Goal: Task Accomplishment & Management: Use online tool/utility

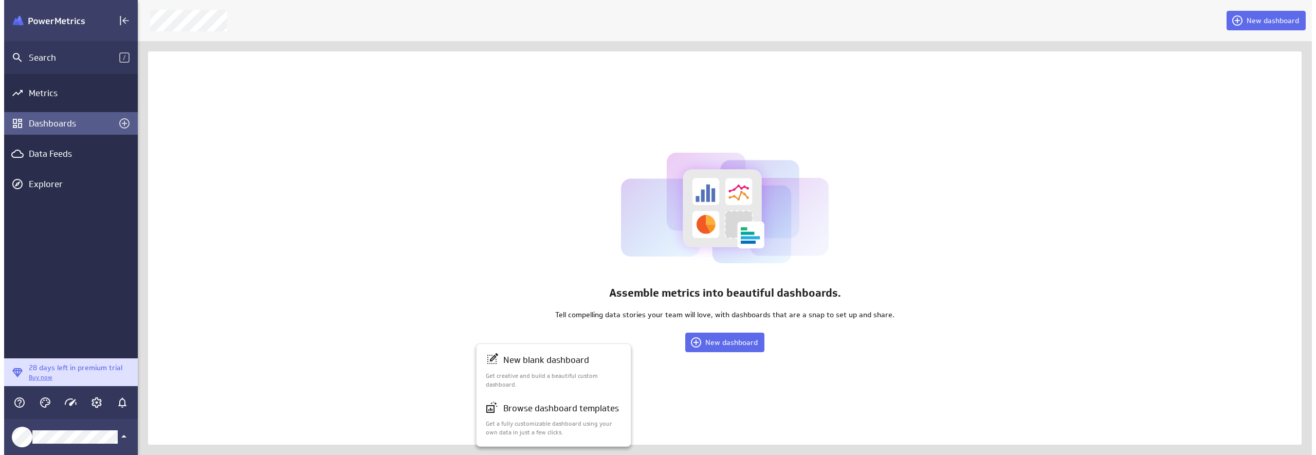
scroll to position [471, 1198]
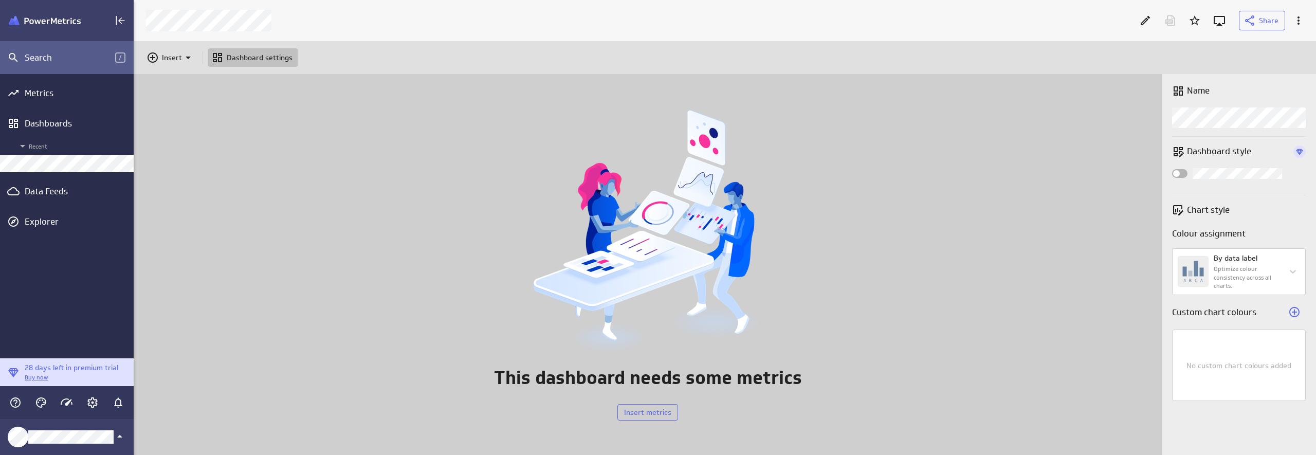
scroll to position [471, 1198]
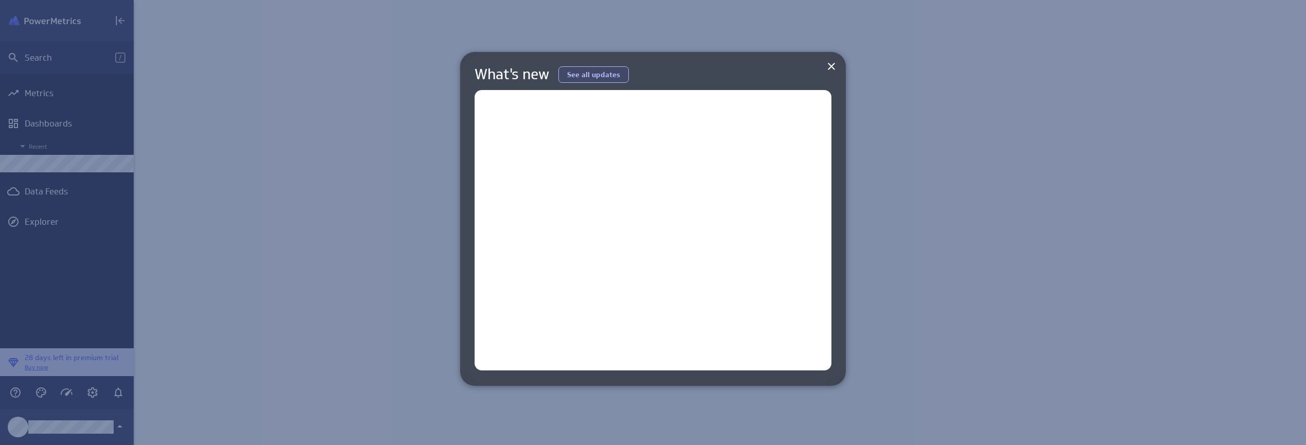
scroll to position [461, 1188]
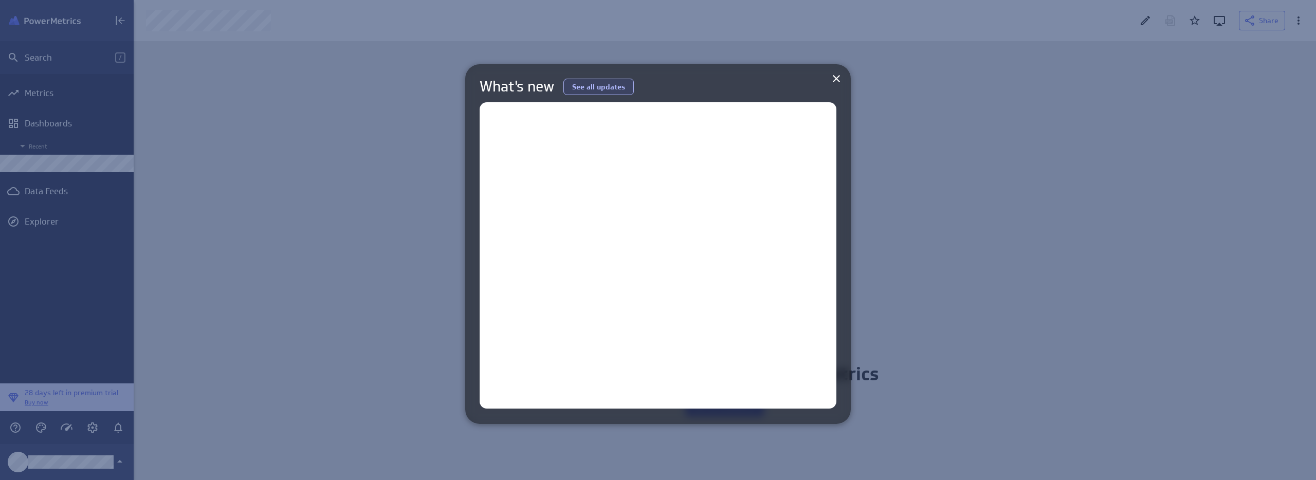
scroll to position [455, 1198]
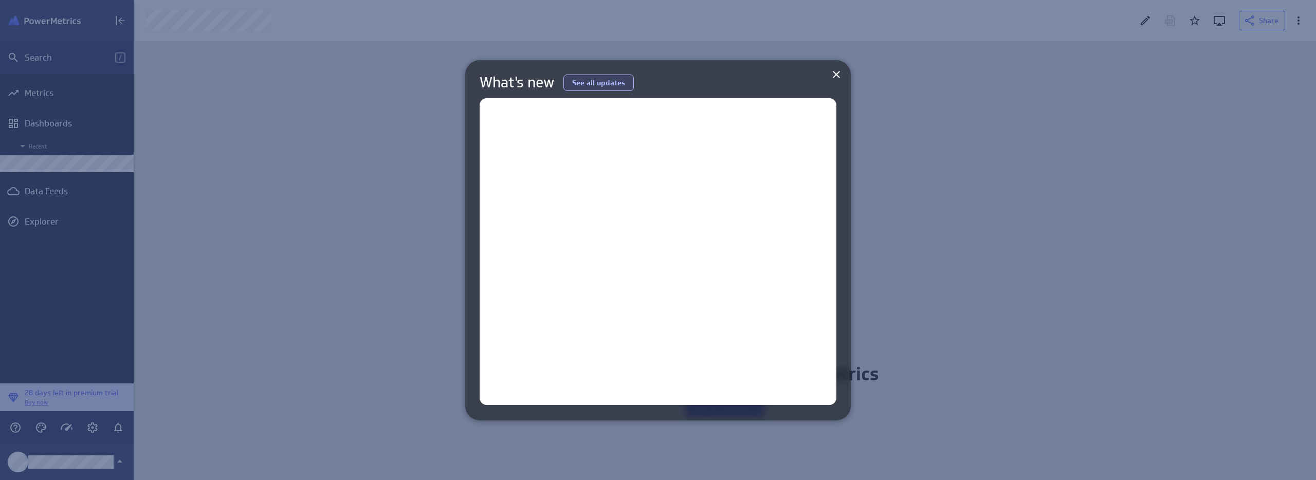
click at [150, 120] on div at bounding box center [658, 240] width 1316 height 480
click at [64, 127] on div at bounding box center [658, 240] width 1316 height 480
click at [327, 102] on div at bounding box center [658, 240] width 1316 height 480
click at [840, 73] on icon at bounding box center [836, 74] width 12 height 12
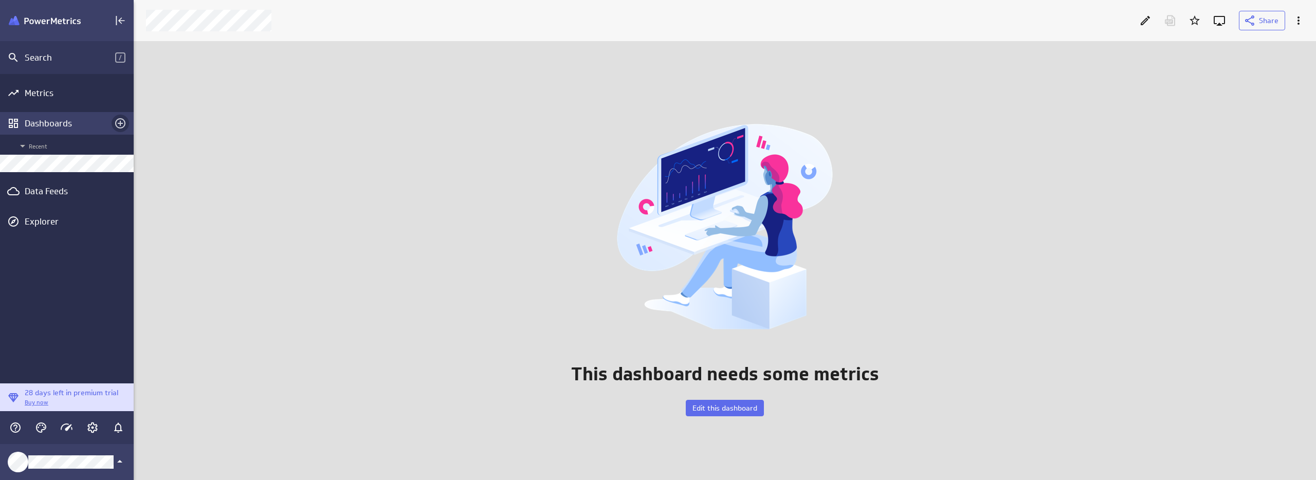
click at [123, 123] on icon "Create a dashboard" at bounding box center [120, 123] width 12 height 12
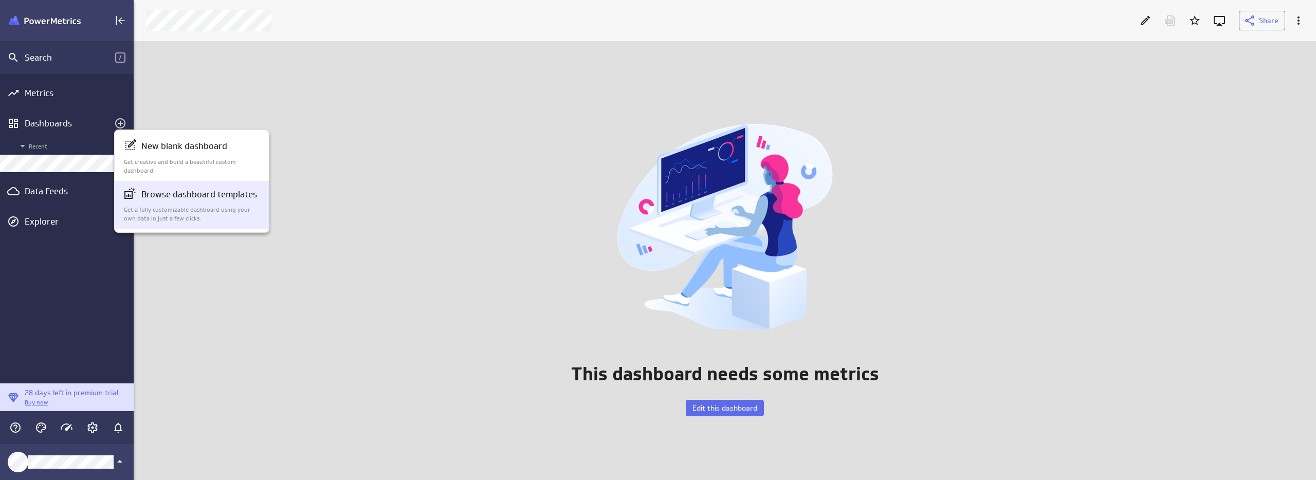
click at [193, 201] on div "Browse dashboard templates" at bounding box center [192, 194] width 137 height 14
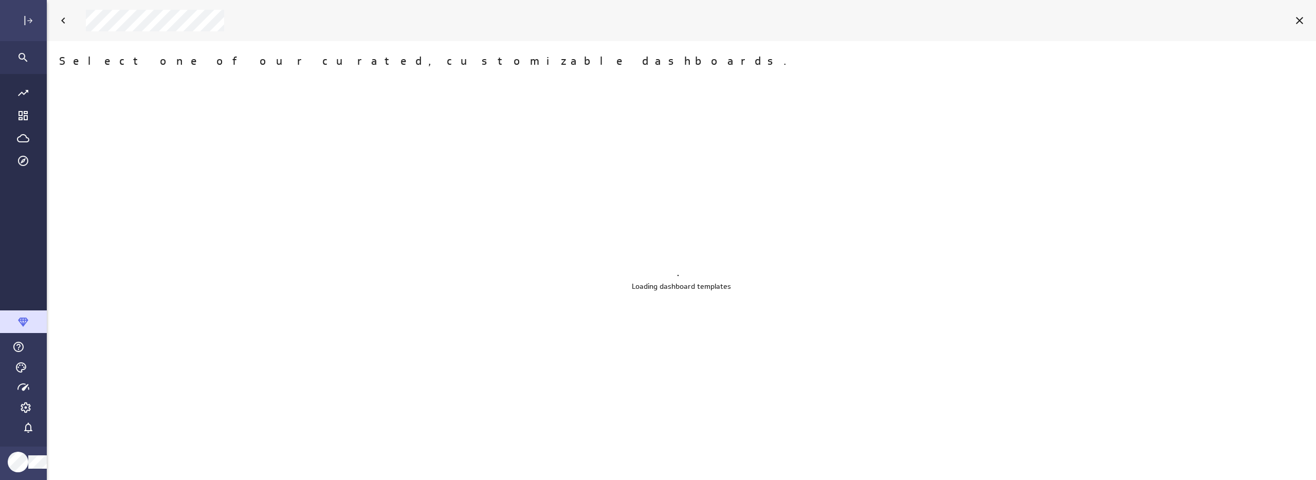
scroll to position [496, 1296]
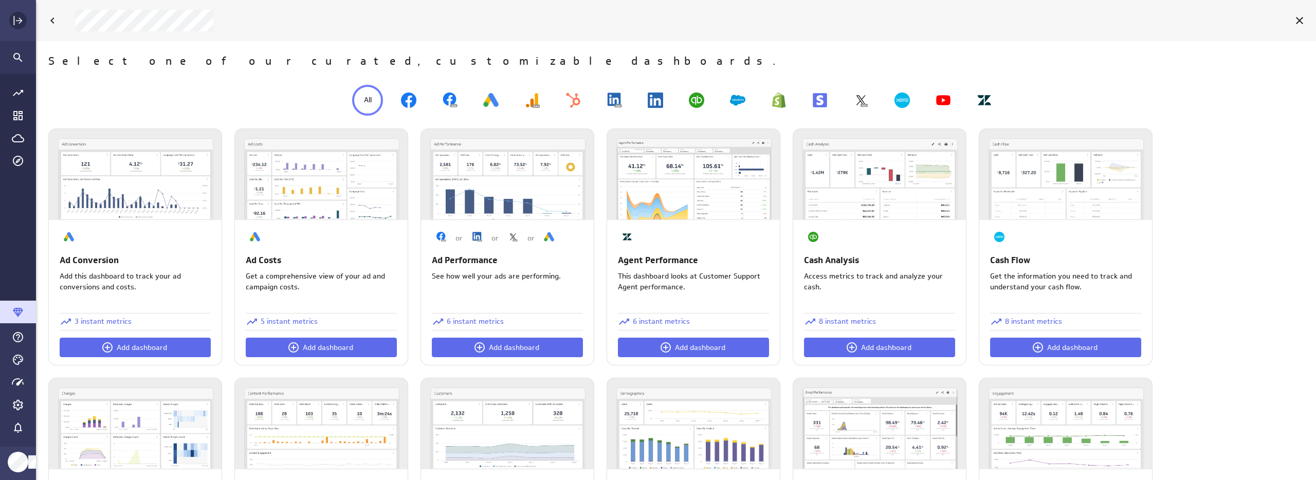
click at [12, 20] on icon "Expand" at bounding box center [18, 20] width 12 height 12
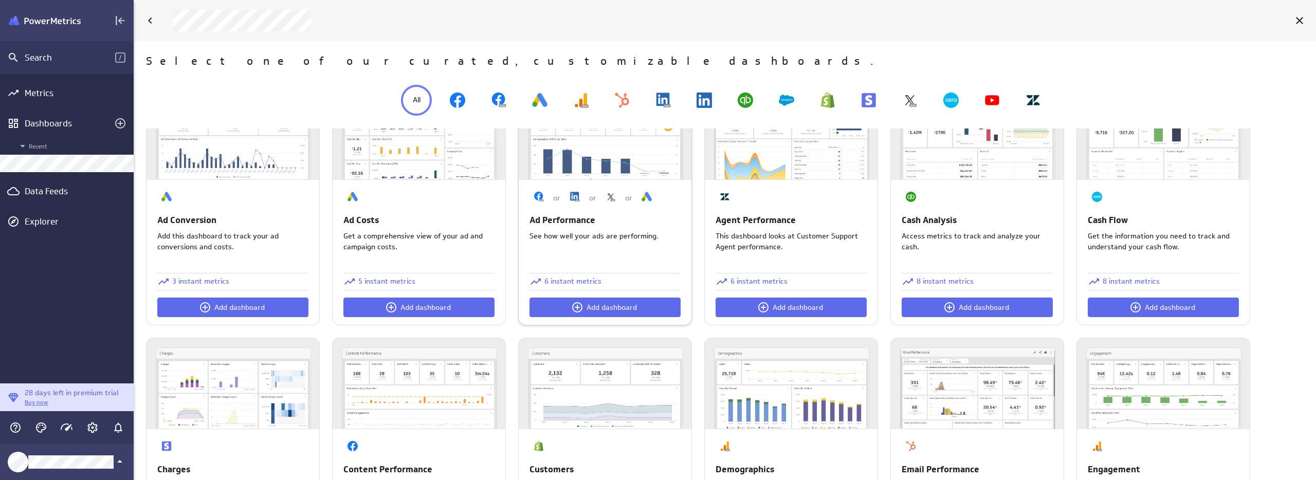
scroll to position [23, 0]
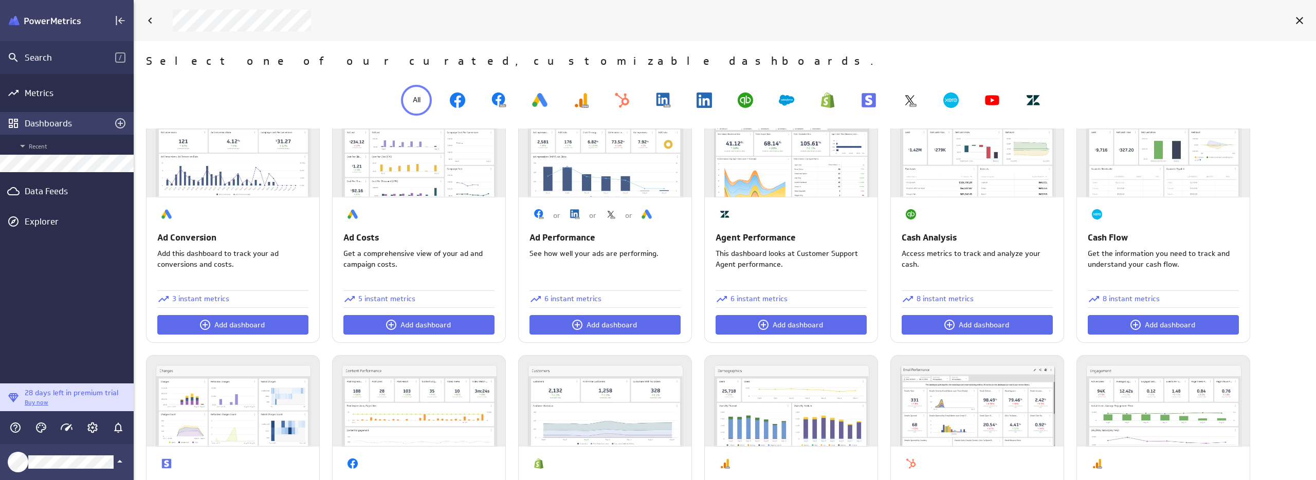
click at [122, 123] on icon "Create a dashboard" at bounding box center [120, 123] width 10 height 10
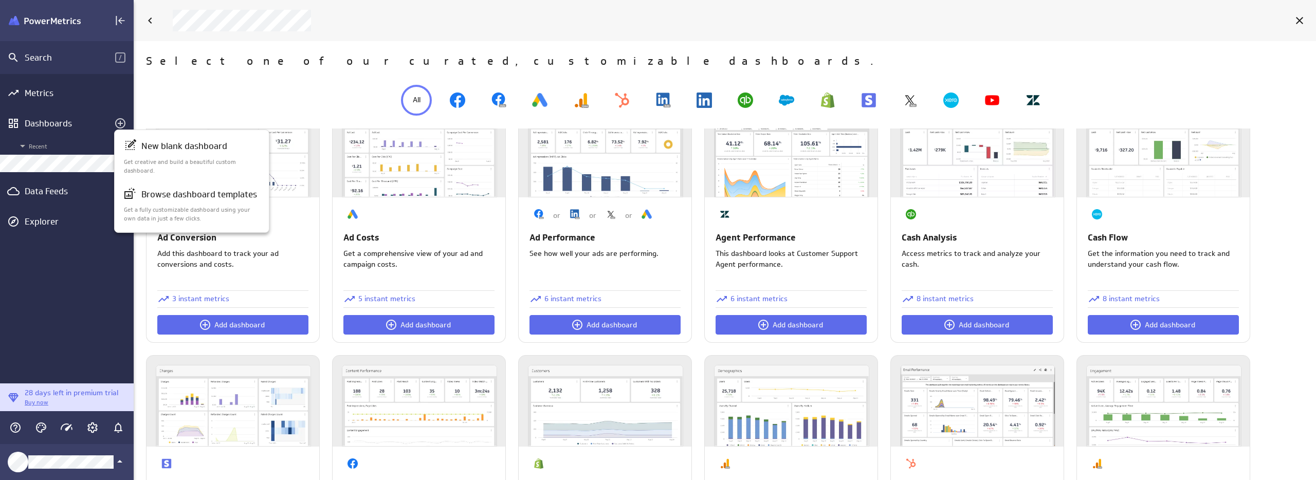
click at [52, 162] on div at bounding box center [658, 240] width 1316 height 480
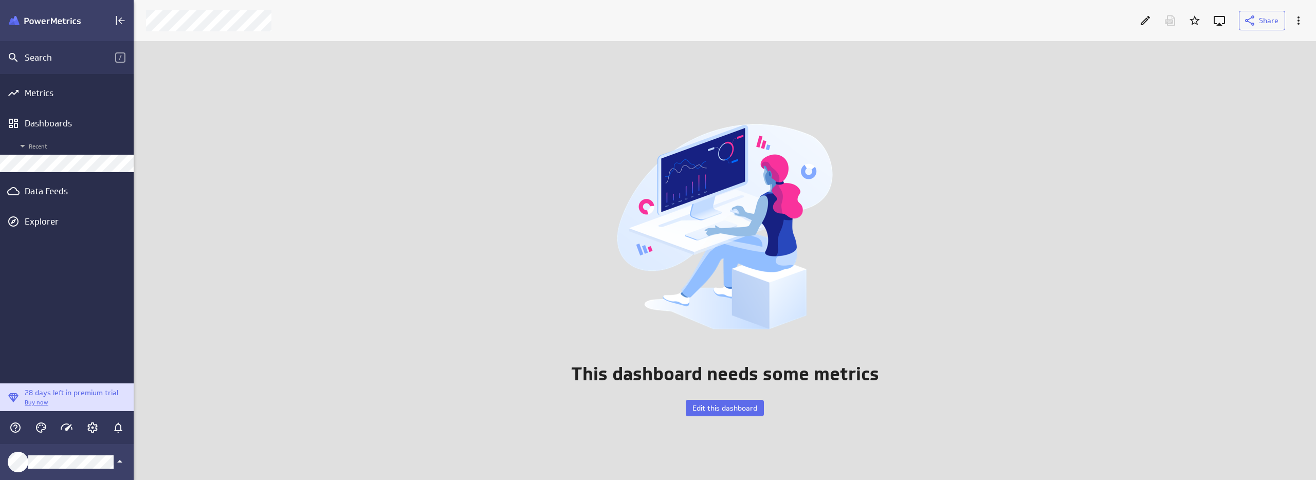
scroll to position [455, 1198]
click at [1295, 16] on icon "More actions" at bounding box center [1299, 20] width 12 height 12
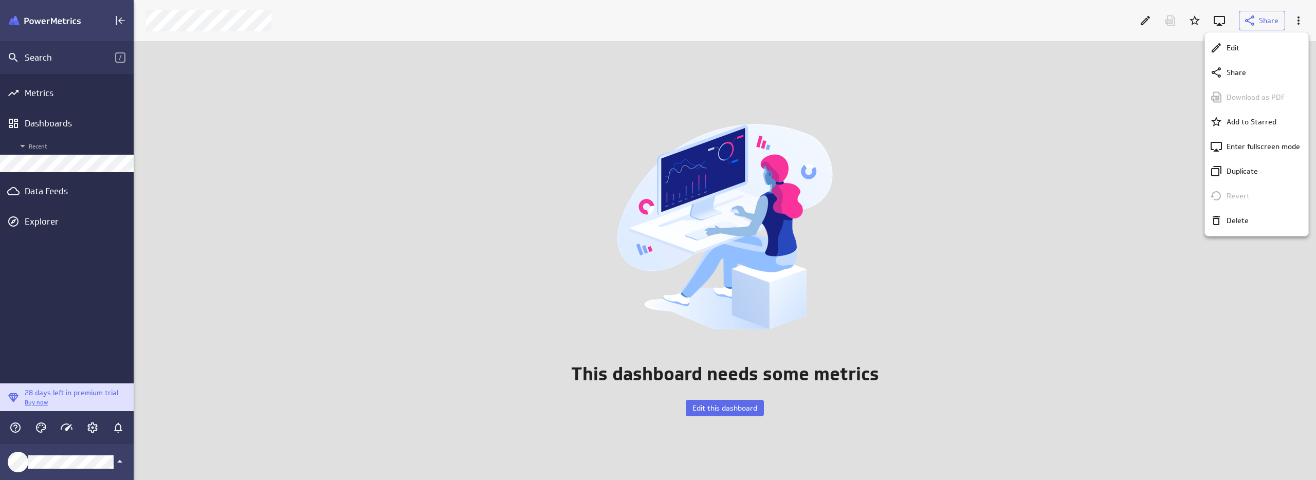
click at [1213, 234] on ul "Edit Share Download as PDF Add to Starred Enter fullscreen mode Duplicate Rever…" at bounding box center [1256, 134] width 103 height 204
click at [1217, 223] on icon "Delete" at bounding box center [1216, 220] width 12 height 12
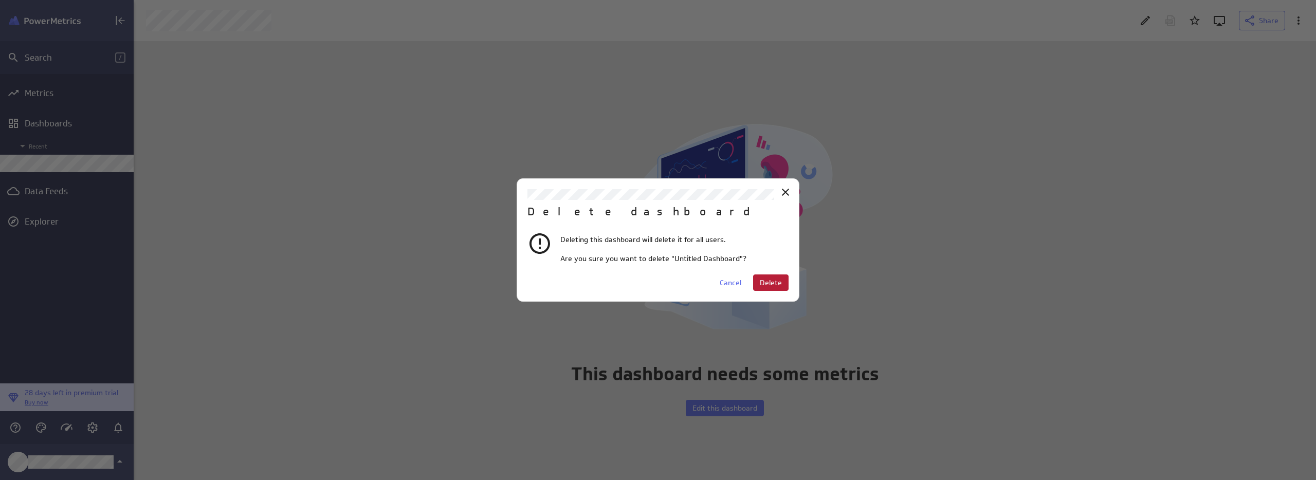
click at [775, 283] on span "Delete" at bounding box center [771, 282] width 22 height 9
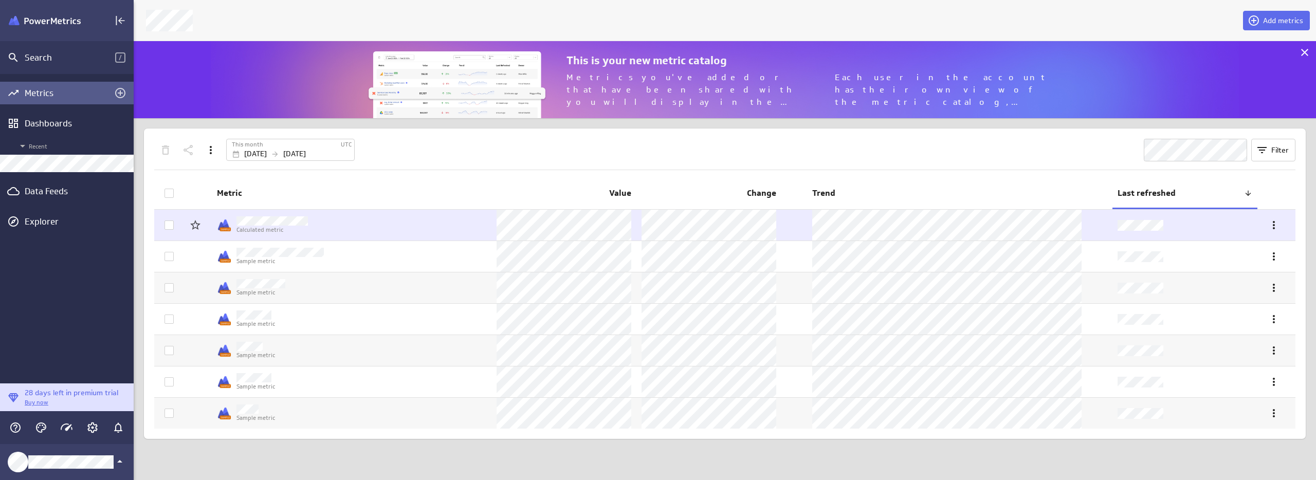
scroll to position [93, 1198]
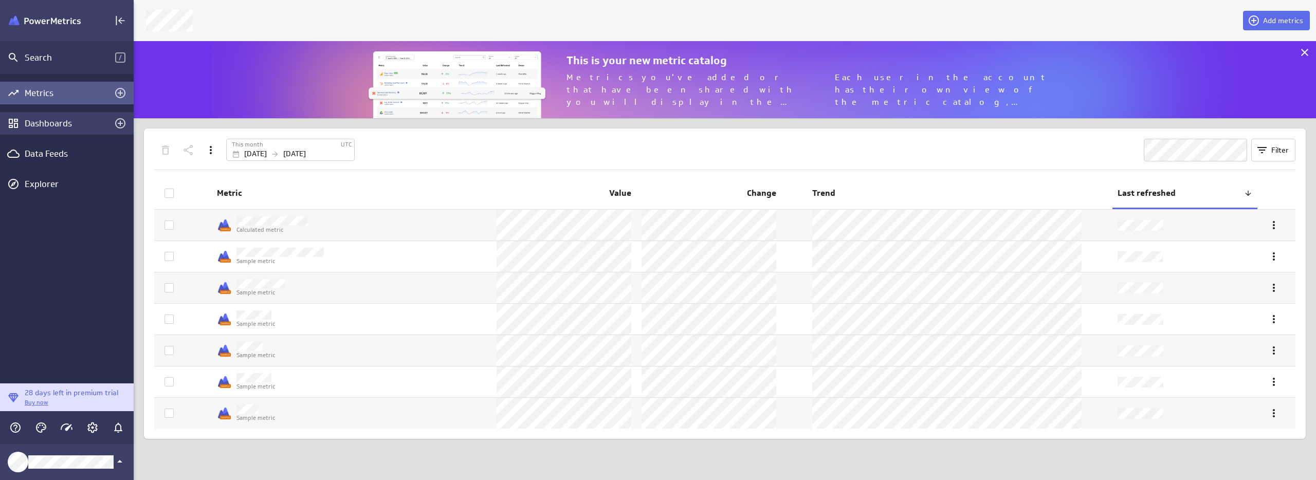
click at [104, 123] on div "Dashboards" at bounding box center [67, 123] width 84 height 11
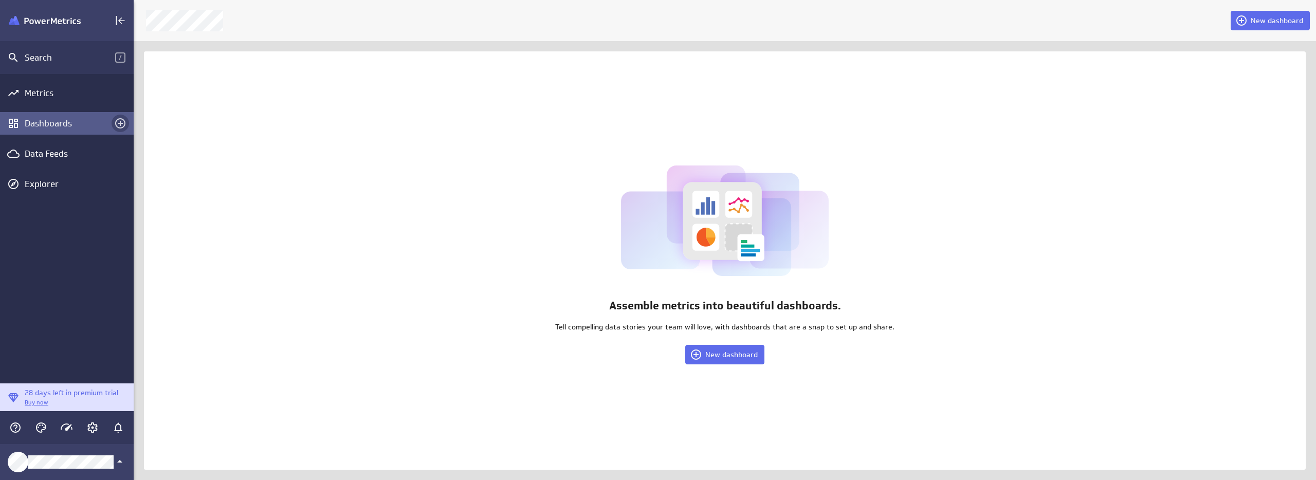
click at [121, 123] on icon "Create a dashboard" at bounding box center [120, 123] width 10 height 10
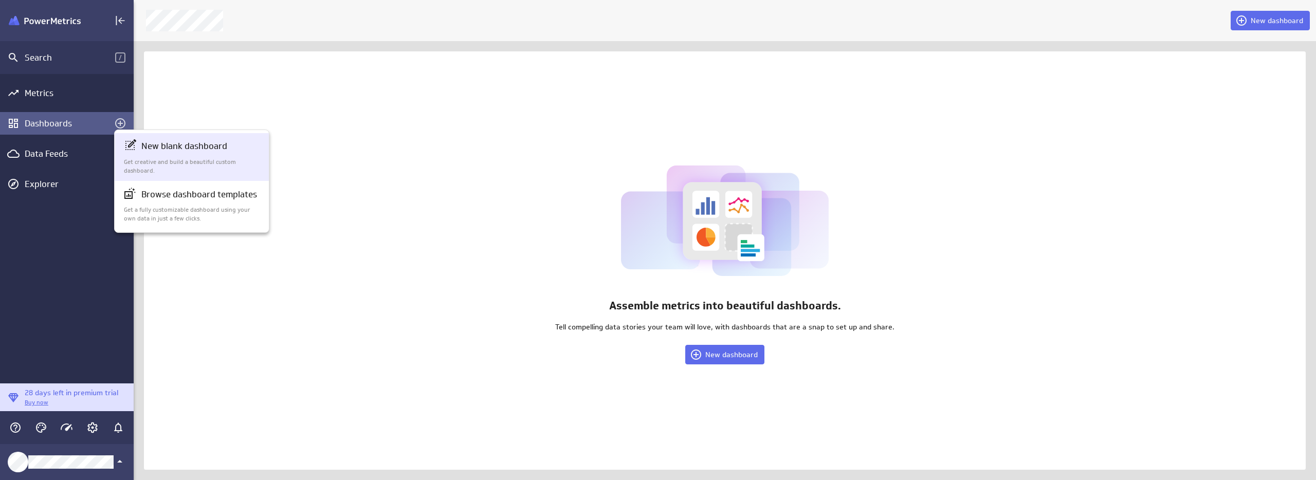
click at [171, 144] on p "New blank dashboard" at bounding box center [184, 146] width 86 height 13
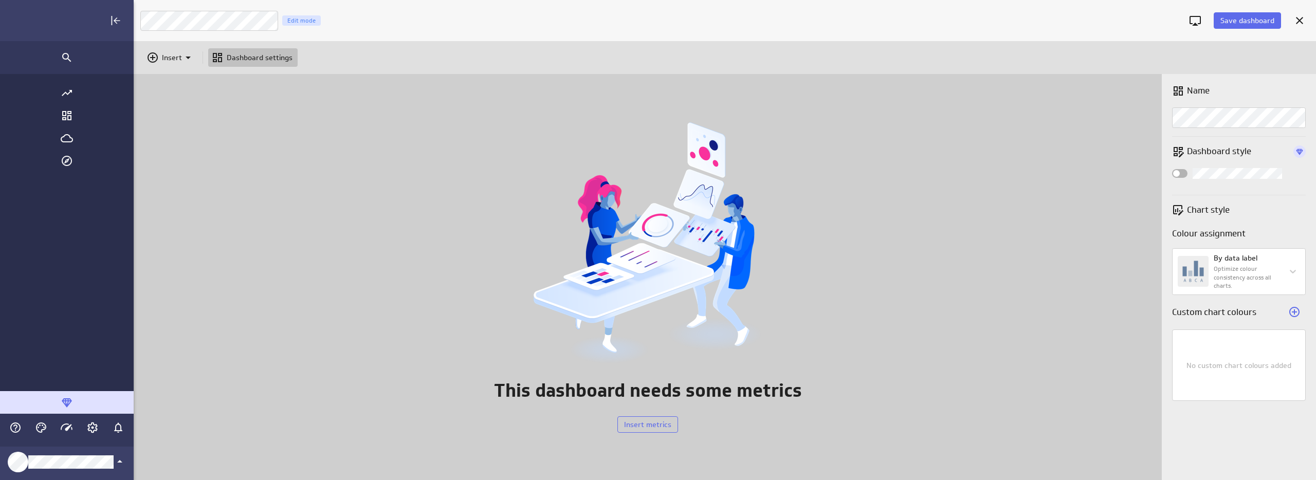
scroll to position [496, 1296]
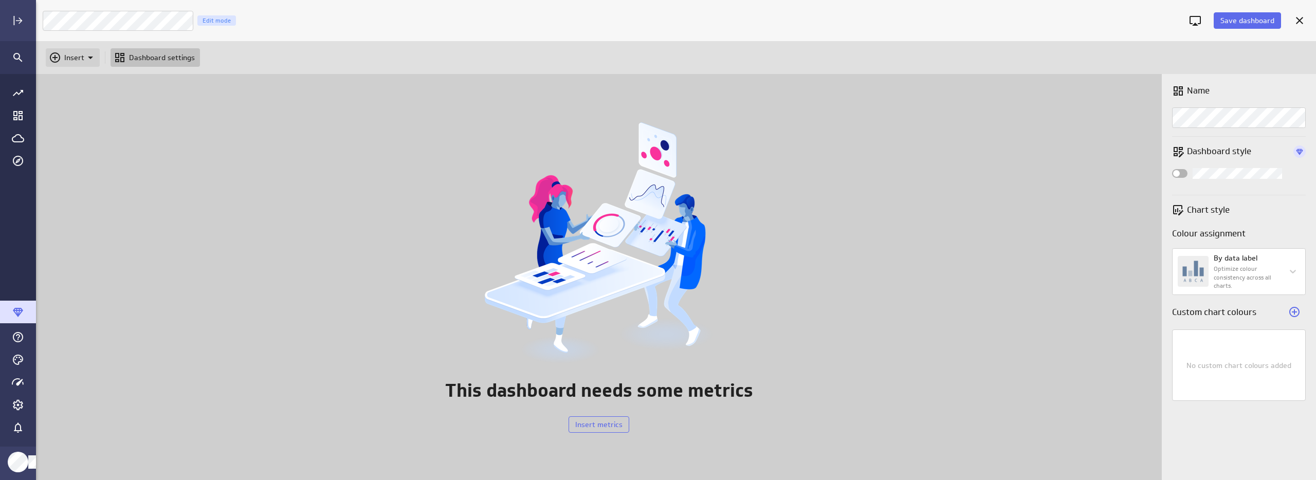
click at [81, 56] on p "Insert" at bounding box center [74, 57] width 20 height 11
click at [197, 145] on div at bounding box center [658, 240] width 1316 height 480
click at [212, 139] on div "This dashboard needs some metrics Insert metrics" at bounding box center [599, 277] width 1126 height 406
click at [68, 58] on p "Insert" at bounding box center [74, 57] width 20 height 11
click at [81, 115] on div "Image" at bounding box center [77, 107] width 62 height 25
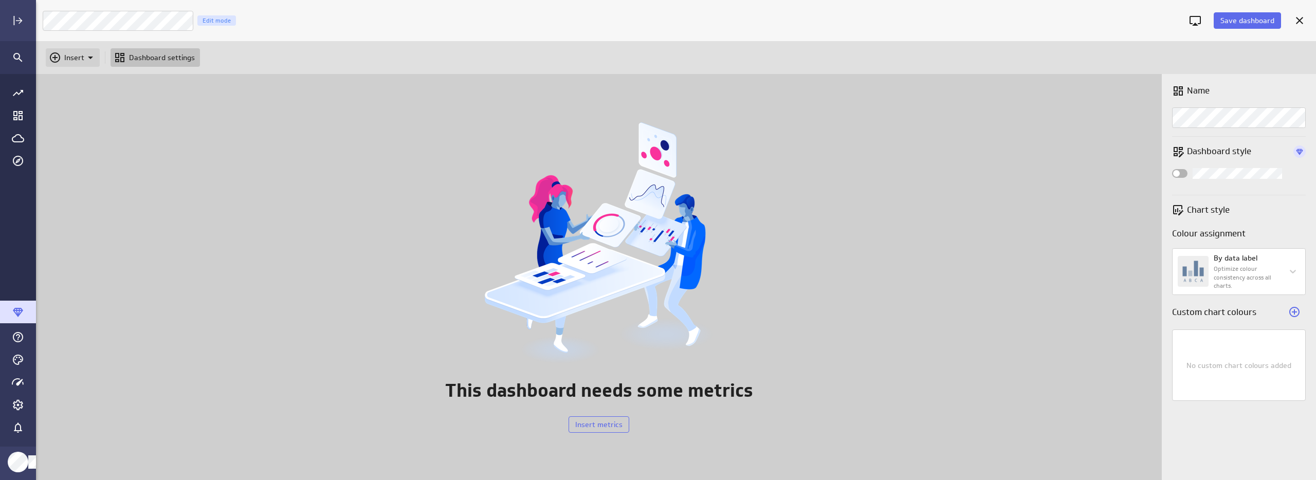
click at [65, 57] on p "Insert" at bounding box center [74, 57] width 20 height 11
click at [76, 104] on p "Image" at bounding box center [78, 107] width 21 height 11
click at [74, 59] on p "Insert" at bounding box center [74, 57] width 20 height 11
click at [78, 108] on p "Image" at bounding box center [78, 107] width 21 height 11
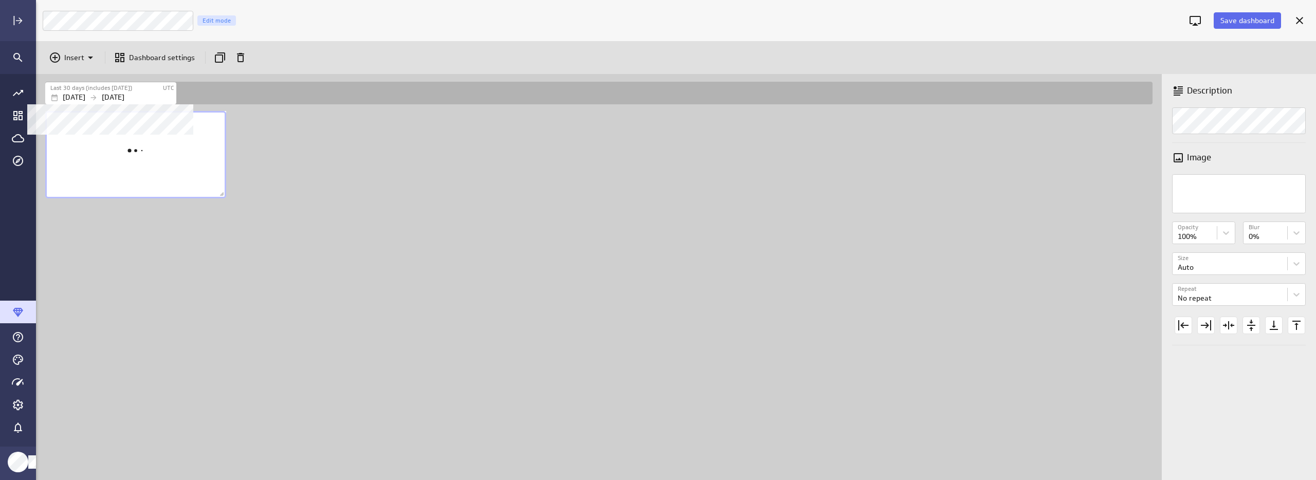
scroll to position [387, 1128]
click at [68, 58] on p "Insert" at bounding box center [74, 57] width 20 height 11
click at [84, 107] on p "Image" at bounding box center [78, 107] width 21 height 11
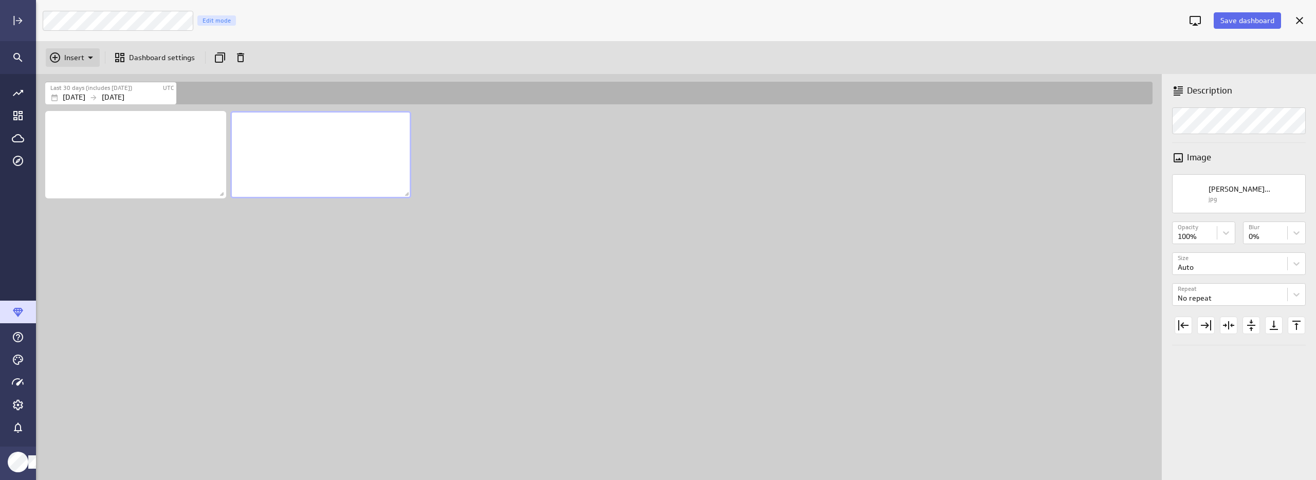
click at [77, 53] on p "Insert" at bounding box center [74, 57] width 20 height 11
click at [81, 103] on p "Image" at bounding box center [78, 107] width 21 height 11
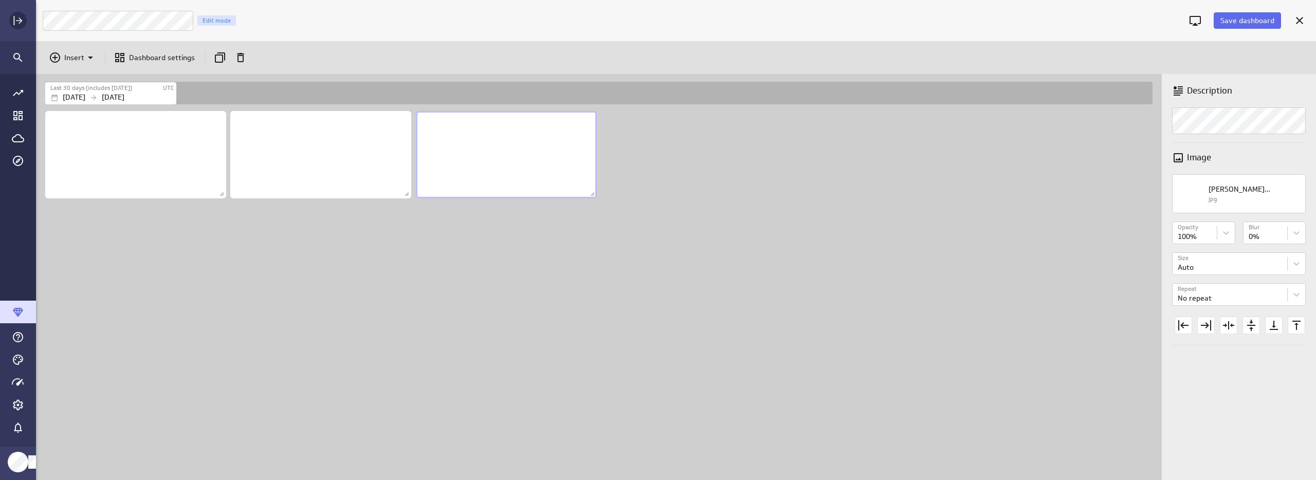
click at [24, 22] on div "Expand" at bounding box center [17, 20] width 17 height 17
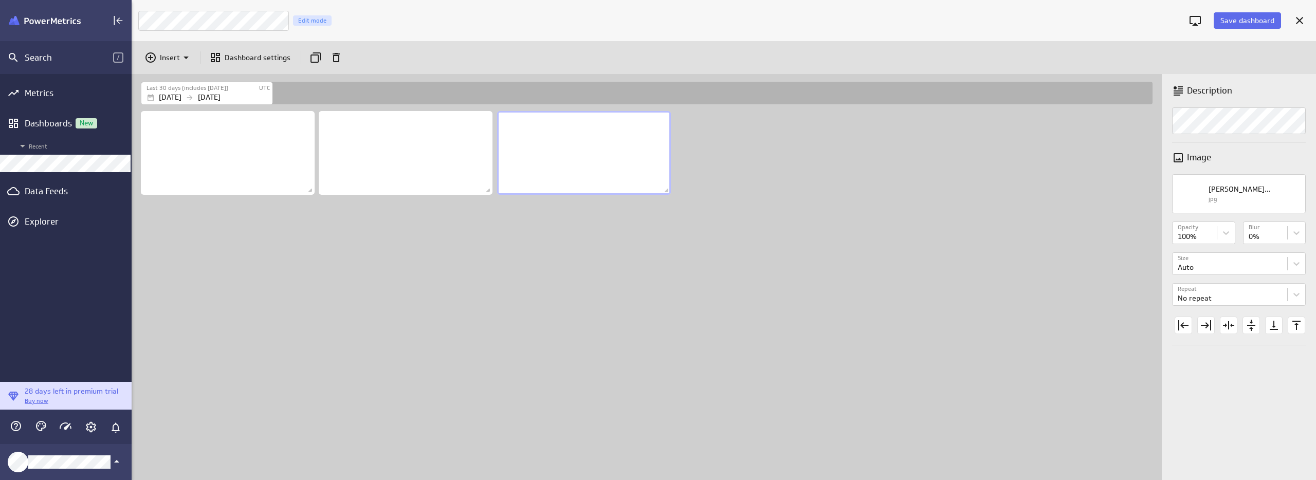
scroll to position [0, 0]
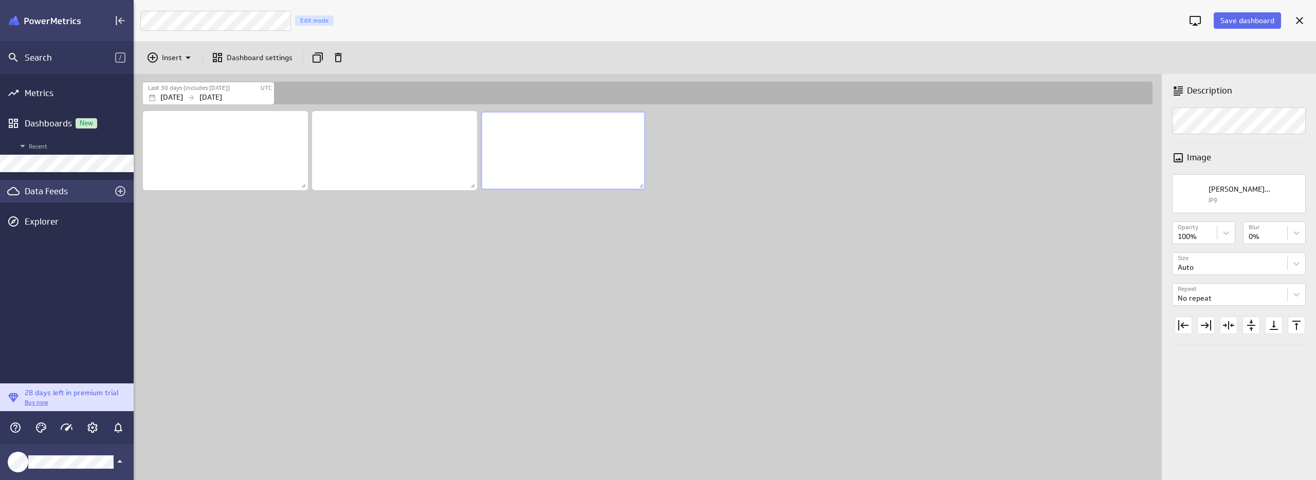
click at [63, 194] on div "Data Feeds" at bounding box center [67, 191] width 84 height 11
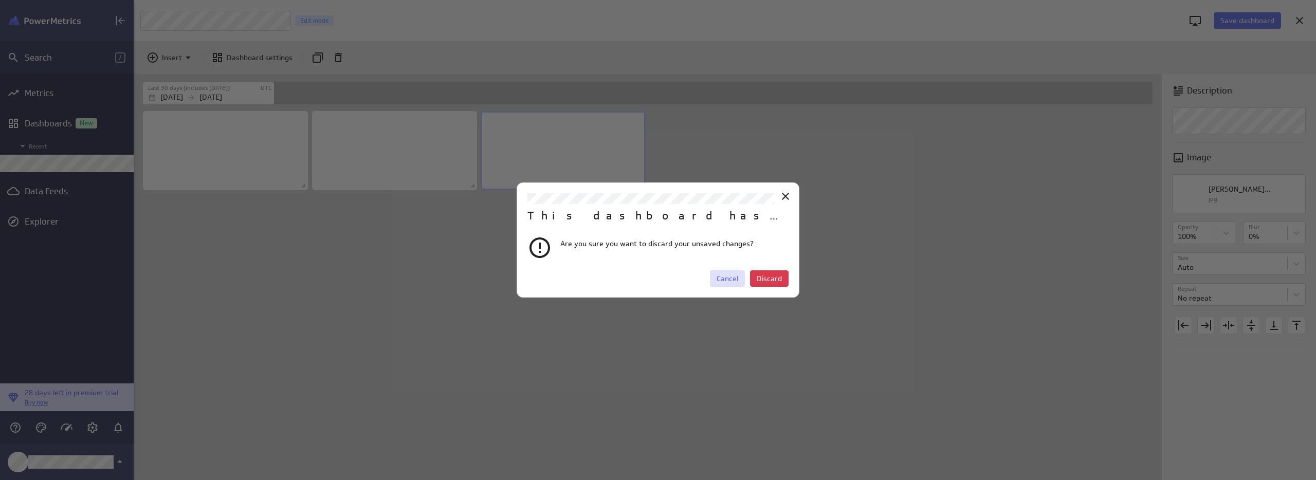
click at [727, 279] on span "Cancel" at bounding box center [728, 278] width 22 height 9
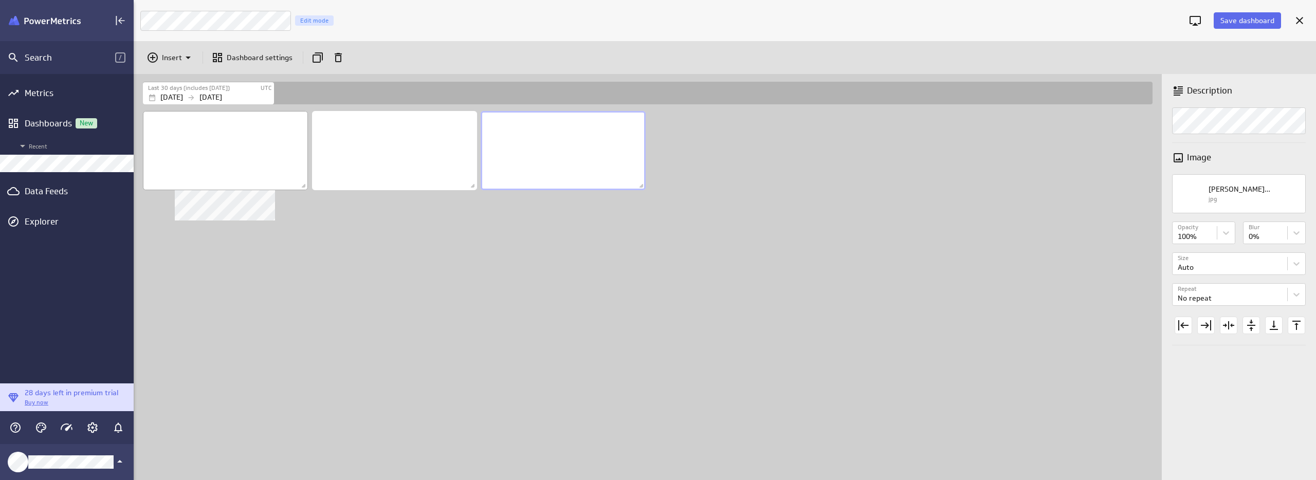
click at [237, 189] on div "Search / Metrics Dashboards New Recent Data Feeds Explorer 28 days left in prem…" at bounding box center [658, 240] width 1316 height 480
click at [455, 237] on div "Dashboard content with 3 widgets" at bounding box center [650, 294] width 1018 height 371
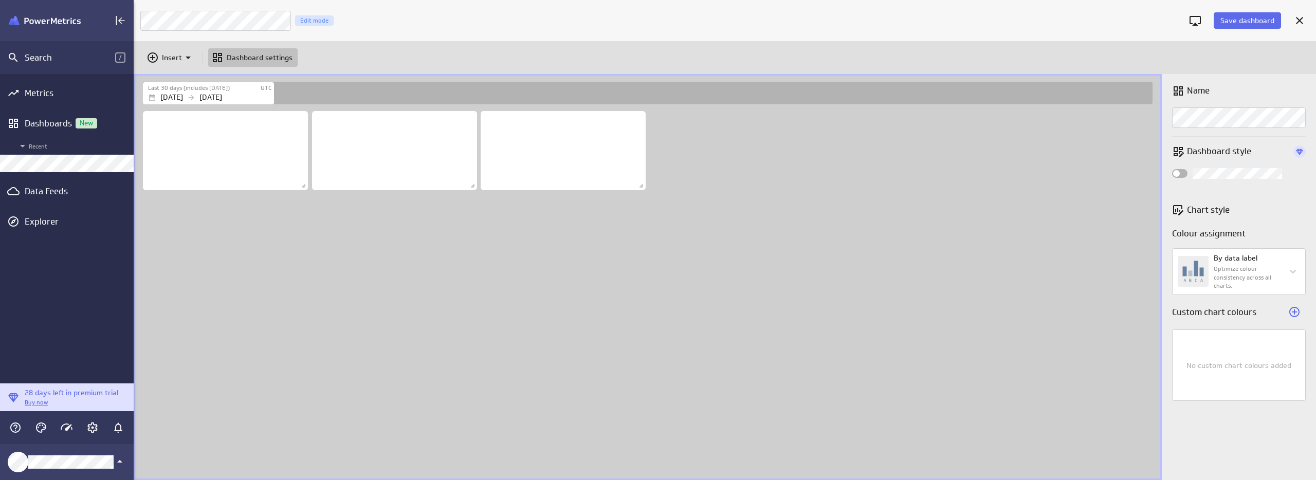
click at [652, 66] on div "Insert Dashboard settings" at bounding box center [725, 57] width 1183 height 33
click at [1222, 21] on span "Save dashboard" at bounding box center [1248, 20] width 54 height 9
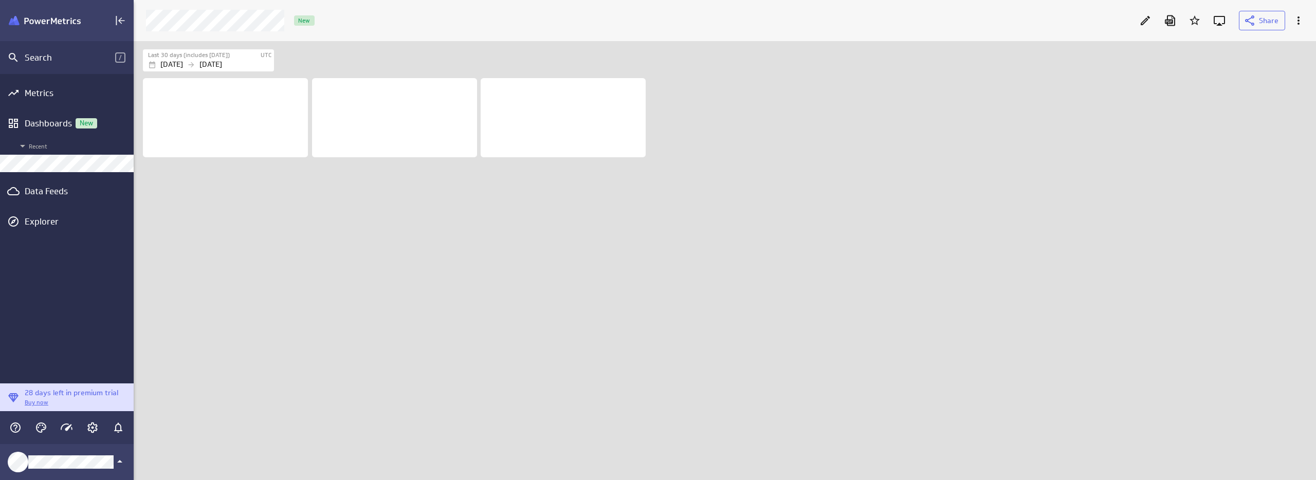
scroll to position [455, 1198]
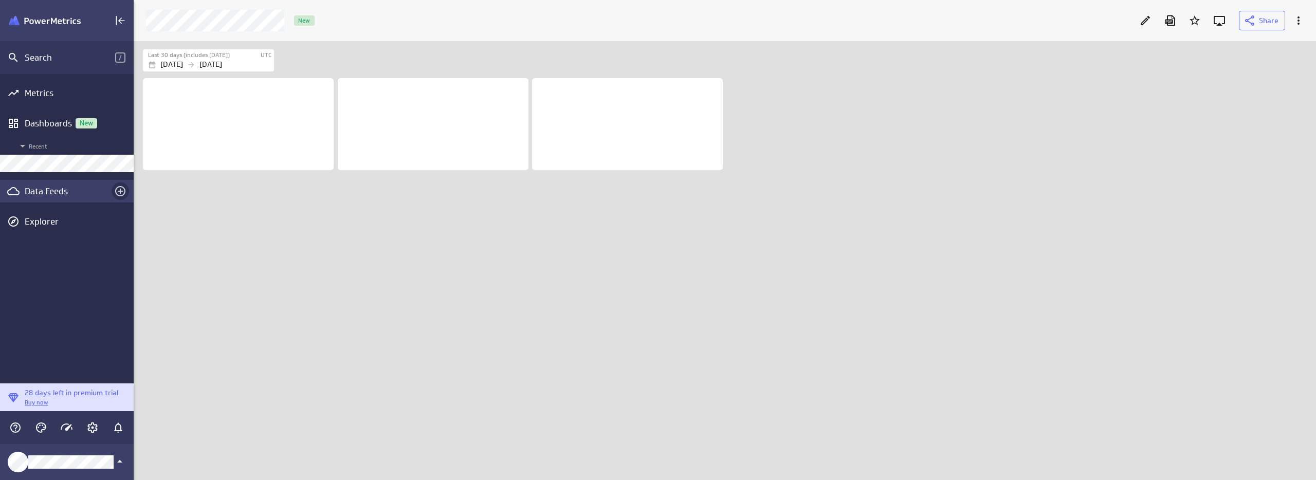
click at [122, 190] on icon "Create a data feed" at bounding box center [120, 191] width 12 height 12
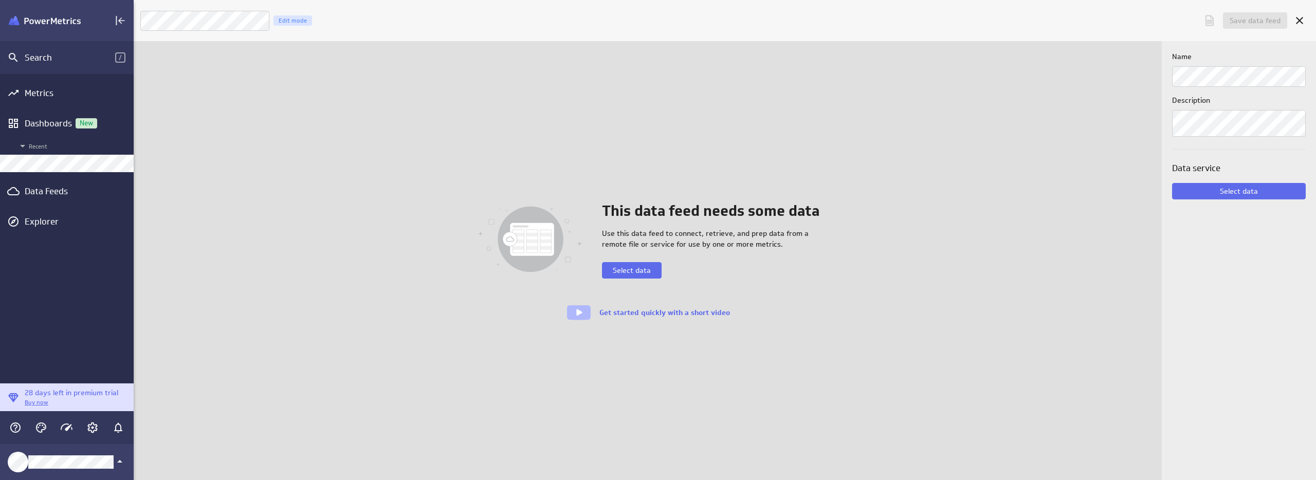
scroll to position [496, 1296]
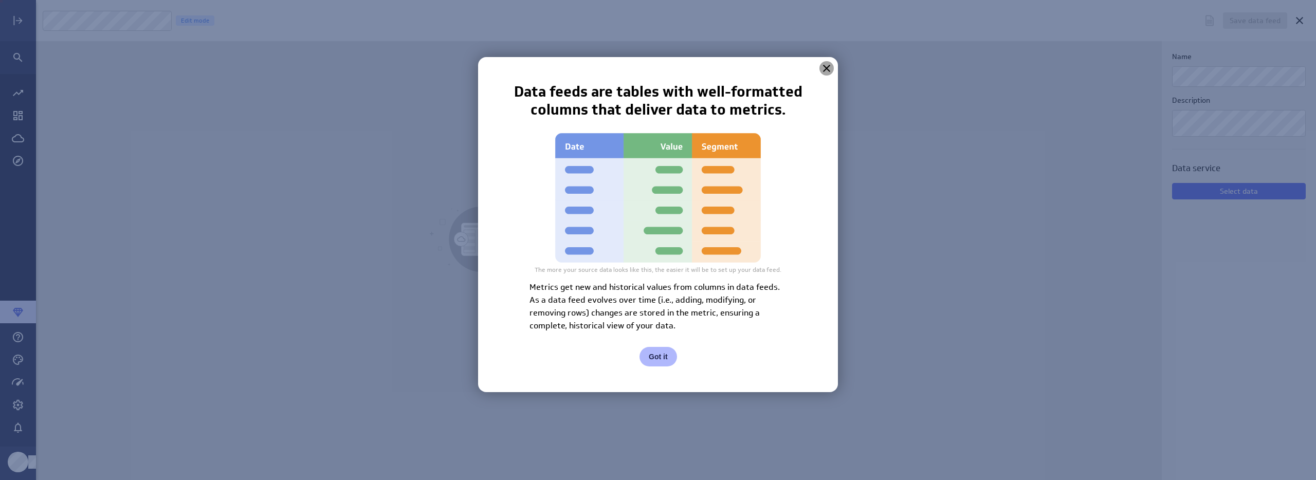
click at [824, 67] on icon at bounding box center [827, 68] width 12 height 12
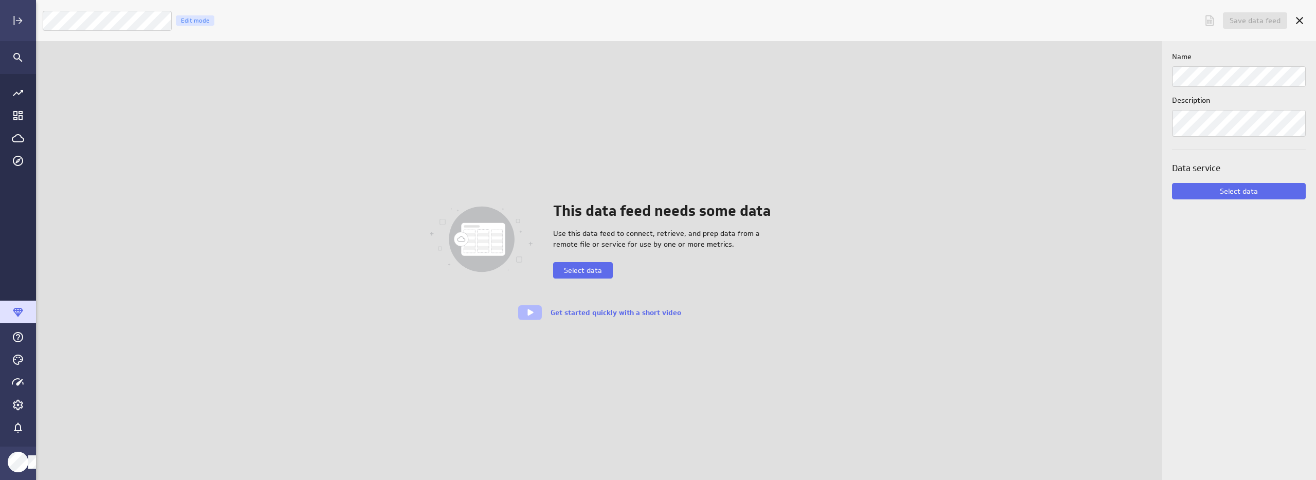
click at [659, 297] on div "This data feed needs some data Use this data feed to connect, retrieve, and pre…" at bounding box center [599, 261] width 565 height 120
click at [577, 274] on span "Select data" at bounding box center [583, 270] width 38 height 9
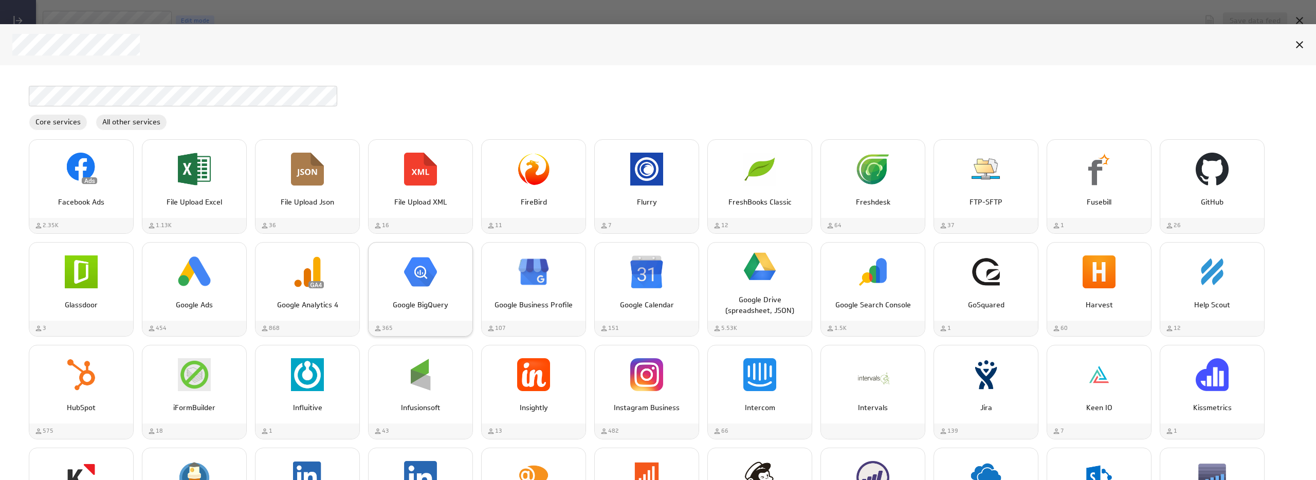
scroll to position [895, 0]
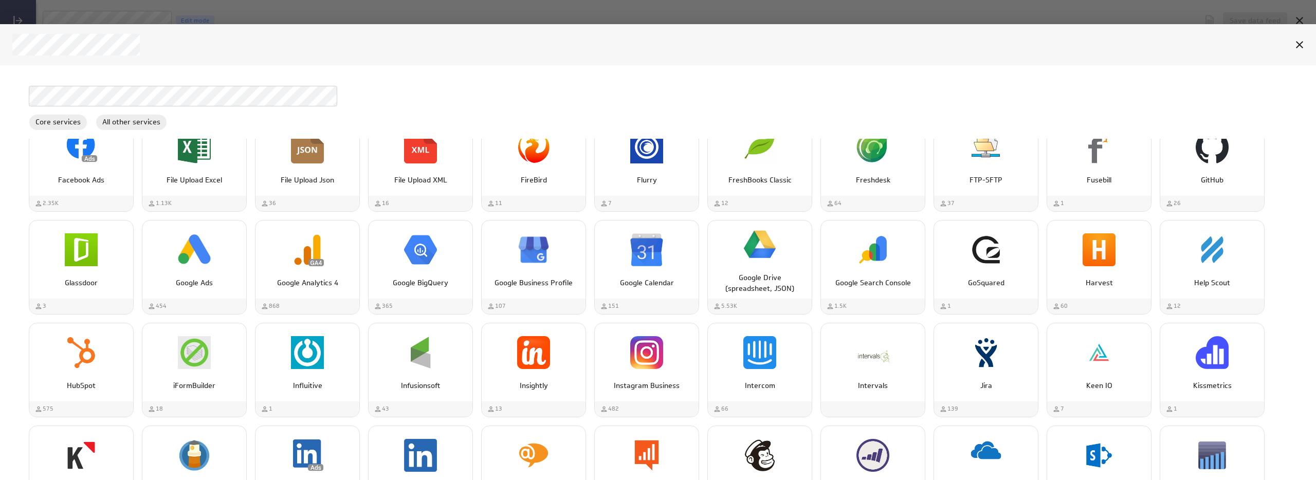
click at [908, 35] on div at bounding box center [646, 45] width 1281 height 22
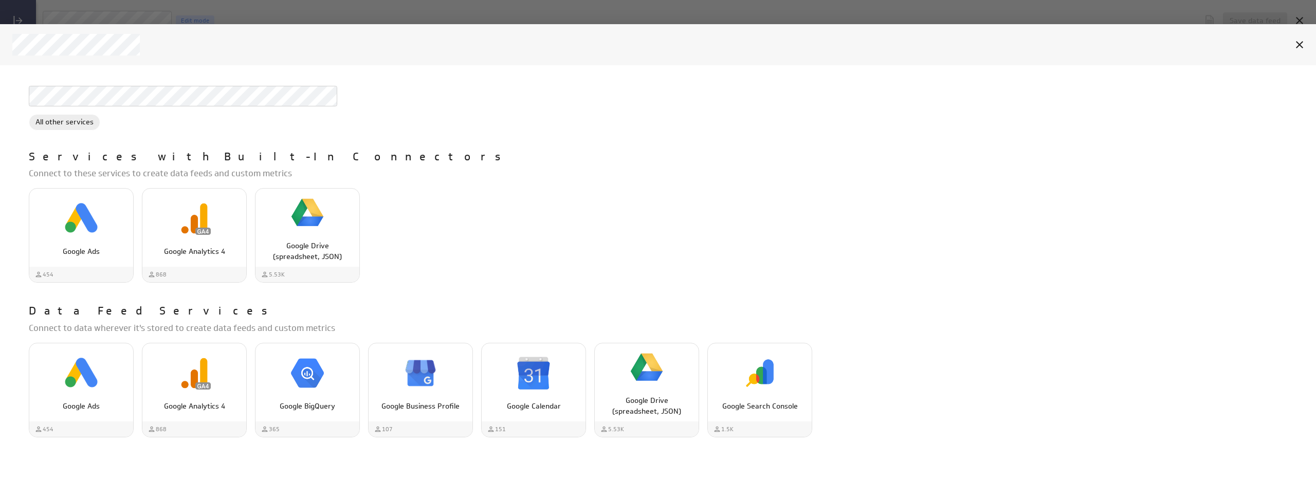
scroll to position [0, 0]
click at [322, 229] on img "Google Drive (spreadsheet, JSON)" at bounding box center [307, 212] width 33 height 33
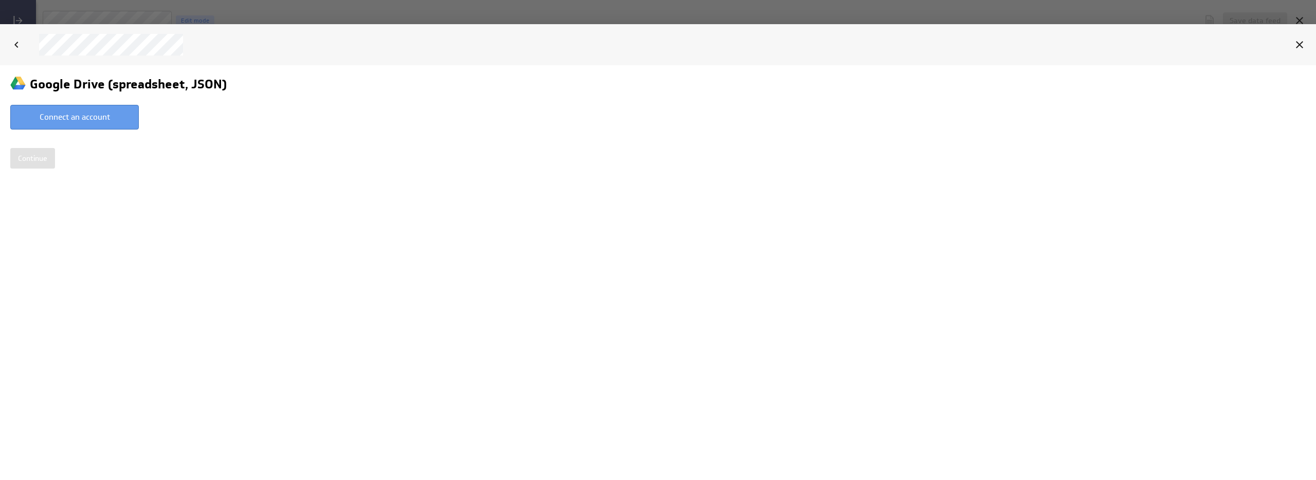
click at [107, 121] on button "Connect an account" at bounding box center [74, 116] width 129 height 25
type input "Christina @ Google created Aug 28, 2025 at 9:48 AM EST"
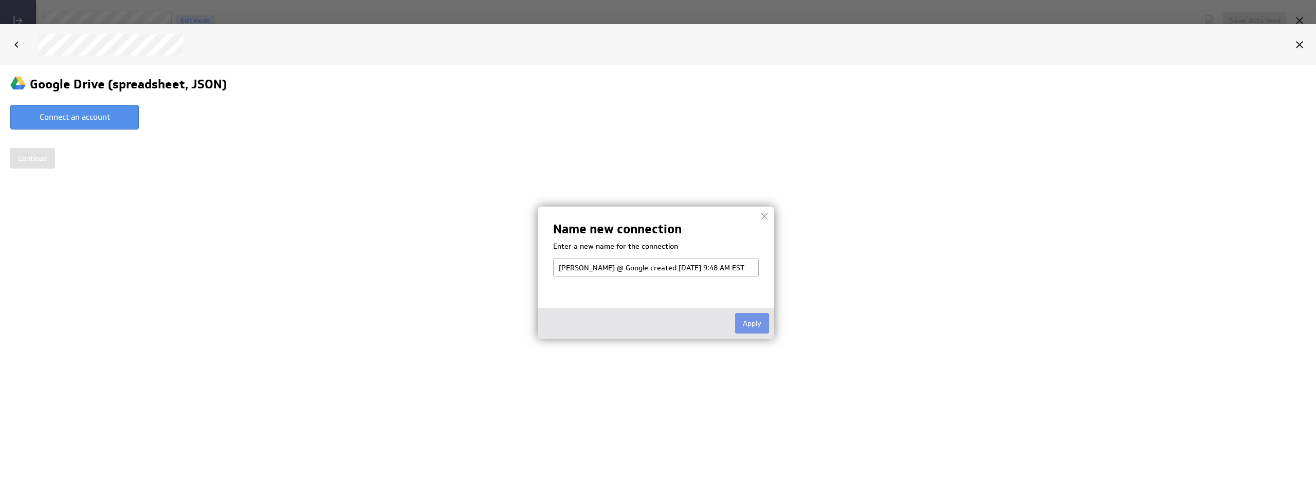
drag, startPoint x: 752, startPoint y: 325, endPoint x: 662, endPoint y: 242, distance: 123.0
click at [686, 247] on div "Name new connection Enter a new name for the connection Christina @ Google crea…" at bounding box center [656, 272] width 237 height 132
click at [661, 242] on p "Enter a new name for the connection" at bounding box center [656, 245] width 206 height 9
drag, startPoint x: 590, startPoint y: 269, endPoint x: 764, endPoint y: 278, distance: 174.0
click at [764, 278] on div "Name new connection Enter a new name for the connection Christina @ Google crea…" at bounding box center [656, 272] width 237 height 132
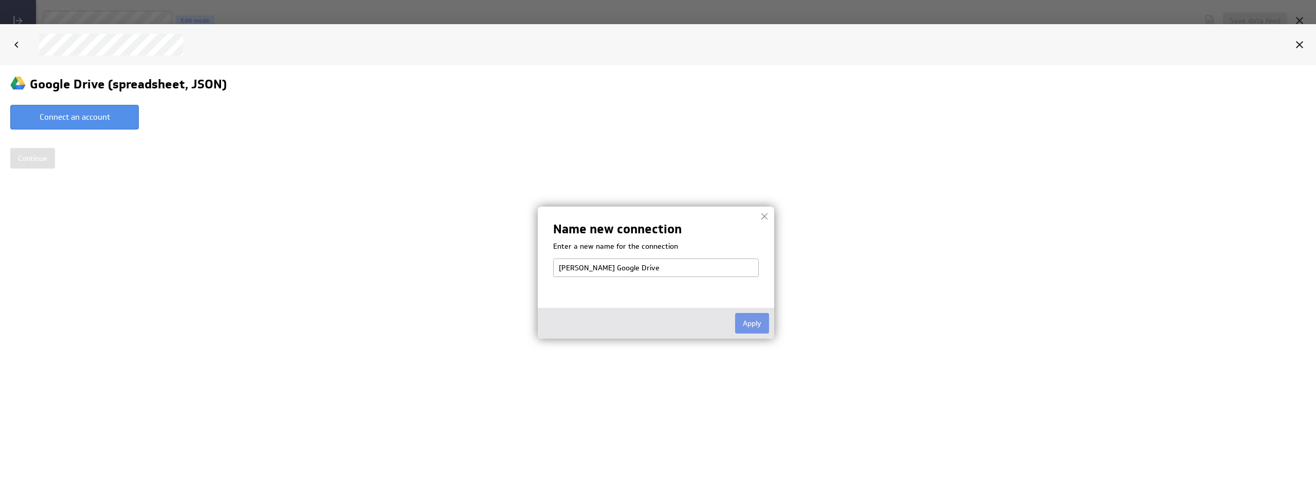
drag, startPoint x: 590, startPoint y: 270, endPoint x: 542, endPoint y: 269, distance: 47.3
click at [542, 269] on div "Name new connection Enter a new name for the connection Christina Google Drive …" at bounding box center [656, 272] width 237 height 132
click at [645, 267] on input "Google Drive" at bounding box center [656, 267] width 206 height 19
type input "Google Drive - [PERSON_NAME] (CF) [PERSON_NAME]"
click at [754, 324] on button "Apply" at bounding box center [752, 323] width 34 height 21
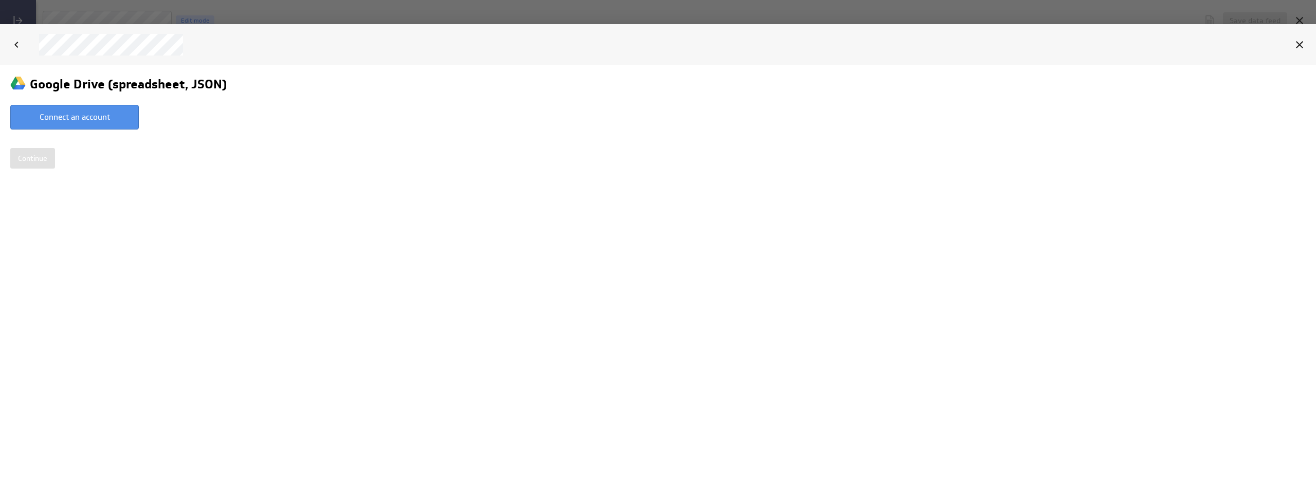
select select "7359447085fc23625c412de44c90de4c"
click at [48, 155] on input "Continue" at bounding box center [32, 151] width 45 height 21
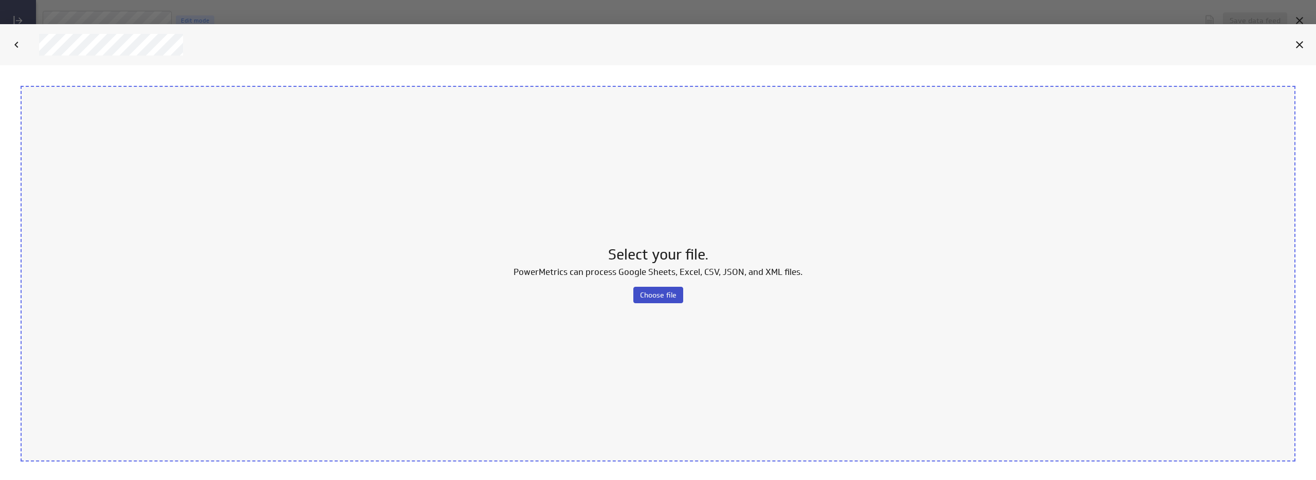
click at [656, 294] on span "Choose file" at bounding box center [658, 294] width 37 height 9
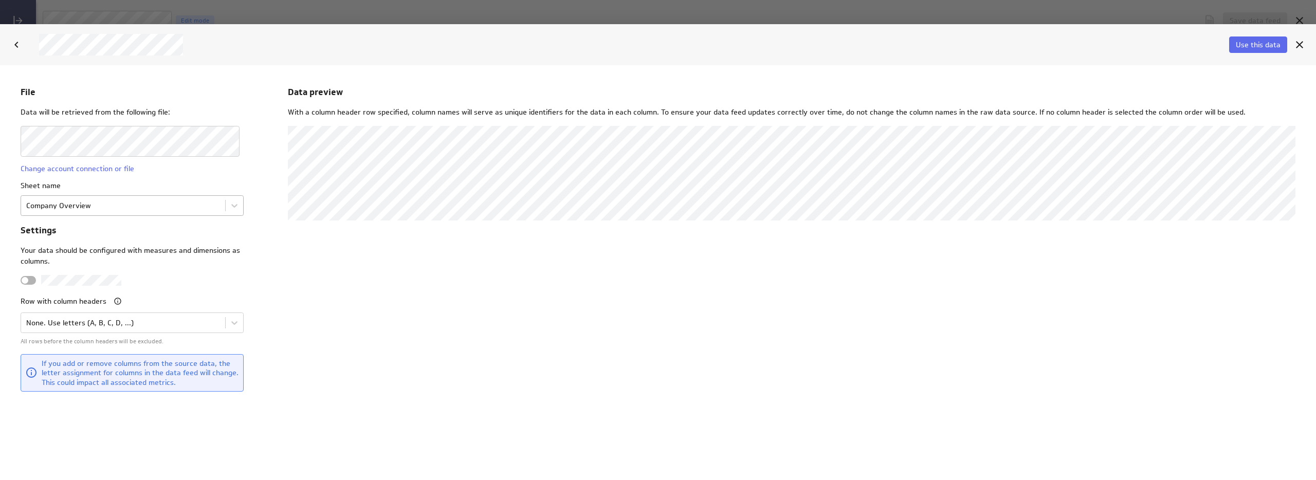
click at [100, 210] on body "File Data will be retrieved from the following file: Change account connection …" at bounding box center [658, 272] width 1316 height 415
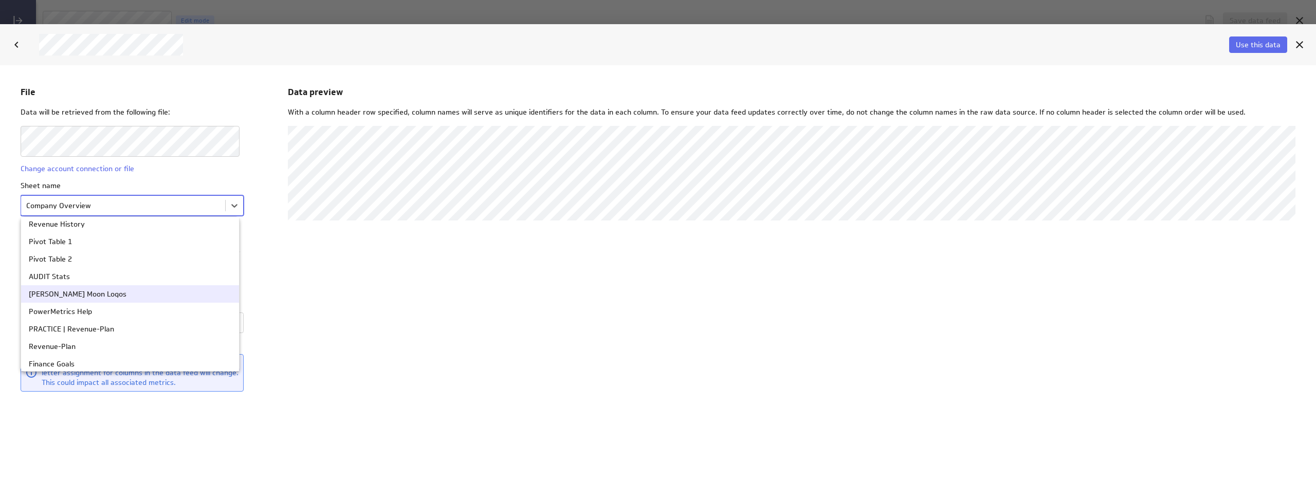
scroll to position [28, 0]
click at [60, 345] on div "Revenue-Plan" at bounding box center [130, 339] width 218 height 17
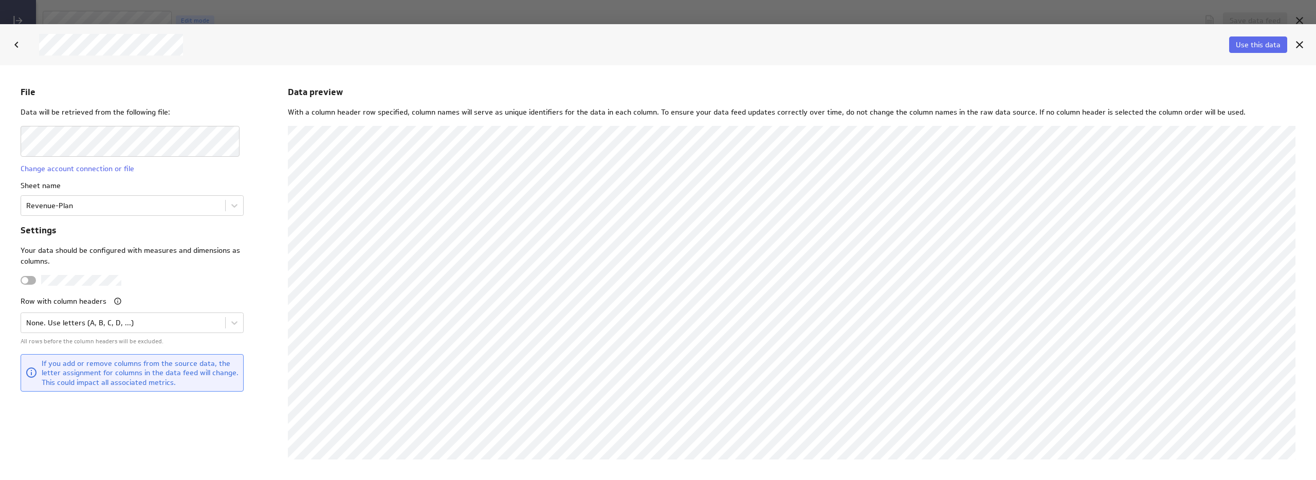
click at [118, 338] on p "All rows before the column headers will be excluded." at bounding box center [132, 341] width 223 height 9
click at [135, 320] on body "File Data will be retrieved from the following file: Change account connection …" at bounding box center [658, 272] width 1316 height 415
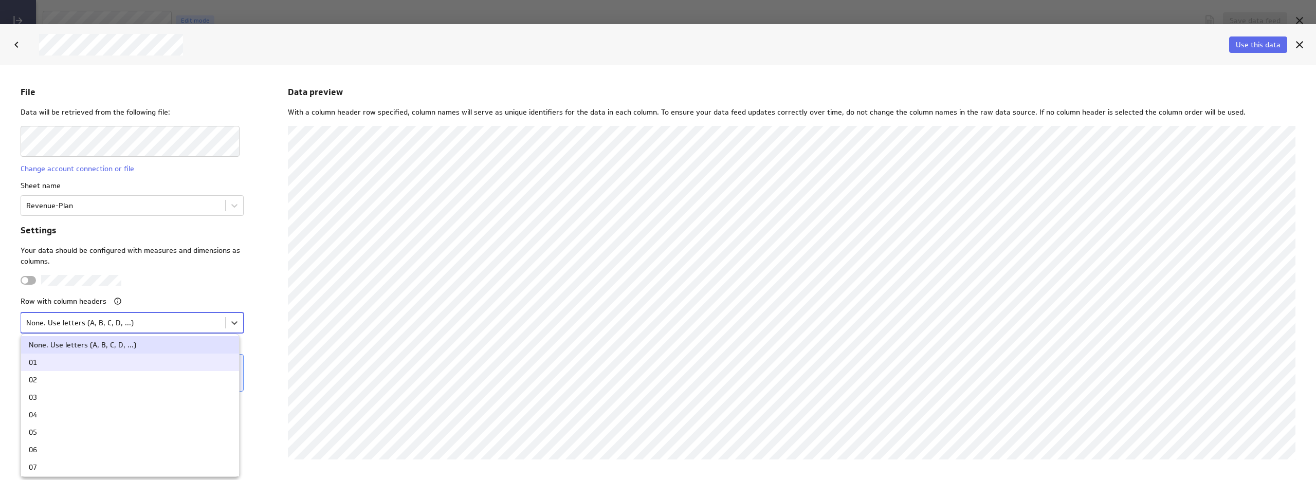
click at [44, 362] on div "01" at bounding box center [130, 361] width 203 height 7
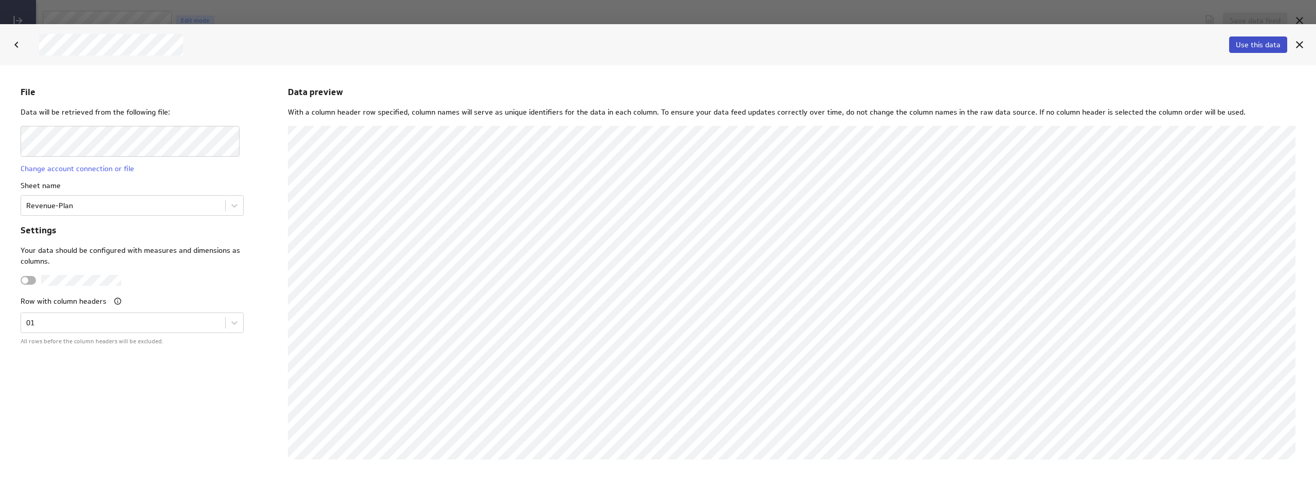
click at [1250, 43] on span "Use this data" at bounding box center [1258, 44] width 45 height 9
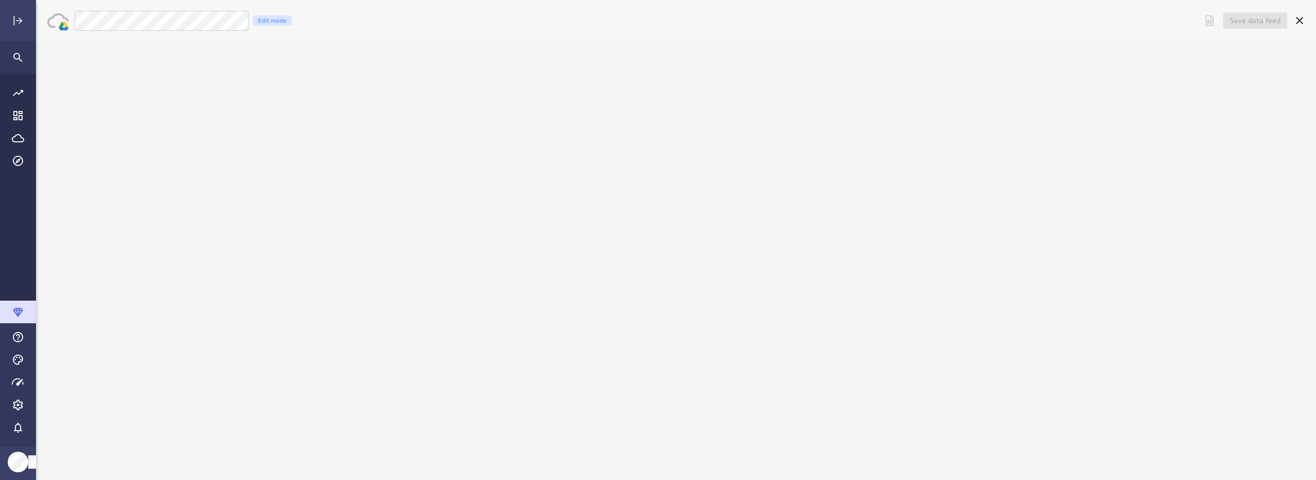
scroll to position [0, 0]
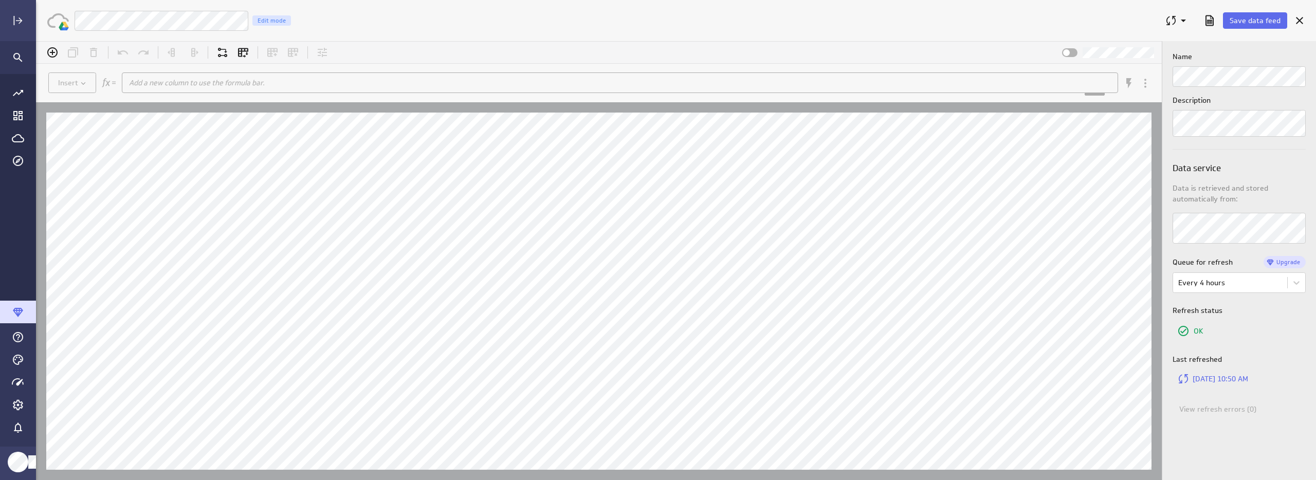
click at [480, 10] on div "Luna Moon Revenue Plan Edit mode" at bounding box center [615, 20] width 1082 height 21
click at [1070, 51] on div at bounding box center [1069, 52] width 15 height 9
click at [36, 41] on input "checkbox" at bounding box center [36, 41] width 0 height 0
click at [1070, 51] on span at bounding box center [1073, 52] width 7 height 7
click at [36, 41] on input "checkbox" at bounding box center [36, 41] width 0 height 0
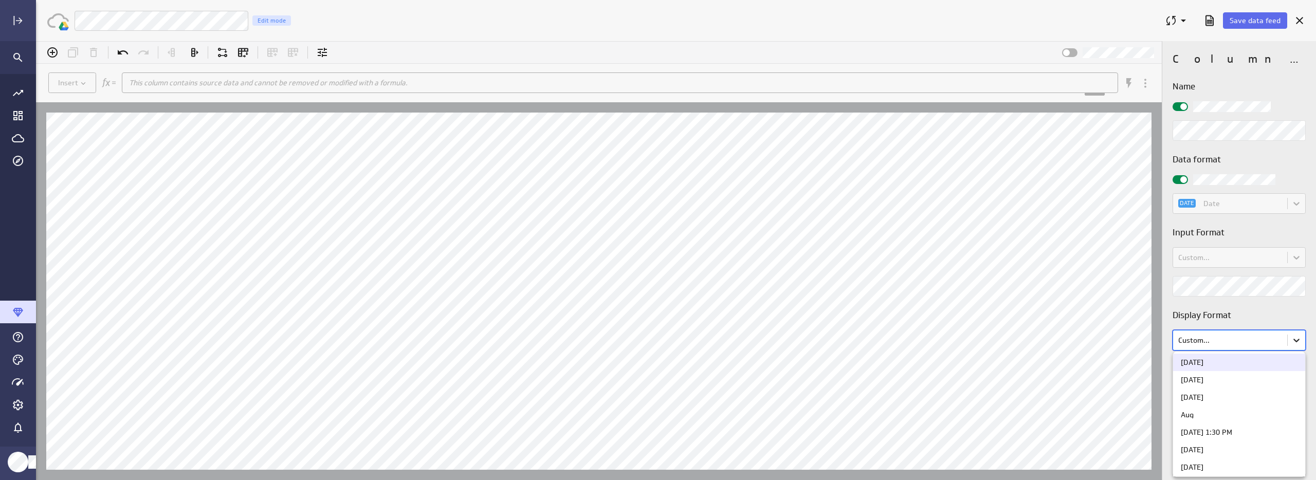
click at [1302, 344] on body "(no message) Insert This column contains source data and cannot be removed or m…" at bounding box center [676, 260] width 1280 height 439
click at [1204, 406] on div "08/05/2025" at bounding box center [1192, 405] width 23 height 7
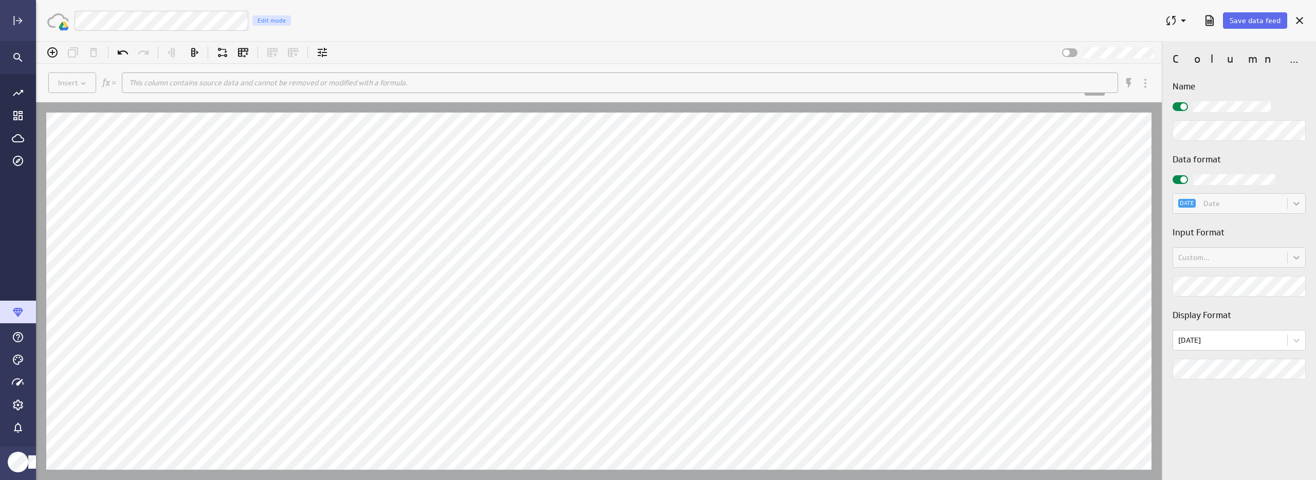
click at [1223, 424] on div "Column properties Name Data format DATE Date Input Format Custom... Display For…" at bounding box center [1239, 260] width 154 height 439
click at [1227, 422] on div "Column properties Name Data format DATE Date Input Format Custom... Display For…" at bounding box center [1239, 260] width 154 height 439
click at [1271, 16] on span "Save data feed" at bounding box center [1255, 20] width 51 height 9
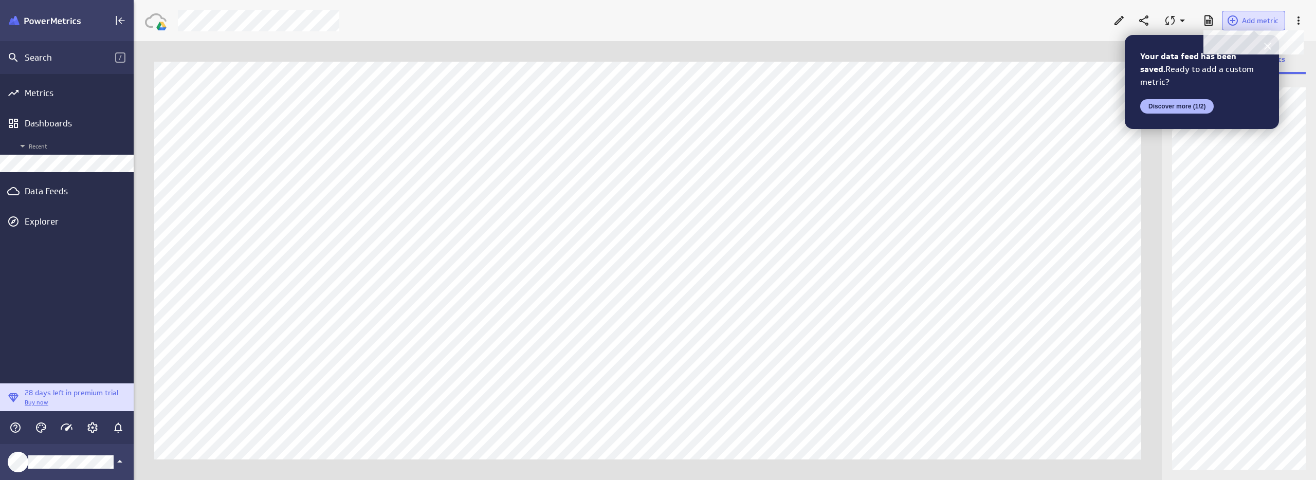
click at [1241, 20] on span at bounding box center [1234, 20] width 15 height 12
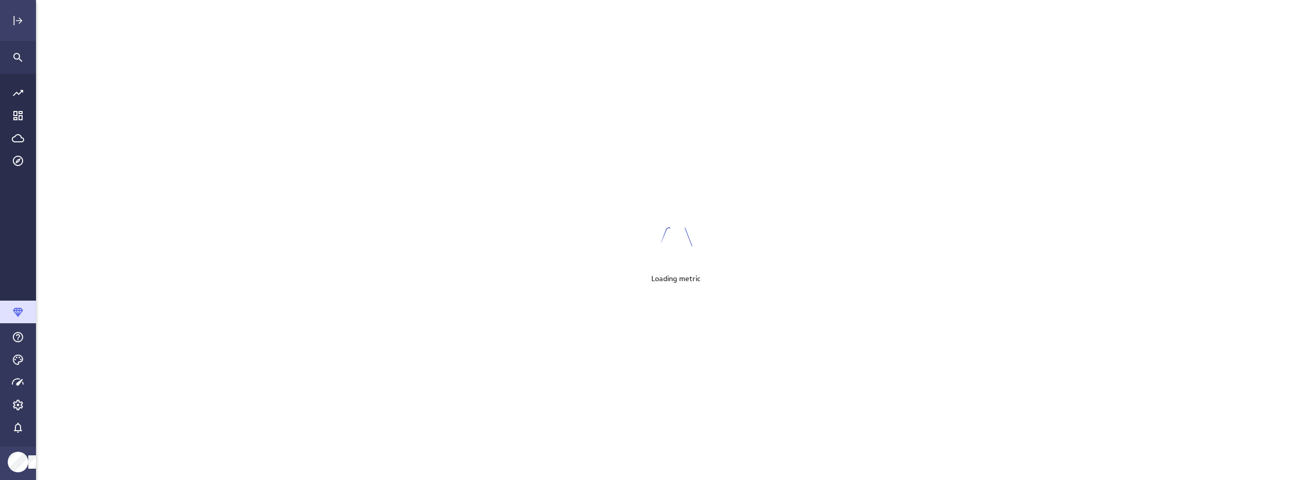
scroll to position [496, 1296]
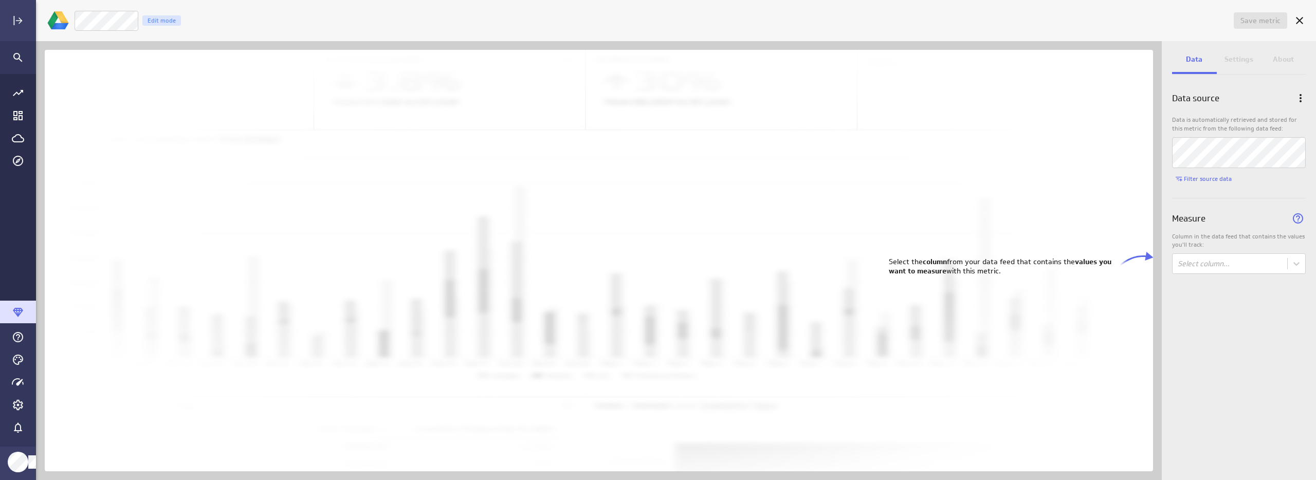
click at [1238, 250] on div "Filter source data Measure Column in the data feed that contains the values you…" at bounding box center [1239, 223] width 134 height 102
click at [1229, 264] on body "Save metric Untitled Edit mode Data Settings About Data source Data is automati…" at bounding box center [658, 240] width 1316 height 480
drag, startPoint x: 1242, startPoint y: 257, endPoint x: 1240, endPoint y: 263, distance: 6.5
click at [1242, 257] on body "Save metric Untitled Edit mode Data Settings About Data source Data is automati…" at bounding box center [658, 240] width 1316 height 480
click at [1194, 331] on div "Revenue" at bounding box center [1239, 326] width 133 height 20
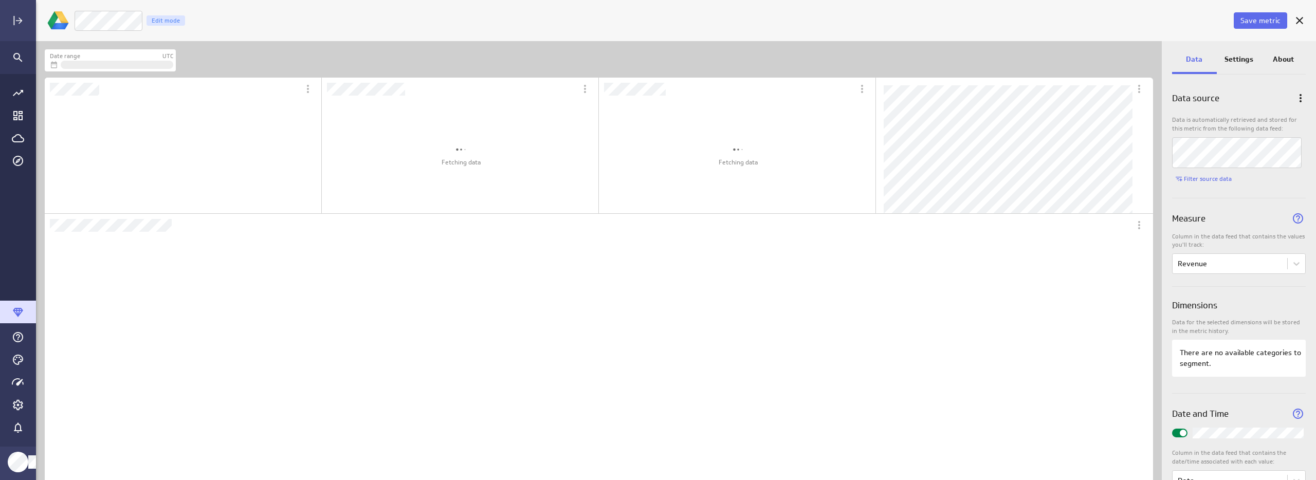
scroll to position [427, 1091]
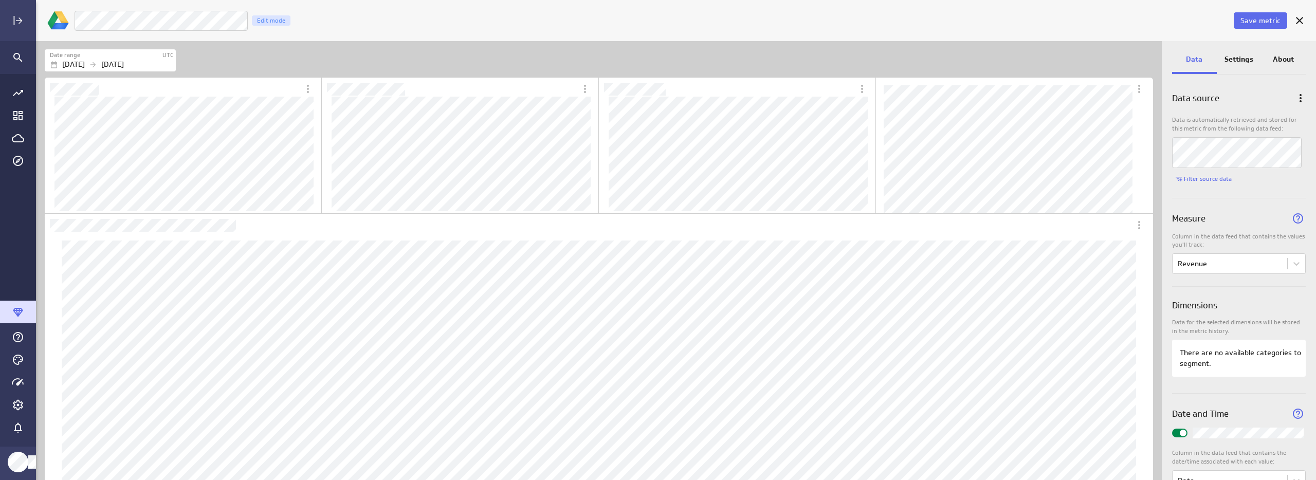
click at [459, 34] on div "Save metric Luna Moon YTD Revenue Edit mode" at bounding box center [676, 20] width 1280 height 41
click at [402, 26] on div "Luna Moon PY/YTD Revenue Edit mode" at bounding box center [653, 20] width 1158 height 21
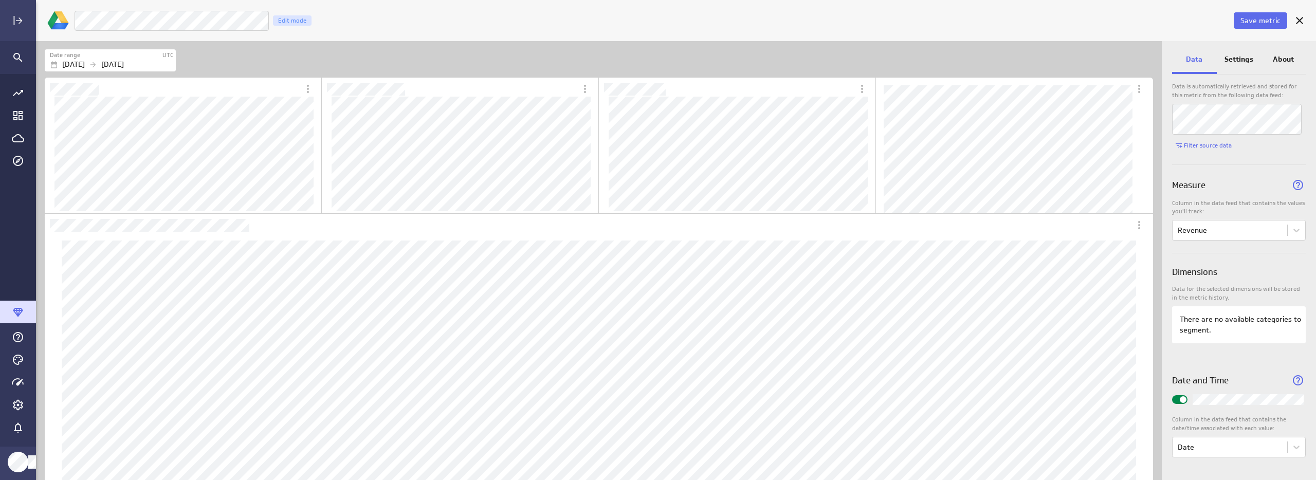
click at [1255, 61] on div "Settings" at bounding box center [1239, 60] width 45 height 28
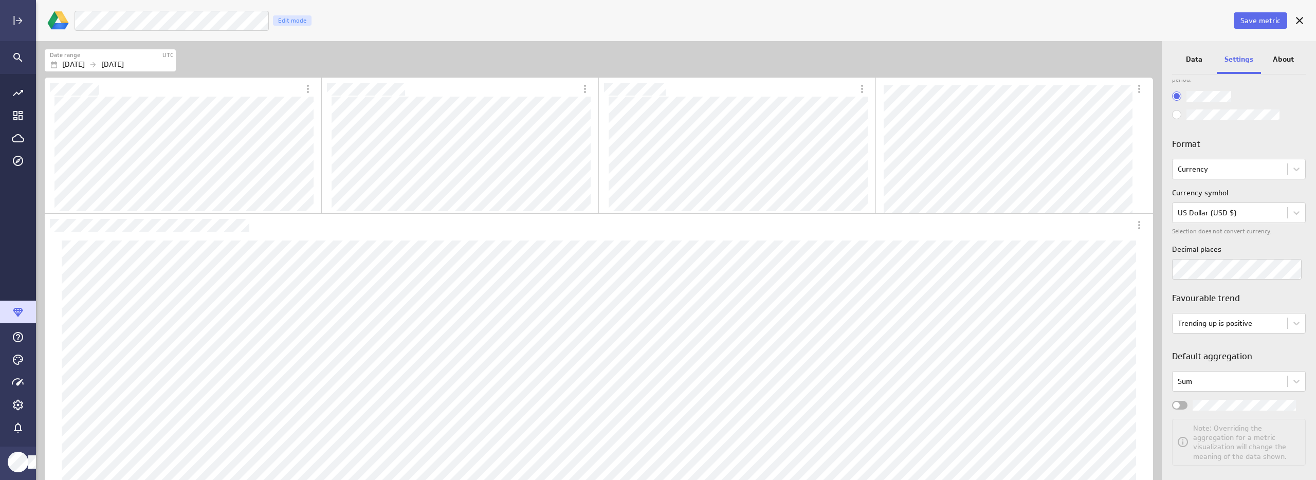
scroll to position [55, 0]
click at [1290, 295] on h3 "Favourable trend" at bounding box center [1239, 290] width 134 height 13
click at [1183, 397] on div "Widget Properties" at bounding box center [1179, 397] width 15 height 9
click at [0, 0] on input "Widget Properties" at bounding box center [0, 0] width 0 height 0
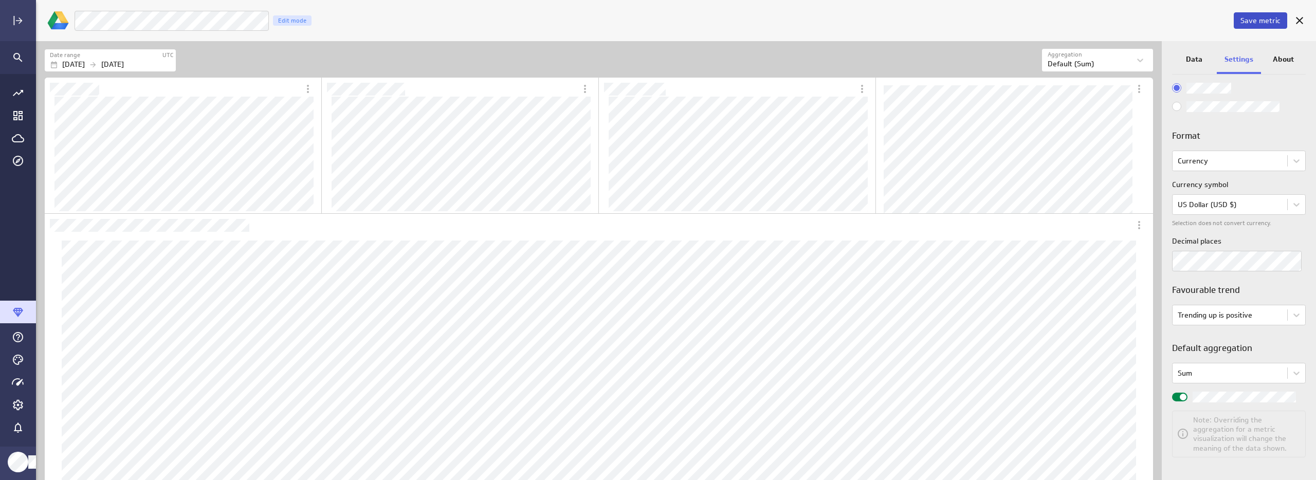
click at [1256, 23] on span "Save metric" at bounding box center [1261, 20] width 40 height 9
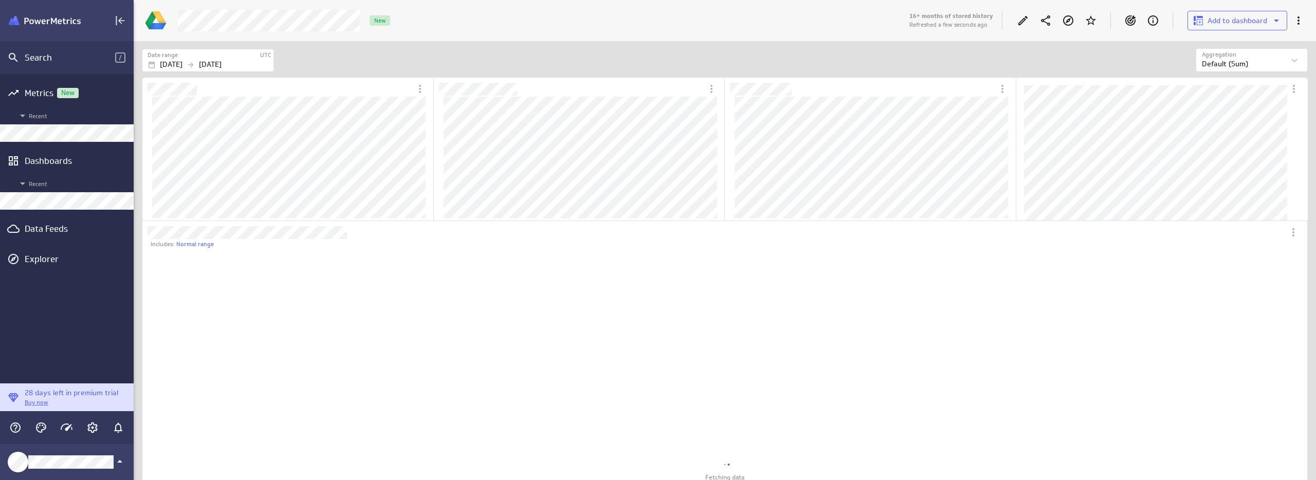
scroll to position [484, 565]
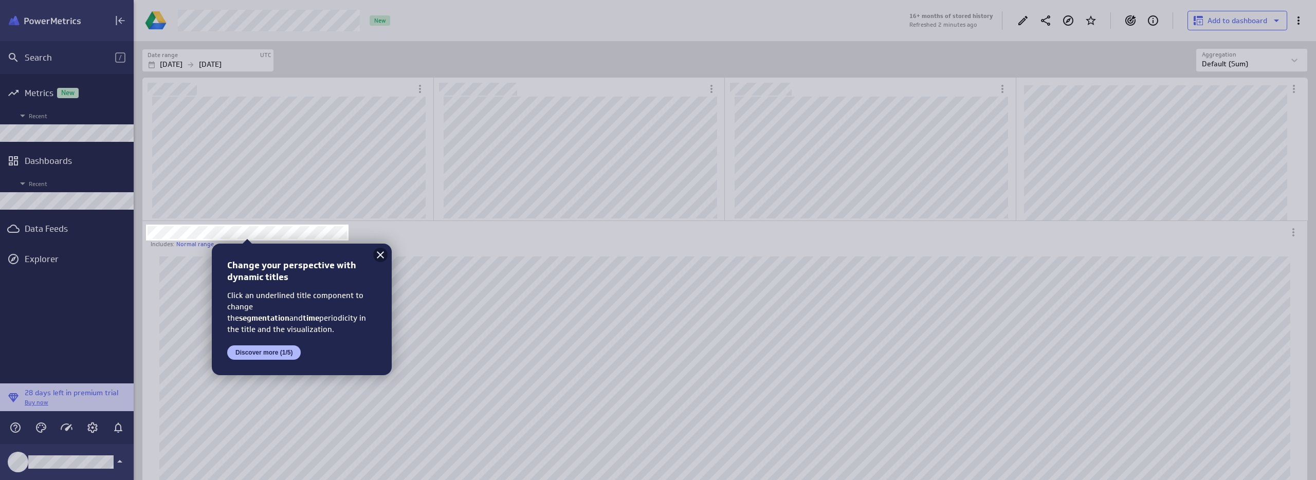
click at [379, 255] on icon at bounding box center [380, 254] width 7 height 7
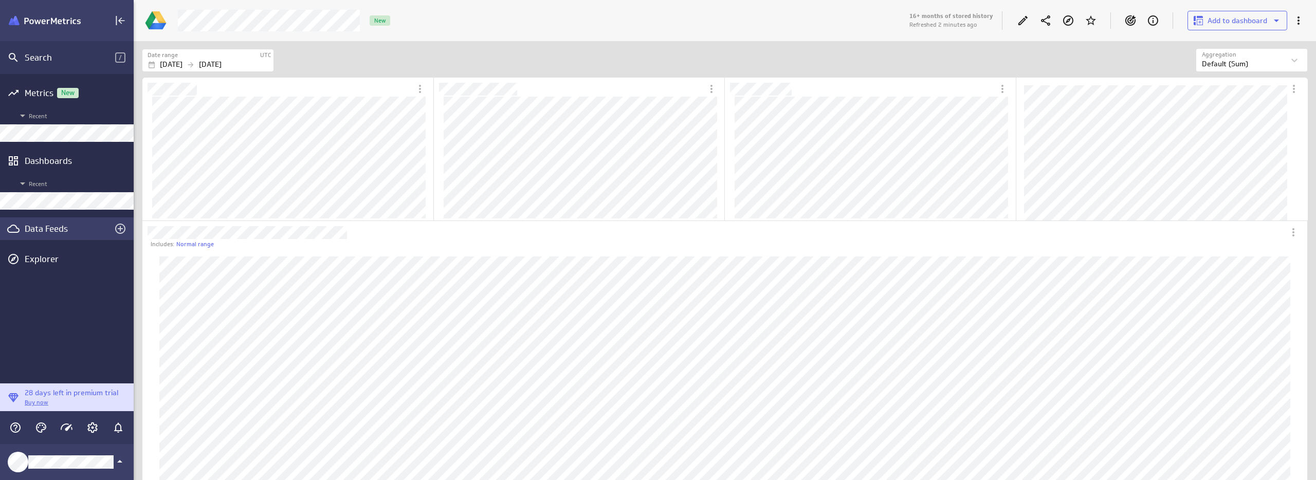
click at [51, 235] on div "Data Feeds" at bounding box center [67, 228] width 134 height 23
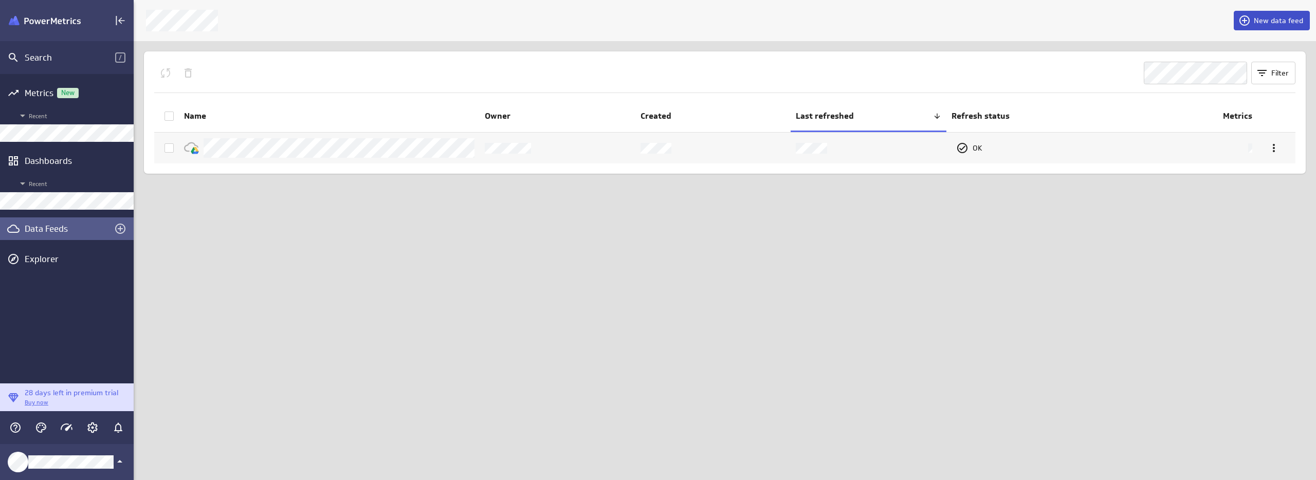
click at [1274, 20] on span "New data feed" at bounding box center [1278, 20] width 49 height 9
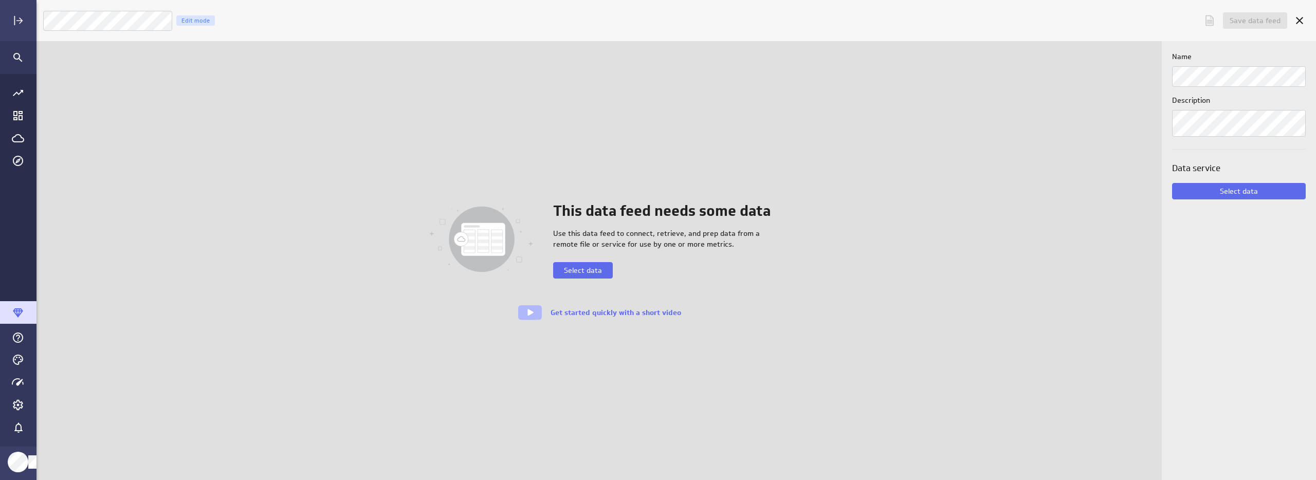
scroll to position [496, 1296]
click at [1073, 130] on div "This data feed needs some data Use this data feed to connect, retrieve, and pre…" at bounding box center [599, 260] width 1126 height 439
click at [60, 188] on div "This data feed needs some data Use this data feed to connect, retrieve, and pre…" at bounding box center [599, 260] width 1126 height 439
click at [1304, 16] on icon "Cancel" at bounding box center [1300, 20] width 12 height 12
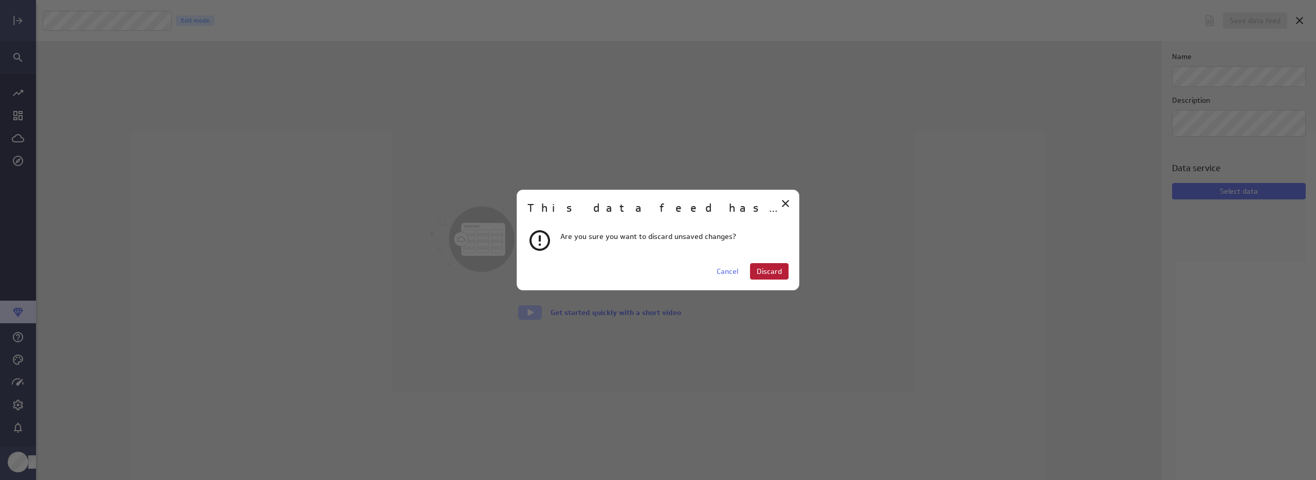
click at [768, 274] on span "Discard" at bounding box center [769, 271] width 25 height 9
click at [780, 270] on span "Discard" at bounding box center [769, 271] width 25 height 9
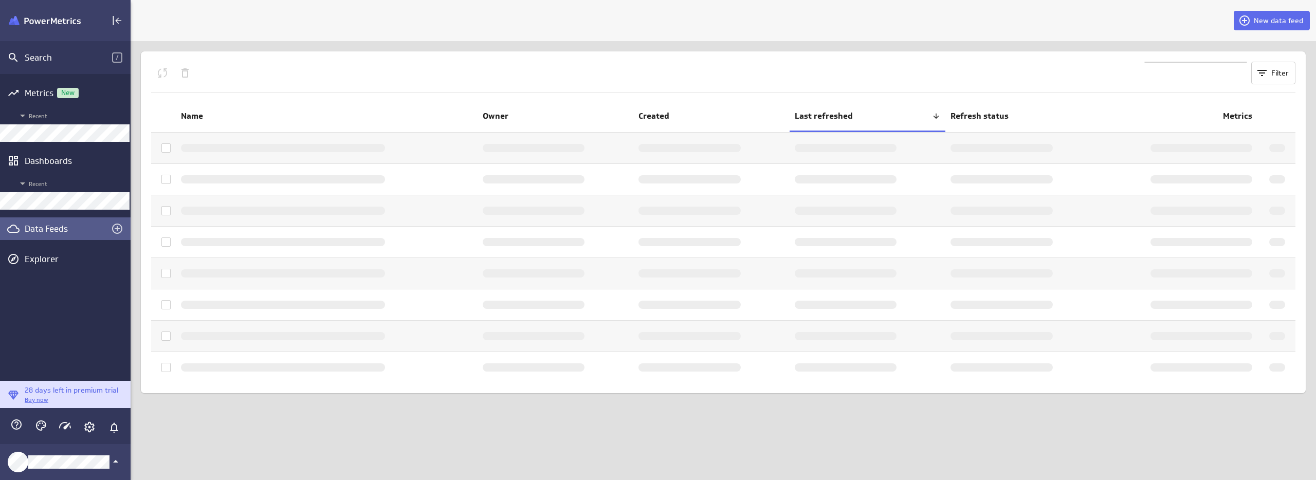
scroll to position [5, 5]
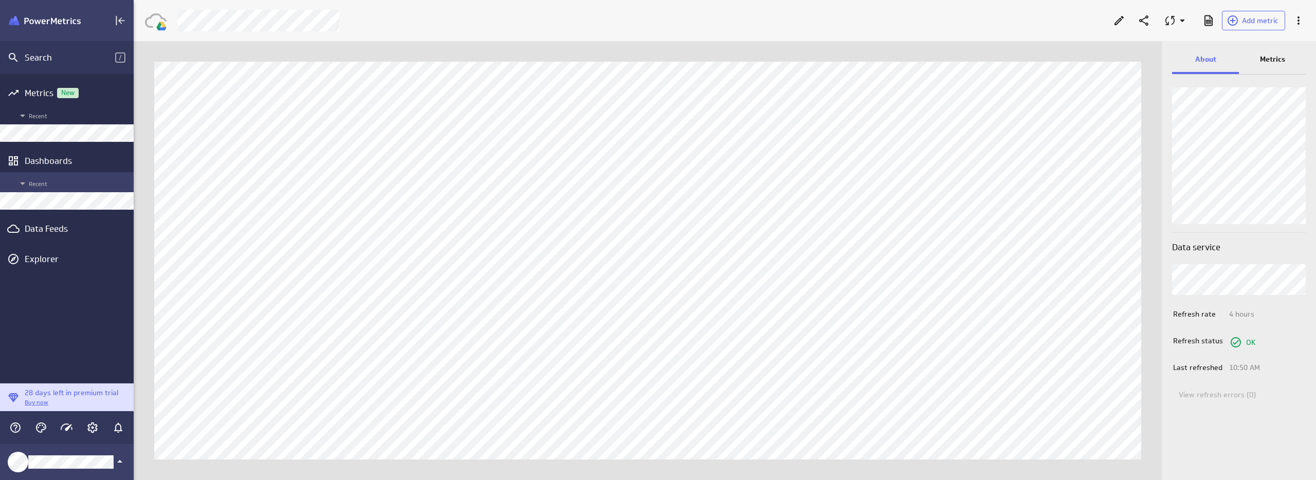
click at [86, 189] on span "Recent" at bounding box center [72, 183] width 112 height 12
click at [83, 190] on div "Recent" at bounding box center [67, 182] width 134 height 20
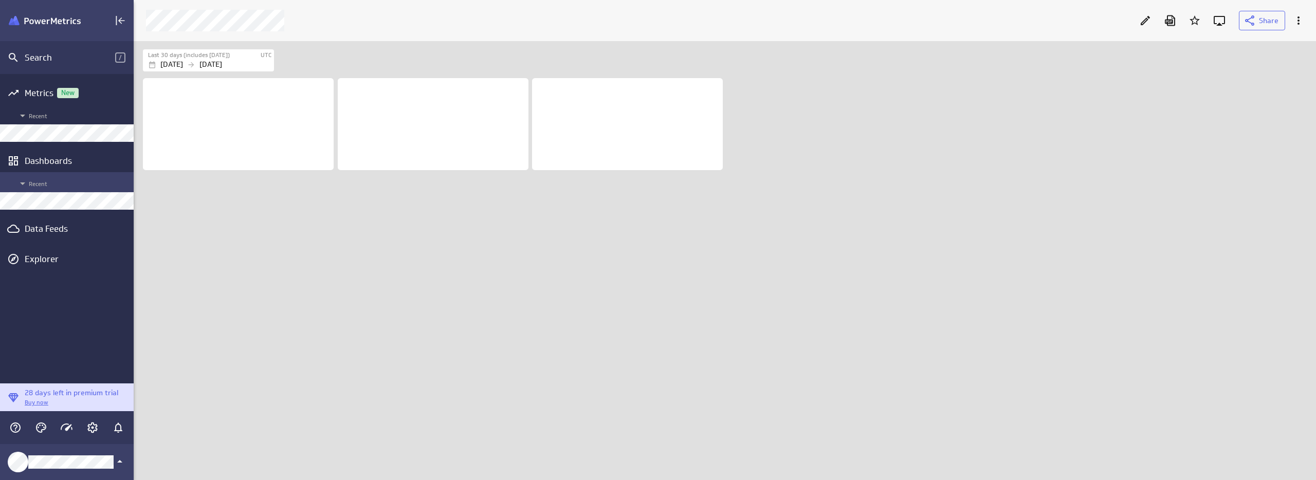
scroll to position [455, 1198]
click at [55, 229] on div "Data Feeds" at bounding box center [67, 228] width 84 height 11
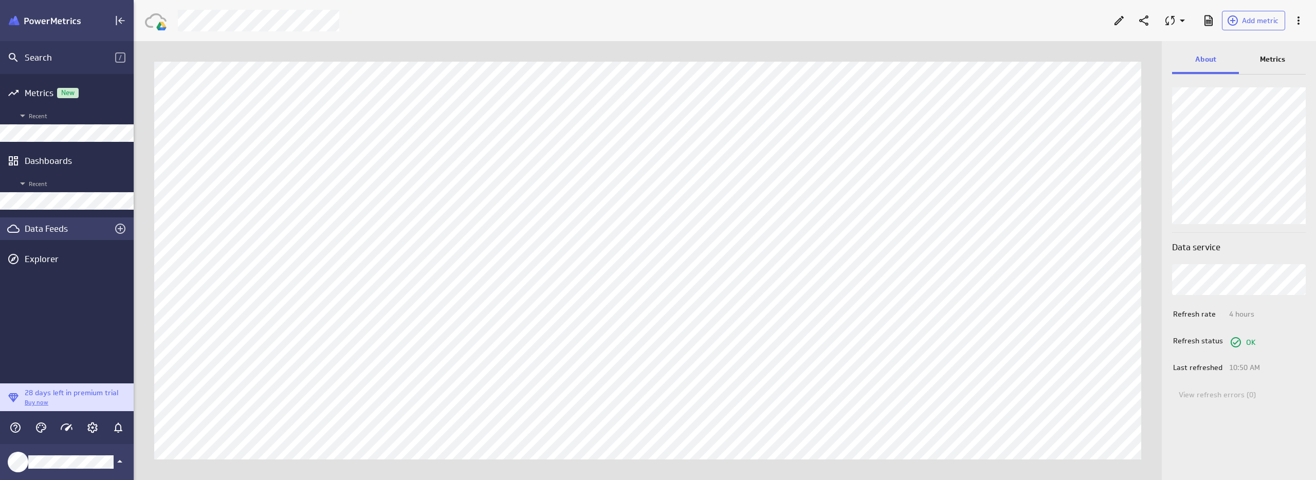
click at [47, 229] on div "Data Feeds" at bounding box center [67, 228] width 84 height 11
click at [1245, 23] on span "Add metric" at bounding box center [1260, 20] width 37 height 9
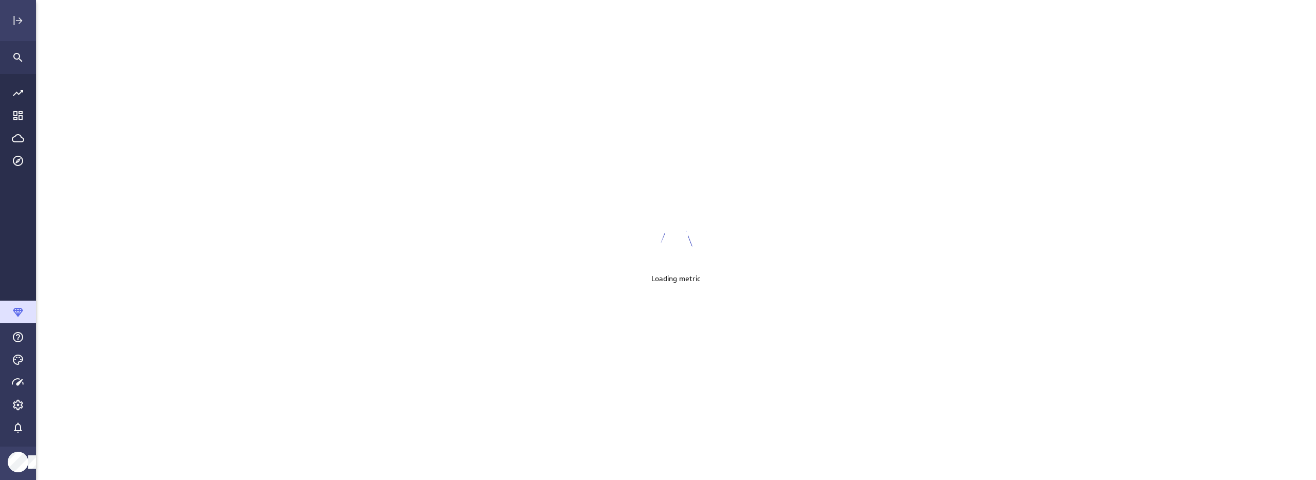
scroll to position [496, 1296]
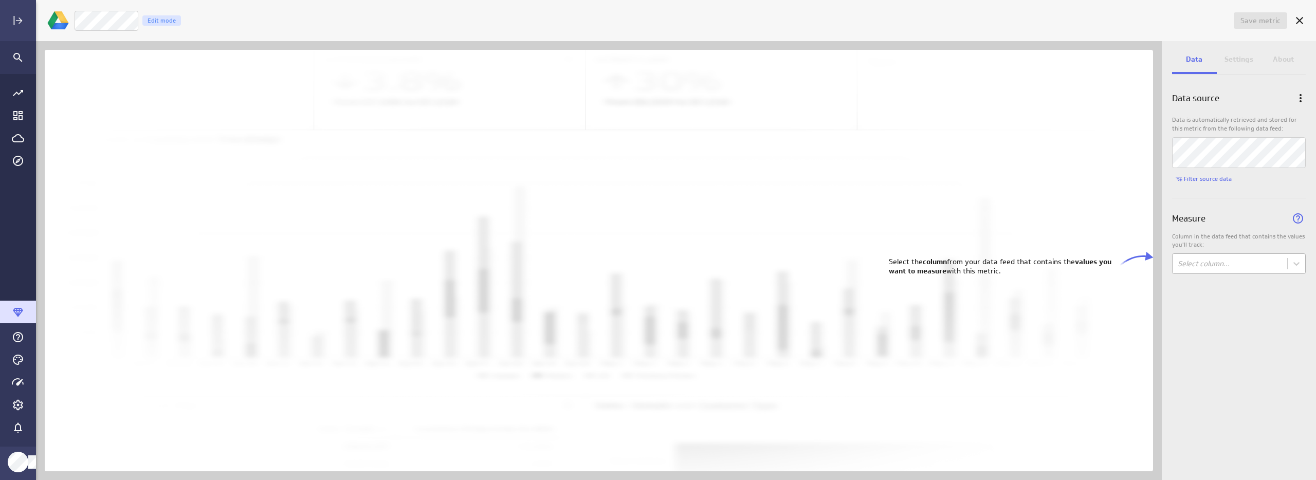
click at [1205, 261] on body "Save metric Untitled Edit mode Data Settings About Data source Data is automati…" at bounding box center [658, 240] width 1316 height 480
click at [1209, 310] on div "Plan" at bounding box center [1238, 306] width 117 height 9
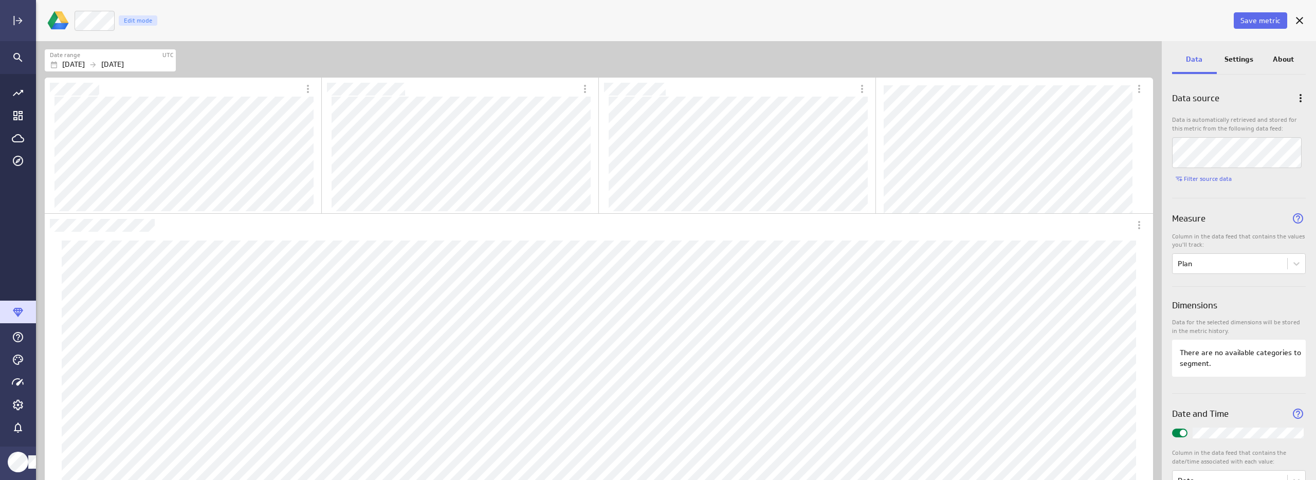
scroll to position [33, 0]
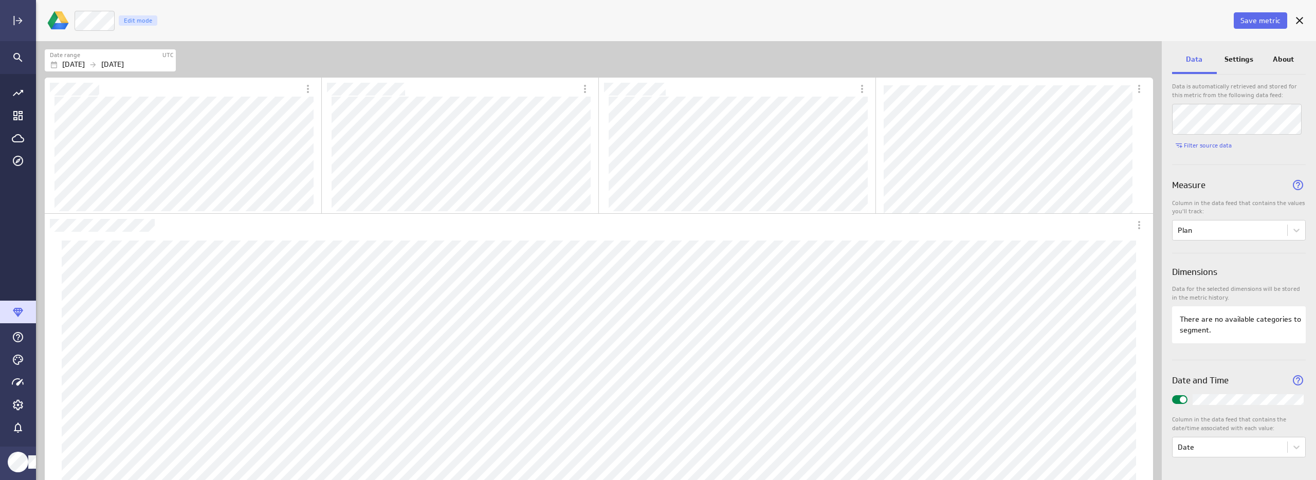
click at [1241, 60] on p "Settings" at bounding box center [1239, 59] width 29 height 11
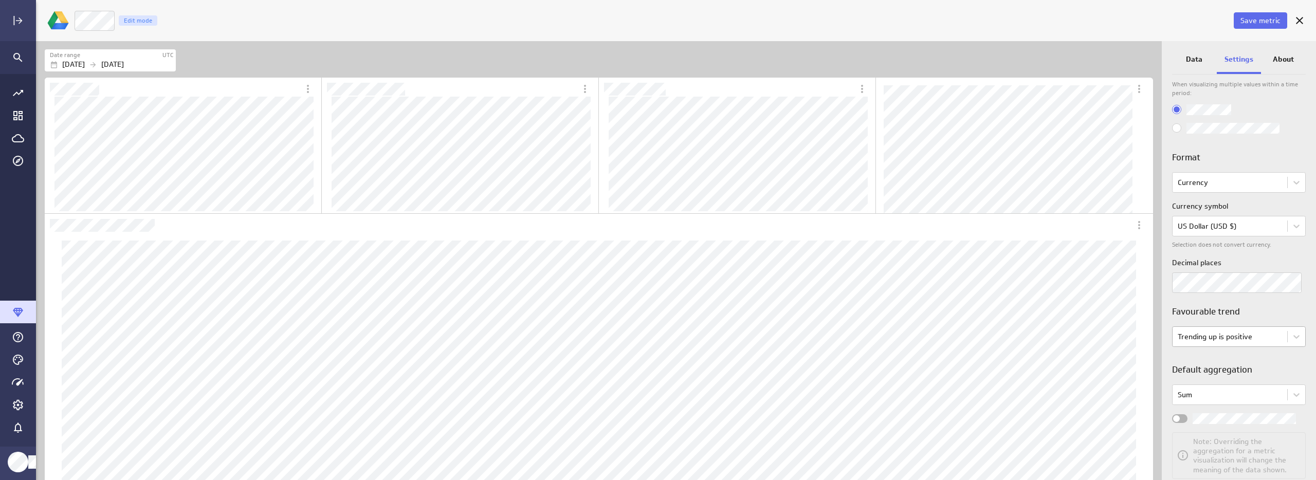
scroll to position [55, 0]
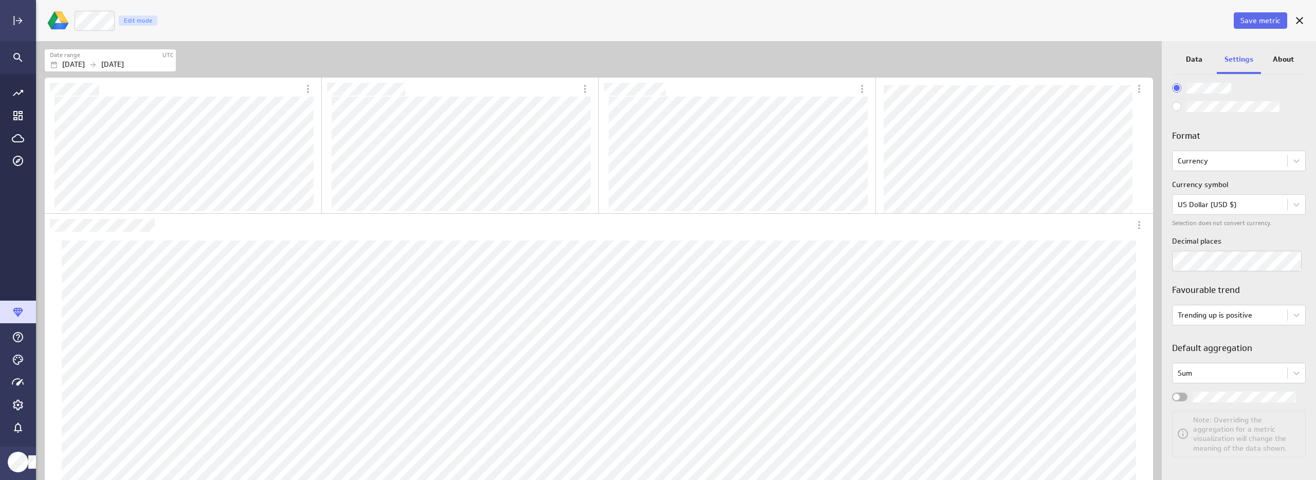
click at [1185, 396] on div "Widget Properties" at bounding box center [1179, 397] width 15 height 9
click at [0, 0] on input "Widget Properties" at bounding box center [0, 0] width 0 height 0
click at [1279, 21] on span "Save metric" at bounding box center [1261, 20] width 40 height 9
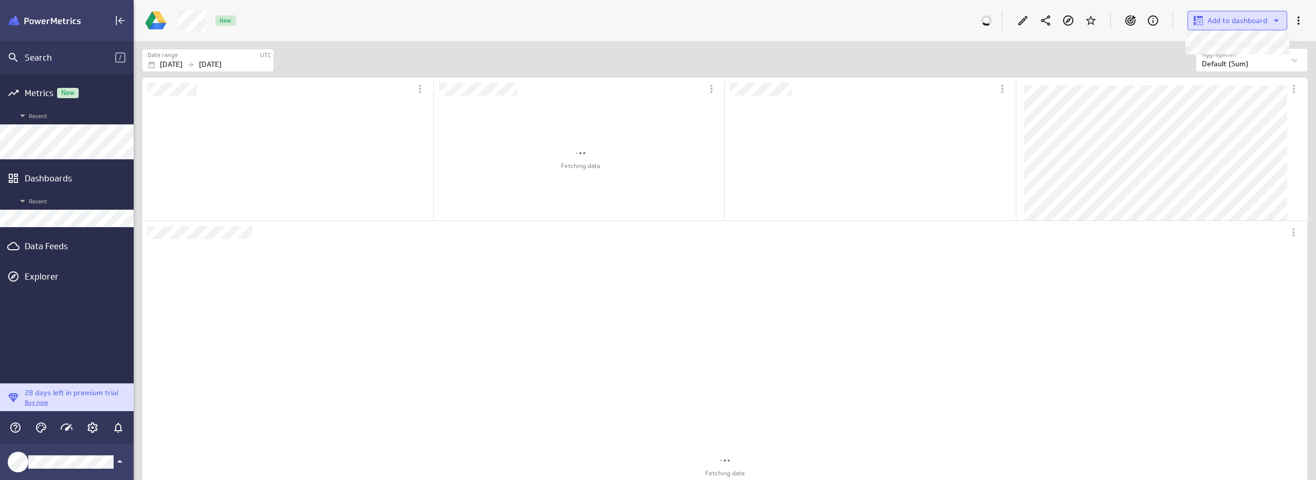
scroll to position [138, 289]
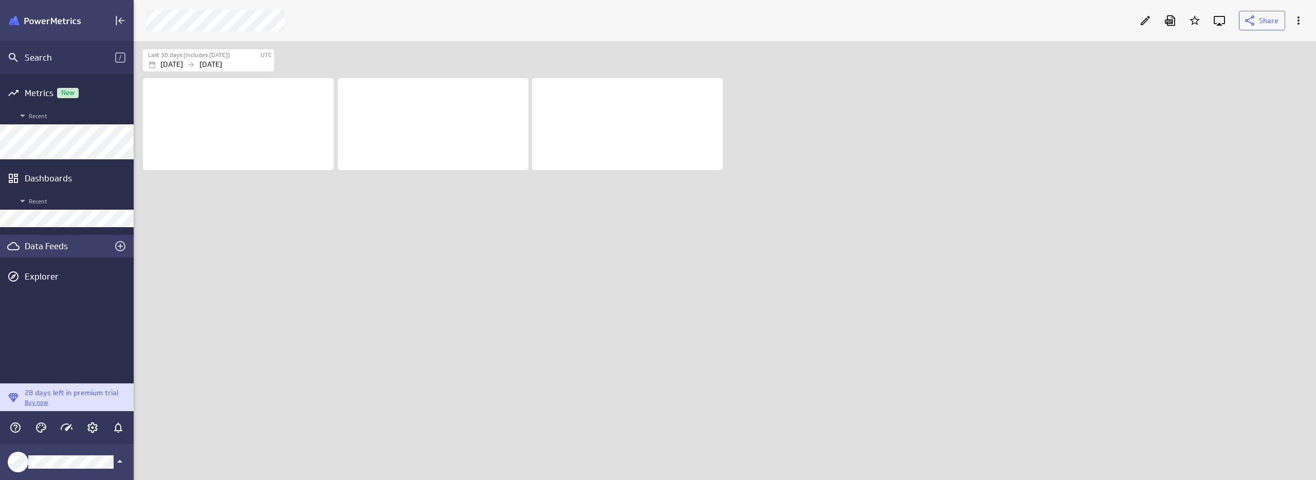
click at [46, 247] on div "Data Feeds" at bounding box center [67, 246] width 84 height 11
click at [44, 247] on div "Data Feeds" at bounding box center [67, 246] width 84 height 11
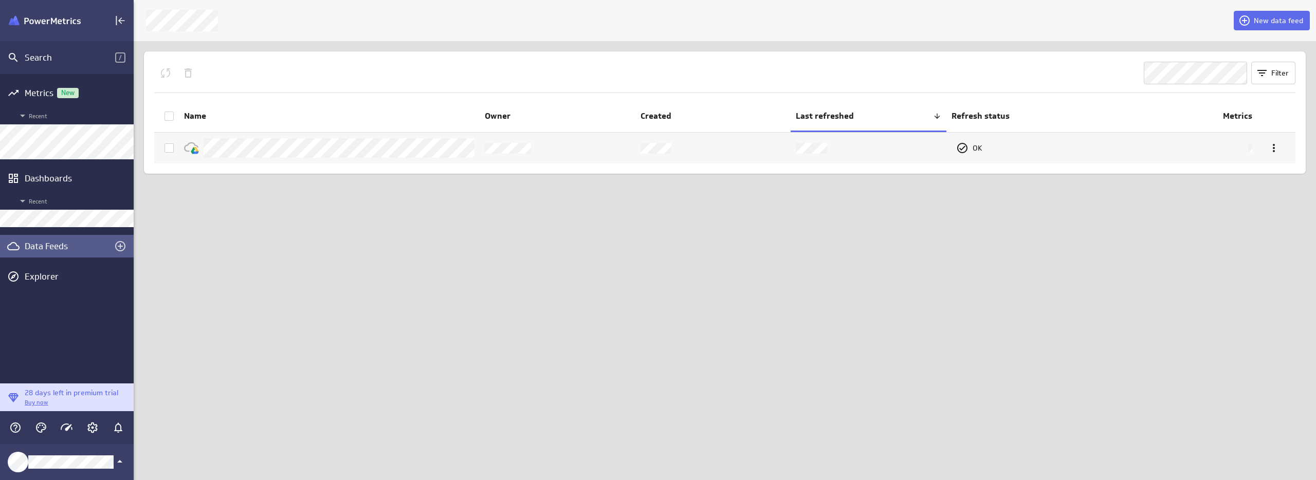
click at [371, 268] on div "New data feed Filter Name Owner Created Last refreshed Refresh status Metrics OK" at bounding box center [725, 240] width 1183 height 480
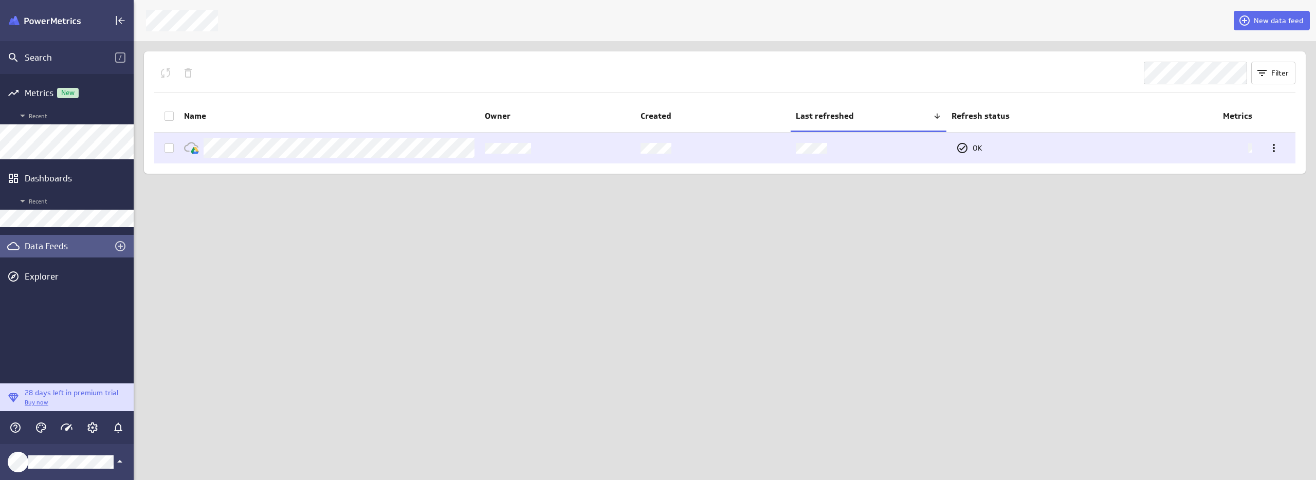
click at [1246, 149] on td at bounding box center [1180, 148] width 156 height 31
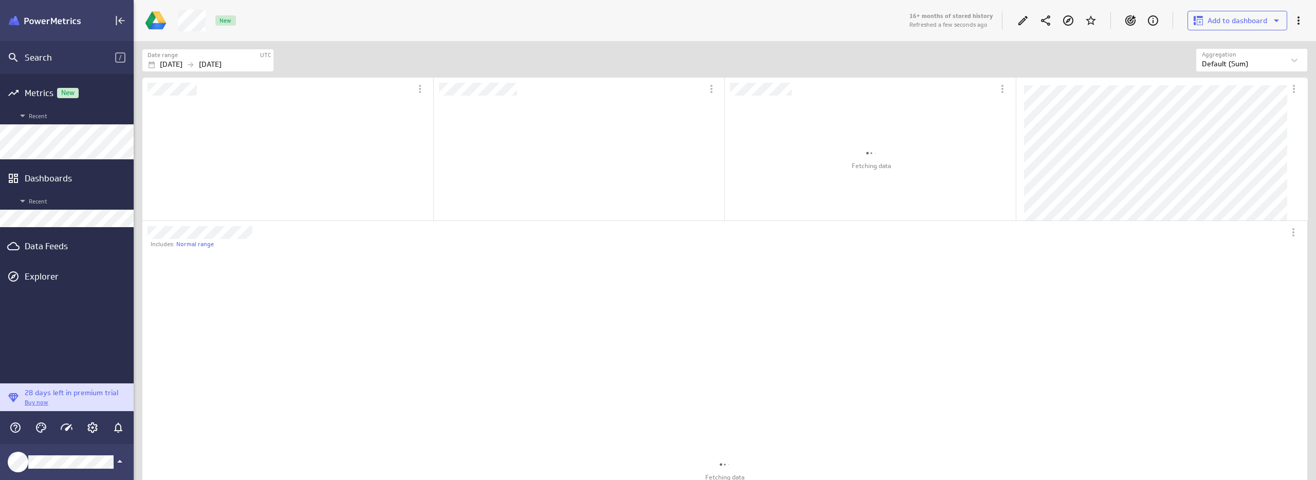
scroll to position [484, 565]
click at [359, 11] on div "New" at bounding box center [540, 21] width 736 height 22
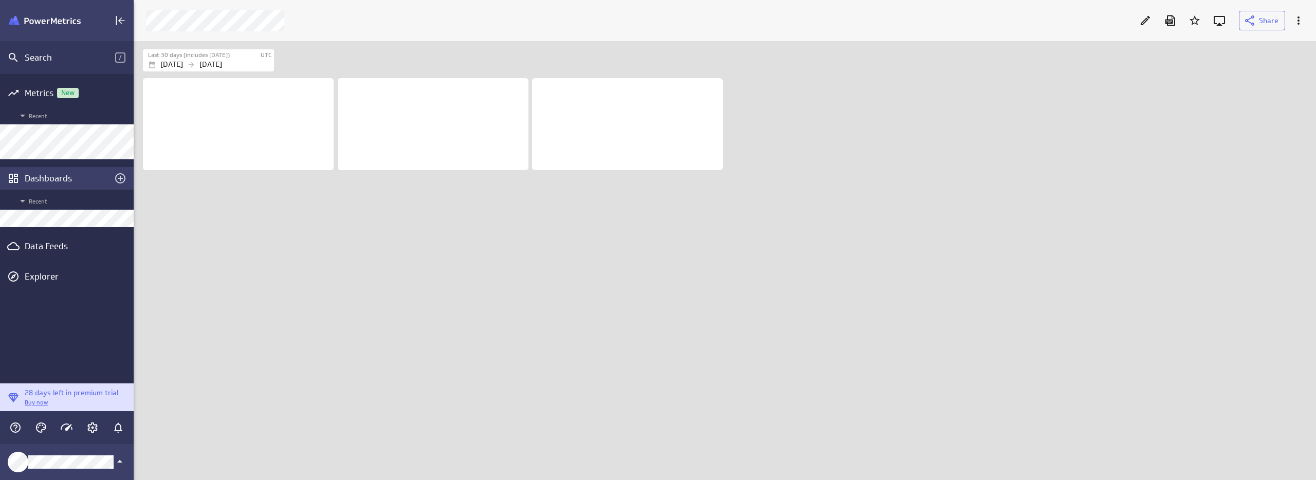
scroll to position [455, 1198]
click at [69, 243] on div "Data Feeds" at bounding box center [67, 246] width 84 height 11
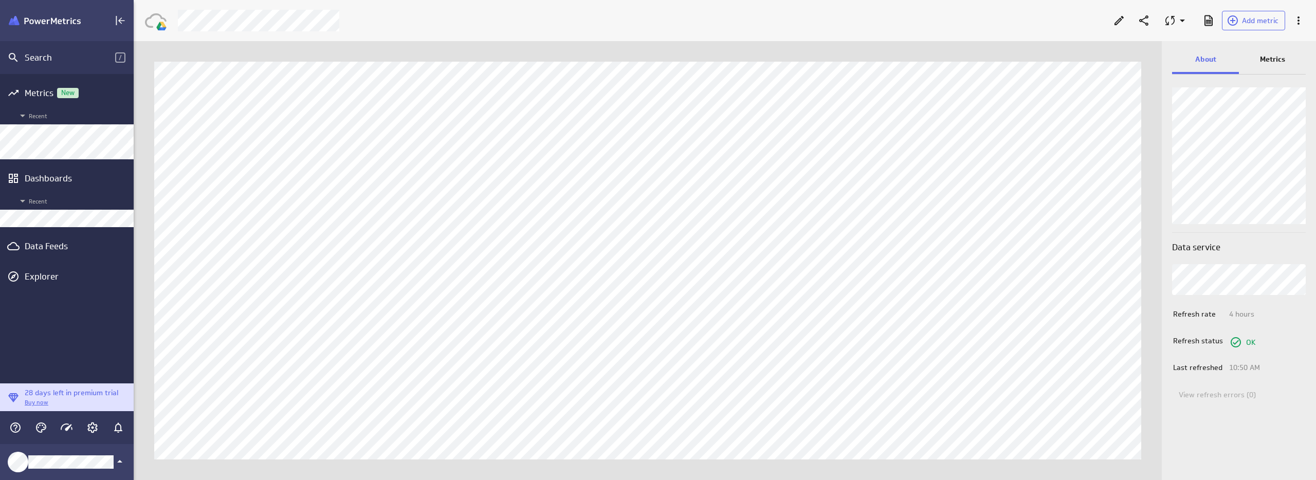
click at [1286, 61] on div "Metrics" at bounding box center [1272, 60] width 67 height 28
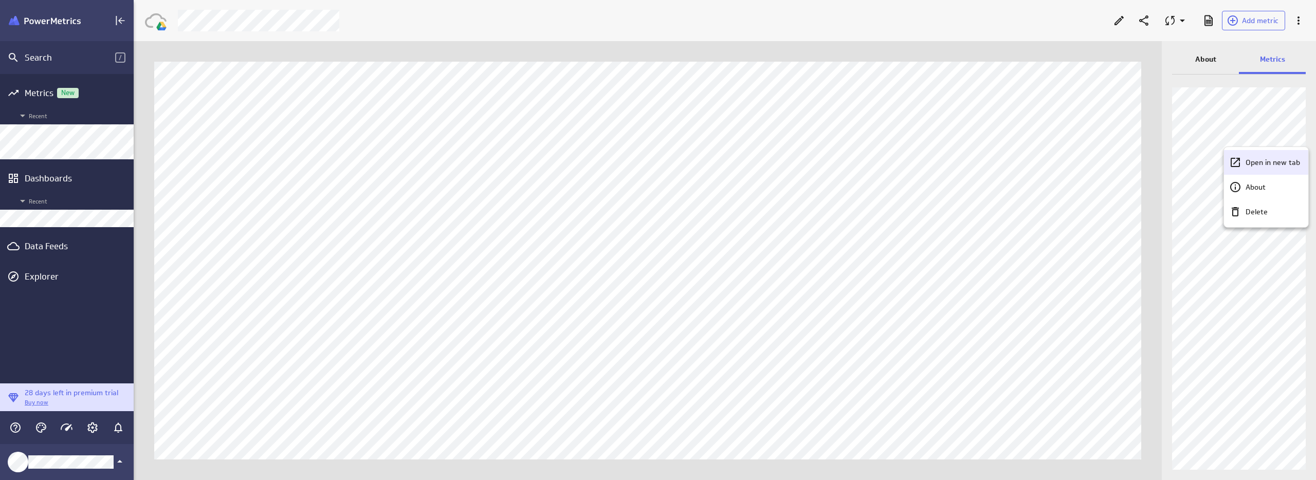
click at [1271, 163] on p "Open in new tab" at bounding box center [1273, 162] width 55 height 11
click at [36, 244] on div "Data Feeds" at bounding box center [67, 246] width 84 height 11
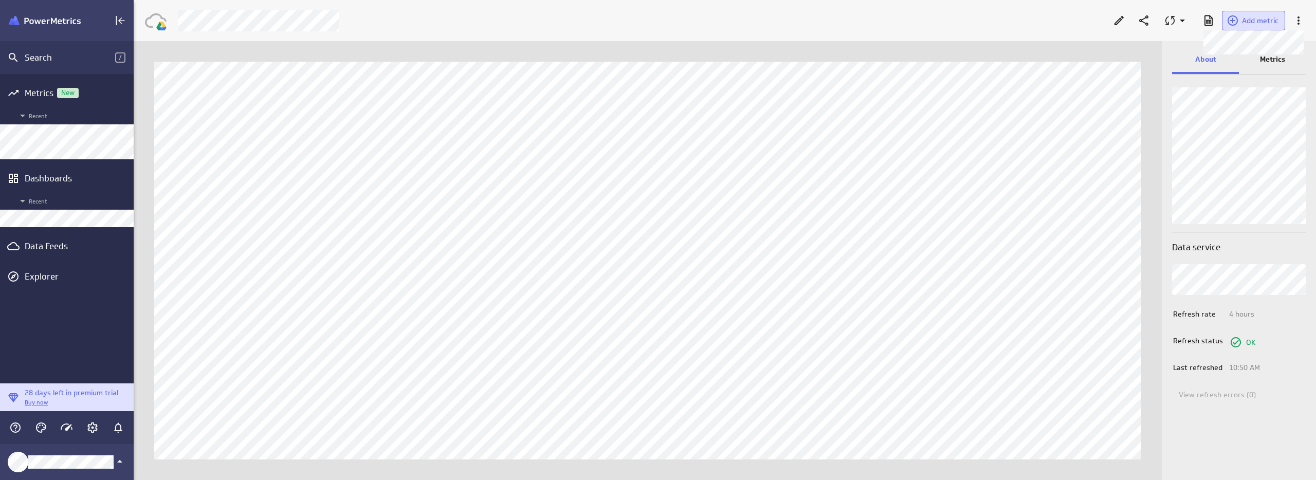
click at [1273, 20] on span "Add metric" at bounding box center [1260, 20] width 37 height 9
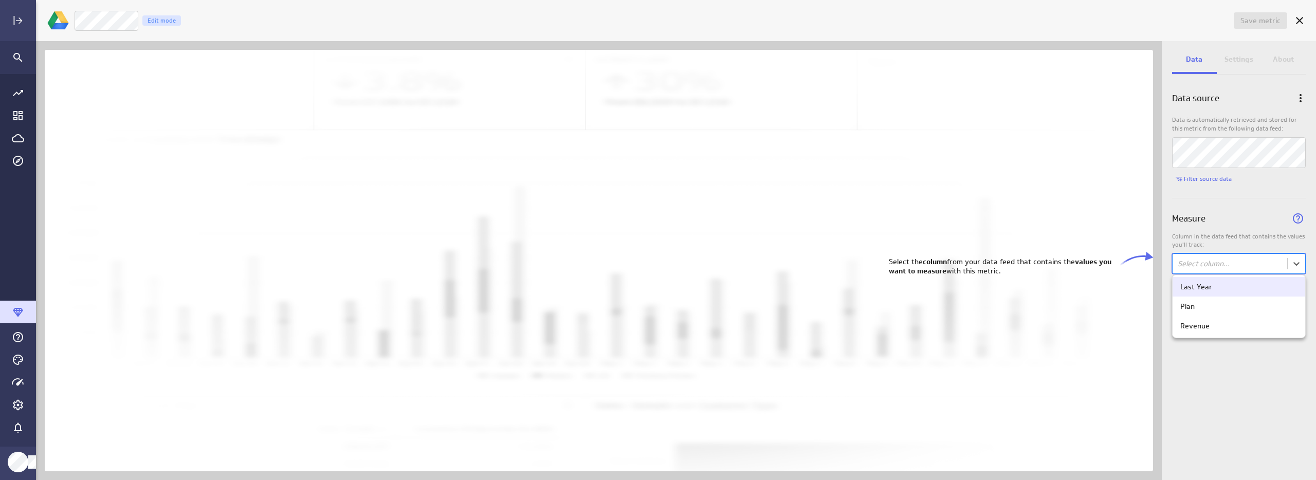
click at [1224, 259] on body "Save metric Untitled Edit mode Data Settings About Data source Data is automati…" at bounding box center [658, 240] width 1316 height 480
click at [1199, 285] on div "Last Year" at bounding box center [1196, 286] width 32 height 9
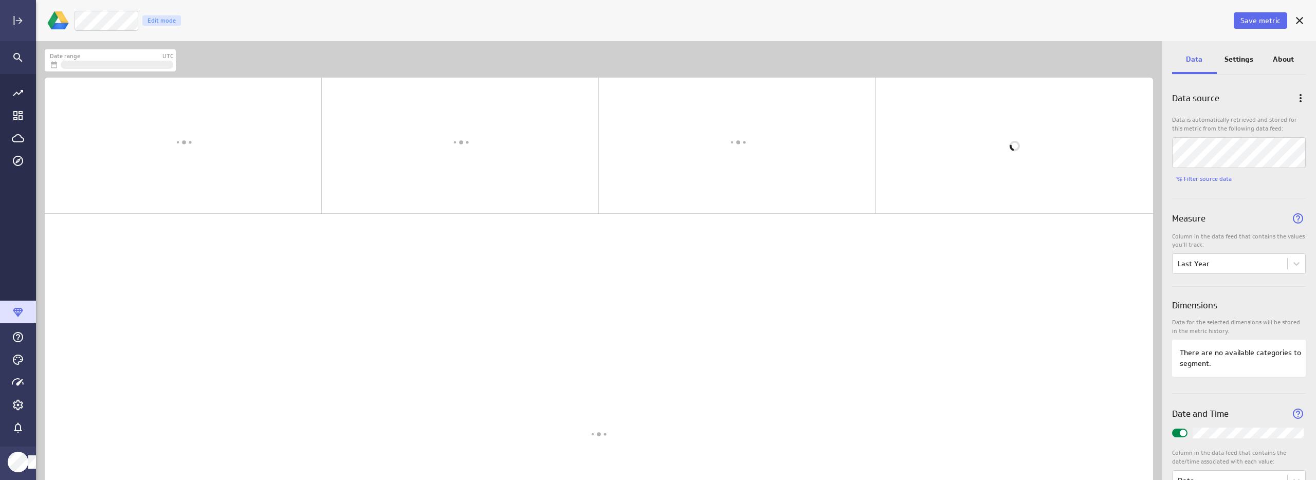
scroll to position [455, 1142]
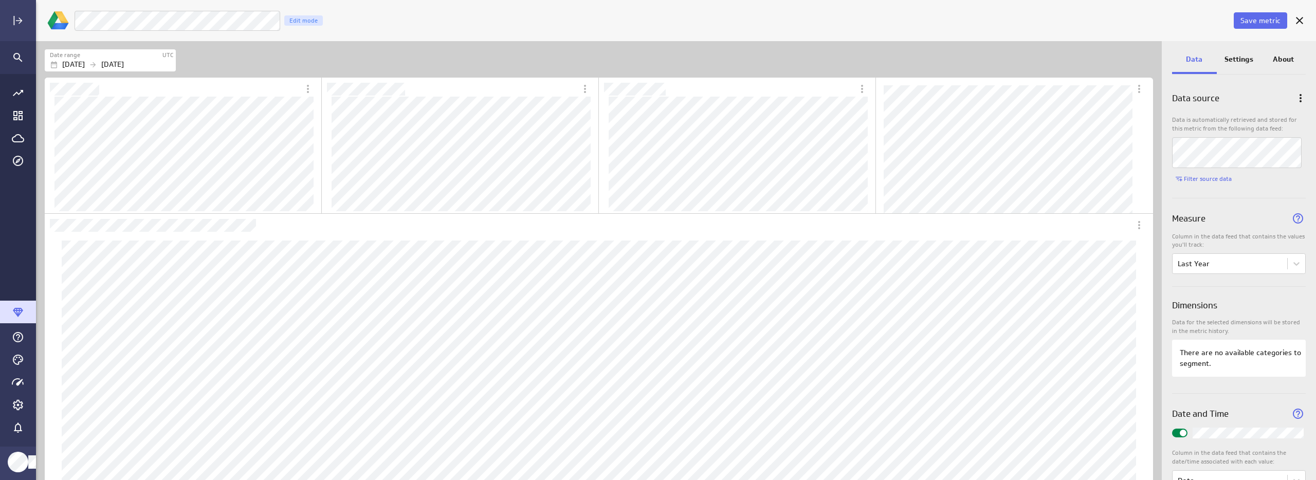
click at [1238, 59] on p "Settings" at bounding box center [1239, 59] width 29 height 11
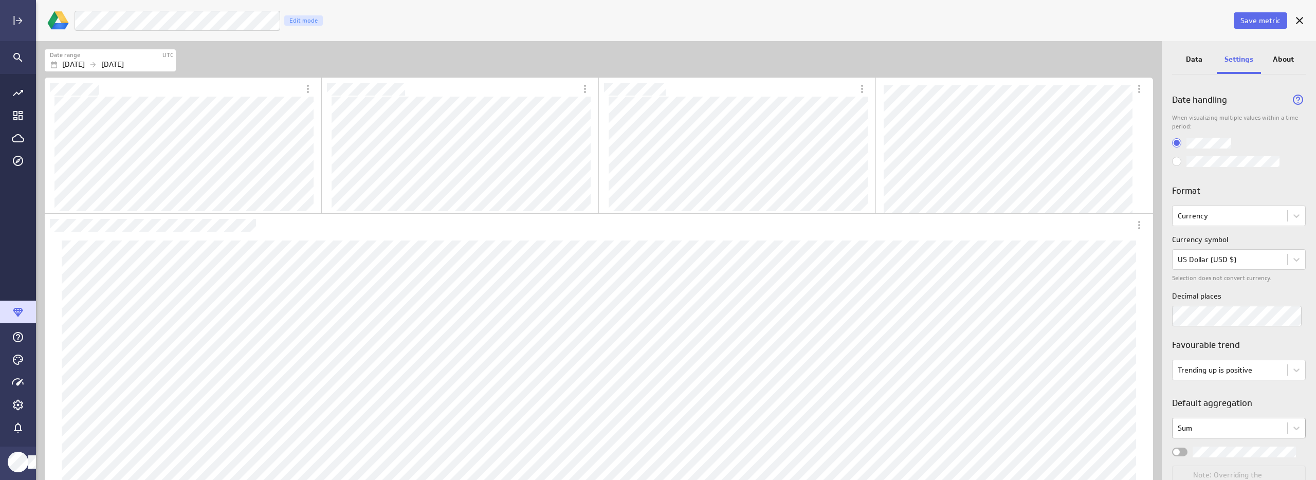
scroll to position [55, 0]
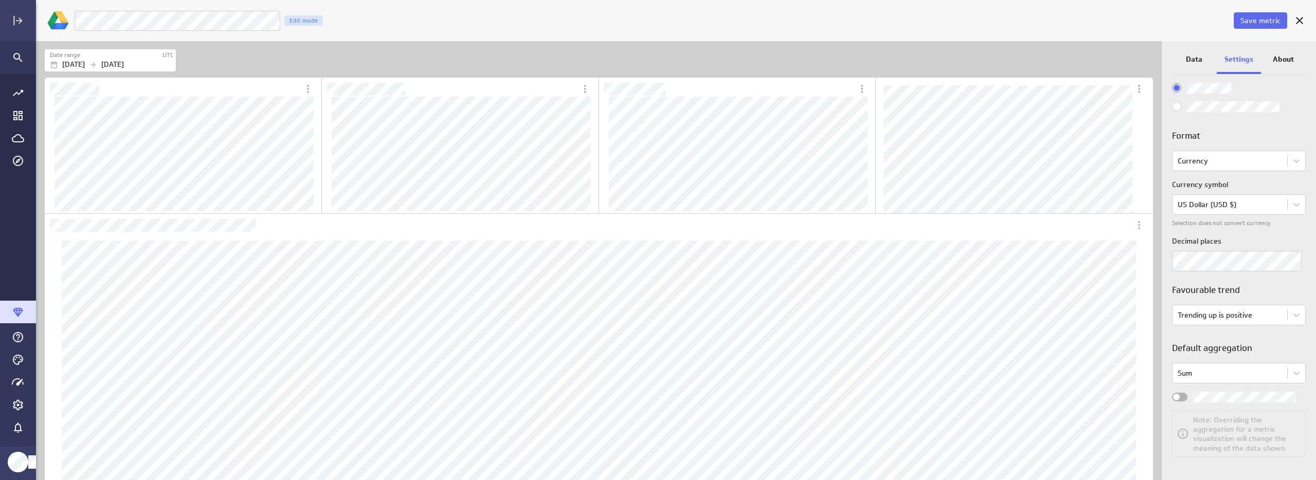
click at [1186, 397] on div "Widget Properties" at bounding box center [1179, 397] width 15 height 9
click at [0, 0] on input "Widget Properties" at bounding box center [0, 0] width 0 height 0
click at [1254, 19] on span "Save metric" at bounding box center [1261, 20] width 40 height 9
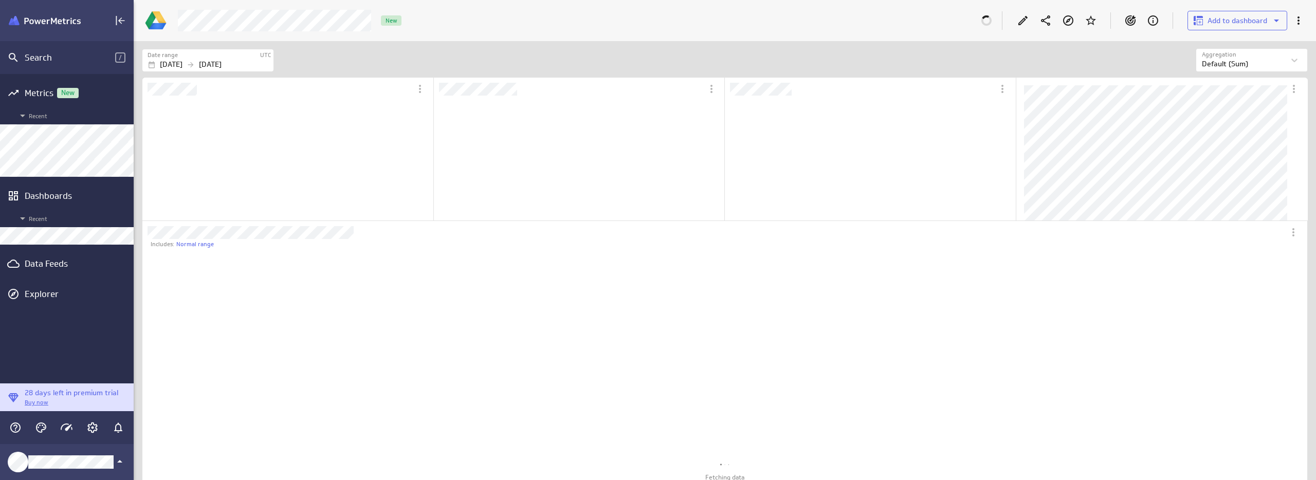
scroll to position [5, 5]
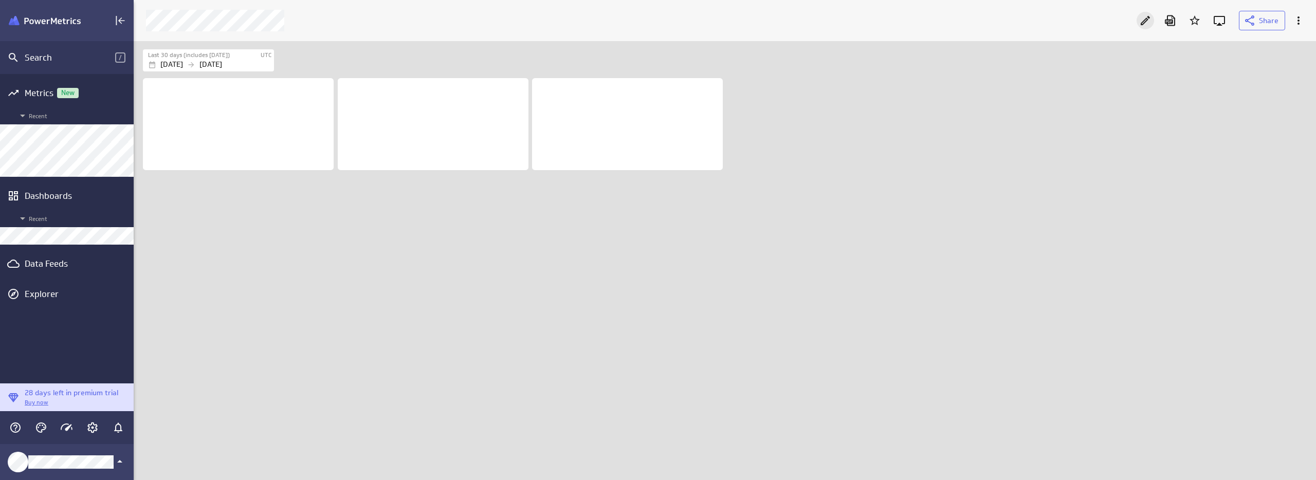
click at [1139, 19] on div "Edit" at bounding box center [1145, 20] width 17 height 17
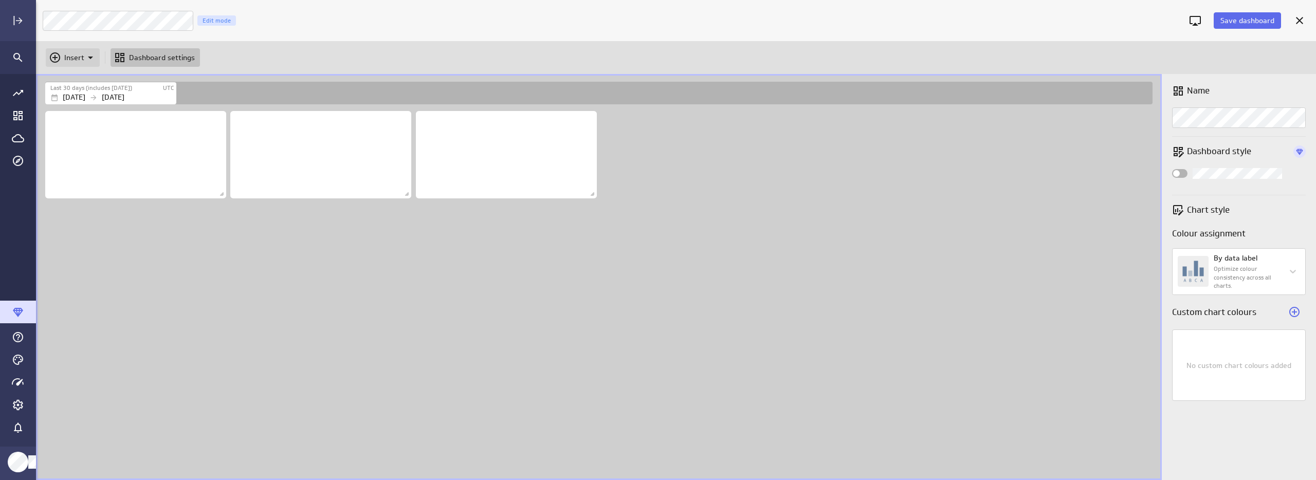
click at [81, 56] on p "Insert" at bounding box center [74, 57] width 20 height 11
click at [76, 83] on p "Metrics" at bounding box center [80, 83] width 25 height 11
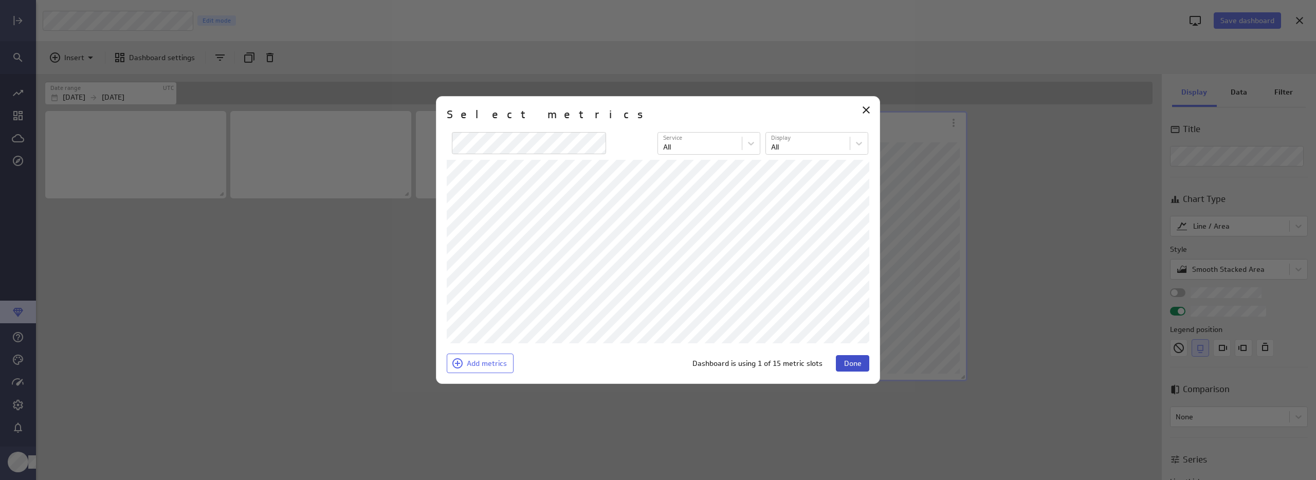
click at [839, 362] on button "Done" at bounding box center [852, 363] width 33 height 16
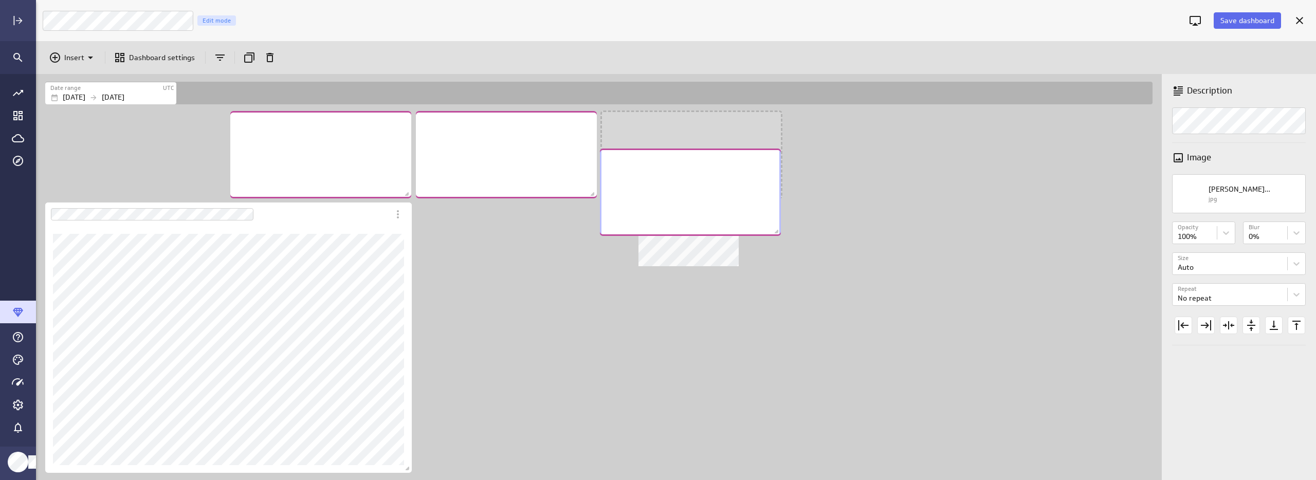
drag, startPoint x: 120, startPoint y: 166, endPoint x: 664, endPoint y: 204, distance: 545.9
click at [664, 204] on div "No description available" at bounding box center [690, 192] width 181 height 87
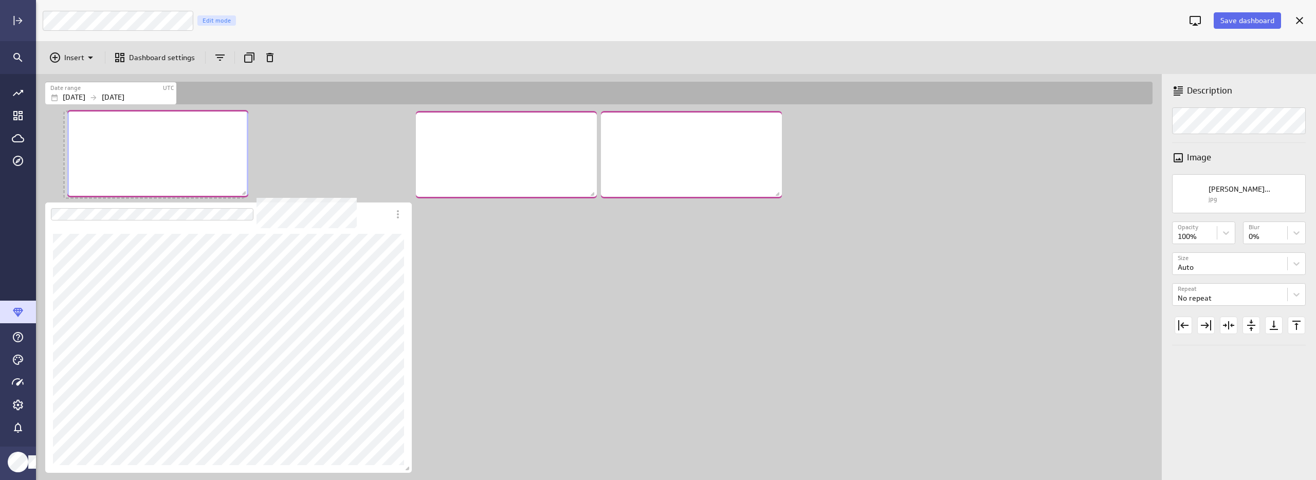
drag, startPoint x: 332, startPoint y: 173, endPoint x: 156, endPoint y: 173, distance: 175.3
click at [159, 174] on div "No description available" at bounding box center [157, 153] width 181 height 87
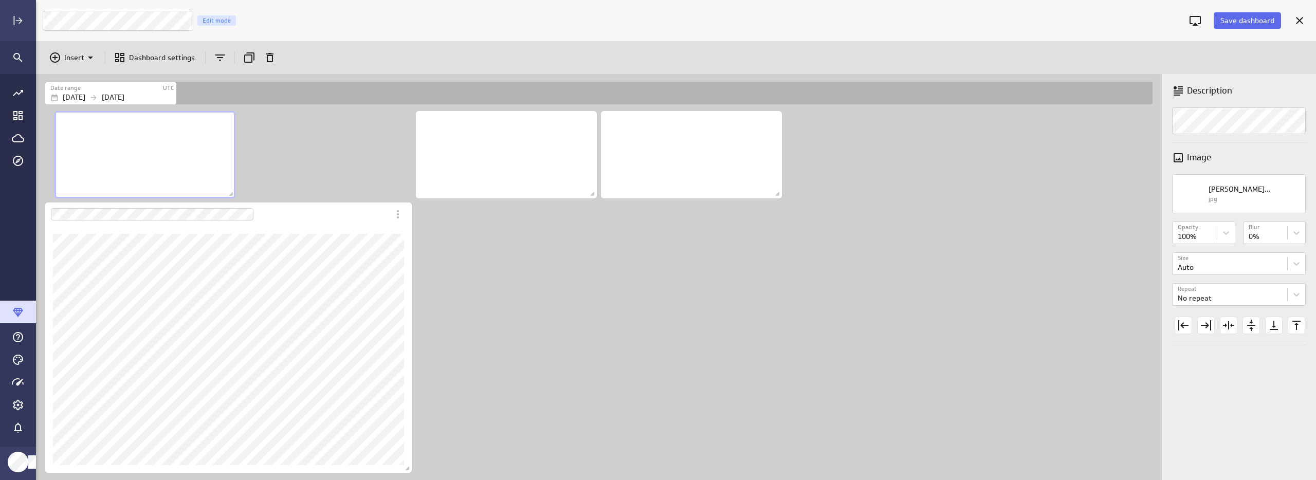
click at [231, 195] on span "Dashboard content with 4 widgets" at bounding box center [232, 195] width 10 height 10
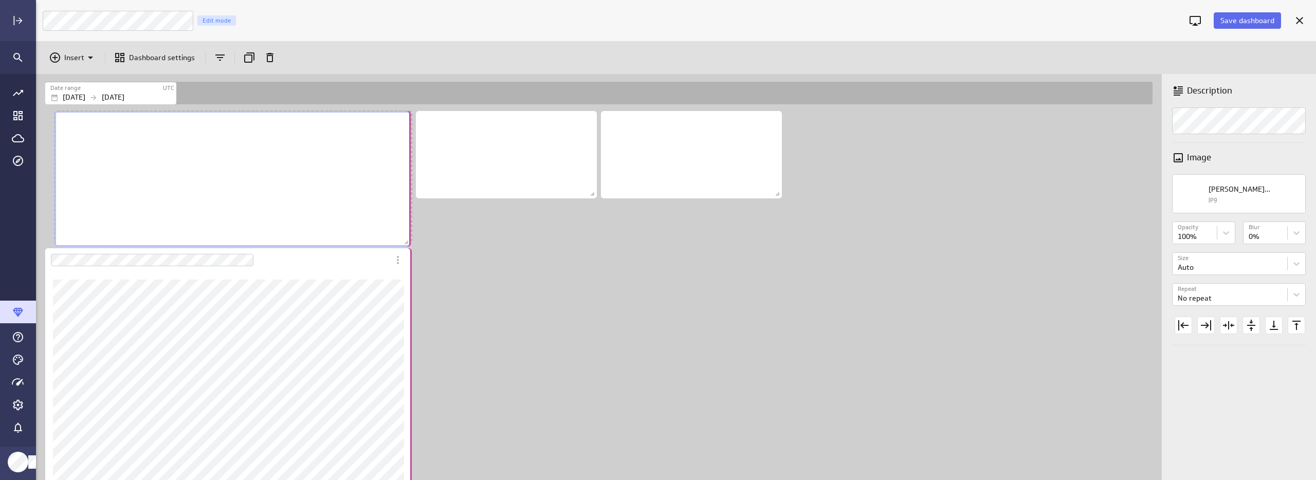
drag, startPoint x: 231, startPoint y: 195, endPoint x: 406, endPoint y: 243, distance: 181.9
click at [406, 243] on span "Dashboard content with 4 widgets" at bounding box center [408, 244] width 10 height 10
click at [699, 298] on div "Dashboard content with 4 widgets" at bounding box center [601, 314] width 1116 height 411
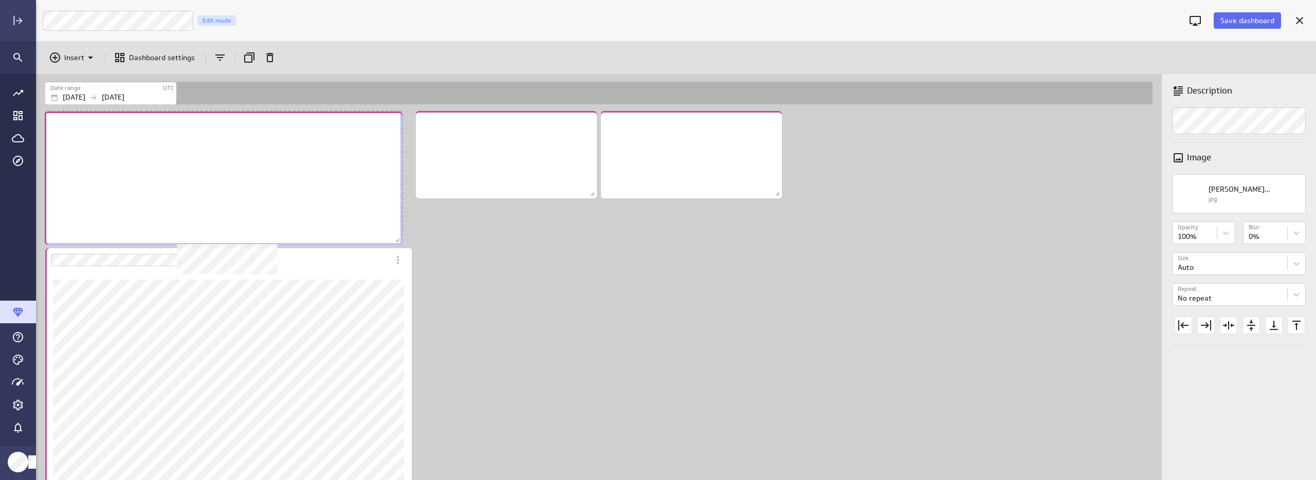
drag, startPoint x: 322, startPoint y: 191, endPoint x: 312, endPoint y: 192, distance: 9.8
click at [312, 192] on div "No description available" at bounding box center [223, 178] width 357 height 133
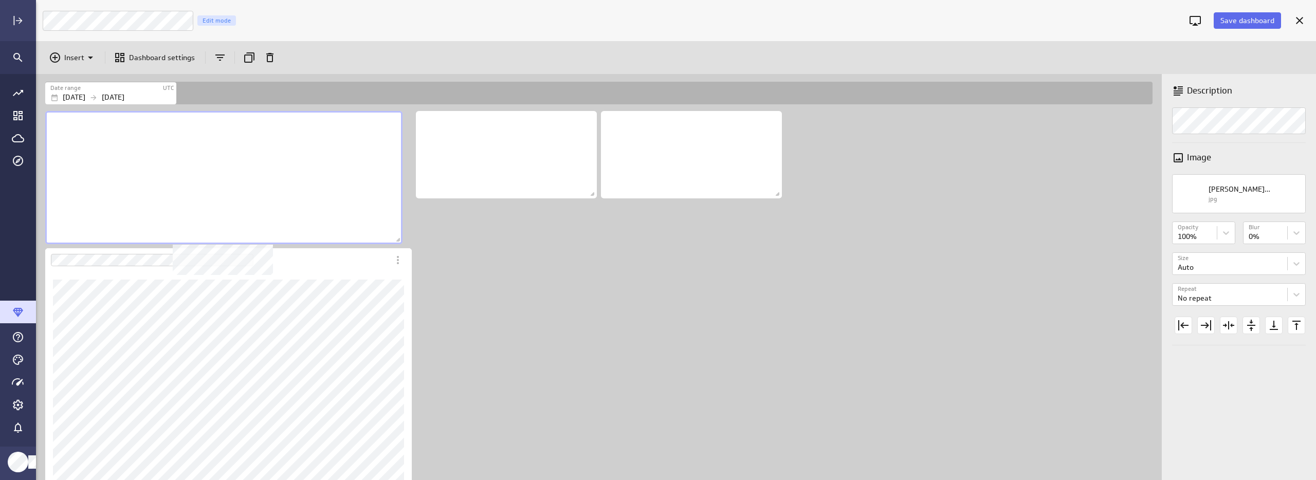
click at [714, 280] on div "Dashboard content with 4 widgets" at bounding box center [601, 314] width 1116 height 411
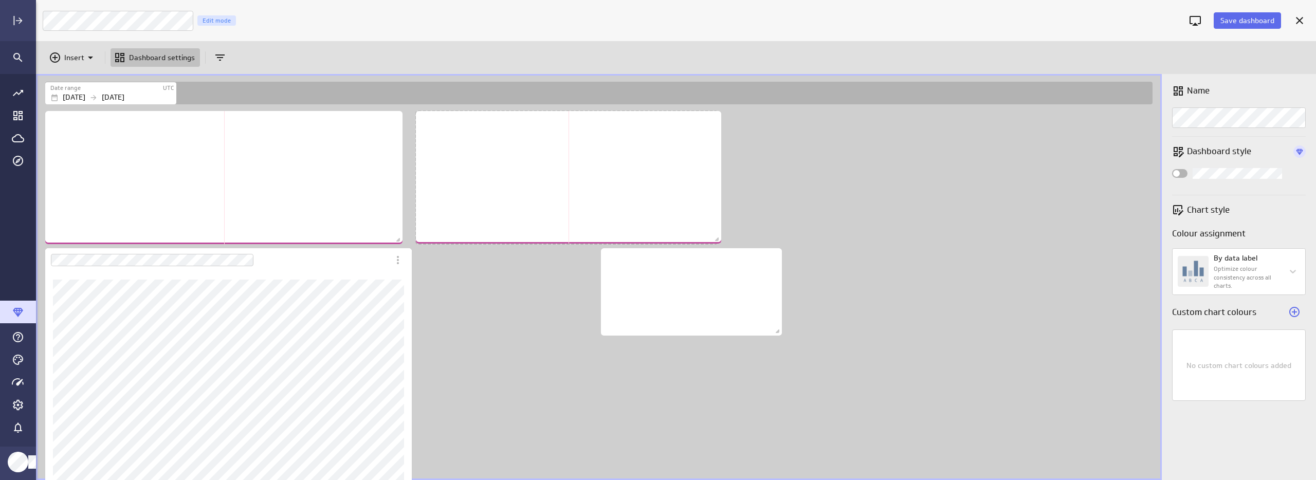
drag, startPoint x: 592, startPoint y: 194, endPoint x: 717, endPoint y: 240, distance: 132.4
click at [717, 240] on span "Dashboard content with 4 widgets" at bounding box center [718, 240] width 10 height 10
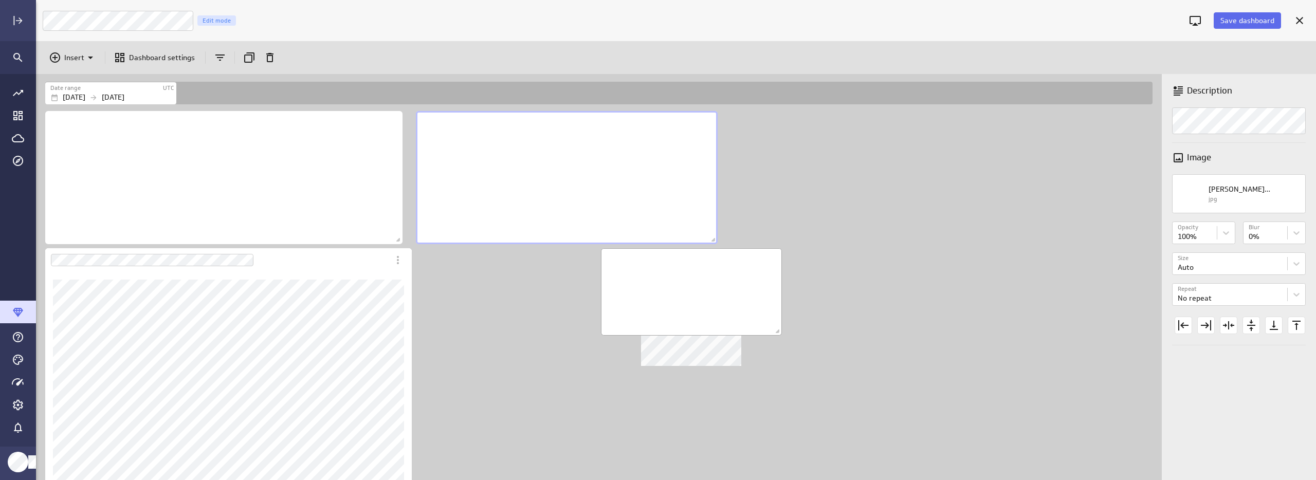
click at [714, 306] on div "No description available" at bounding box center [691, 291] width 181 height 87
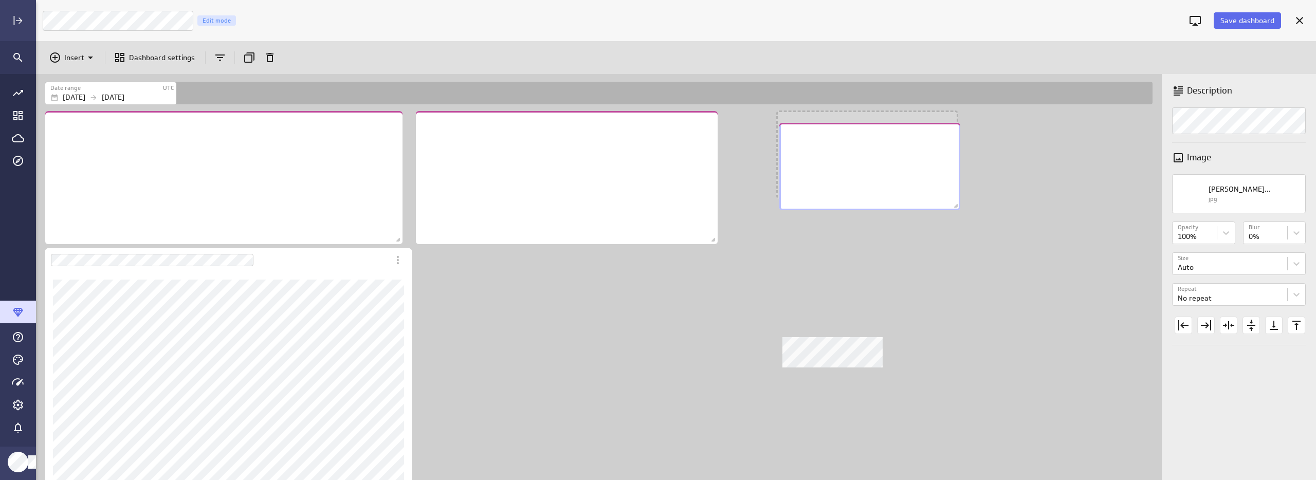
drag, startPoint x: 686, startPoint y: 312, endPoint x: 865, endPoint y: 186, distance: 218.1
click at [865, 186] on div "No description available" at bounding box center [869, 166] width 181 height 87
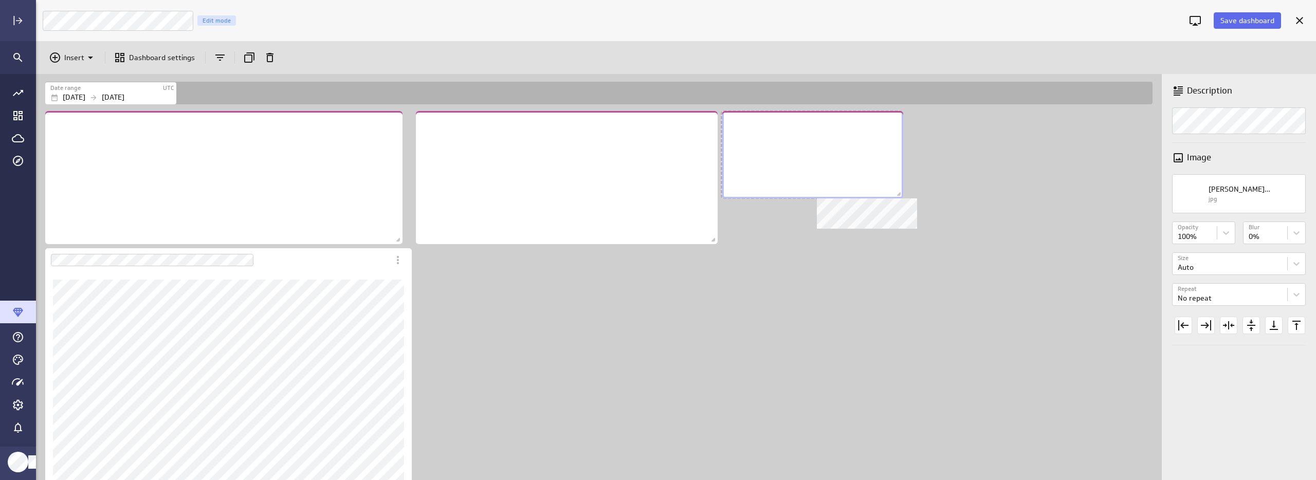
drag, startPoint x: 919, startPoint y: 186, endPoint x: 868, endPoint y: 186, distance: 50.4
click at [868, 186] on div "No description available" at bounding box center [812, 154] width 181 height 87
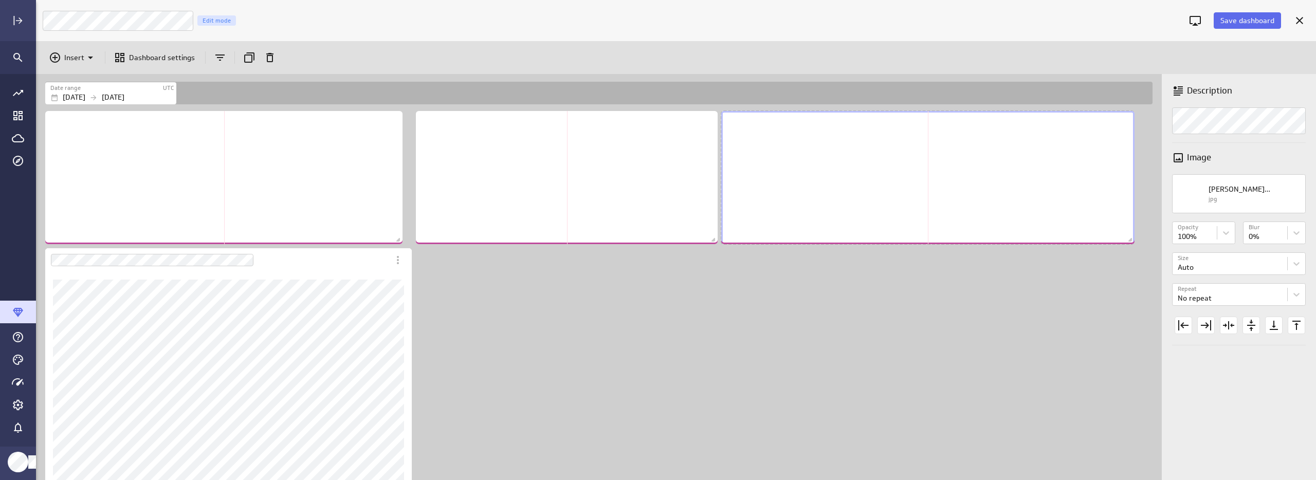
drag, startPoint x: 899, startPoint y: 195, endPoint x: 1132, endPoint y: 241, distance: 236.9
click at [1132, 241] on span "Dashboard content with 4 widgets" at bounding box center [1132, 241] width 10 height 10
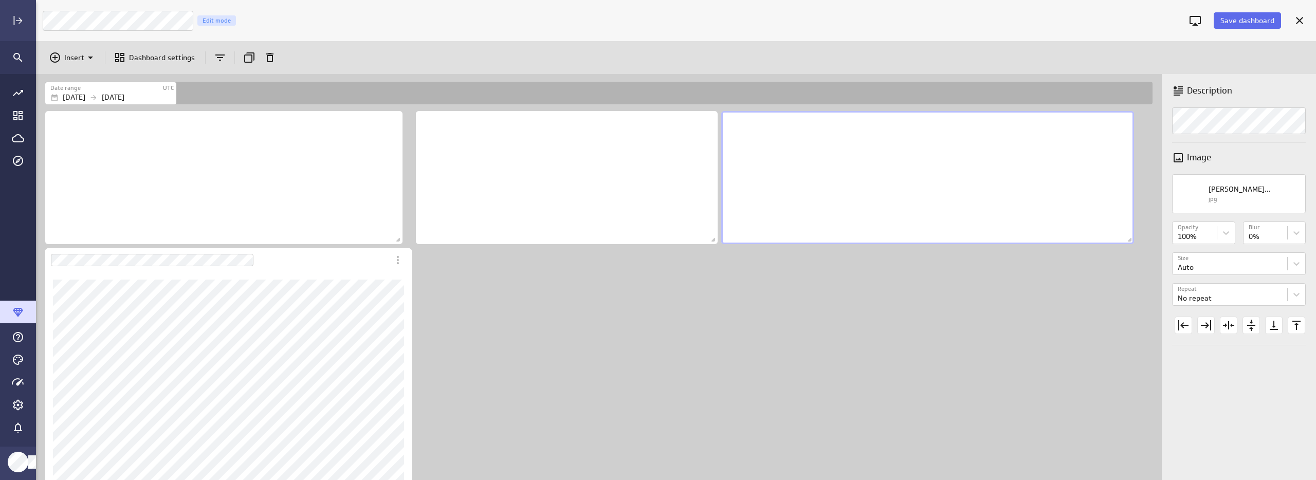
drag, startPoint x: 766, startPoint y: 343, endPoint x: 505, endPoint y: 275, distance: 270.0
click at [766, 343] on div "Dashboard content with 4 widgets" at bounding box center [601, 314] width 1116 height 411
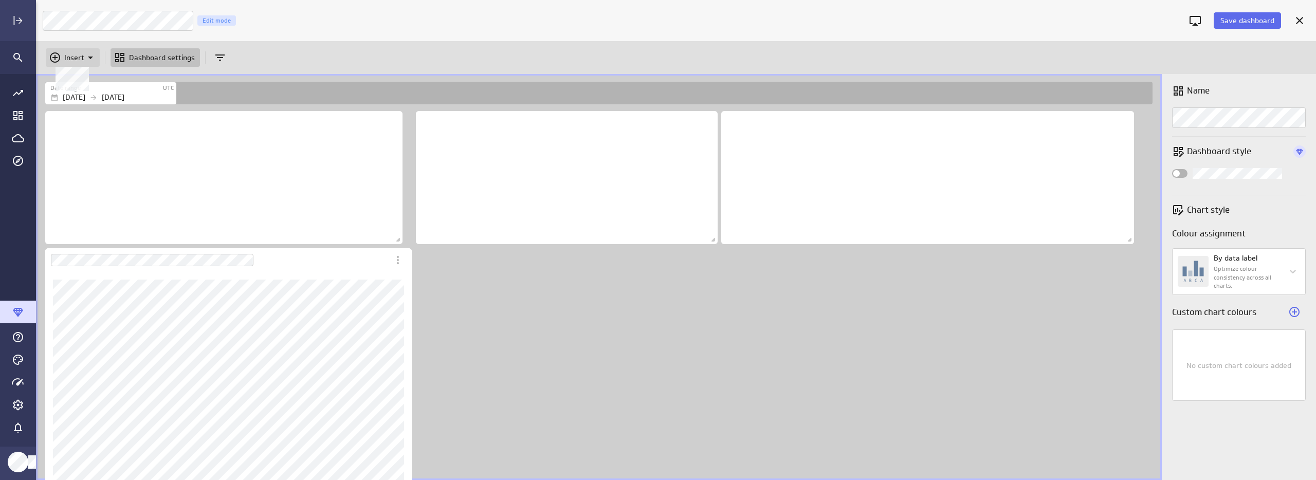
click at [68, 60] on p "Insert" at bounding box center [74, 57] width 20 height 11
click at [85, 81] on p "Metrics" at bounding box center [80, 83] width 25 height 11
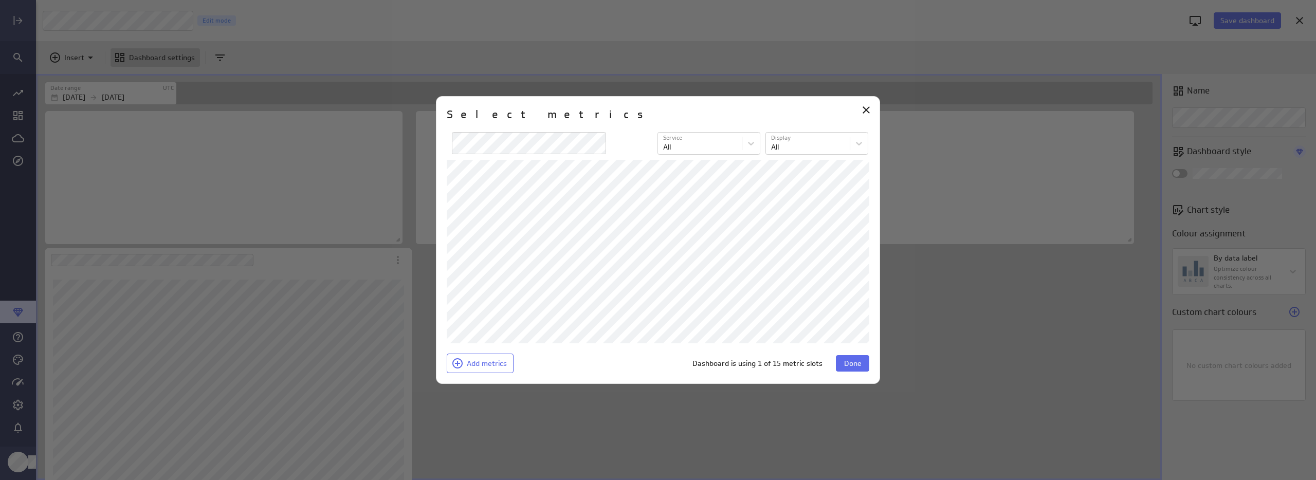
click at [489, 445] on div at bounding box center [658, 240] width 1316 height 480
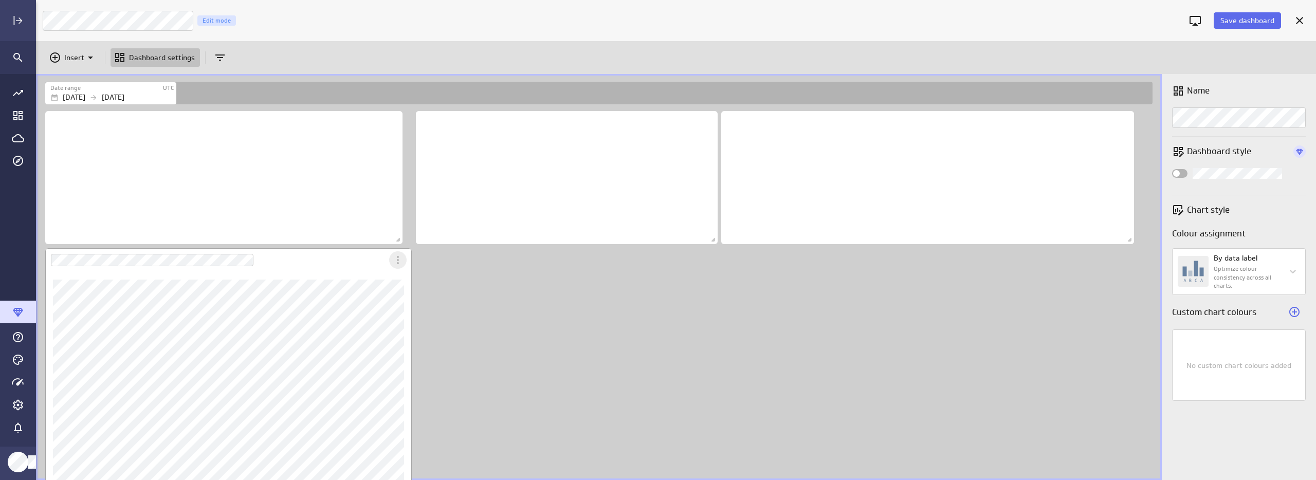
click at [396, 258] on div "Dashboard Widget" at bounding box center [228, 383] width 367 height 270
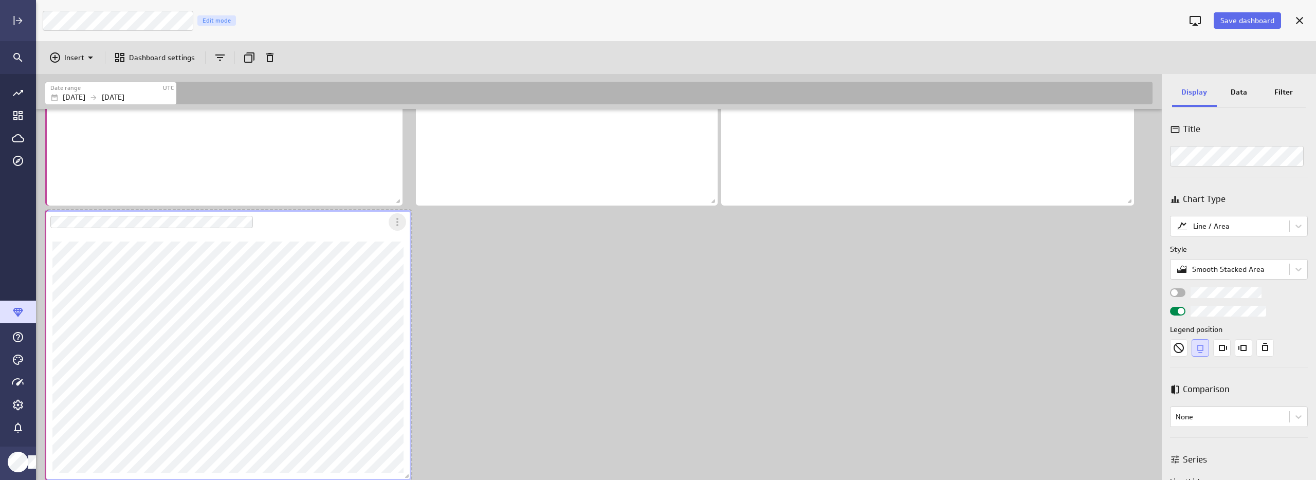
click at [401, 222] on icon "More actions" at bounding box center [397, 222] width 12 height 12
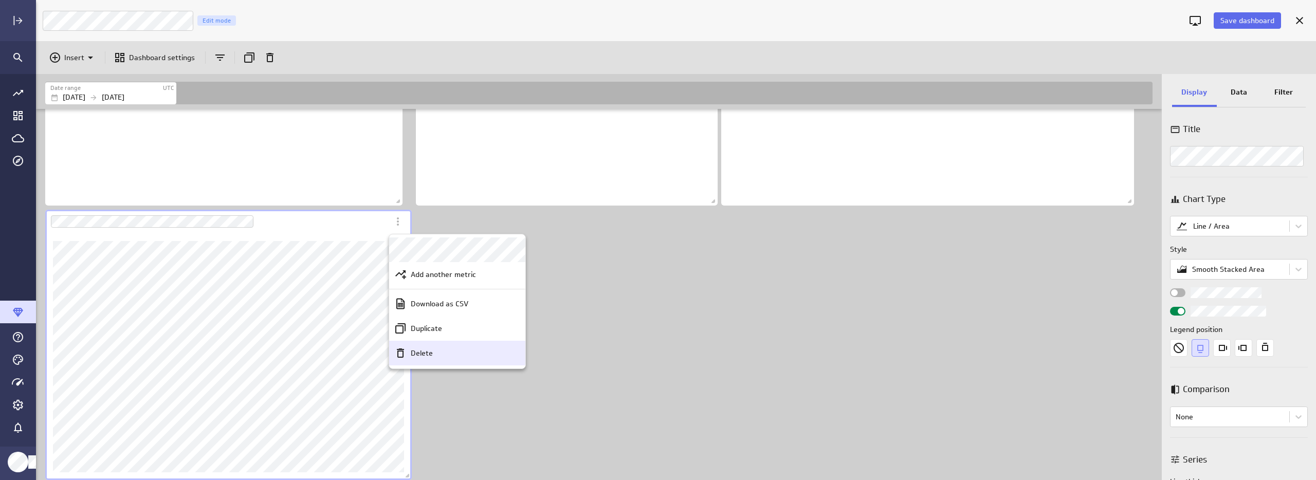
click at [447, 347] on div "Delete" at bounding box center [457, 353] width 136 height 25
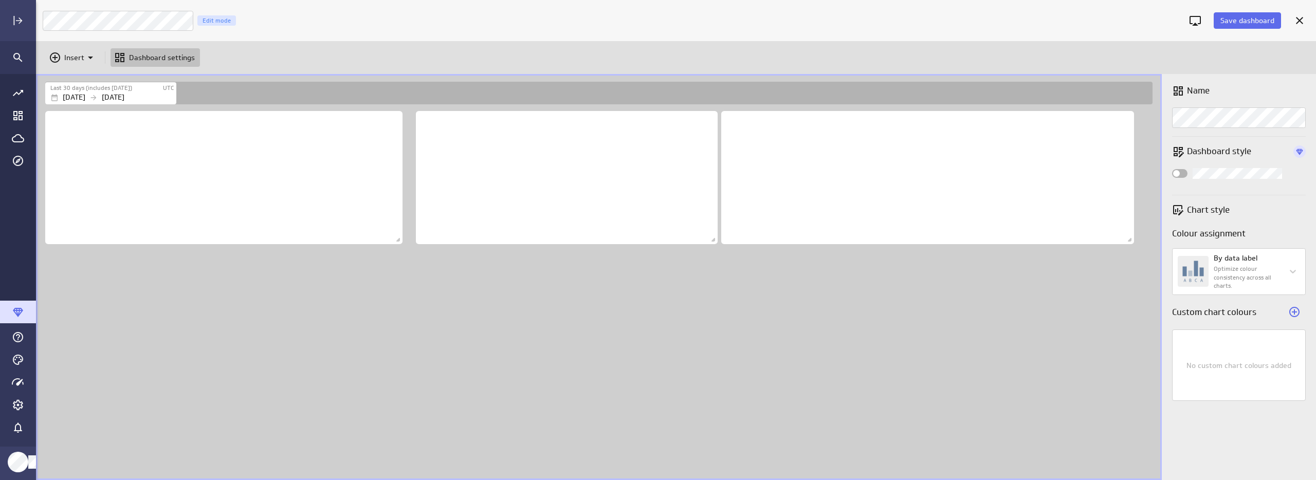
scroll to position [0, 0]
click at [476, 336] on div "Dashboard content with 3 widgets" at bounding box center [601, 294] width 1116 height 371
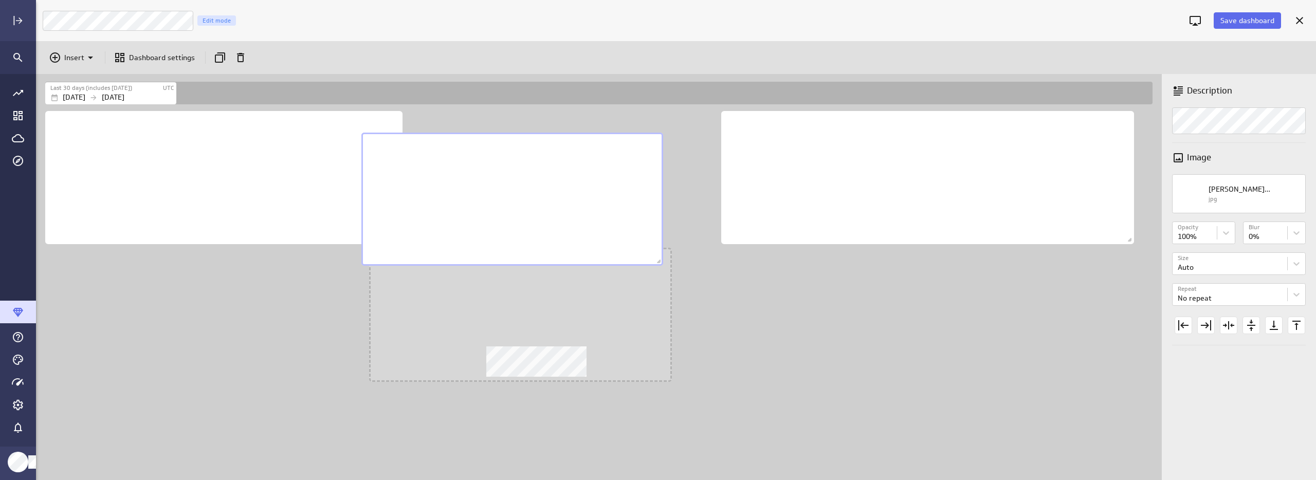
drag, startPoint x: 578, startPoint y: 197, endPoint x: 592, endPoint y: 181, distance: 20.8
click at [520, 192] on div "No description available" at bounding box center [512, 199] width 302 height 133
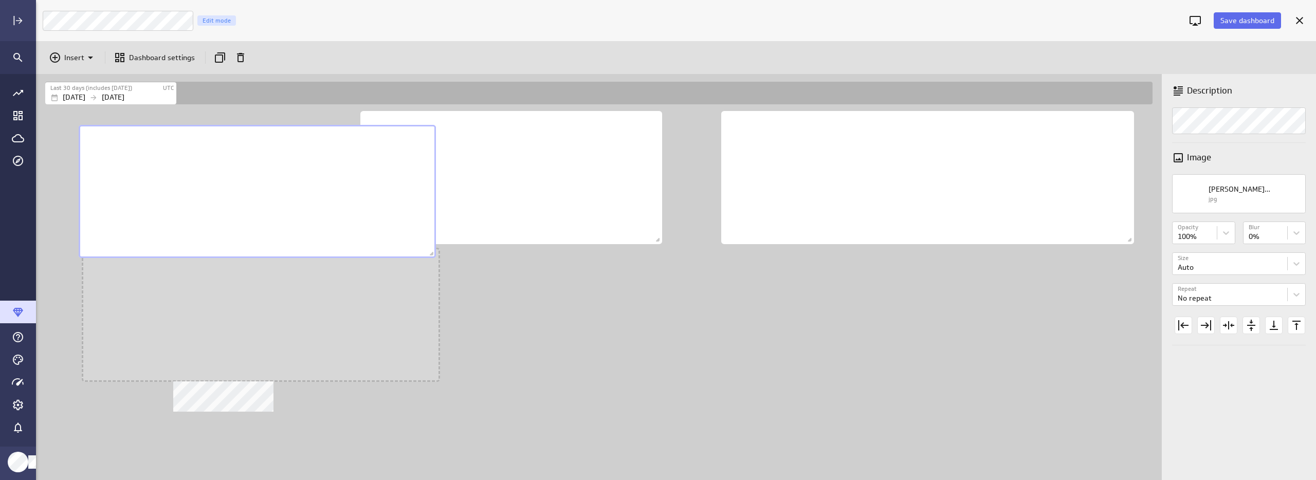
drag, startPoint x: 277, startPoint y: 303, endPoint x: 300, endPoint y: 167, distance: 138.3
click at [308, 176] on div "No description available" at bounding box center [257, 191] width 357 height 133
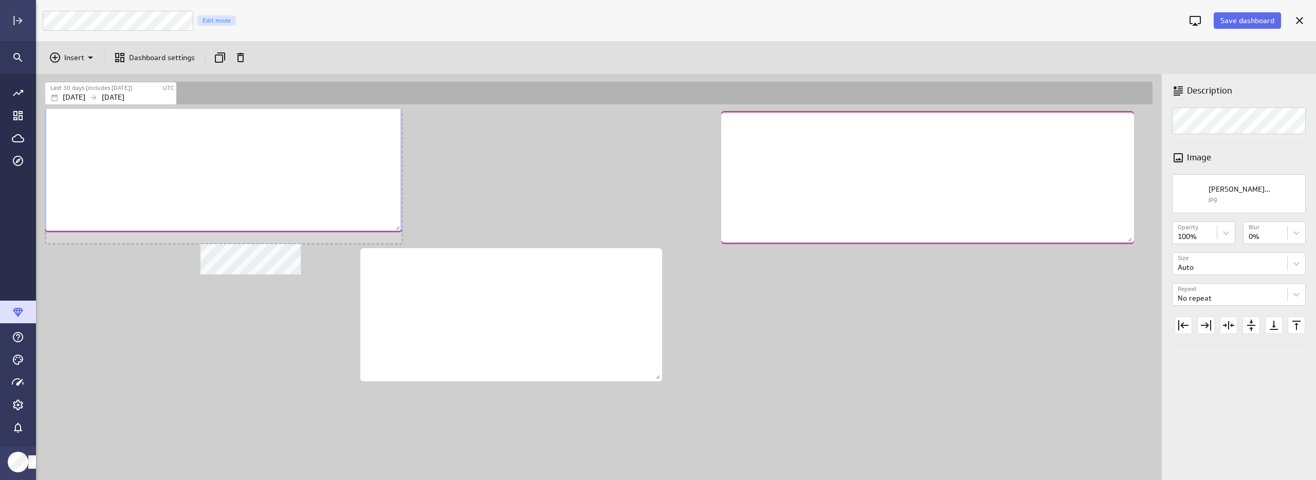
drag, startPoint x: 319, startPoint y: 140, endPoint x: 290, endPoint y: 129, distance: 30.7
click at [290, 129] on div "No description available" at bounding box center [223, 165] width 357 height 133
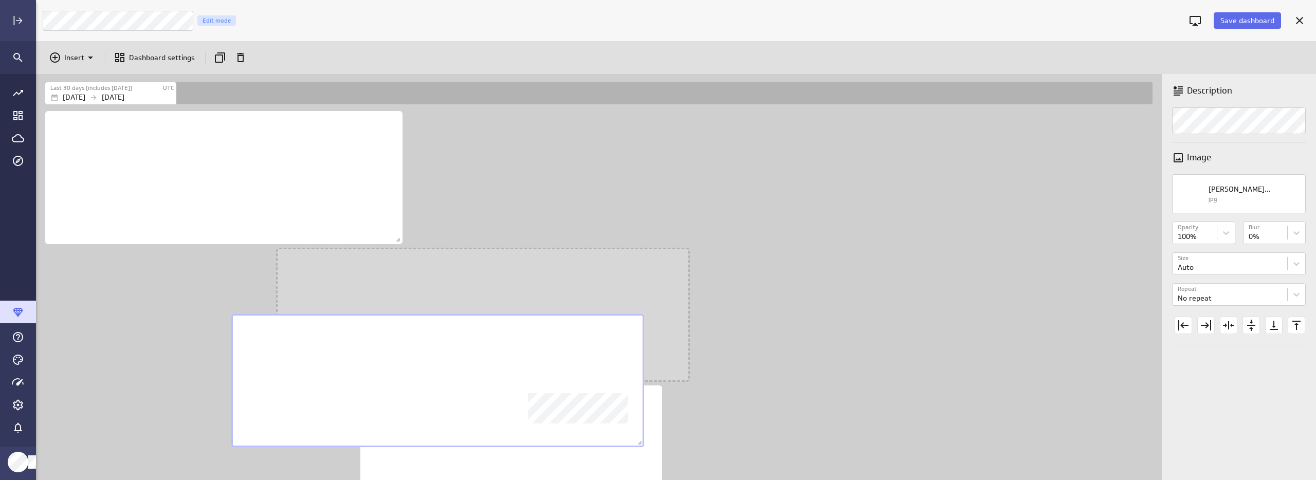
scroll to position [428, 1128]
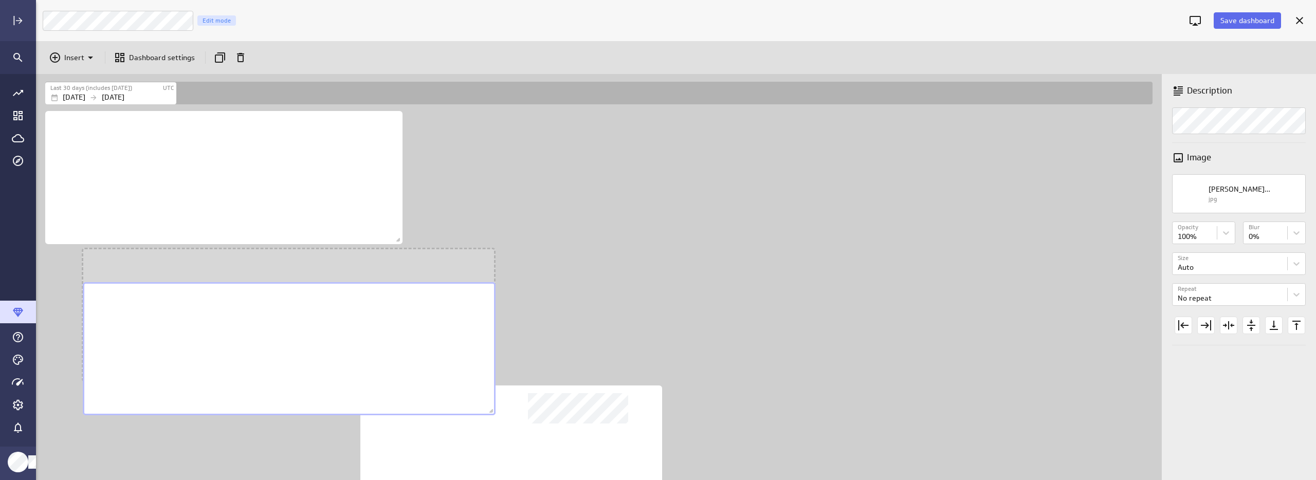
drag, startPoint x: 951, startPoint y: 160, endPoint x: 311, endPoint y: 329, distance: 661.3
click at [312, 330] on div "No description available" at bounding box center [289, 348] width 413 height 133
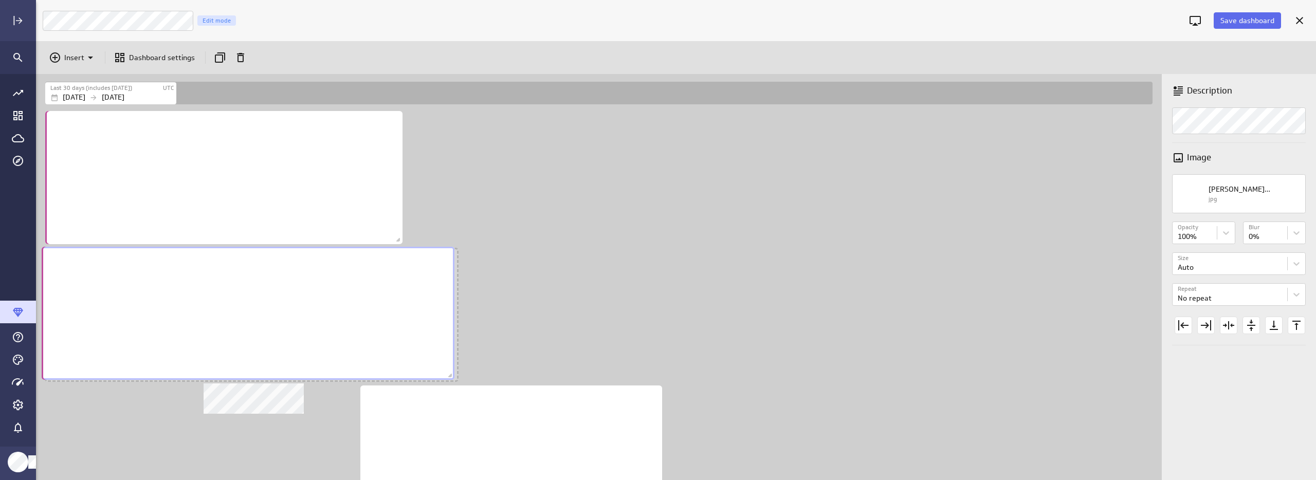
drag, startPoint x: 389, startPoint y: 330, endPoint x: 348, endPoint y: 329, distance: 41.2
click at [348, 329] on div "No description available" at bounding box center [248, 313] width 413 height 133
drag, startPoint x: 237, startPoint y: 180, endPoint x: 270, endPoint y: 187, distance: 34.2
click at [237, 180] on div "No description available" at bounding box center [223, 177] width 357 height 133
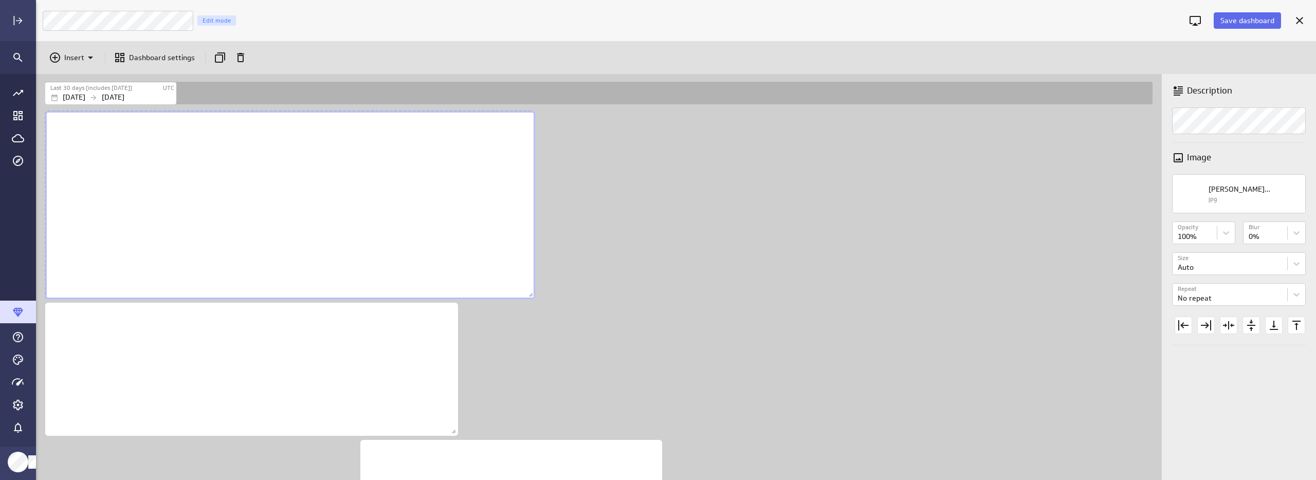
scroll to position [5, 5]
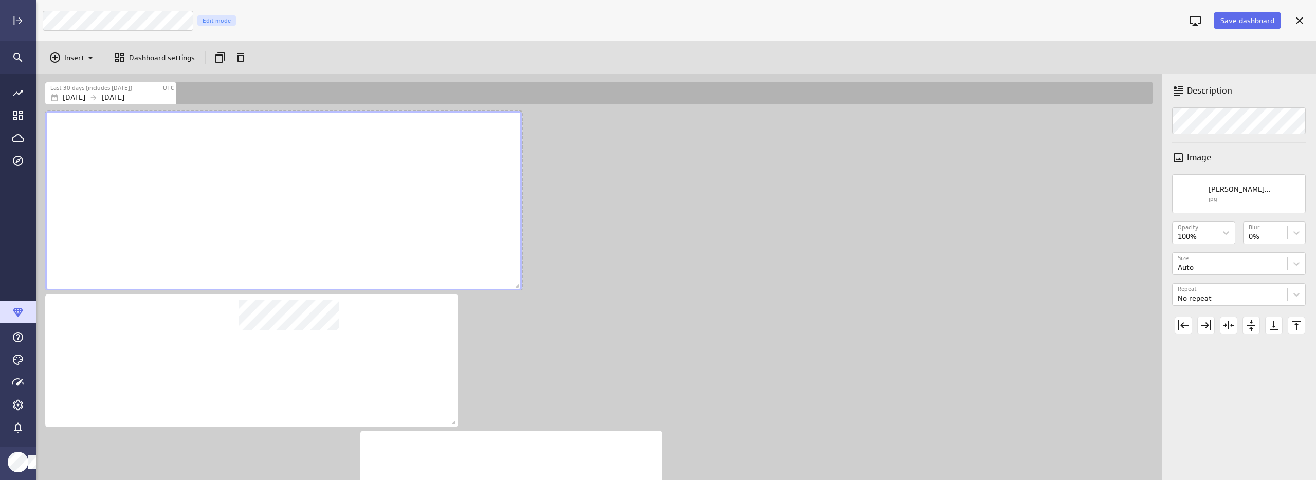
drag, startPoint x: 400, startPoint y: 241, endPoint x: 454, endPoint y: 258, distance: 56.6
click at [514, 282] on span "Dashboard content with 3 widgets" at bounding box center [519, 287] width 10 height 10
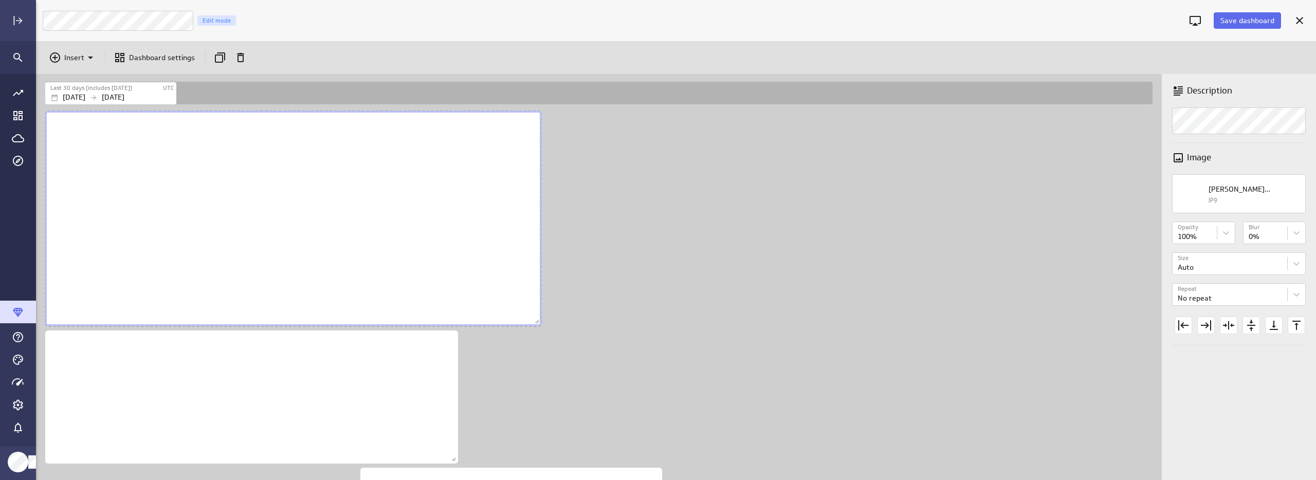
scroll to position [508, 1128]
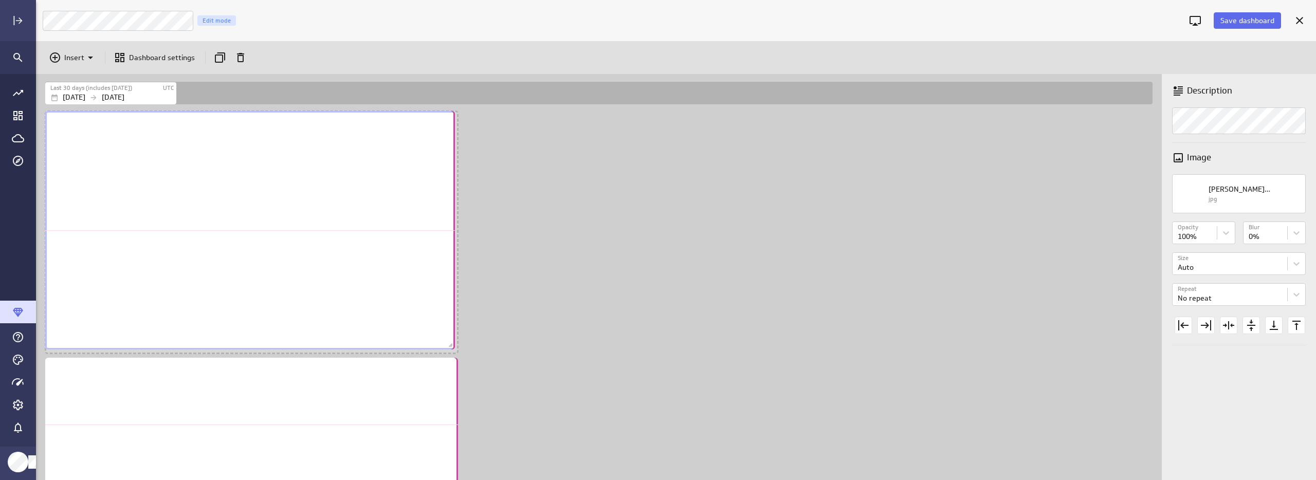
drag, startPoint x: 473, startPoint y: 258, endPoint x: 451, endPoint y: 346, distance: 90.0
click at [451, 346] on span "Dashboard content with 3 widgets" at bounding box center [452, 346] width 10 height 10
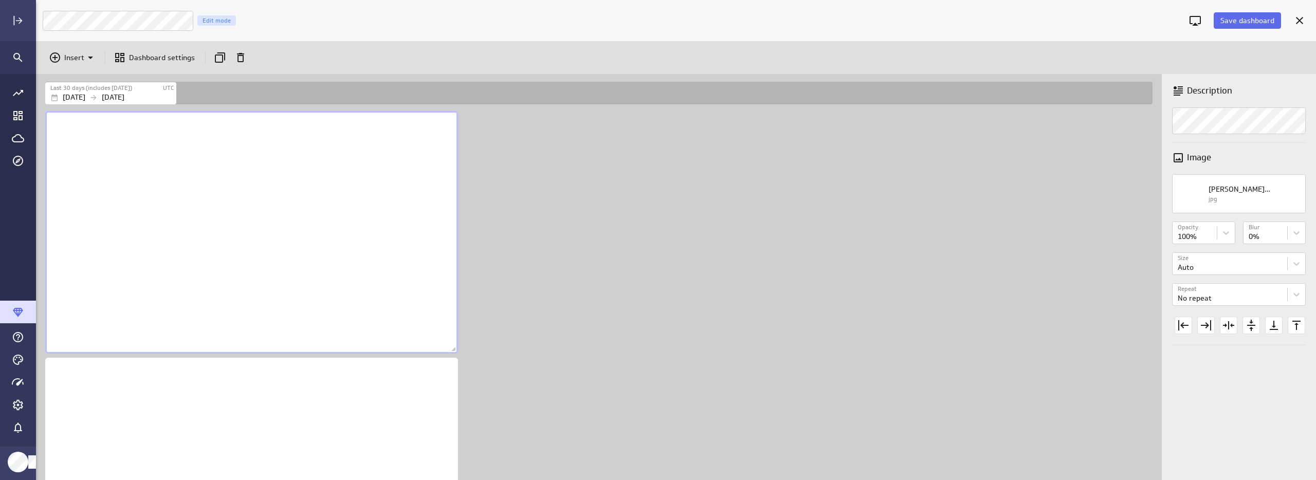
click at [613, 358] on div "Dashboard content with 3 widgets" at bounding box center [601, 369] width 1116 height 521
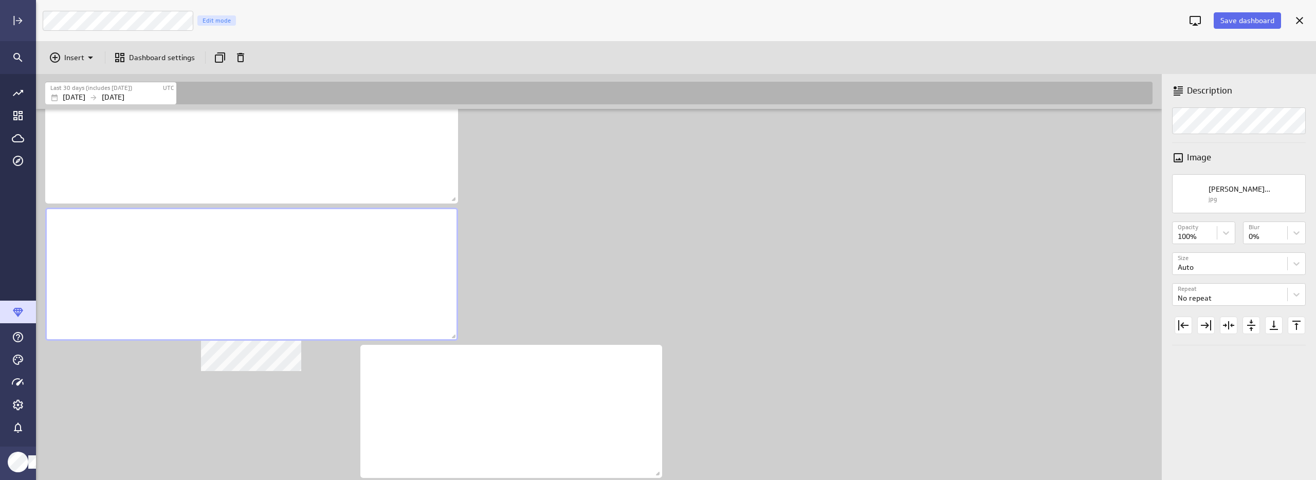
click at [386, 267] on div "No description available" at bounding box center [251, 274] width 413 height 133
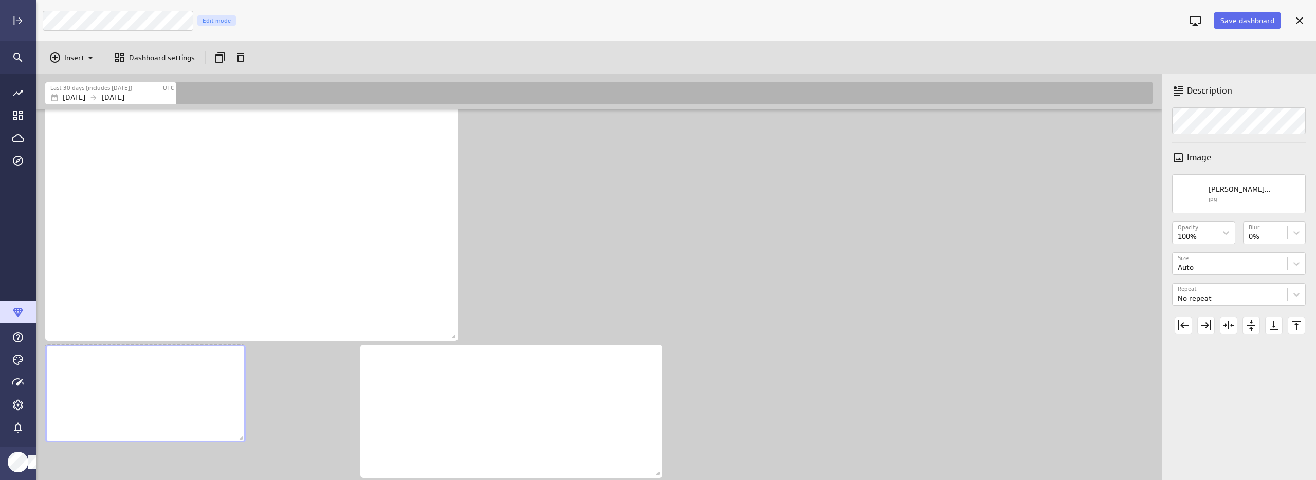
drag, startPoint x: 452, startPoint y: 335, endPoint x: 240, endPoint y: 437, distance: 235.5
click at [240, 437] on span "Dashboard content with 3 widgets" at bounding box center [243, 439] width 10 height 10
click at [583, 426] on div "No description available" at bounding box center [511, 411] width 302 height 133
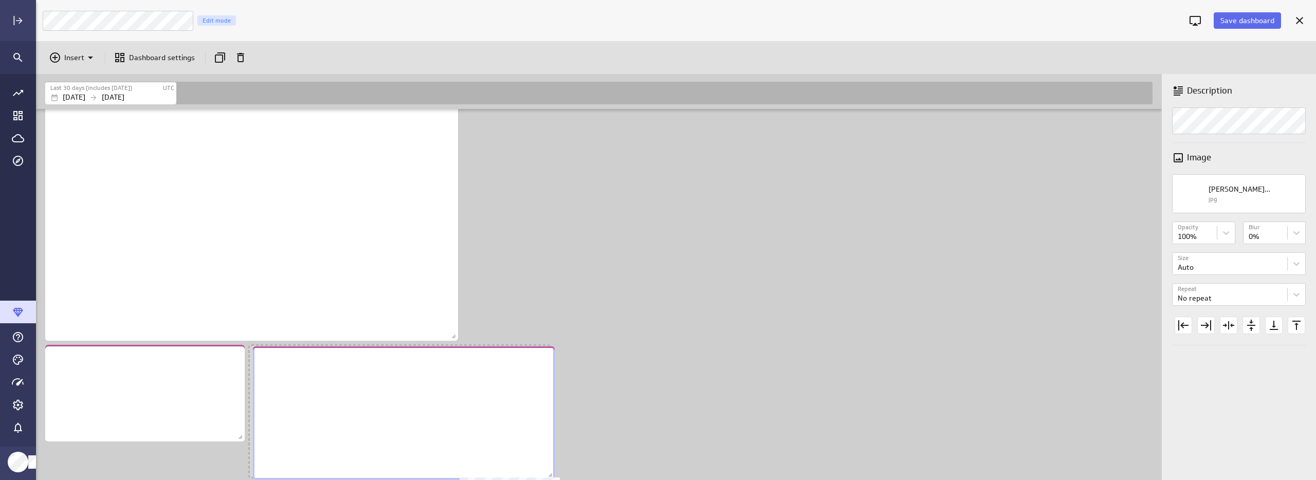
drag, startPoint x: 468, startPoint y: 416, endPoint x: 361, endPoint y: 417, distance: 107.5
click at [361, 417] on div "No description available" at bounding box center [404, 413] width 302 height 133
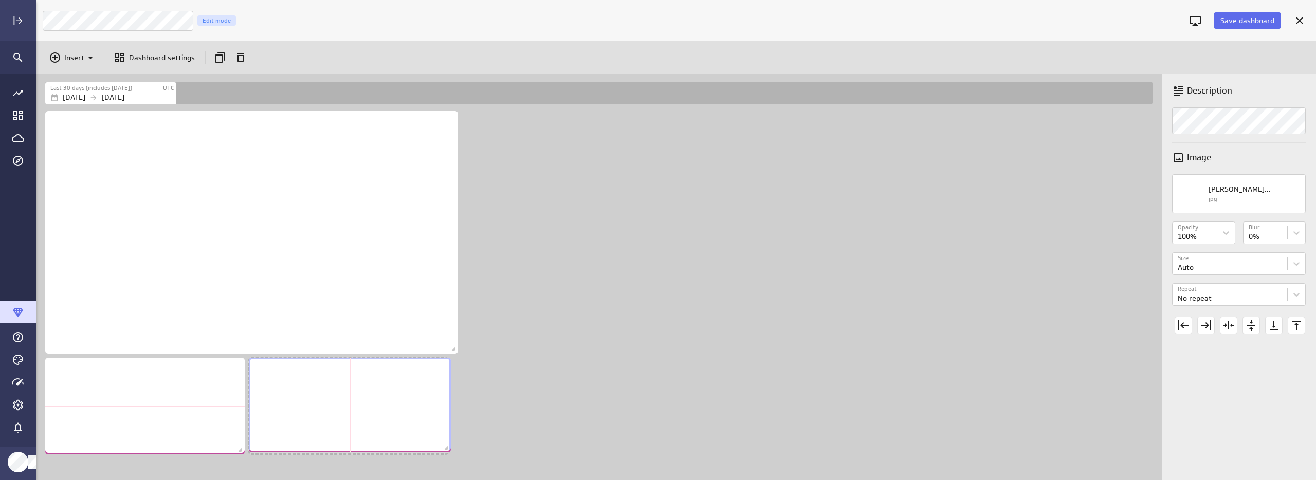
drag, startPoint x: 547, startPoint y: 475, endPoint x: 447, endPoint y: 449, distance: 103.0
click at [447, 449] on span "Dashboard content with 3 widgets" at bounding box center [448, 449] width 10 height 10
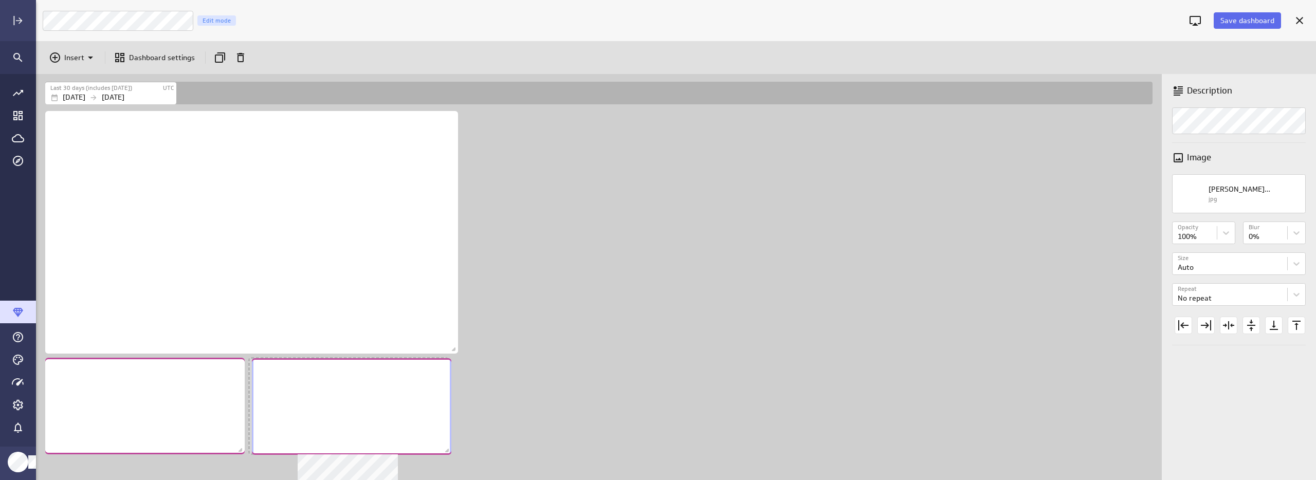
click at [436, 435] on div "No description available" at bounding box center [351, 406] width 199 height 97
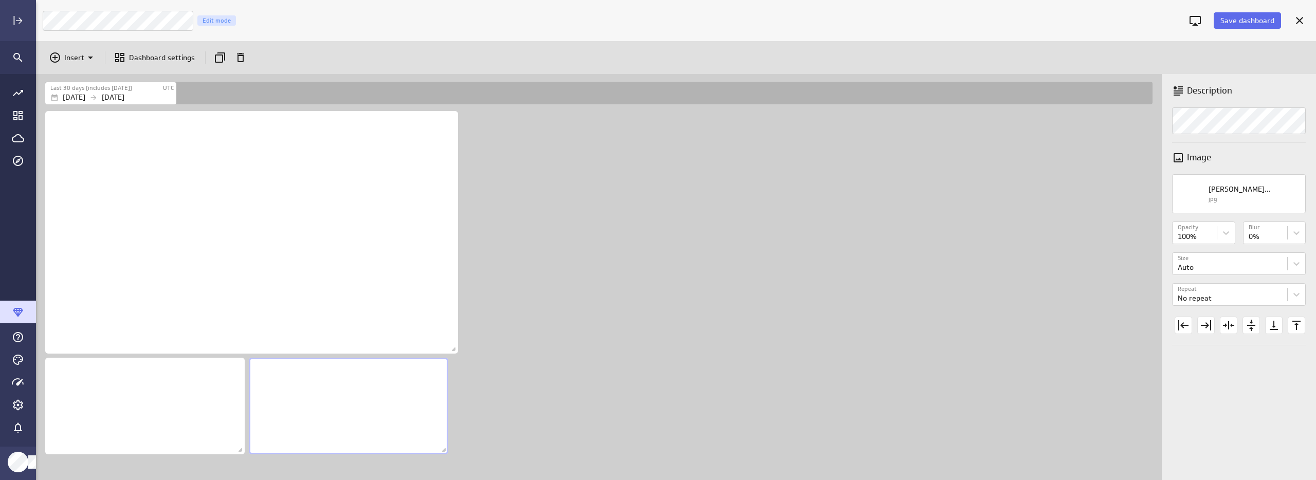
click at [553, 398] on div "Dashboard content with 3 widgets" at bounding box center [601, 294] width 1116 height 371
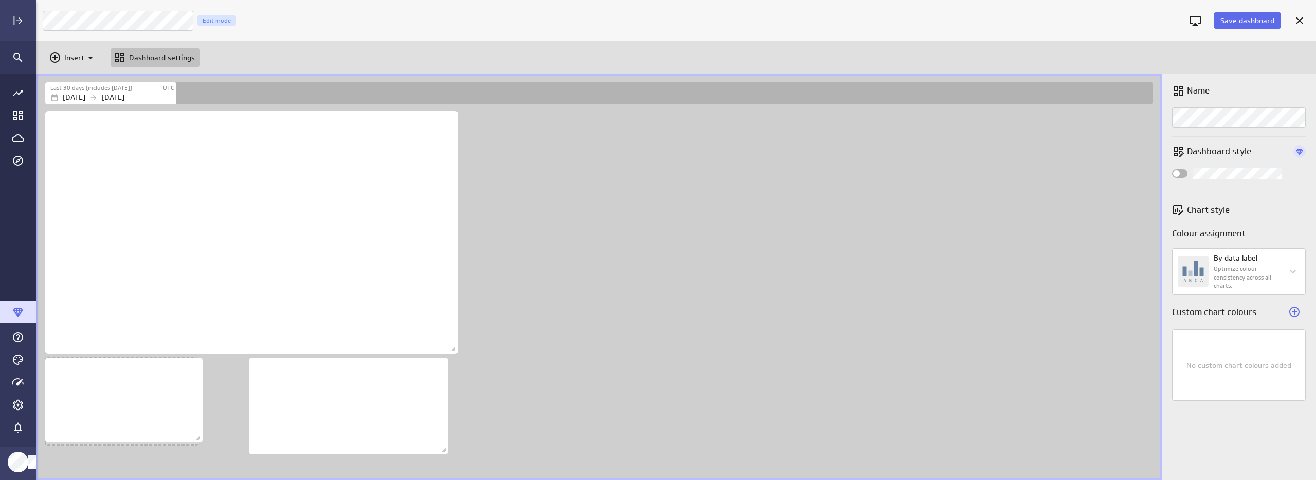
drag, startPoint x: 238, startPoint y: 449, endPoint x: 195, endPoint y: 437, distance: 43.8
click at [195, 437] on span "Dashboard content with 3 widgets" at bounding box center [199, 439] width 10 height 10
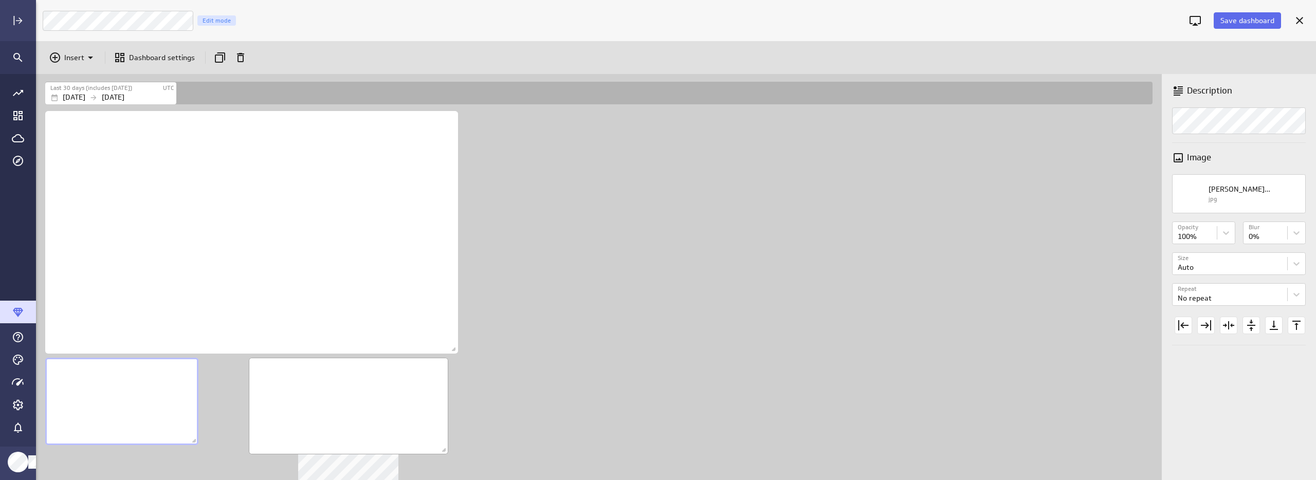
click at [340, 433] on div "No description available" at bounding box center [348, 406] width 199 height 97
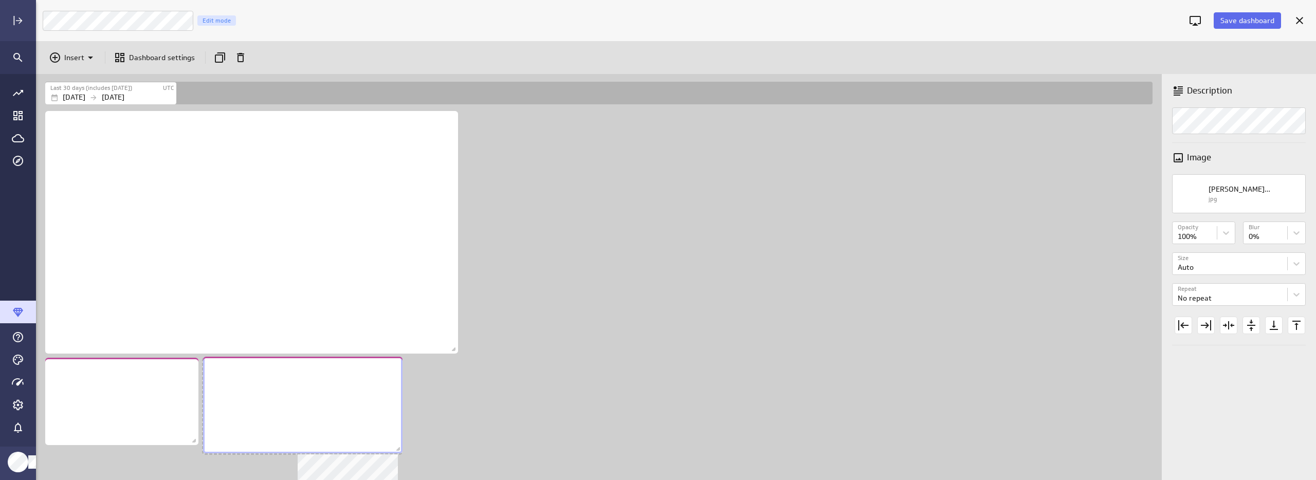
drag, startPoint x: 373, startPoint y: 423, endPoint x: 330, endPoint y: 422, distance: 43.2
click at [330, 422] on div "No description available" at bounding box center [302, 405] width 199 height 97
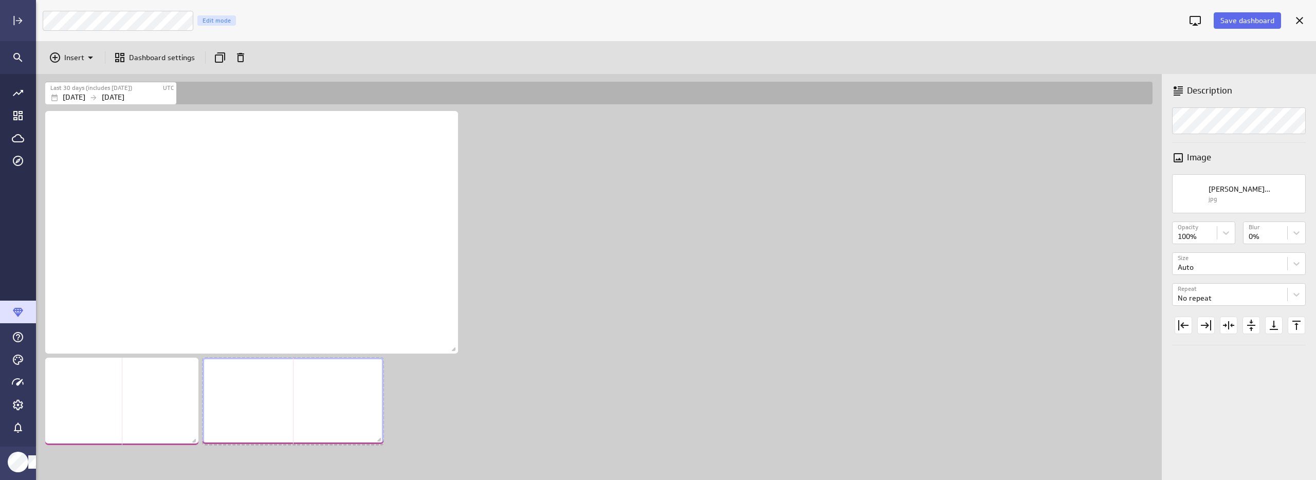
drag, startPoint x: 398, startPoint y: 450, endPoint x: 380, endPoint y: 440, distance: 20.7
click at [380, 440] on span "Dashboard content with 3 widgets" at bounding box center [380, 441] width 10 height 10
click at [530, 404] on div "Dashboard content with 3 widgets" at bounding box center [601, 294] width 1116 height 371
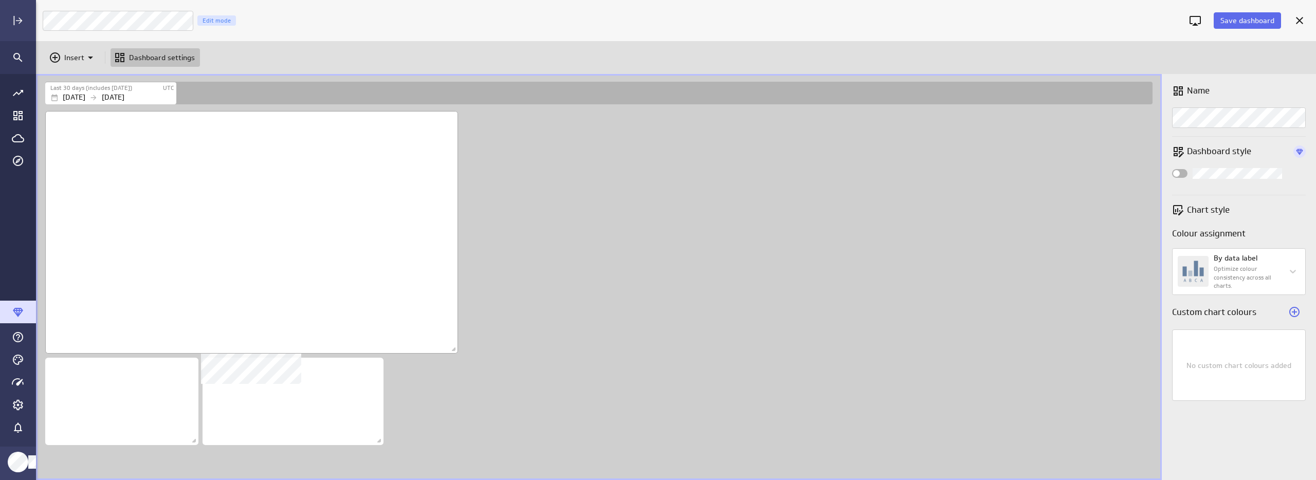
click at [301, 200] on div "No description available" at bounding box center [251, 232] width 413 height 243
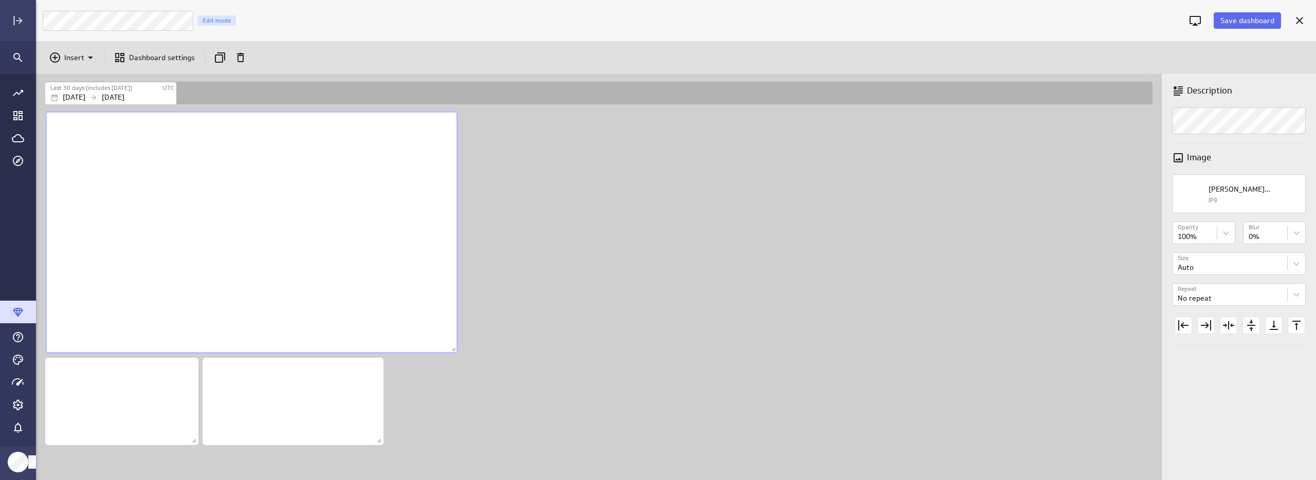
click at [665, 207] on div "Dashboard content with 3 widgets" at bounding box center [601, 294] width 1116 height 371
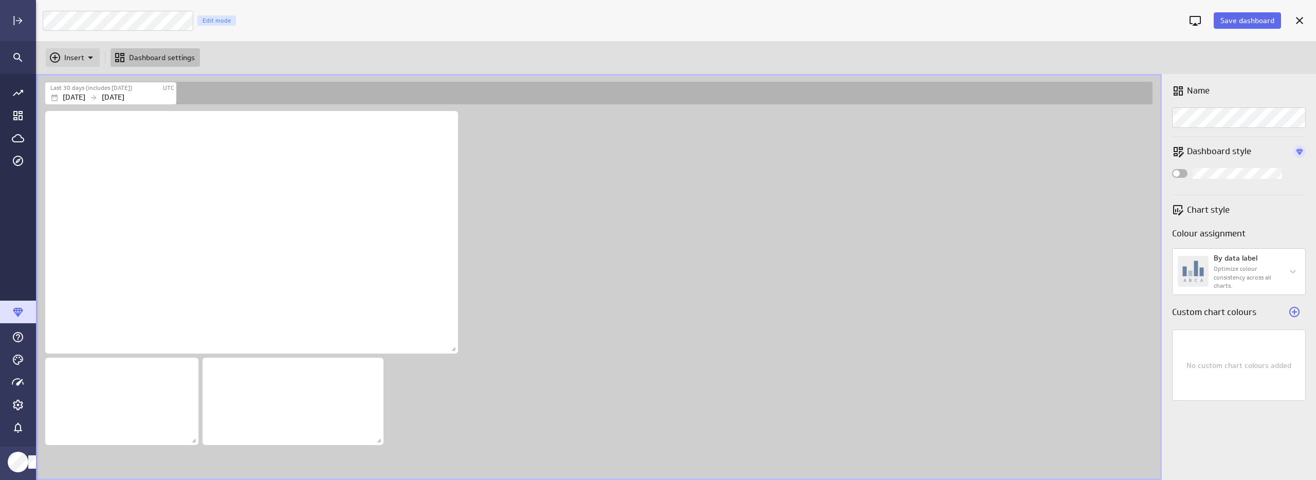
click at [74, 61] on p "Insert" at bounding box center [74, 57] width 20 height 11
click at [72, 79] on p "Metrics" at bounding box center [80, 83] width 25 height 11
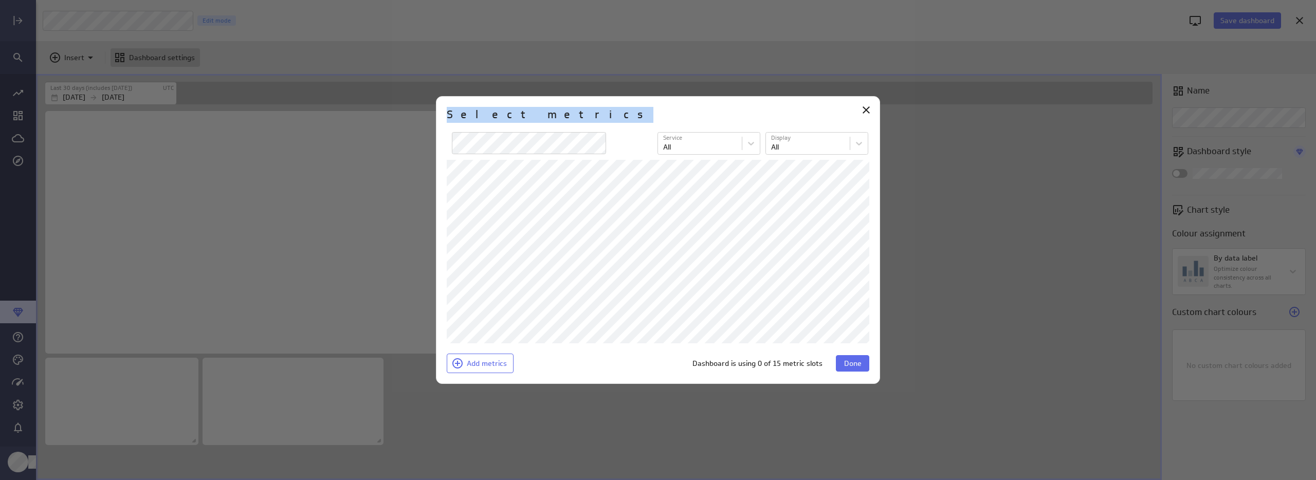
drag, startPoint x: 647, startPoint y: 106, endPoint x: 677, endPoint y: 109, distance: 29.9
click at [677, 109] on div "Select metrics" at bounding box center [658, 119] width 423 height 25
click at [675, 110] on div "Select metrics" at bounding box center [658, 119] width 423 height 25
click at [868, 108] on icon "Close" at bounding box center [866, 110] width 12 height 12
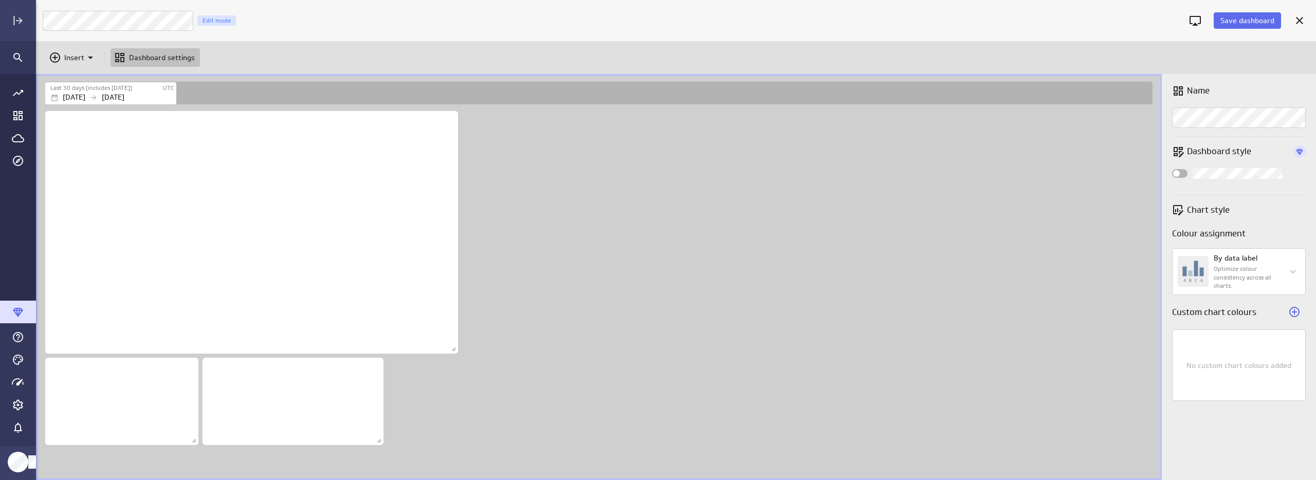
click at [924, 153] on div "Dashboard content with 3 widgets" at bounding box center [601, 294] width 1116 height 371
click at [1249, 21] on span "Save dashboard" at bounding box center [1248, 20] width 54 height 9
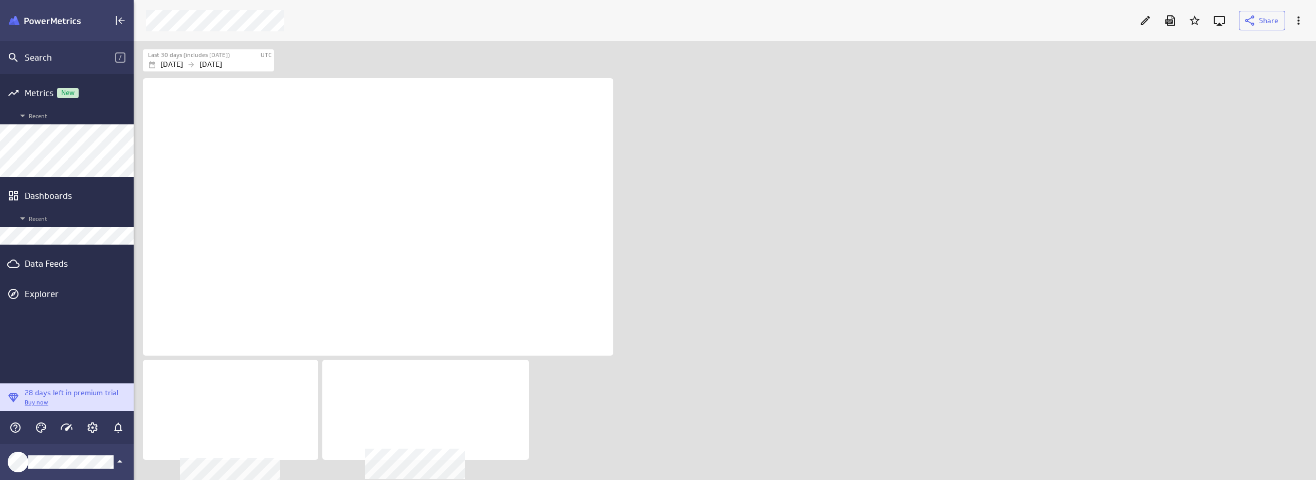
scroll to position [39, 1179]
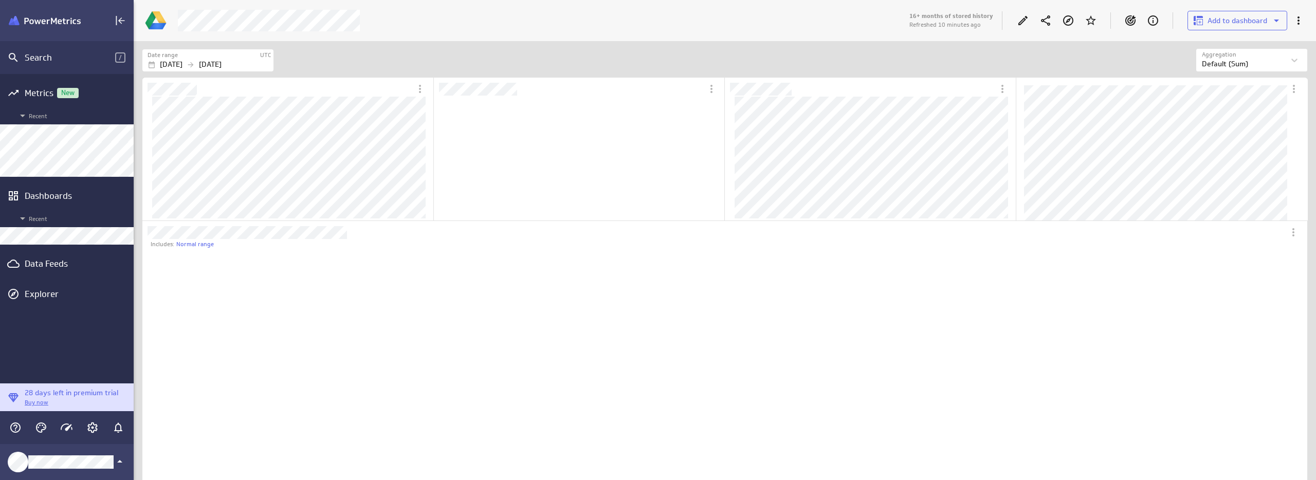
scroll to position [442, 1147]
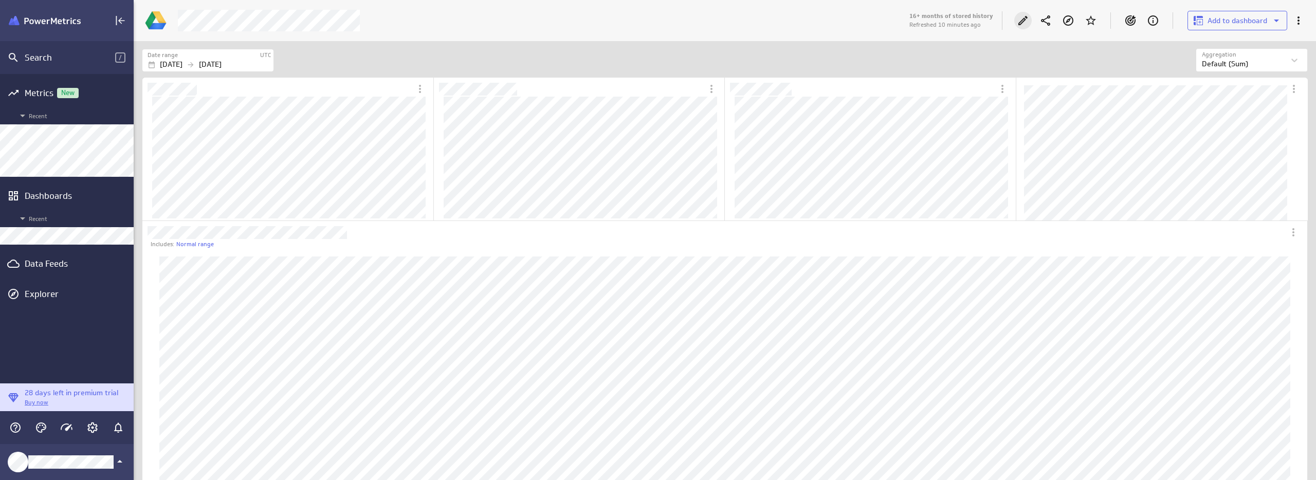
click at [1019, 22] on icon "Edit" at bounding box center [1023, 20] width 12 height 12
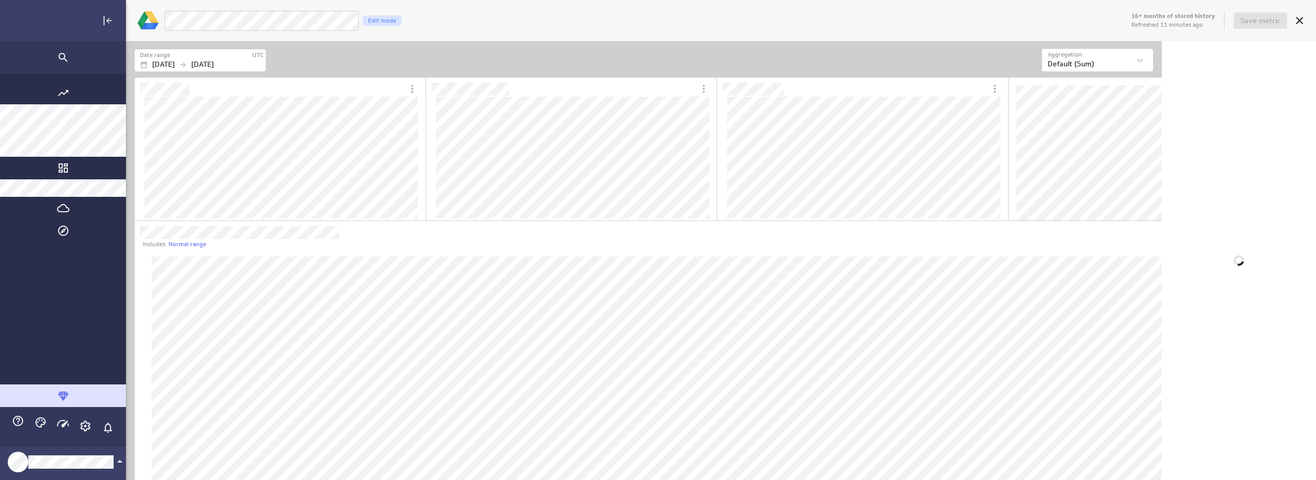
scroll to position [455, 1176]
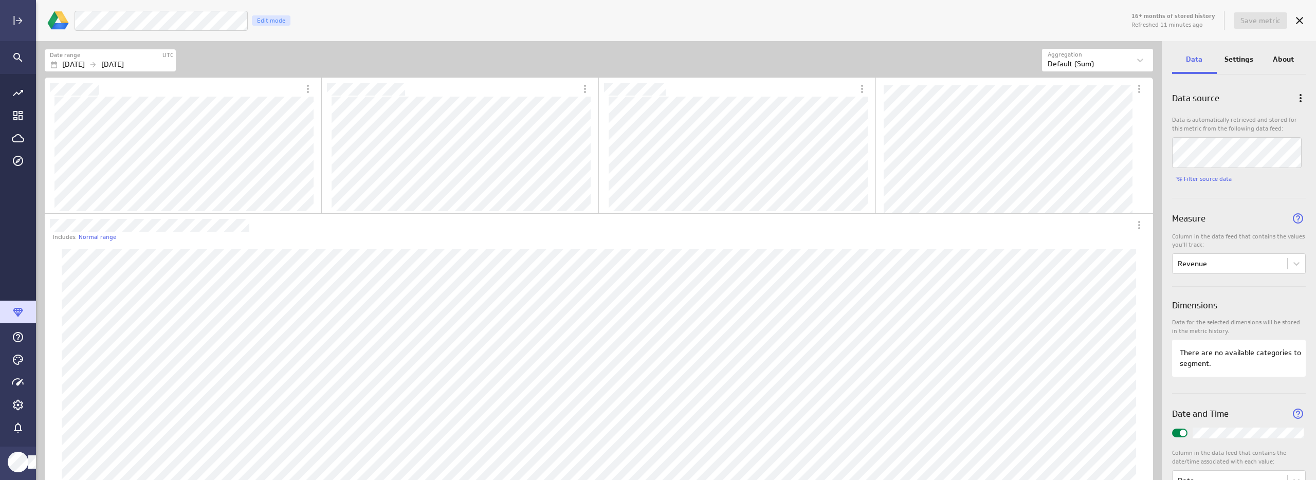
click at [354, 6] on div "16+ months of stored history Refreshed 11 minutes ago Save metric Luna Moon YTD…" at bounding box center [676, 20] width 1280 height 41
click at [1252, 20] on span "Save metric" at bounding box center [1261, 20] width 40 height 9
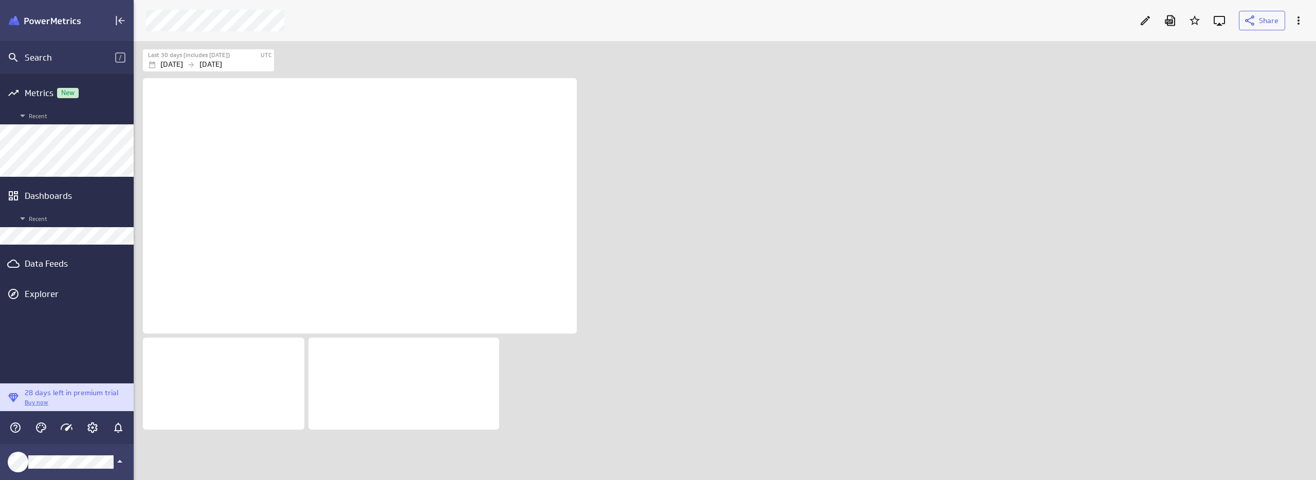
click at [768, 191] on div "Dashboard content with 3 widgets" at bounding box center [727, 278] width 1172 height 404
click at [876, 207] on div "Dashboard content with 3 widgets" at bounding box center [727, 278] width 1172 height 404
click at [810, 128] on div "Dashboard content with 3 widgets" at bounding box center [727, 278] width 1172 height 404
click at [1149, 20] on icon "Edit" at bounding box center [1145, 20] width 12 height 12
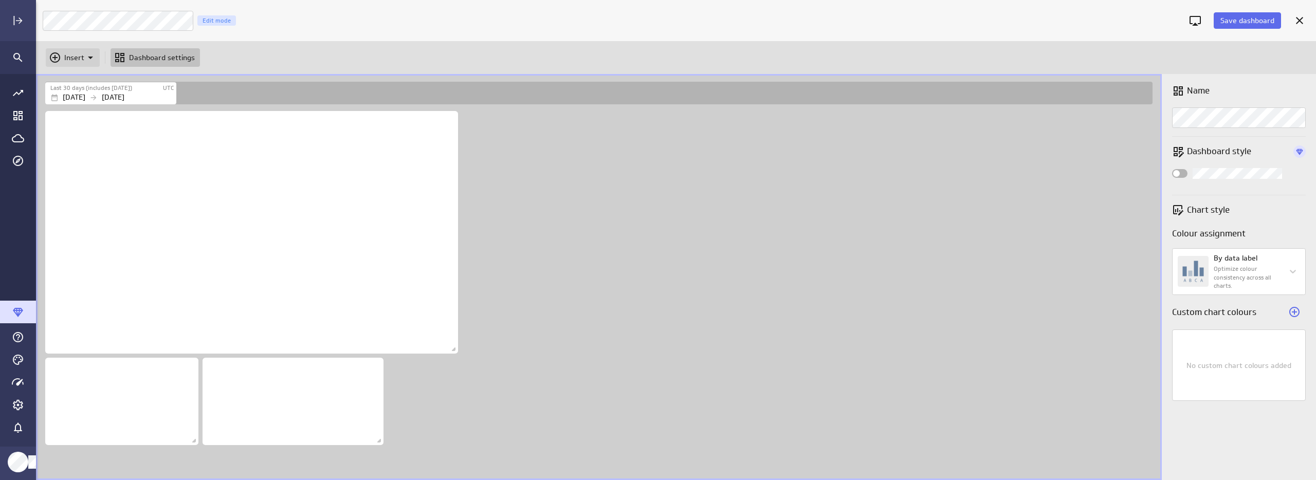
click at [67, 53] on p "Insert" at bounding box center [74, 57] width 20 height 11
click at [72, 83] on p "Metrics" at bounding box center [80, 83] width 25 height 11
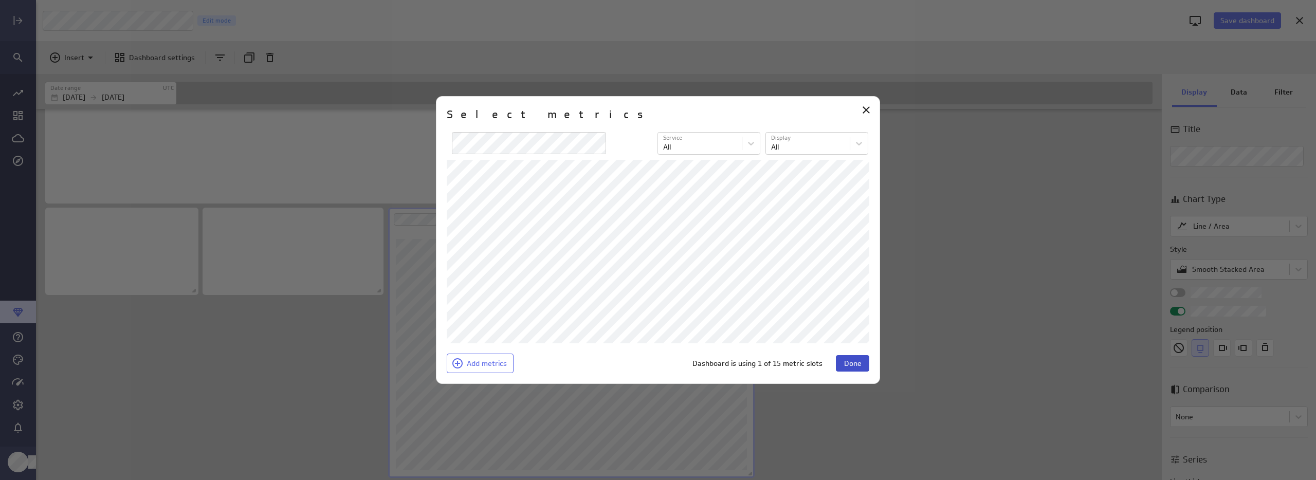
click at [849, 368] on span "Done" at bounding box center [852, 363] width 17 height 9
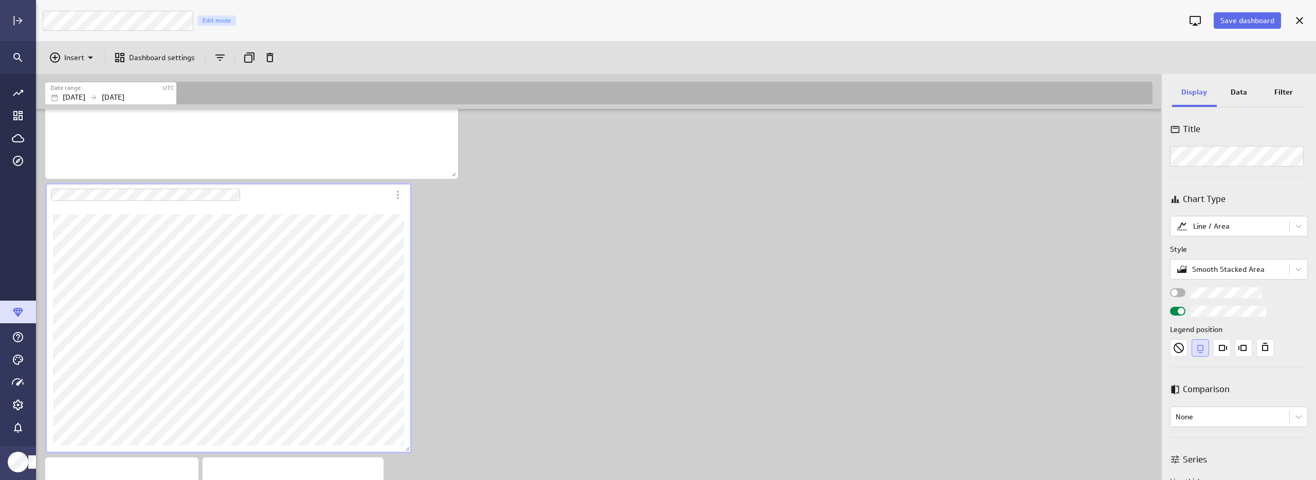
click at [1243, 90] on p "Data" at bounding box center [1239, 92] width 16 height 11
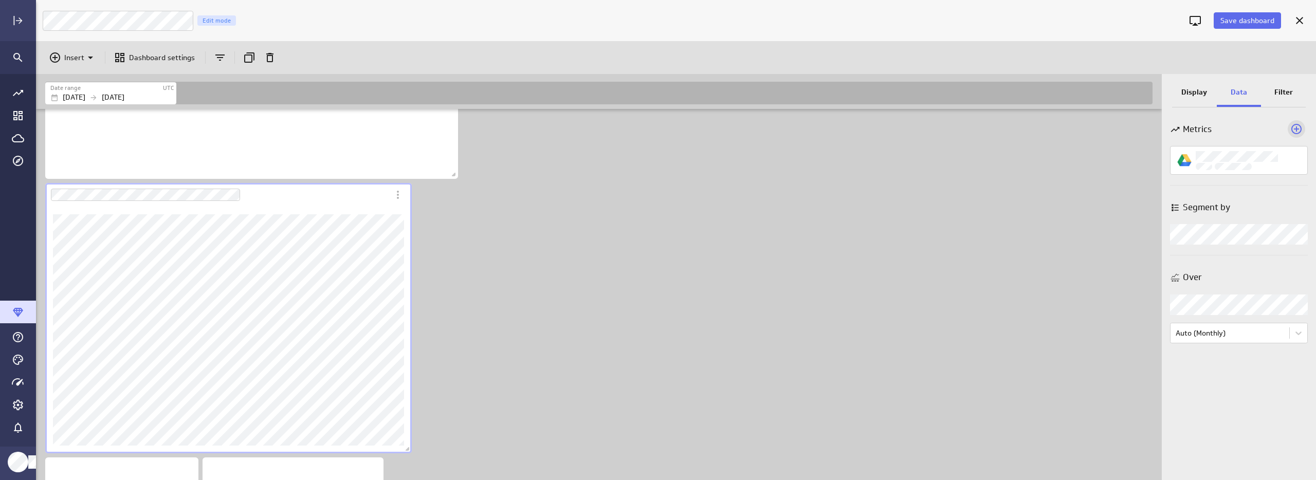
click at [1297, 129] on icon "Add a metric to this visualization" at bounding box center [1297, 129] width 10 height 10
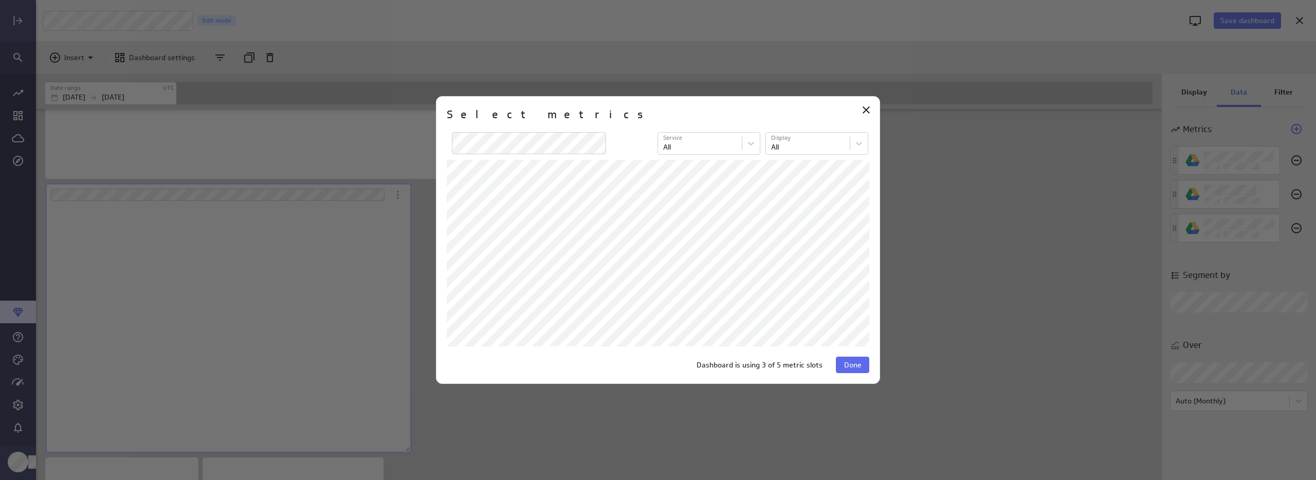
scroll to position [247, 367]
click at [866, 367] on button "Done" at bounding box center [852, 365] width 33 height 16
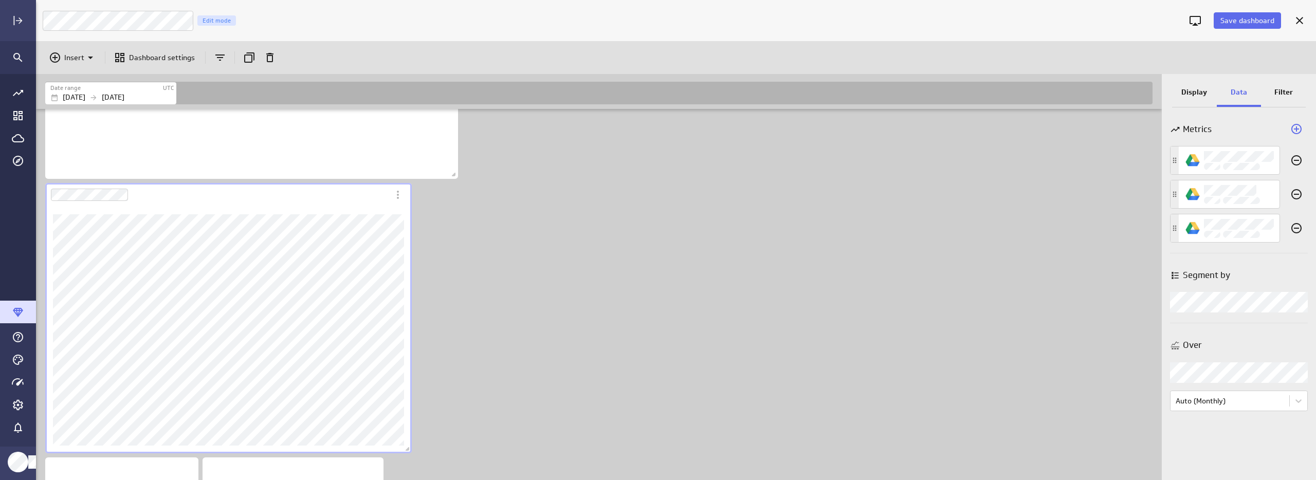
click at [614, 305] on div "Dashboard content with 4 widgets" at bounding box center [601, 240] width 1116 height 612
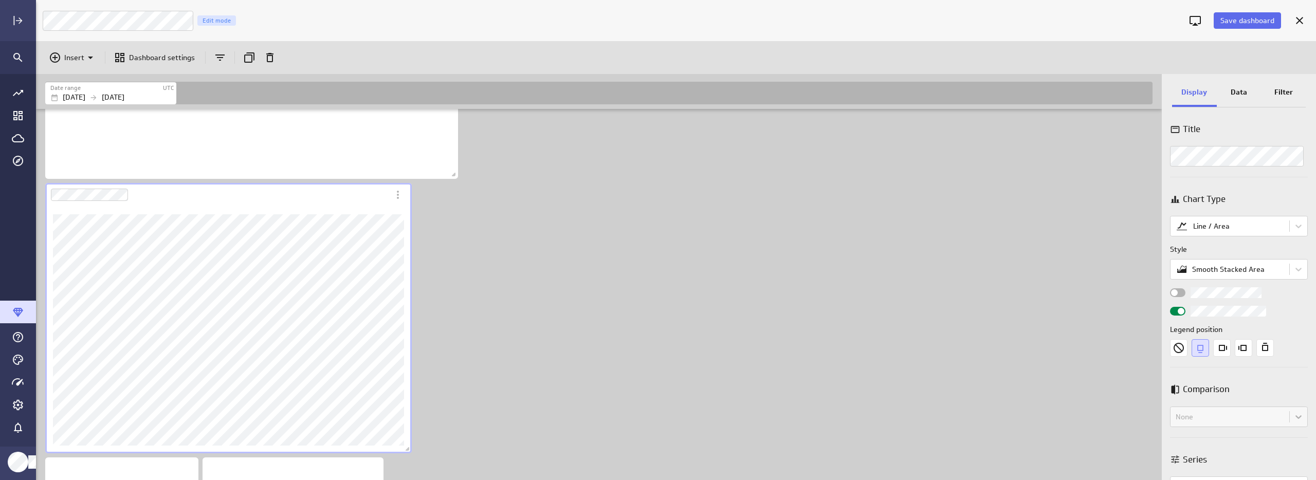
click at [95, 188] on div "Dashboard Widget" at bounding box center [89, 194] width 78 height 13
click at [785, 307] on div "Dashboard content with 4 widgets" at bounding box center [601, 240] width 1116 height 612
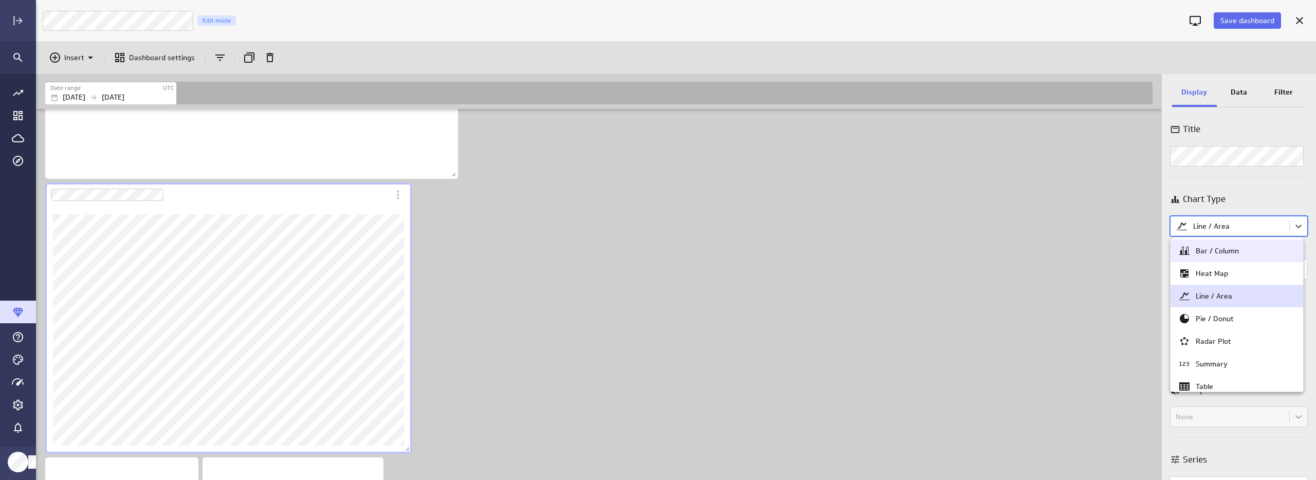
click at [1241, 221] on body "Save dashboard Luna Moon Marketing Edit mode Insert Dashboard settings Date ran…" at bounding box center [658, 240] width 1316 height 480
click at [1209, 249] on div "Bar / Column" at bounding box center [1217, 250] width 43 height 9
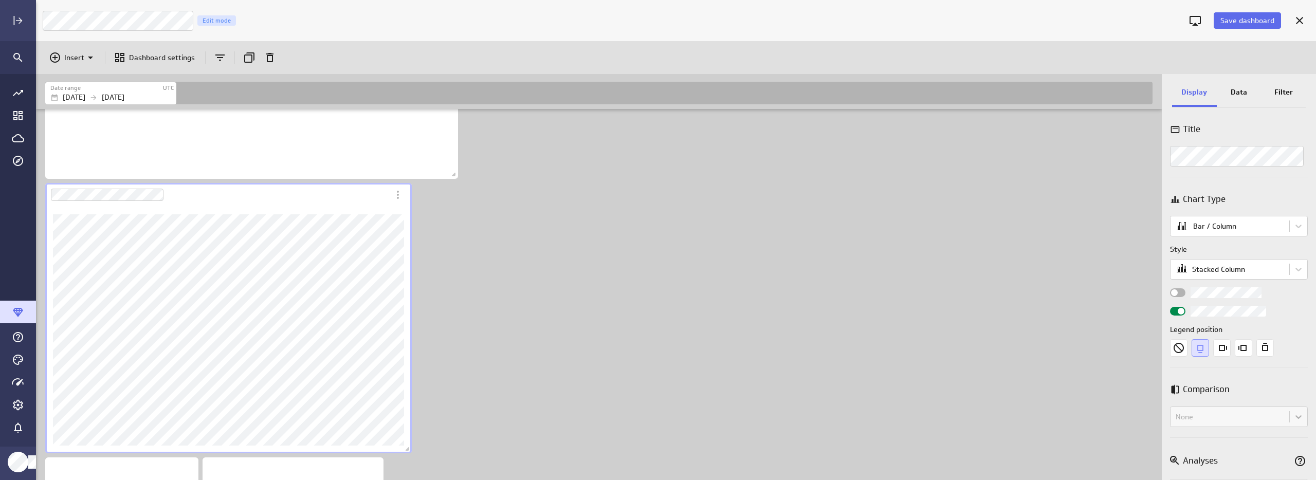
click at [1243, 83] on div "Data" at bounding box center [1239, 93] width 45 height 28
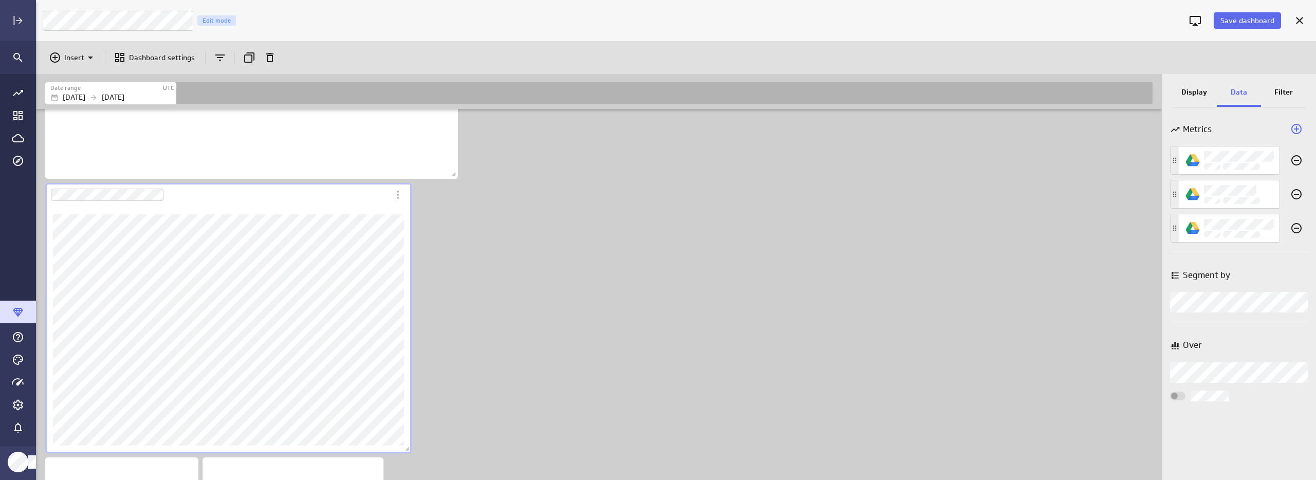
click at [1212, 307] on body "Save dashboard Luna Moon Marketing Edit mode Insert Dashboard settings Date ran…" at bounding box center [658, 240] width 1316 height 480
click at [1212, 307] on div at bounding box center [658, 240] width 1316 height 480
click at [1211, 380] on body "Save dashboard Luna Moon Marketing Edit mode Insert Dashboard settings Date ran…" at bounding box center [658, 240] width 1316 height 480
click at [1213, 401] on div "Date/Time" at bounding box center [1239, 396] width 137 height 20
click at [1192, 92] on p "Display" at bounding box center [1195, 92] width 26 height 11
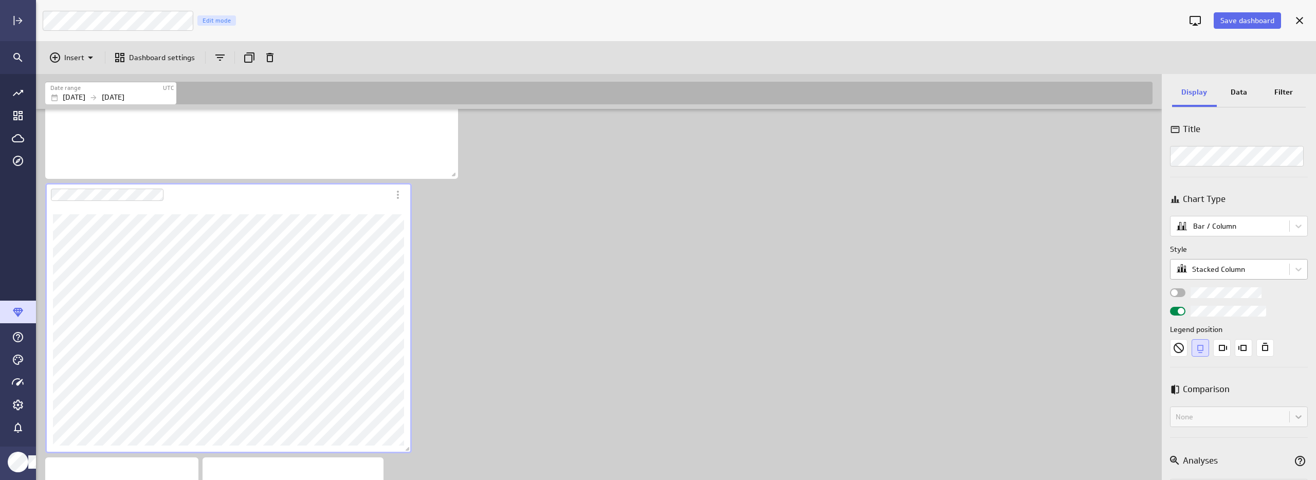
click at [1233, 270] on body "Save dashboard Luna Moon Marketing Edit mode Insert Dashboard settings Date ran…" at bounding box center [658, 240] width 1316 height 480
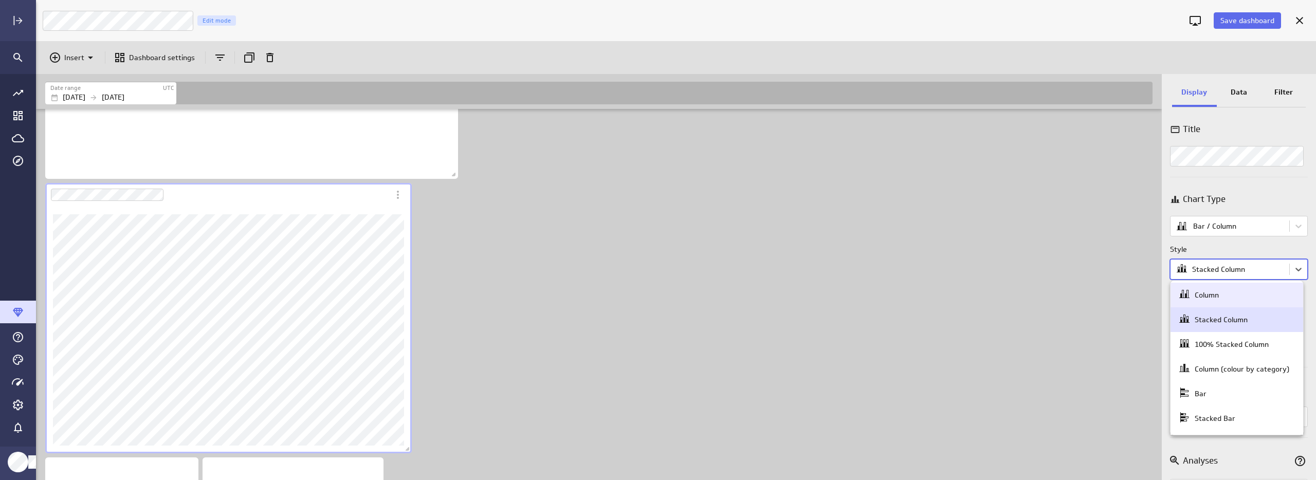
click at [1217, 295] on div "Column" at bounding box center [1207, 294] width 24 height 9
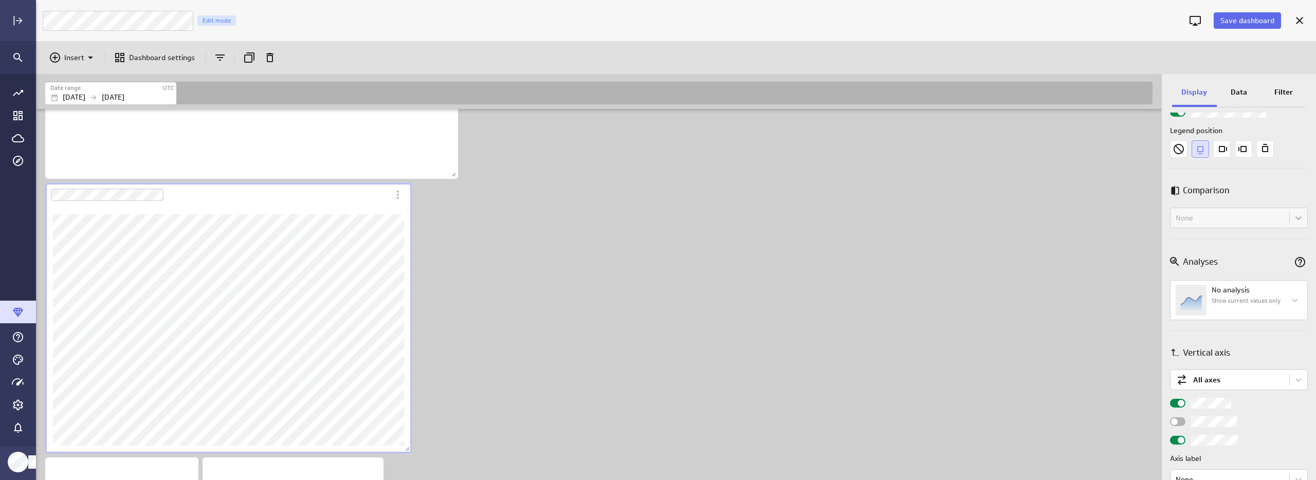
scroll to position [193, 0]
click at [1282, 89] on p "Filter" at bounding box center [1284, 92] width 19 height 11
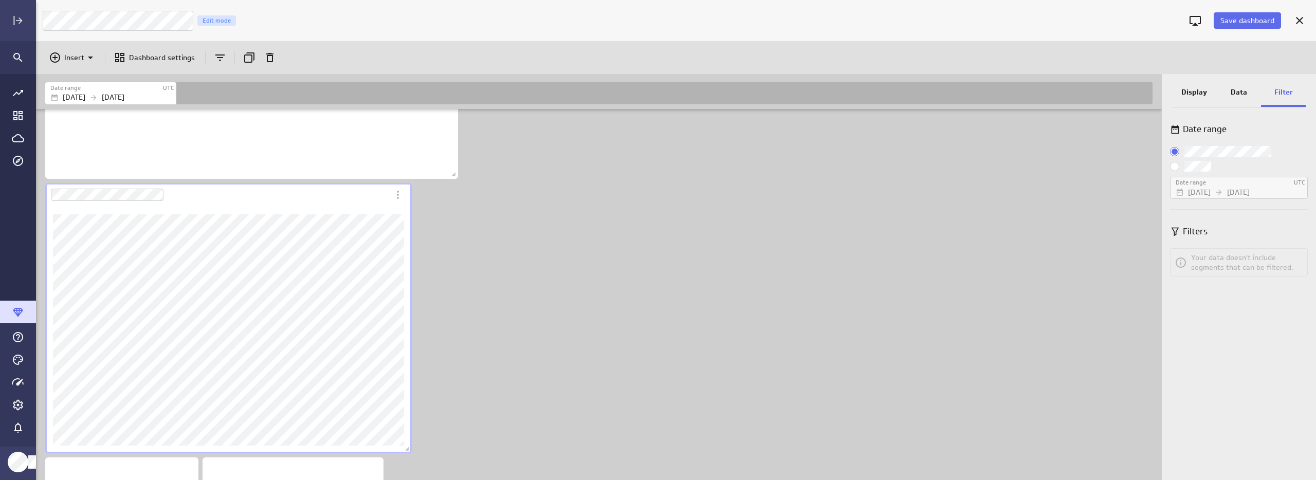
click at [1175, 166] on span "Custom:" at bounding box center [1174, 166] width 9 height 9
click at [0, 0] on input "Custom:" at bounding box center [0, 0] width 0 height 0
click at [1211, 187] on p "[DATE]" at bounding box center [1199, 192] width 23 height 11
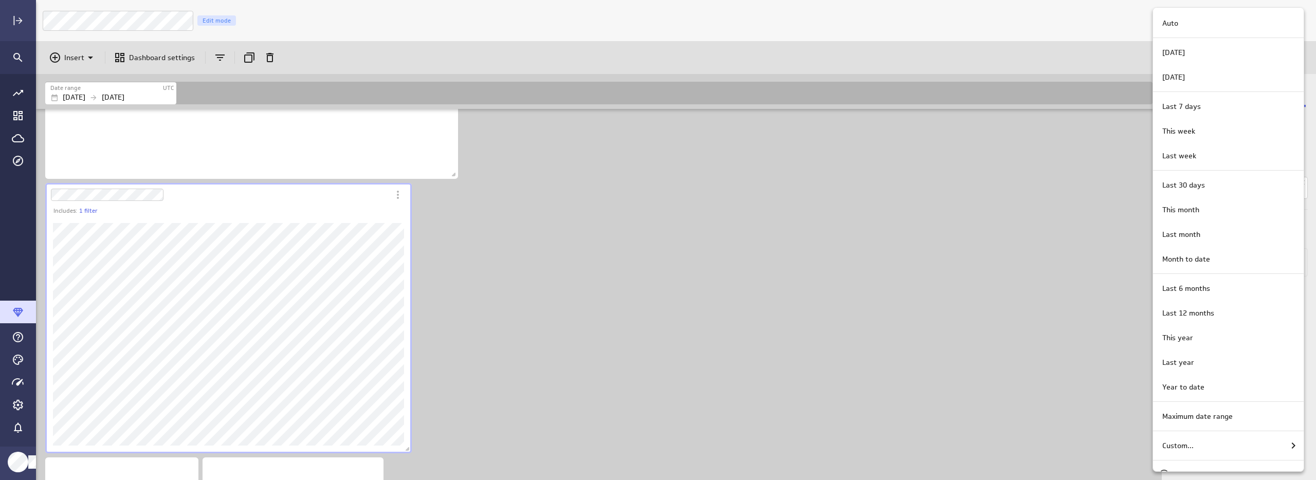
click at [1117, 17] on div at bounding box center [658, 240] width 1316 height 480
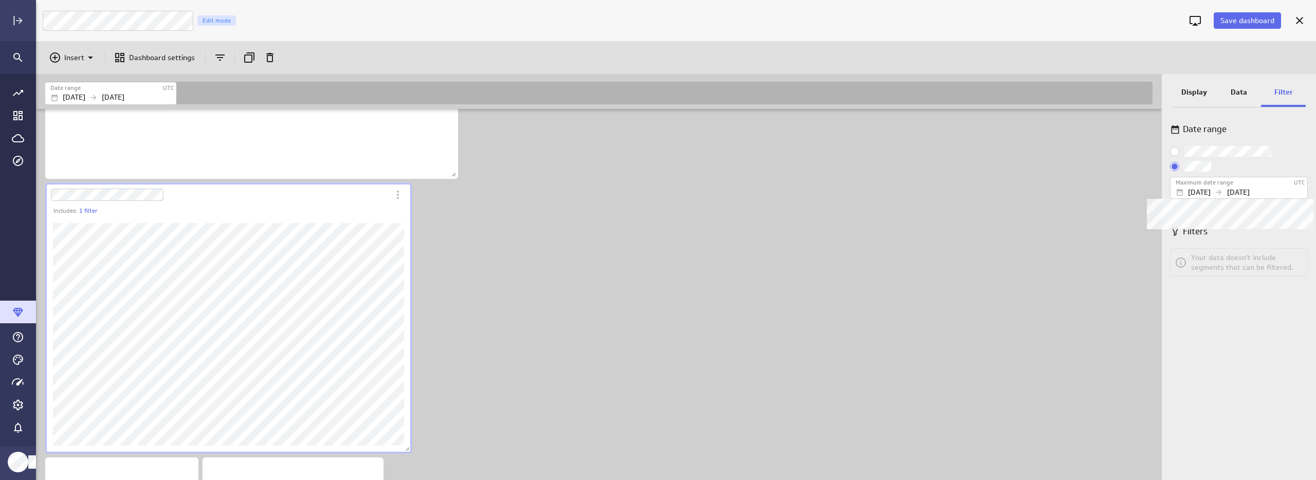
click at [1200, 186] on label "Maximum date range" at bounding box center [1205, 182] width 58 height 9
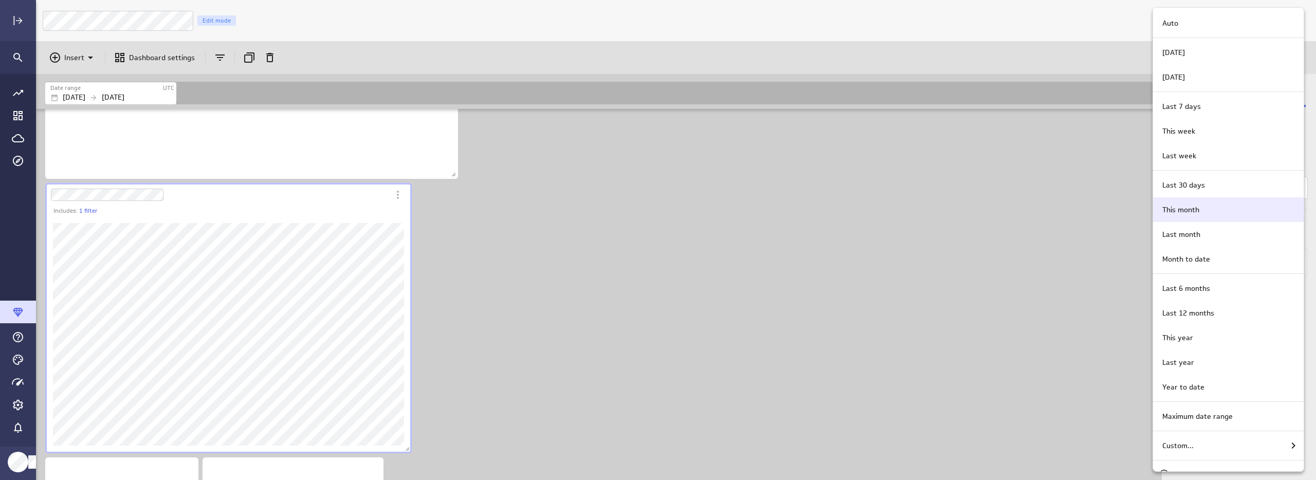
click at [1191, 213] on p "This month" at bounding box center [1180, 210] width 37 height 11
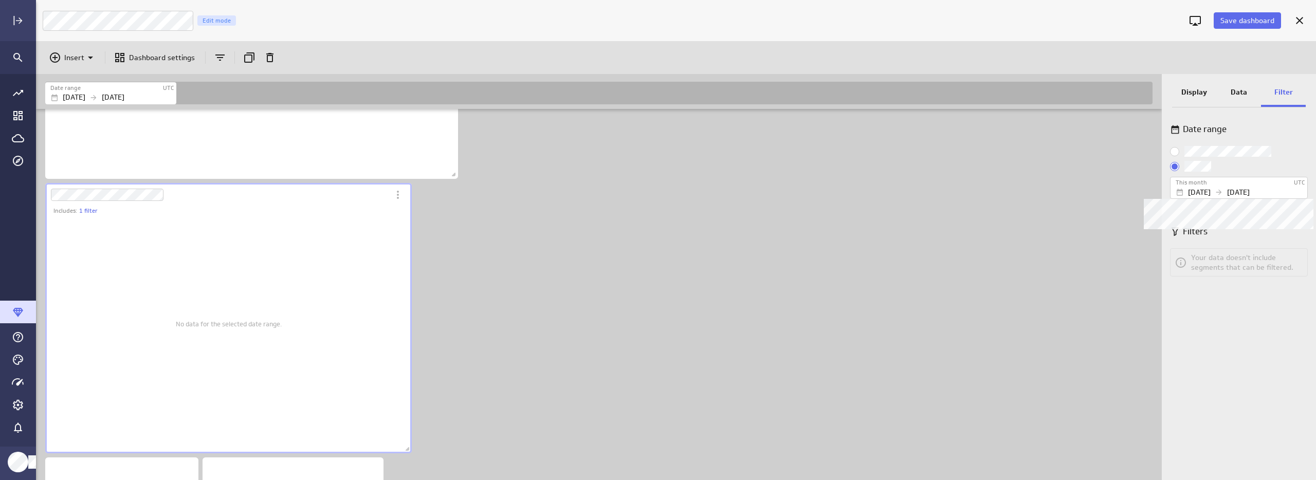
click at [1210, 185] on div "This month" at bounding box center [1234, 182] width 117 height 9
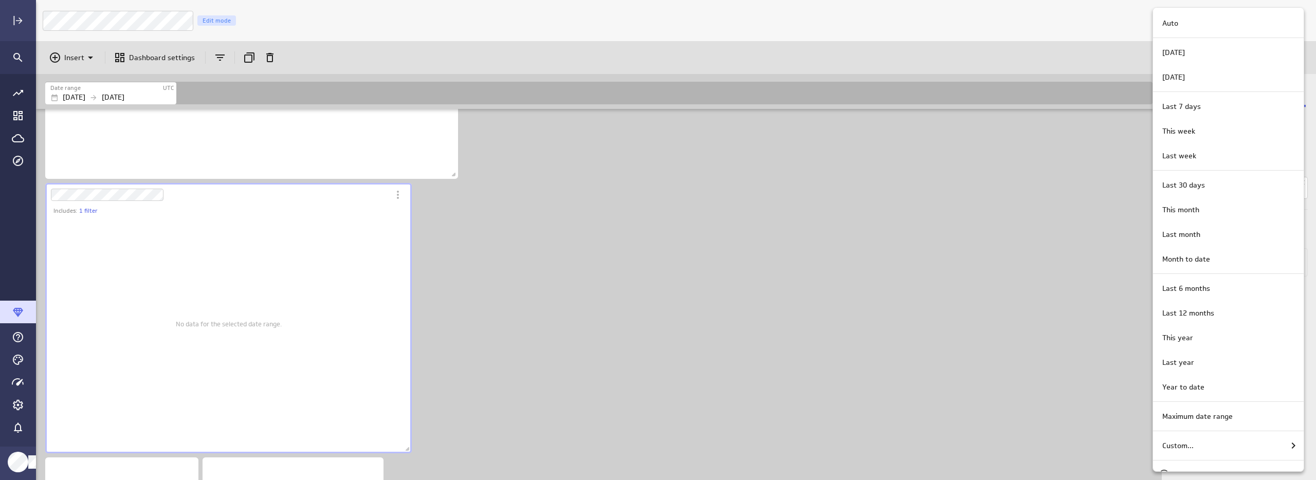
click at [1021, 164] on div at bounding box center [658, 240] width 1316 height 480
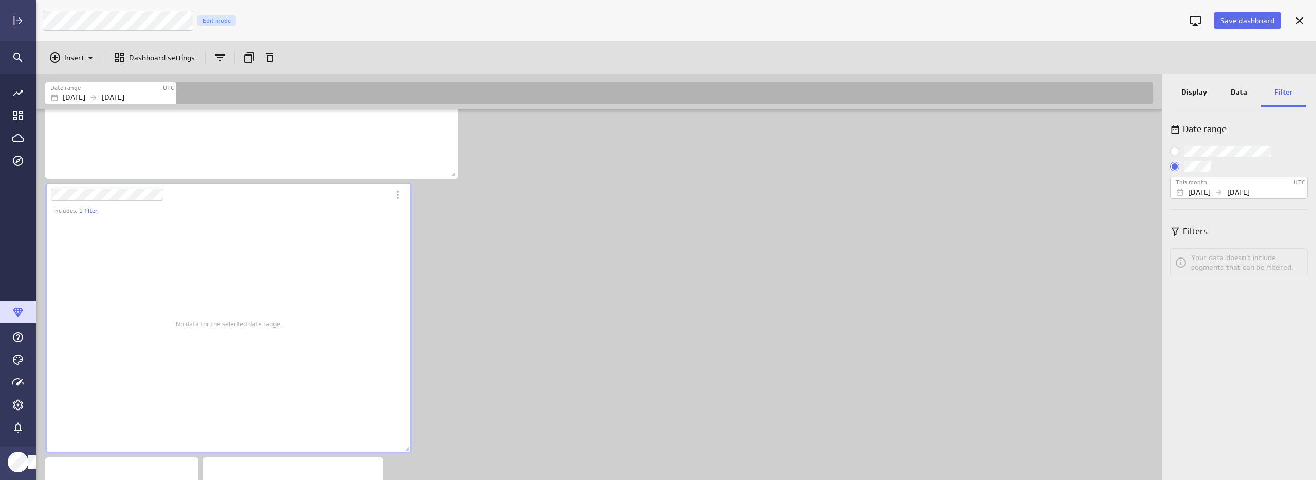
click at [1201, 96] on p "Display" at bounding box center [1195, 92] width 26 height 11
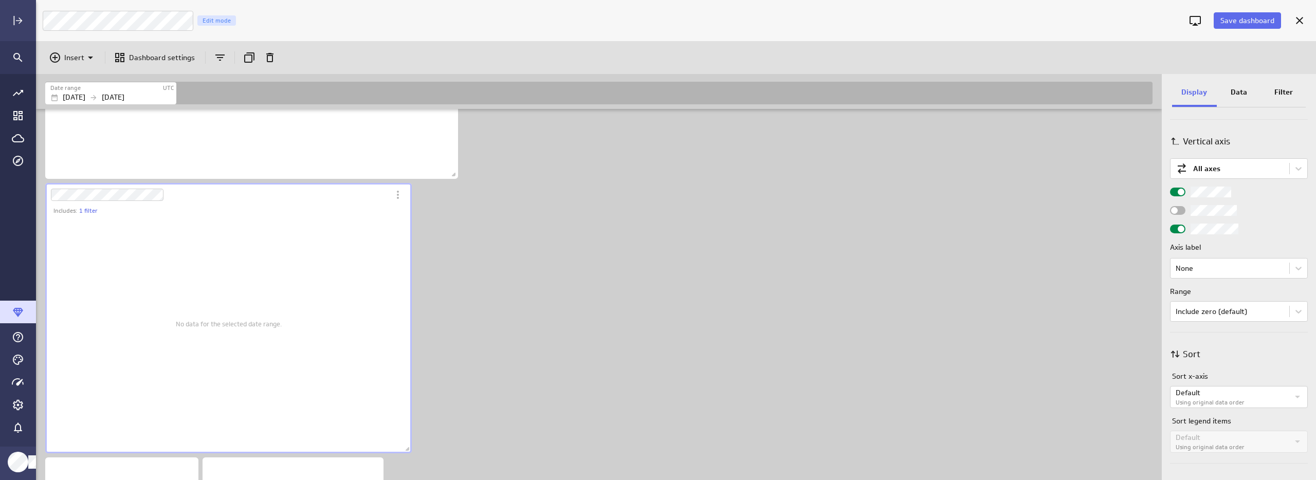
scroll to position [414, 0]
click at [1241, 93] on p "Data" at bounding box center [1239, 92] width 16 height 11
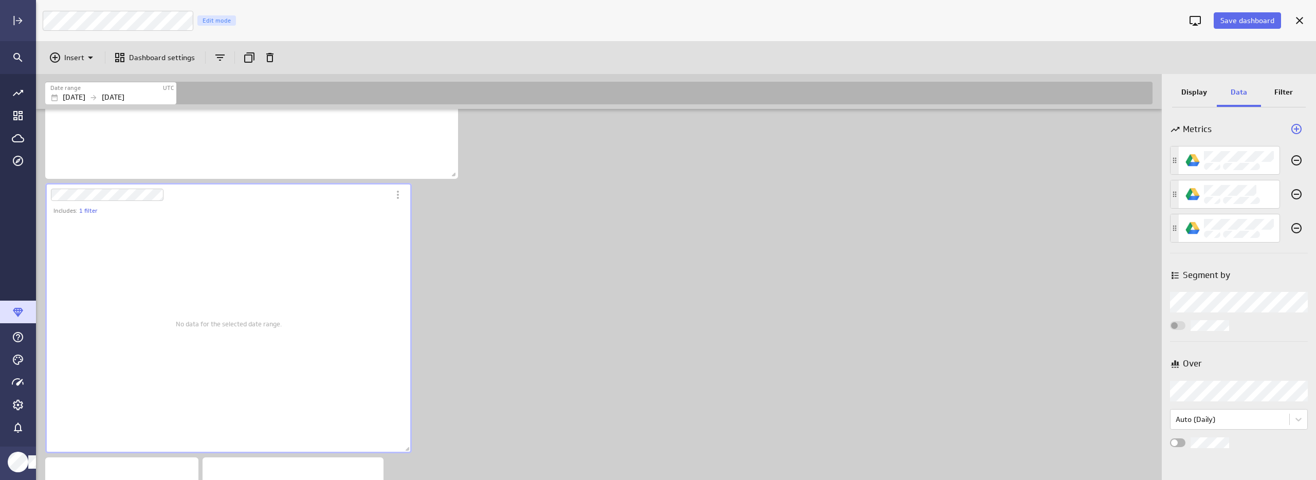
scroll to position [0, 0]
click at [1222, 395] on body "Save dashboard Luna Moon Marketing Edit mode Insert Dashboard settings Date ran…" at bounding box center [658, 240] width 1316 height 480
click at [1244, 357] on div at bounding box center [658, 240] width 1316 height 480
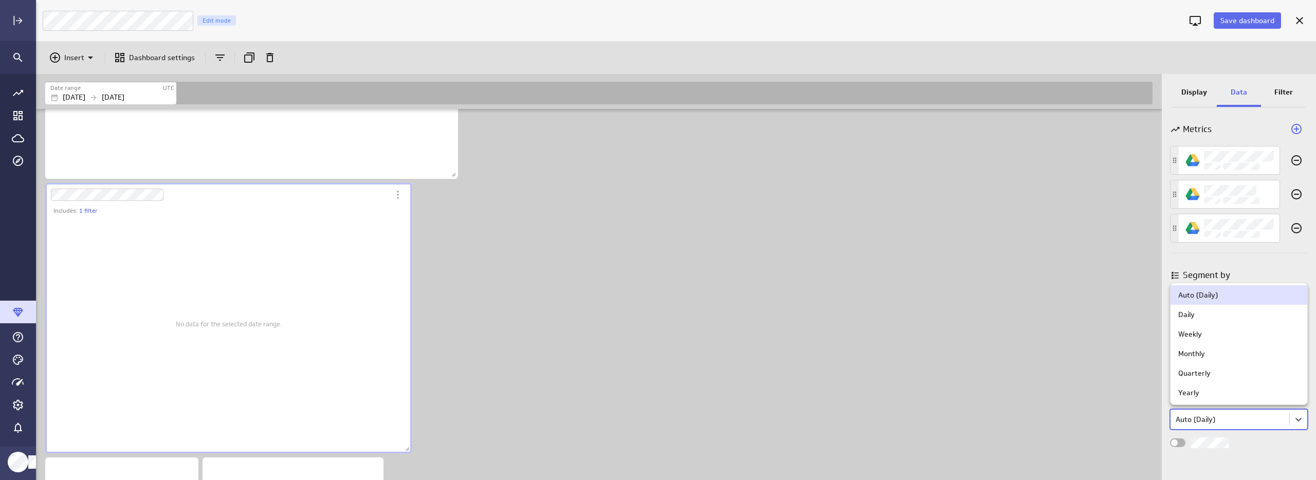
click at [1227, 420] on body "Save dashboard Luna Moon Marketing Edit mode Insert Dashboard settings Date ran…" at bounding box center [658, 240] width 1316 height 480
click at [1203, 348] on div "Monthly" at bounding box center [1239, 354] width 137 height 20
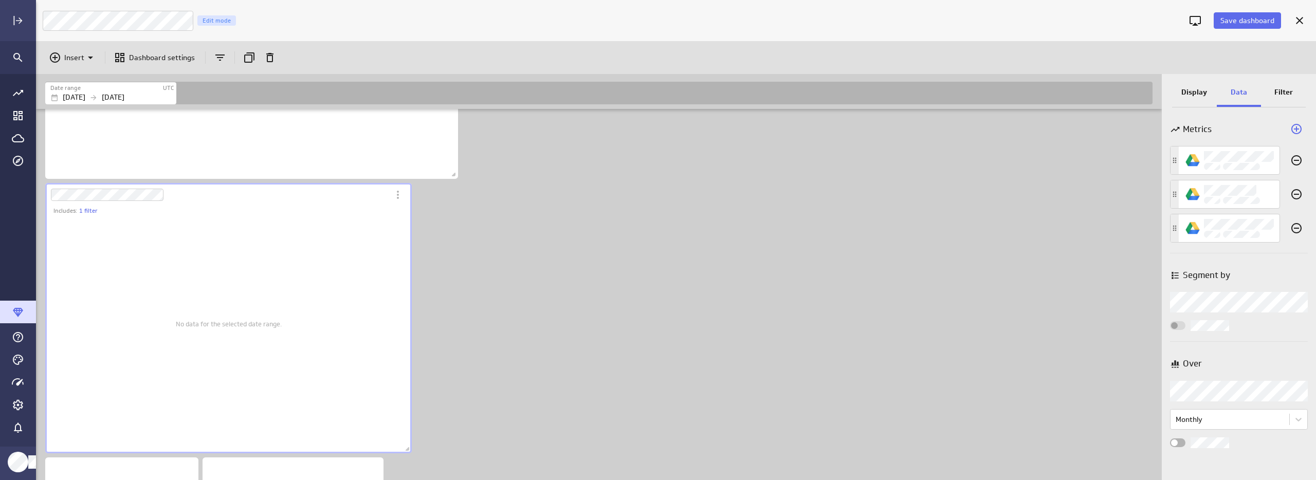
click at [1285, 90] on p "Filter" at bounding box center [1284, 92] width 19 height 11
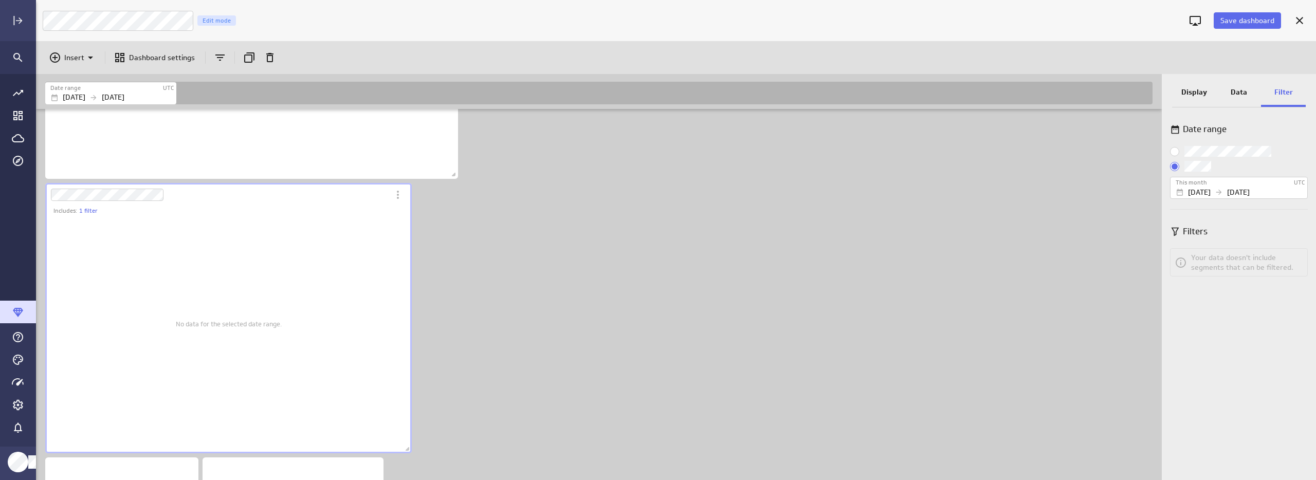
click at [0, 0] on input "Use dashboard date range" at bounding box center [0, 0] width 0 height 0
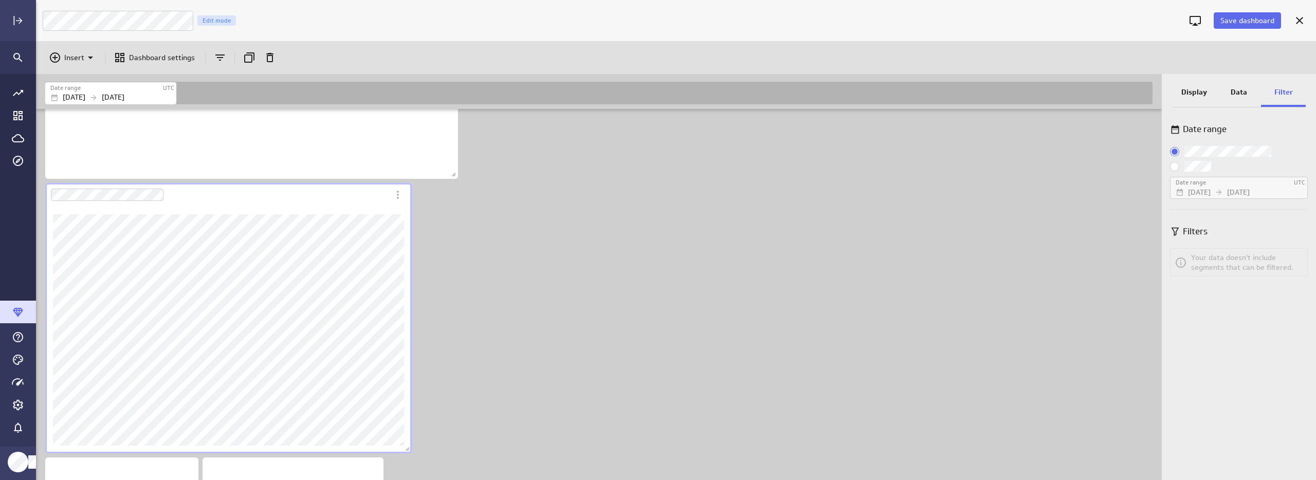
click at [1197, 87] on p "Display" at bounding box center [1195, 92] width 26 height 11
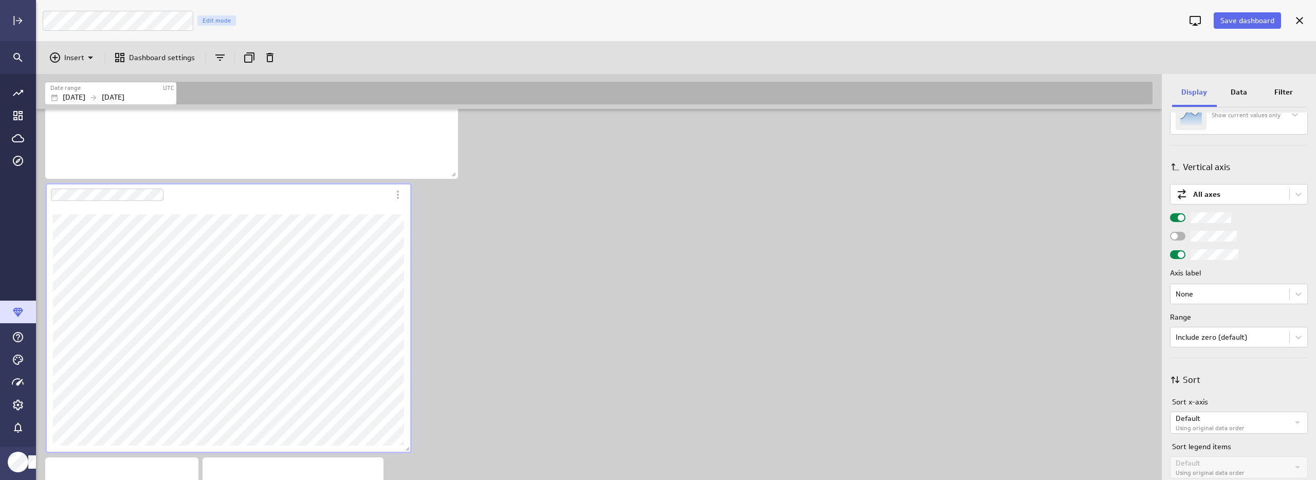
scroll to position [378, 0]
click at [399, 197] on icon "More actions" at bounding box center [398, 195] width 12 height 12
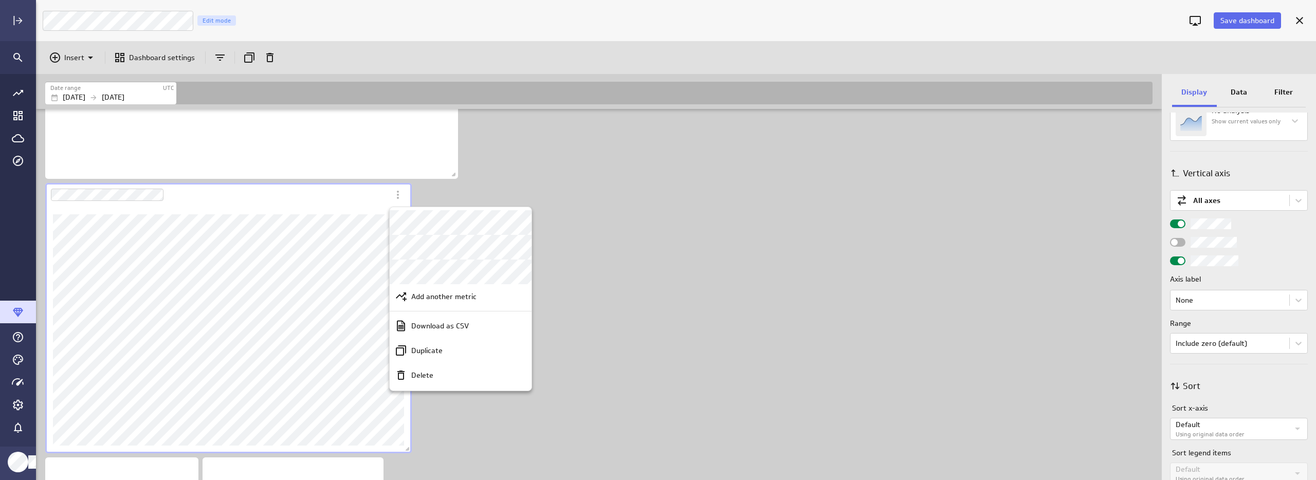
click at [276, 195] on div at bounding box center [658, 240] width 1316 height 480
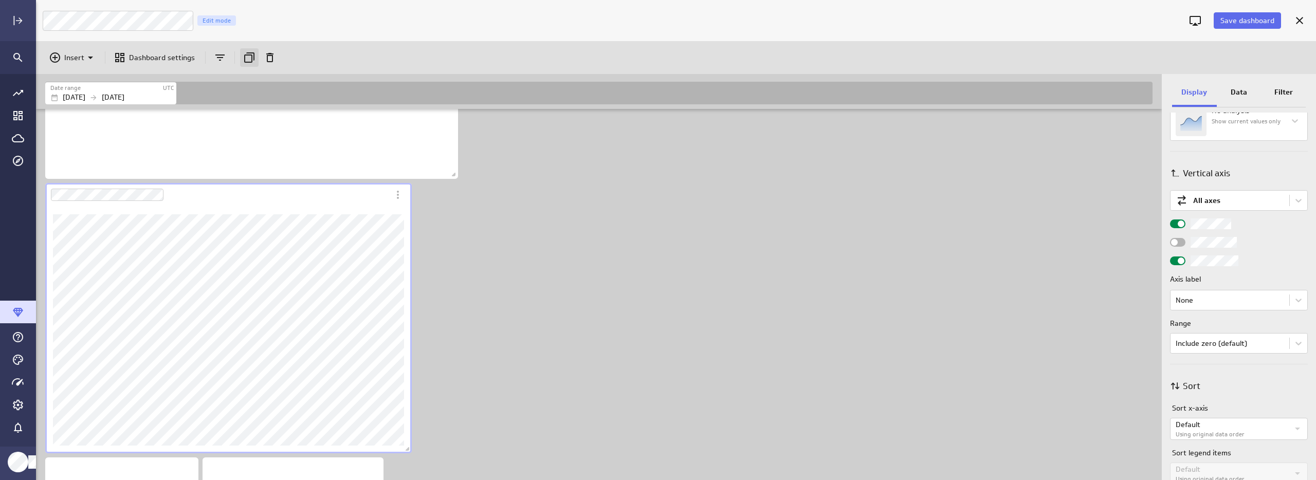
click at [248, 57] on icon "Duplicate" at bounding box center [249, 57] width 12 height 12
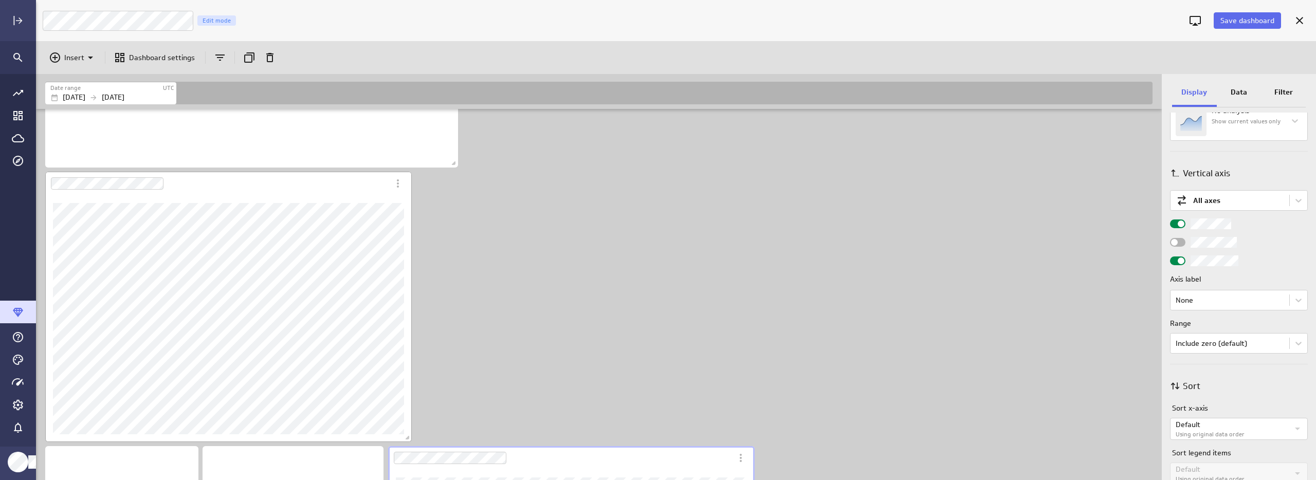
scroll to position [204, 0]
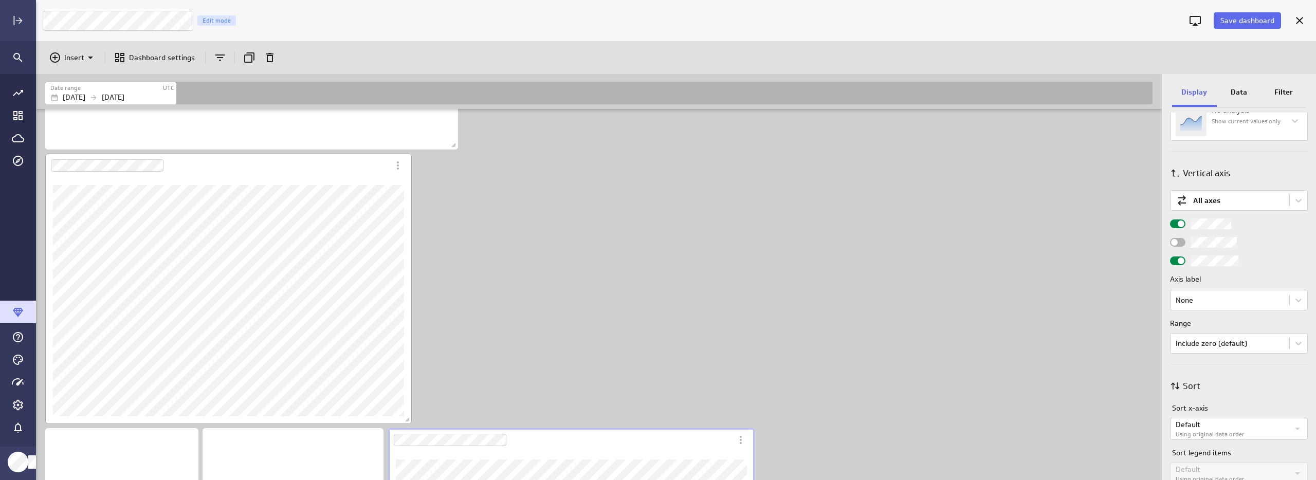
click at [368, 168] on div "Dashboard Widget" at bounding box center [217, 166] width 344 height 24
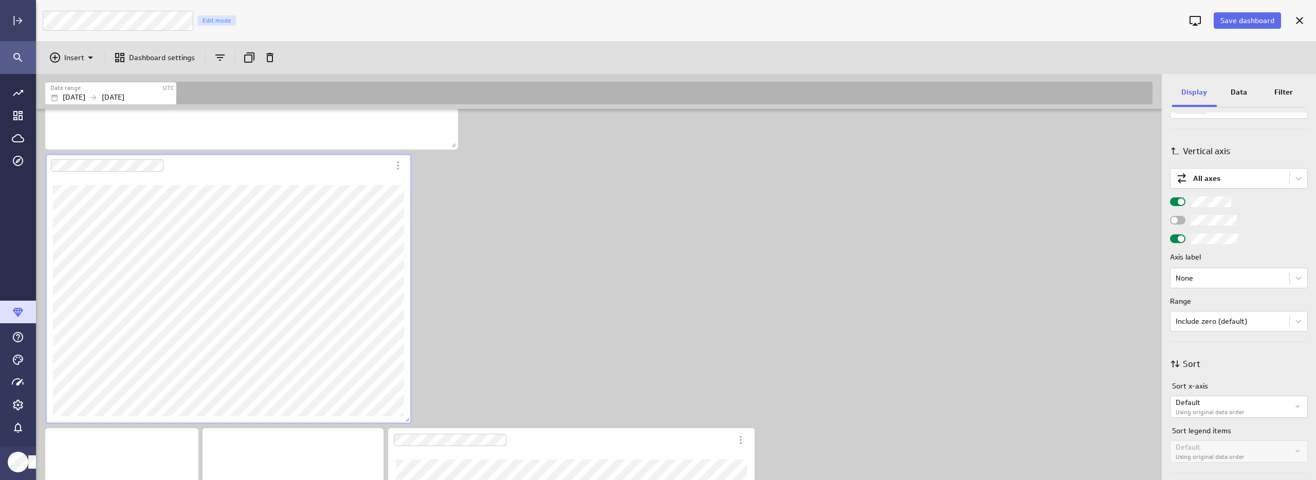
scroll to position [414, 0]
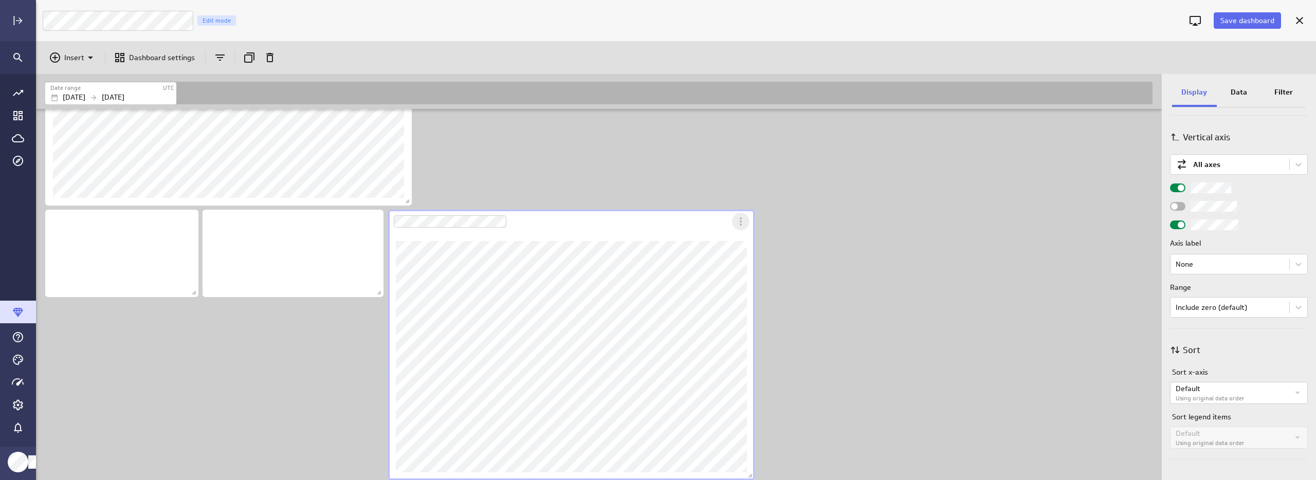
click at [743, 228] on div "More actions" at bounding box center [740, 221] width 17 height 17
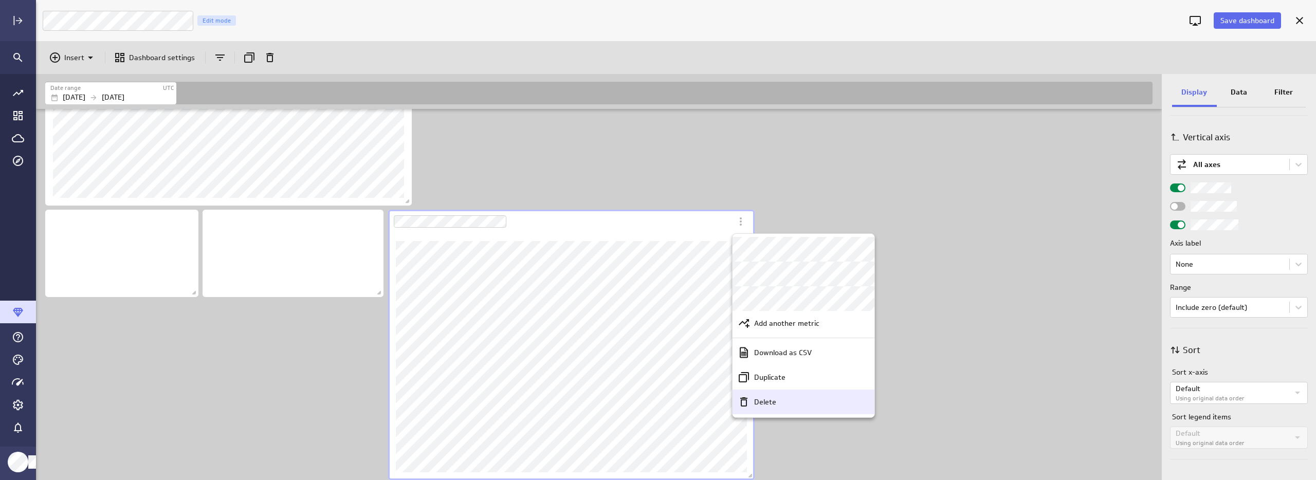
click at [761, 405] on p "Delete" at bounding box center [765, 402] width 22 height 11
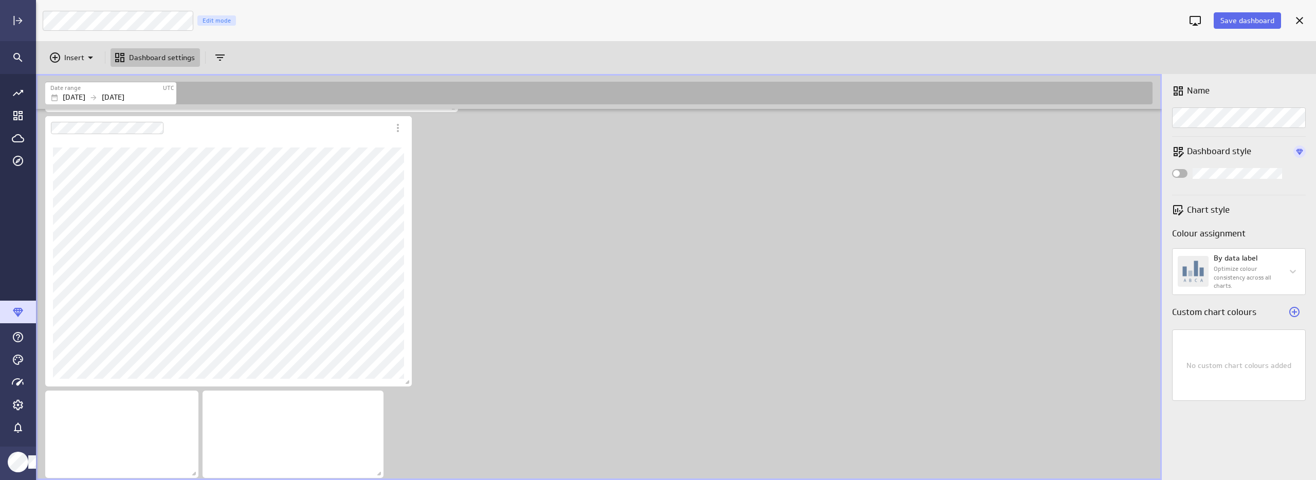
scroll to position [242, 0]
click at [325, 128] on div "Dashboard Widget" at bounding box center [217, 128] width 344 height 24
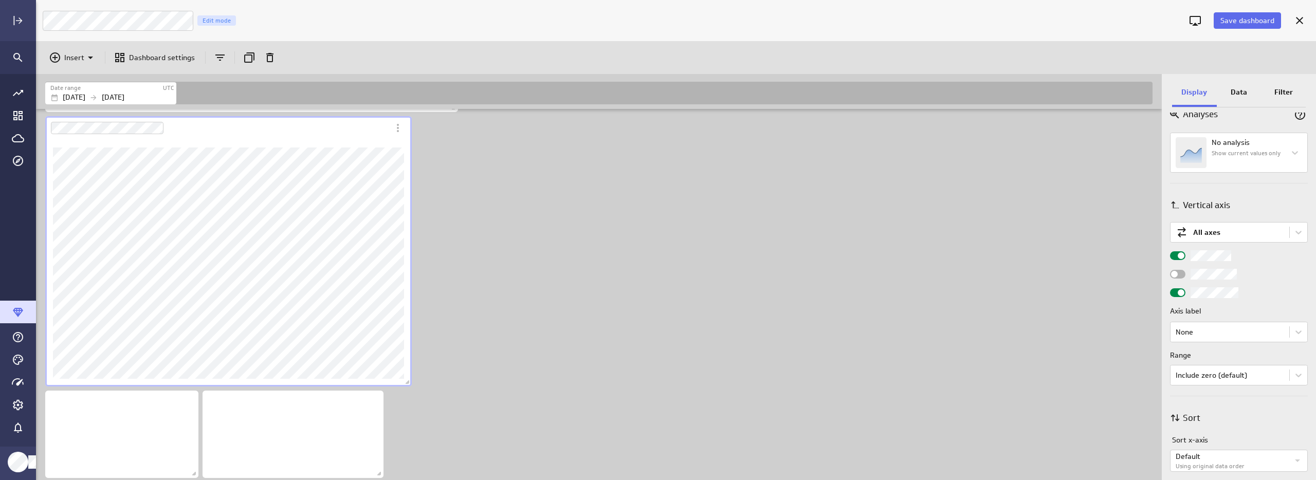
scroll to position [334, 0]
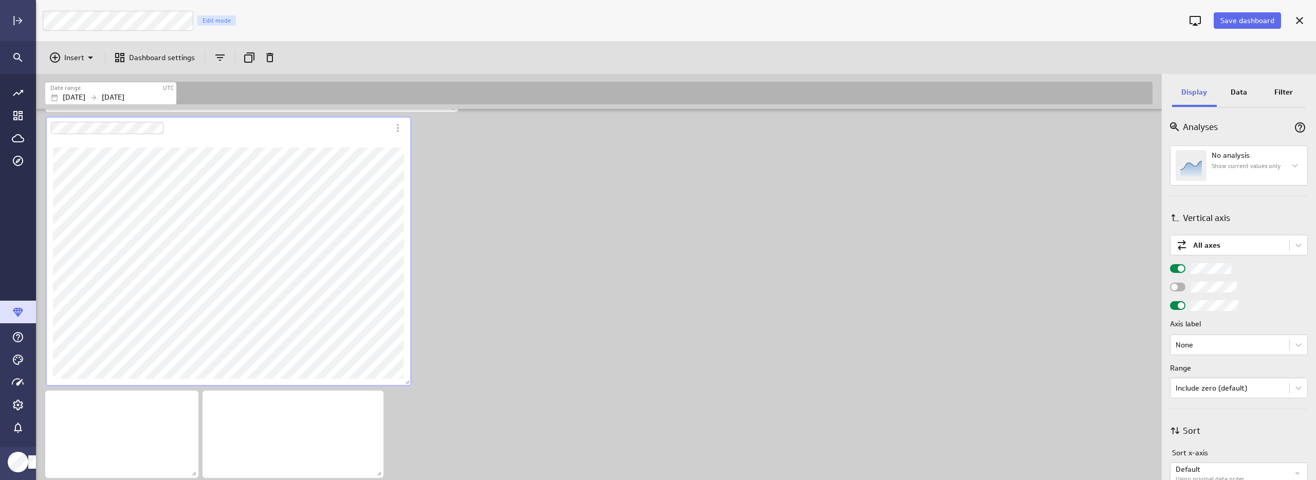
click at [1282, 96] on p "Filter" at bounding box center [1284, 92] width 19 height 11
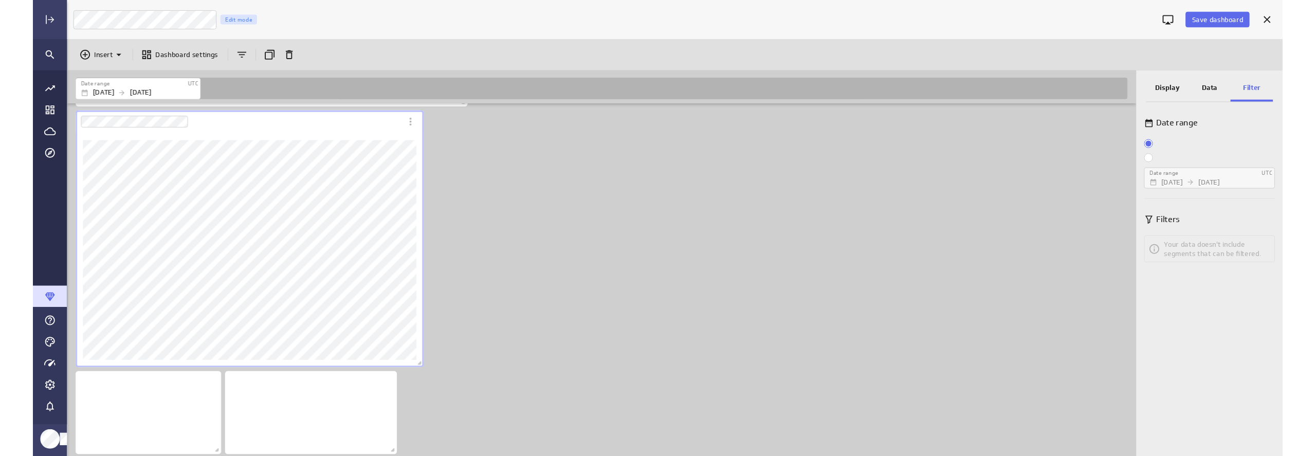
scroll to position [0, 0]
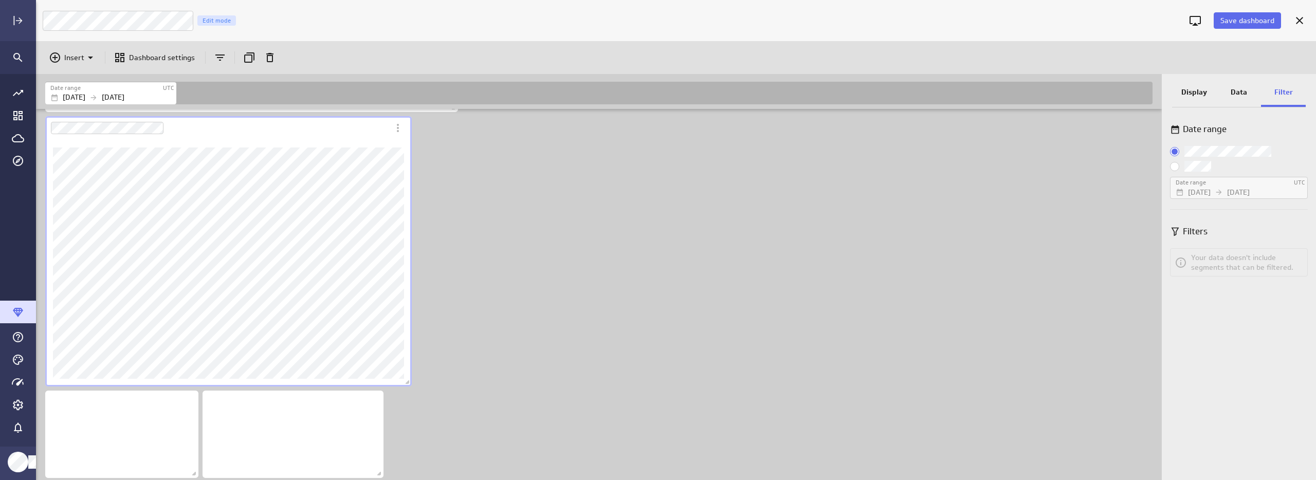
click at [1181, 165] on label "Custom:" at bounding box center [1239, 166] width 138 height 11
click at [0, 0] on input "Custom:" at bounding box center [0, 0] width 0 height 0
click at [1200, 183] on label "Maximum date range" at bounding box center [1205, 182] width 58 height 9
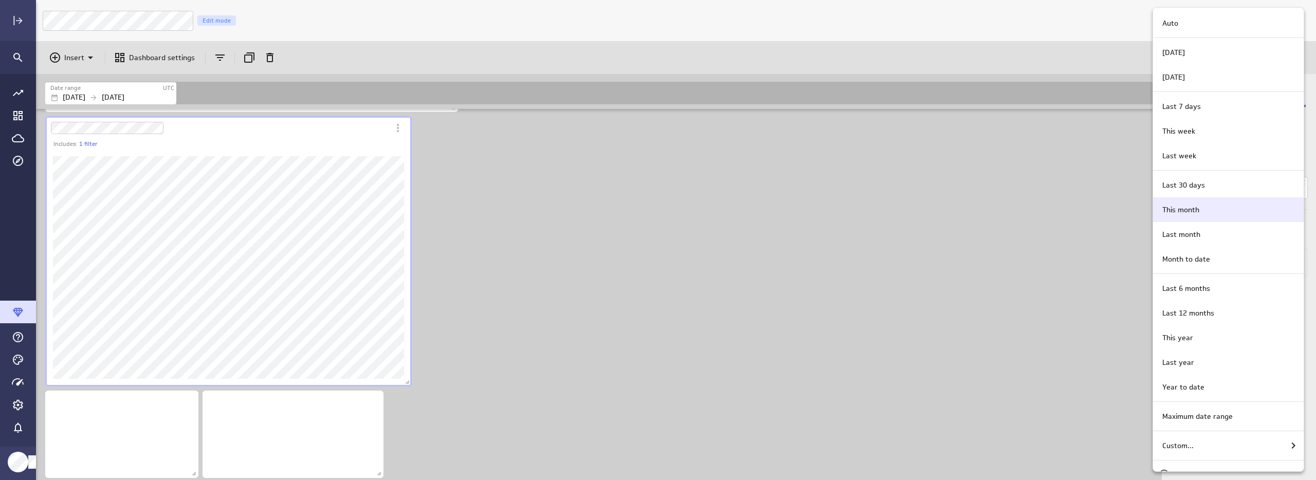
click at [1181, 212] on p "This month" at bounding box center [1180, 210] width 37 height 11
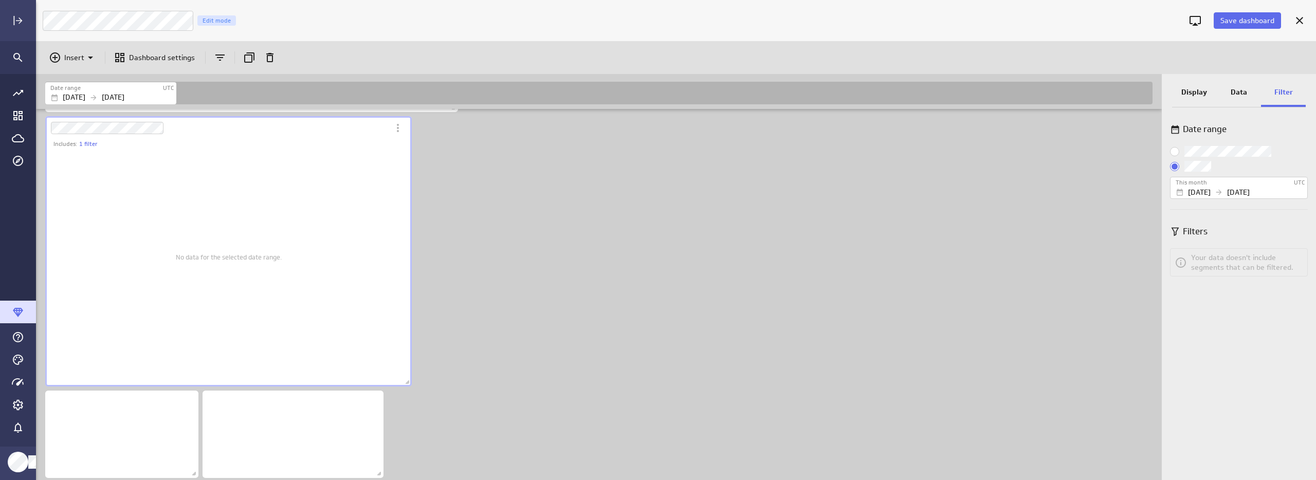
click at [1234, 95] on p "Data" at bounding box center [1239, 92] width 16 height 11
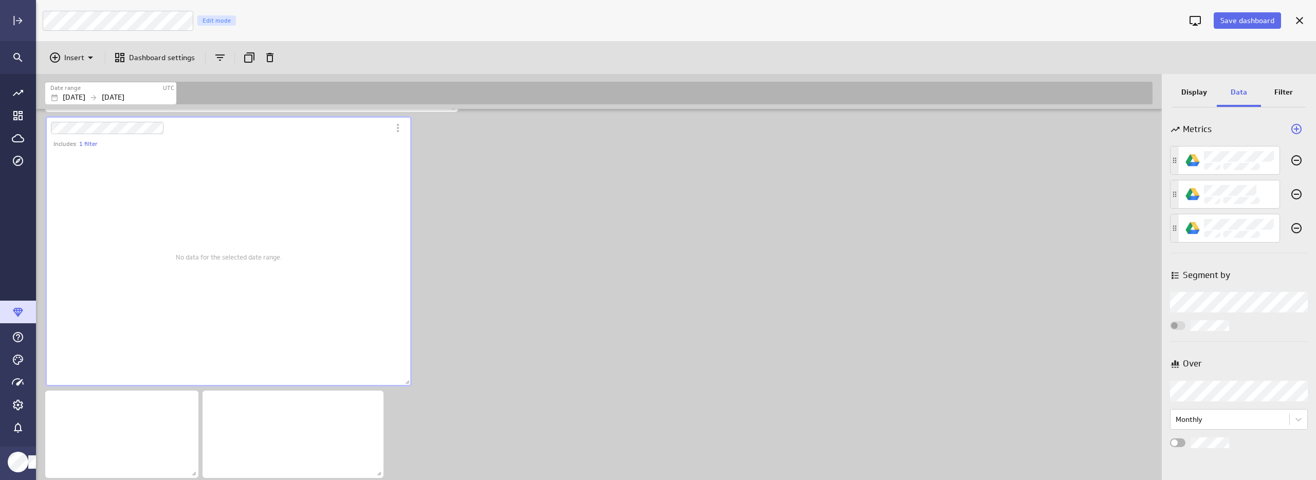
click at [1188, 94] on p "Display" at bounding box center [1195, 92] width 26 height 11
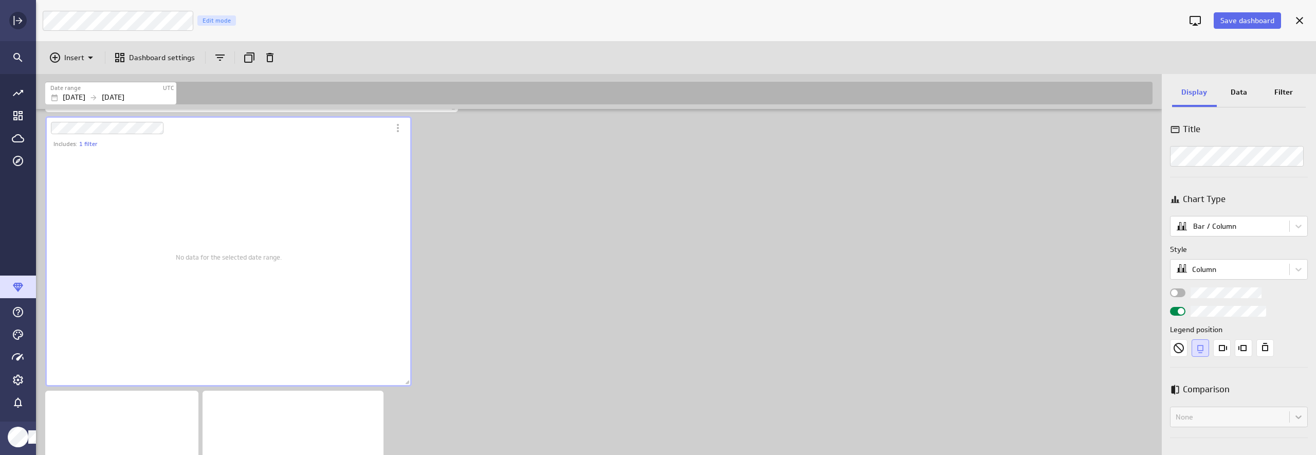
click at [14, 16] on rect "Expand" at bounding box center [14, 20] width 1 height 9
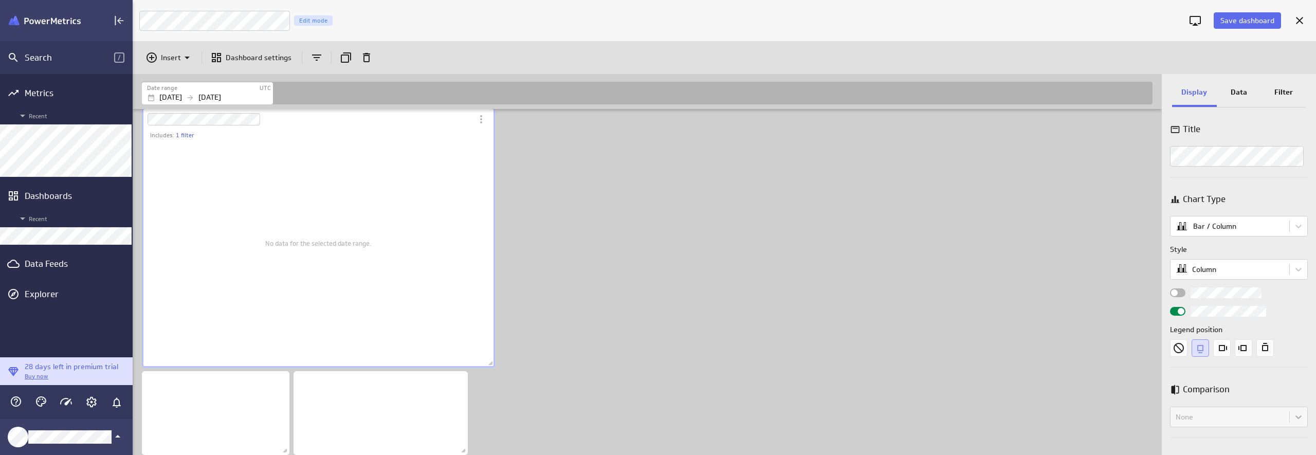
scroll to position [39, 1025]
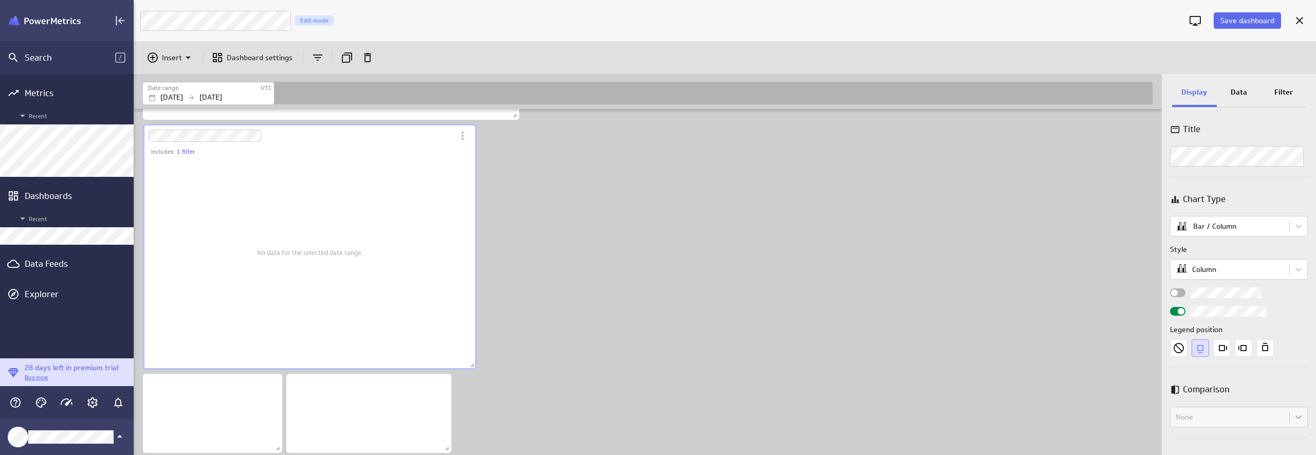
click at [361, 223] on div "No data for the selected date range." at bounding box center [310, 252] width 106 height 219
click at [1221, 49] on div "Insert Dashboard settings" at bounding box center [725, 57] width 1183 height 33
click at [1243, 92] on p "Data" at bounding box center [1239, 92] width 16 height 11
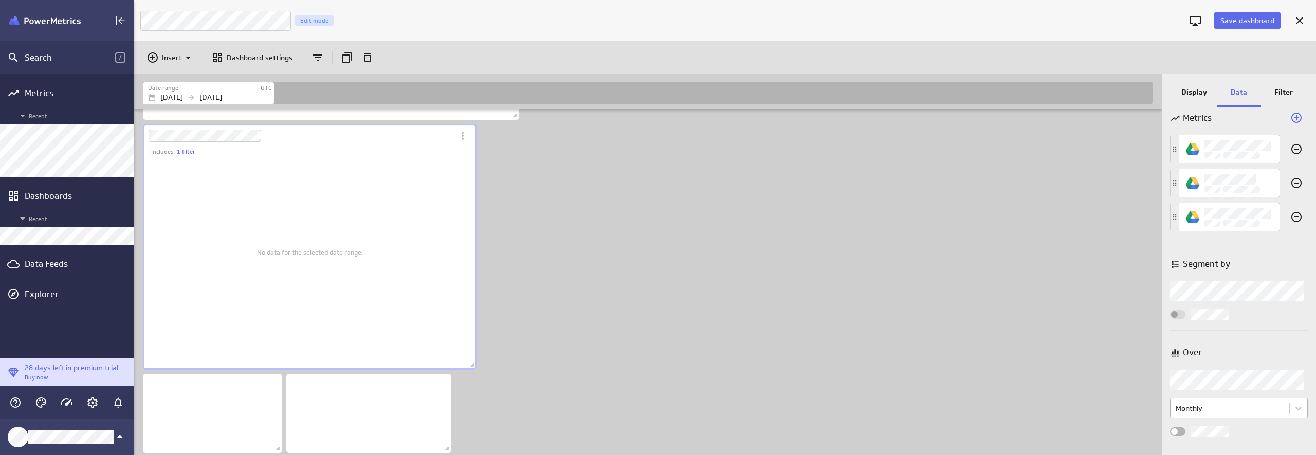
click at [1258, 417] on body "Search / Metrics Recent Dashboards Recent Data Feeds Explorer 28 days left in p…" at bounding box center [658, 227] width 1316 height 455
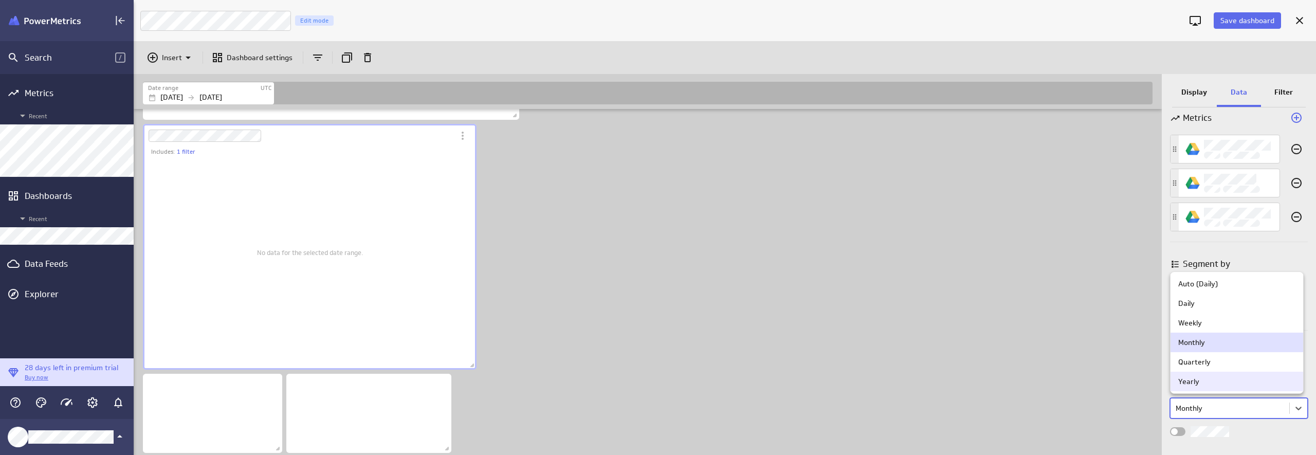
click at [1281, 433] on div at bounding box center [658, 227] width 1316 height 455
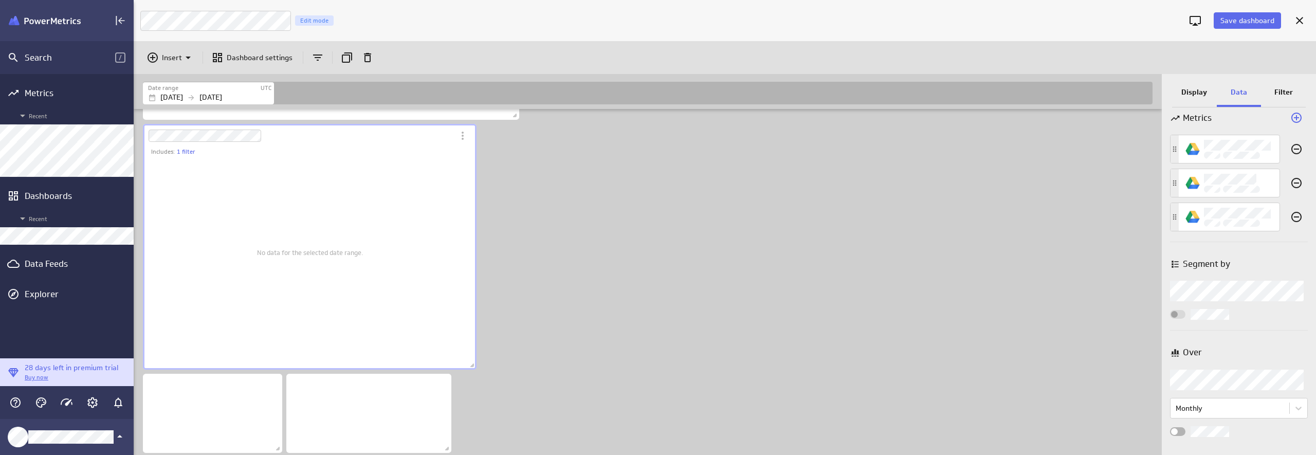
click at [1274, 101] on div "Filter" at bounding box center [1283, 93] width 45 height 28
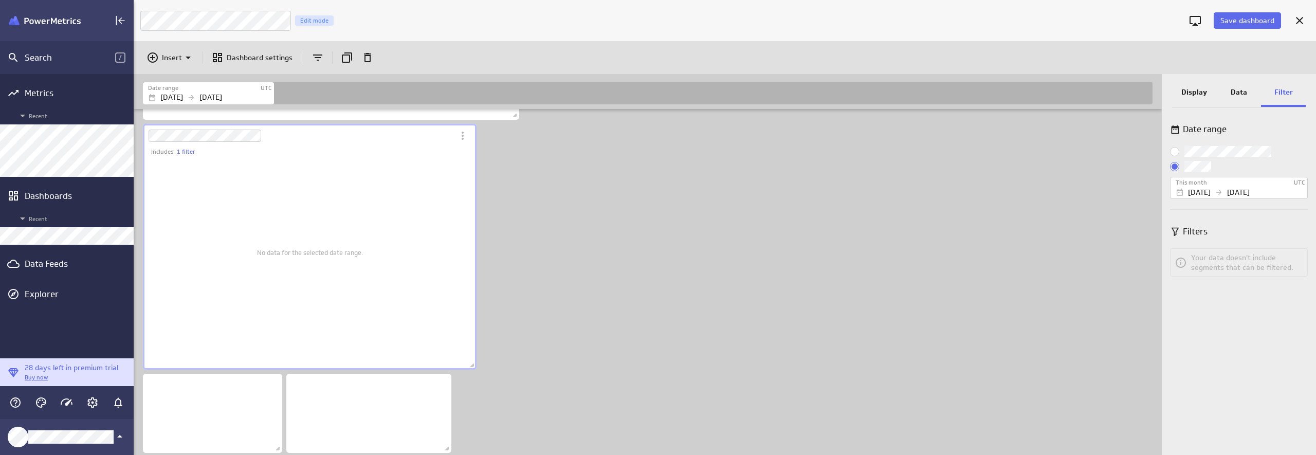
click at [0, 0] on input "Use dashboard date range" at bounding box center [0, 0] width 0 height 0
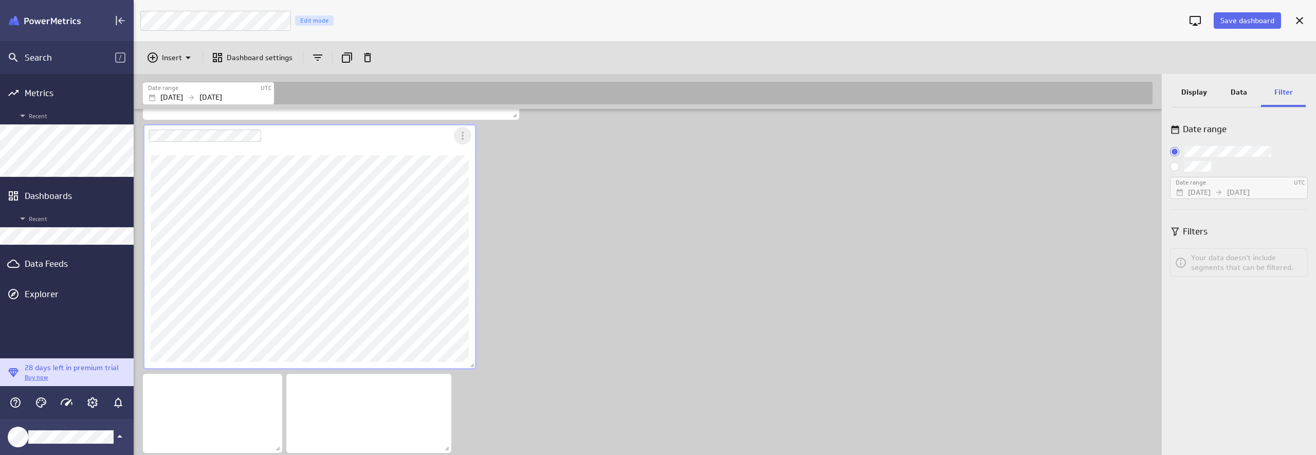
click at [465, 138] on icon "More actions" at bounding box center [463, 136] width 12 height 12
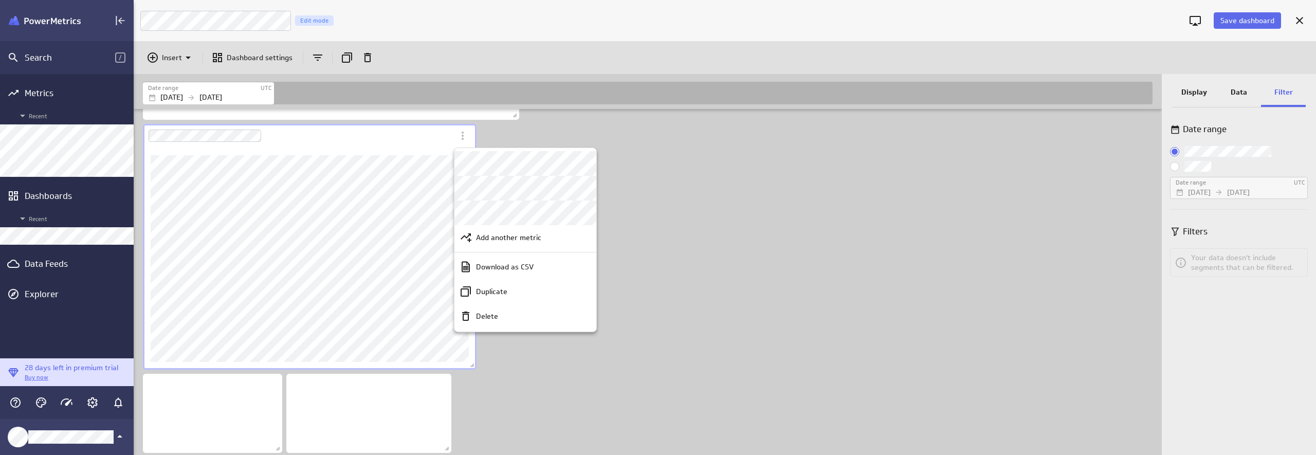
click at [374, 134] on div at bounding box center [658, 227] width 1316 height 455
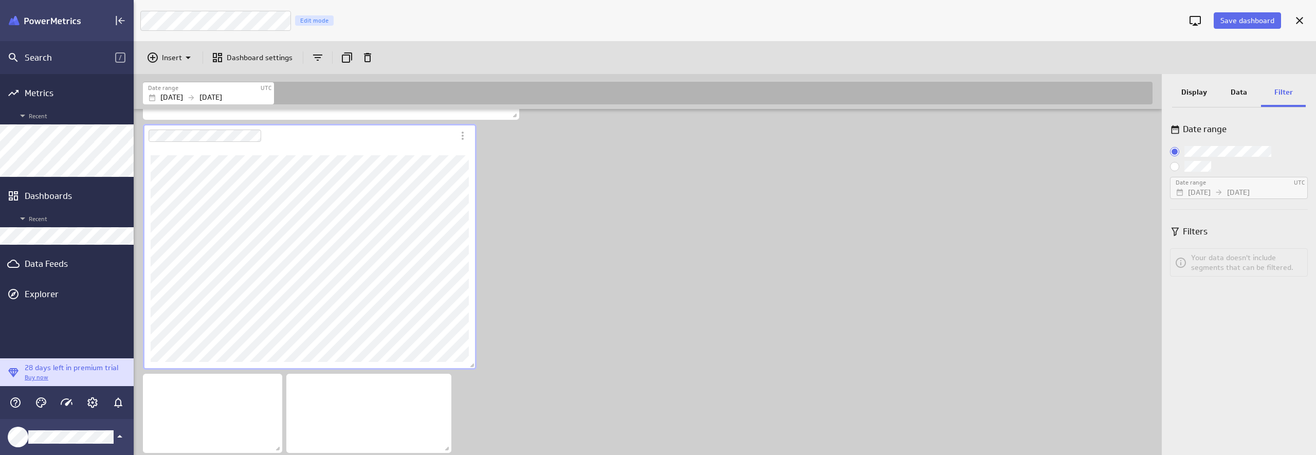
click at [1195, 93] on p "Display" at bounding box center [1195, 92] width 26 height 11
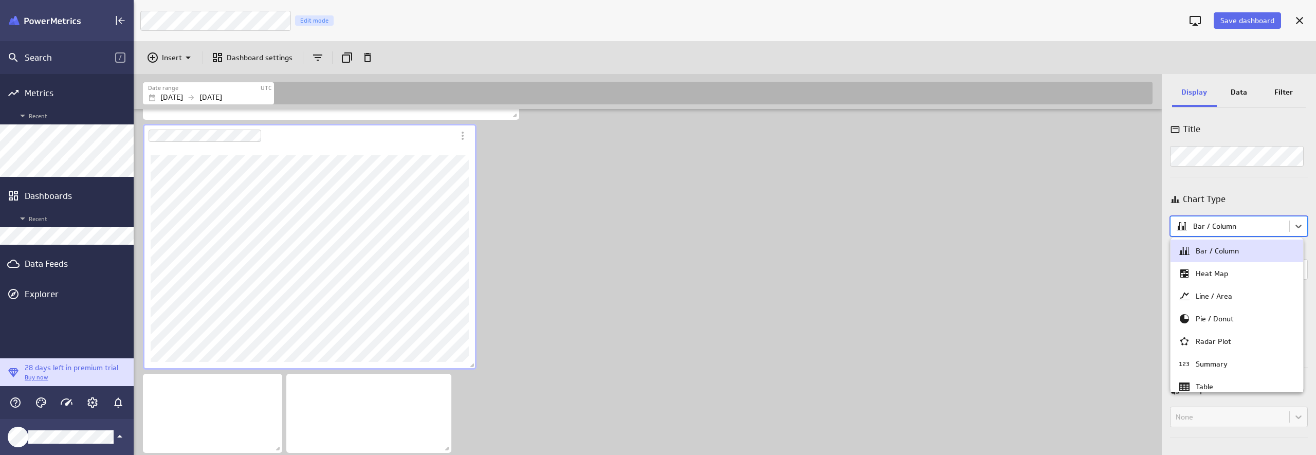
click at [1242, 221] on body "Search / Metrics Recent Dashboards Recent Data Feeds Explorer 28 days left in p…" at bounding box center [658, 227] width 1316 height 455
click at [1242, 221] on div at bounding box center [658, 227] width 1316 height 455
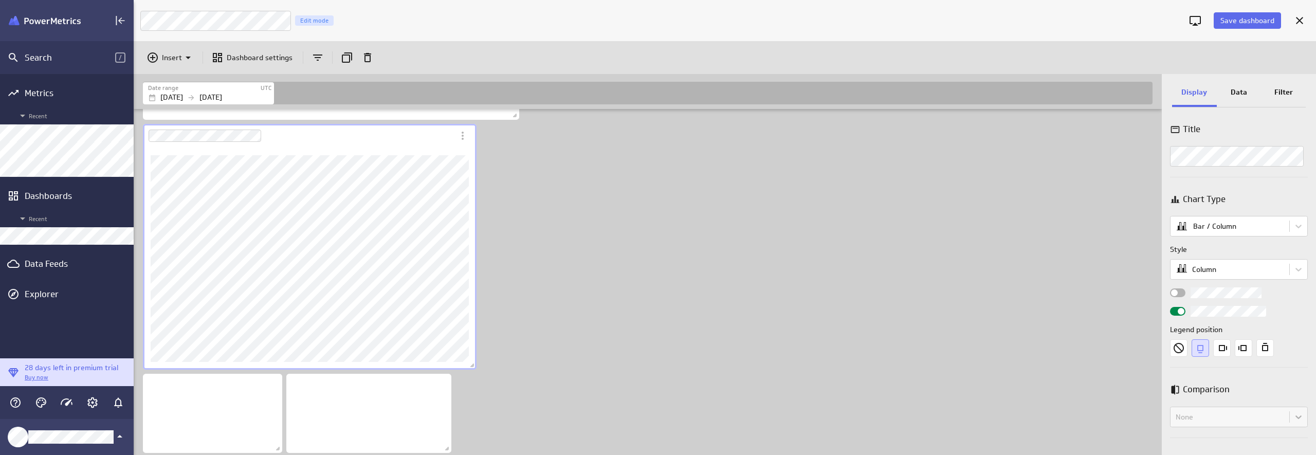
click at [1266, 180] on div "Title Chart Type Bar / Column Style Column Legend position Comparison Compariso…" at bounding box center [1239, 284] width 154 height 342
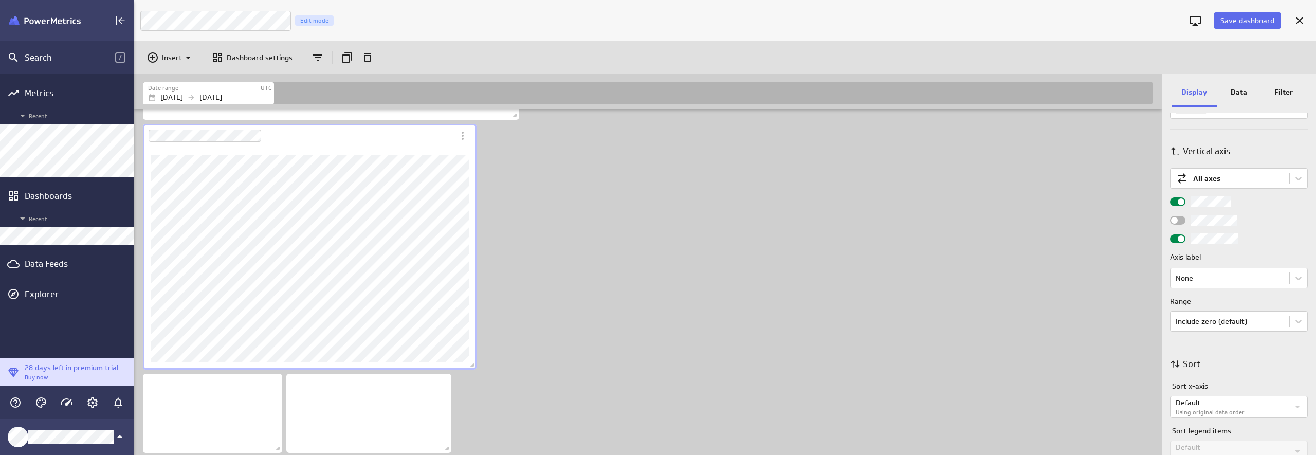
scroll to position [440, 0]
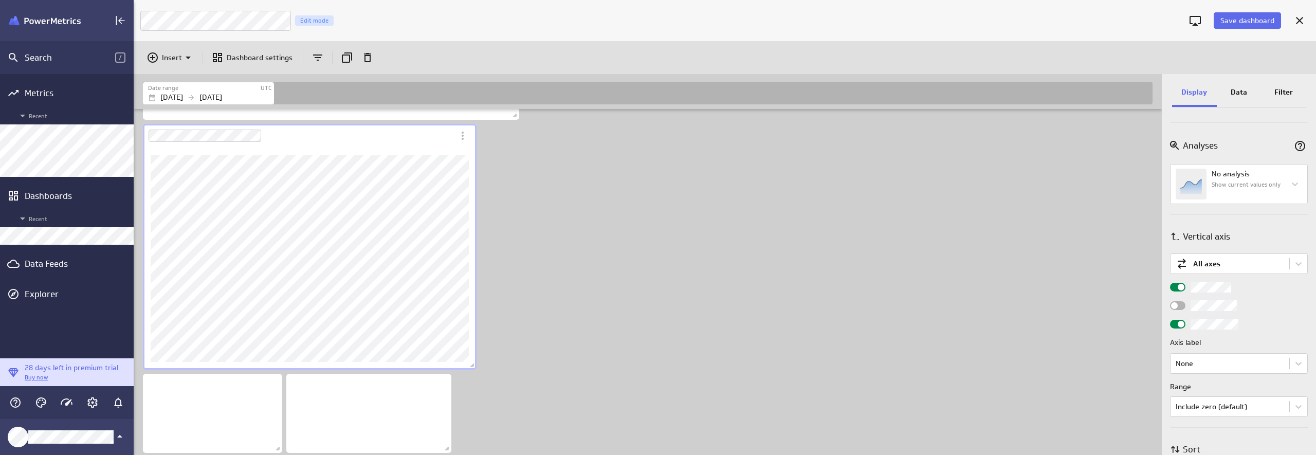
click at [1246, 90] on p "Data" at bounding box center [1239, 92] width 16 height 11
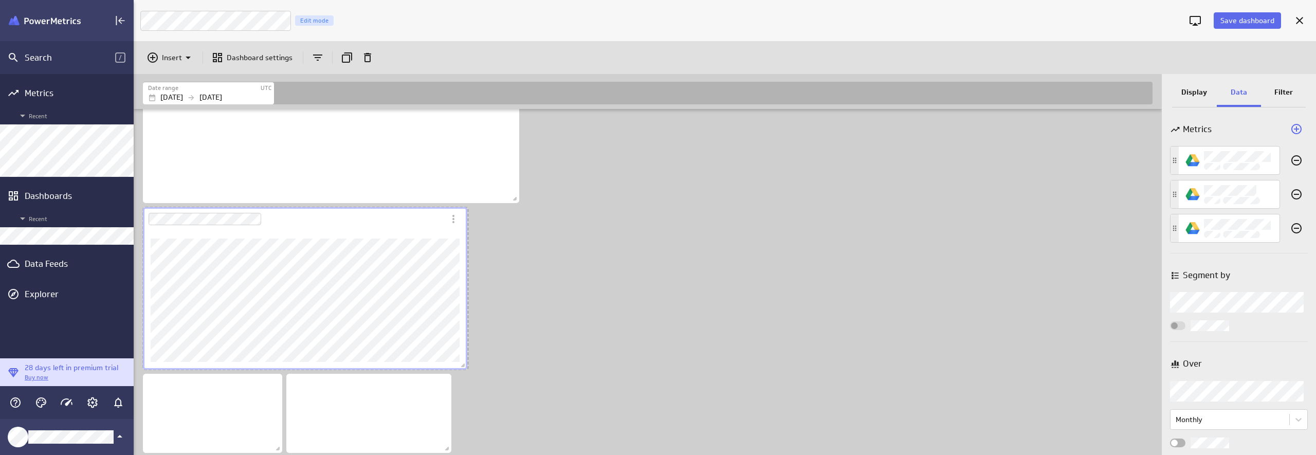
scroll to position [491, 1030]
drag, startPoint x: 473, startPoint y: 367, endPoint x: 464, endPoint y: 320, distance: 47.1
click at [464, 320] on div "Dashboard content with 4 widgets" at bounding box center [305, 288] width 329 height 167
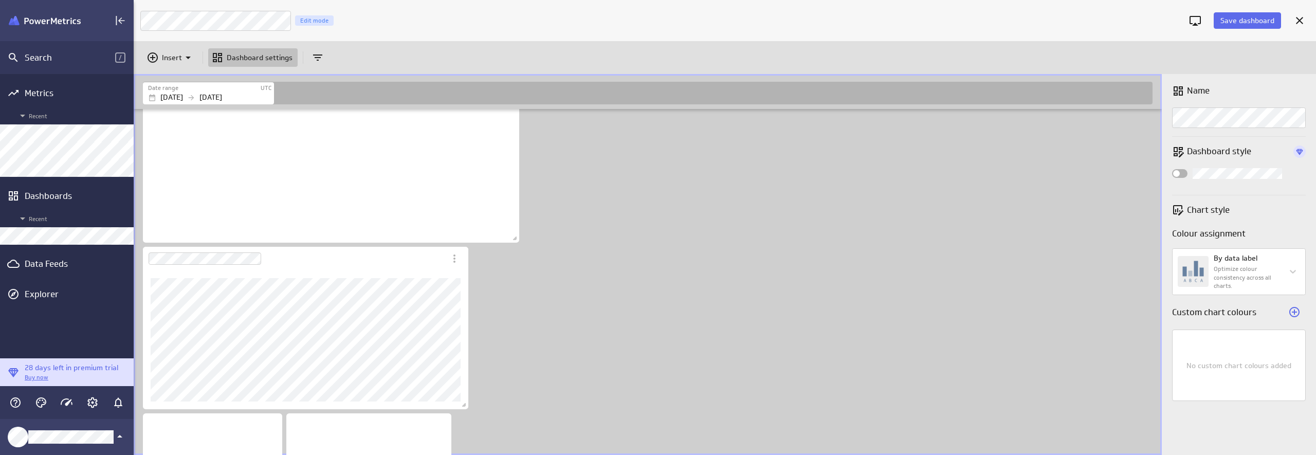
scroll to position [82, 0]
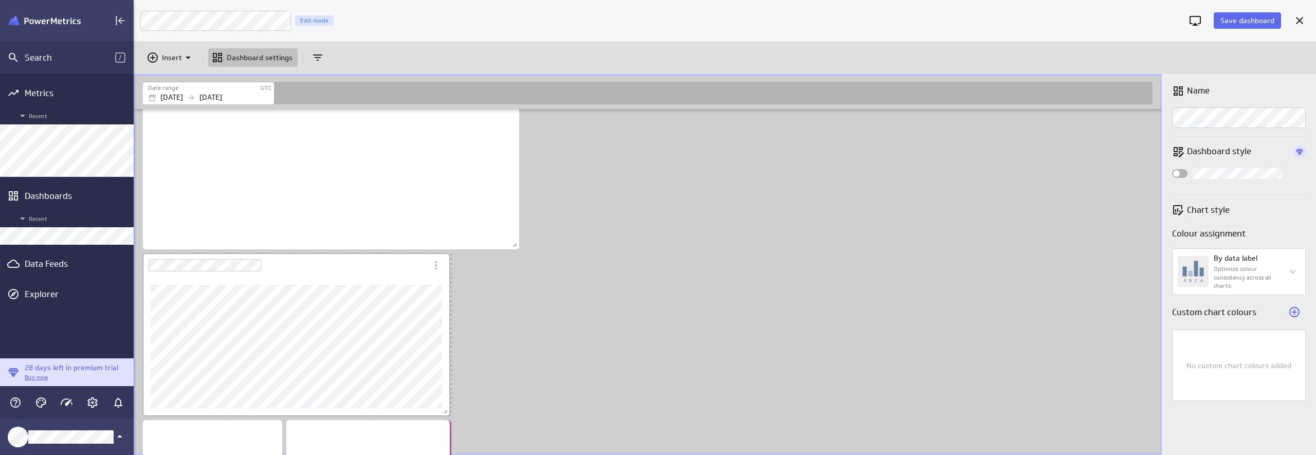
drag, startPoint x: 464, startPoint y: 412, endPoint x: 445, endPoint y: 405, distance: 19.9
click at [445, 405] on div "Dashboard content with 4 widgets" at bounding box center [296, 334] width 311 height 167
click at [1233, 257] on body "Search / Metrics Recent Dashboards Recent Data Feeds Explorer 28 days left in p…" at bounding box center [658, 227] width 1316 height 455
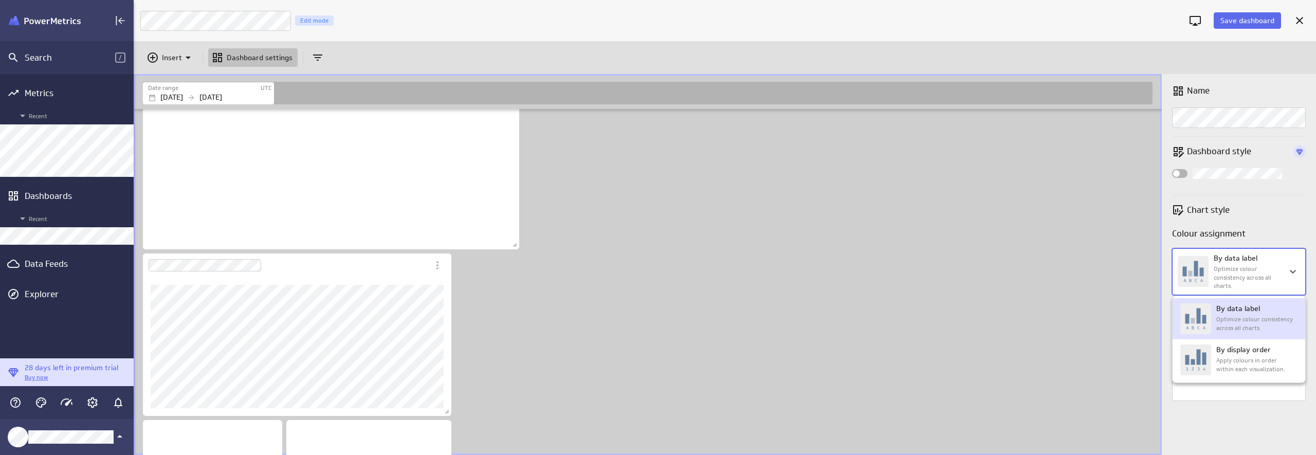
click at [1228, 258] on div at bounding box center [658, 227] width 1316 height 455
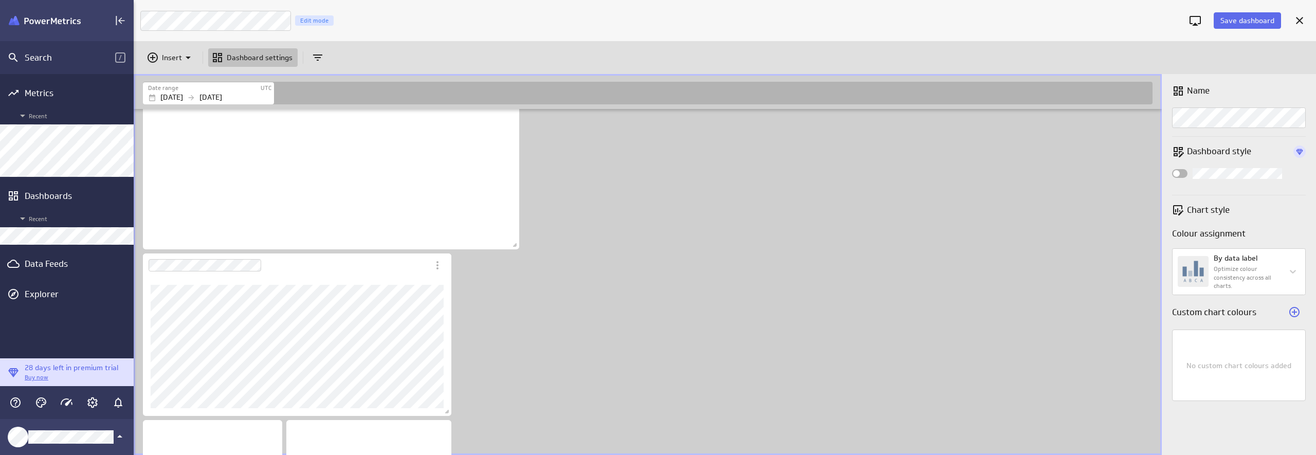
click at [1204, 233] on p "Colour assignment" at bounding box center [1239, 233] width 134 height 13
click at [1206, 158] on div "Name Dashboard style Chart style Colour assignment By data label Optimize colou…" at bounding box center [1239, 264] width 154 height 381
click at [1207, 154] on p "Dashboard style" at bounding box center [1240, 151] width 106 height 13
click at [1224, 316] on p "Custom chart colours" at bounding box center [1214, 312] width 84 height 13
click at [1239, 259] on body "Search / Metrics Recent Dashboards Recent Data Feeds Explorer 28 days left in p…" at bounding box center [658, 227] width 1316 height 455
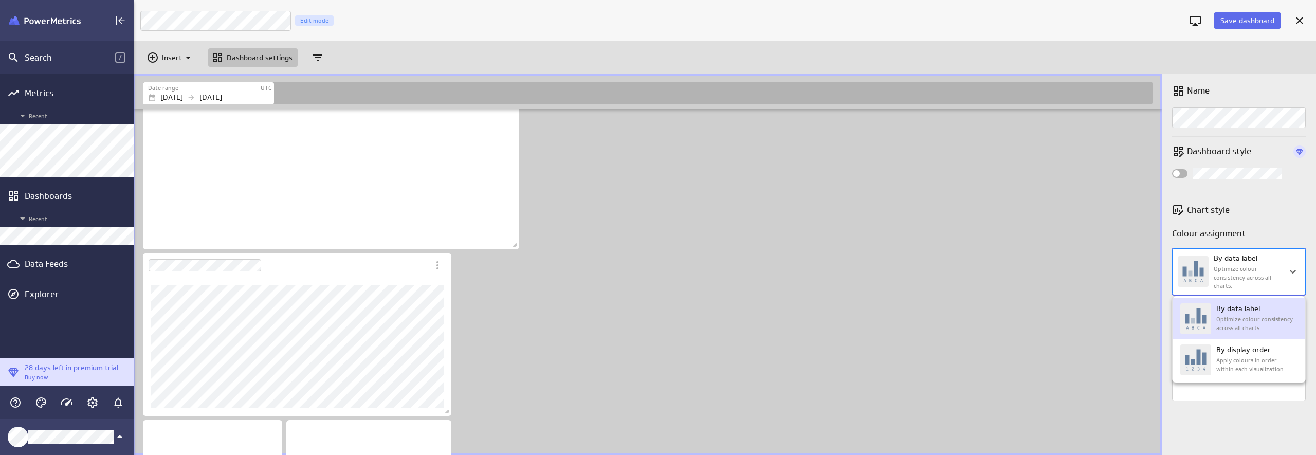
click at [1239, 259] on div at bounding box center [658, 227] width 1316 height 455
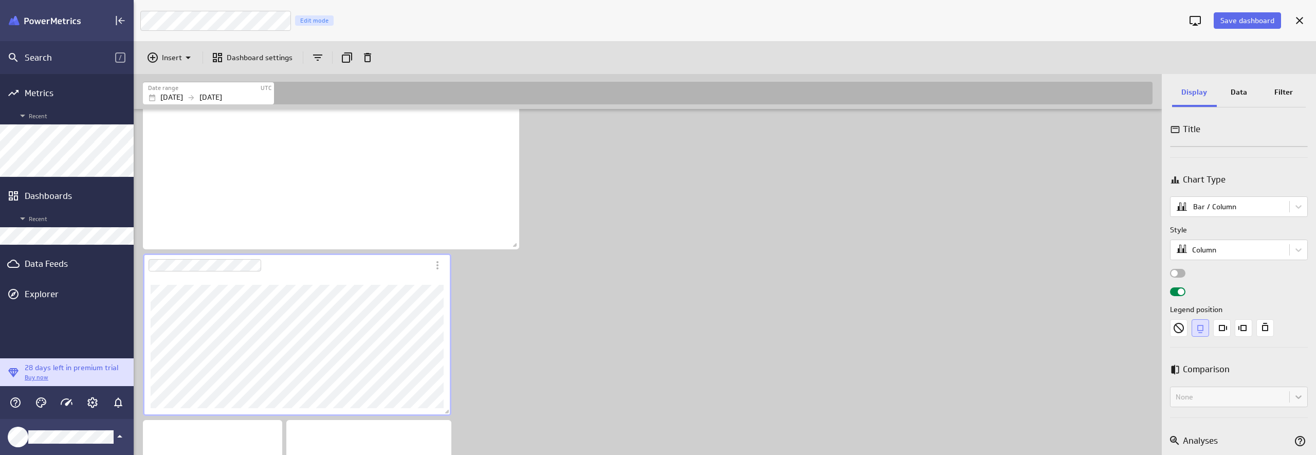
click at [387, 271] on div "Dashboard Widget" at bounding box center [286, 265] width 286 height 24
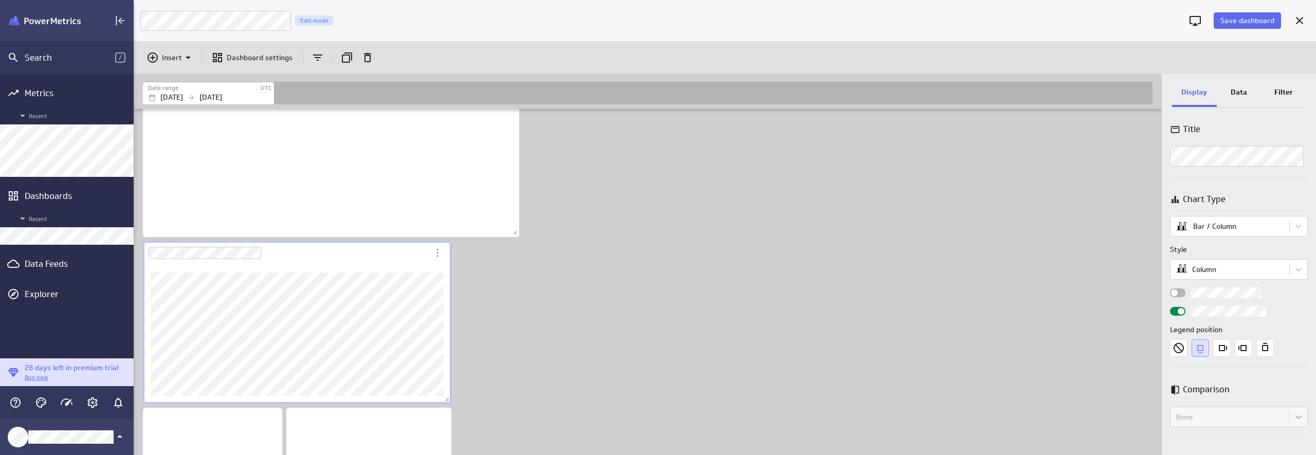
scroll to position [101, 0]
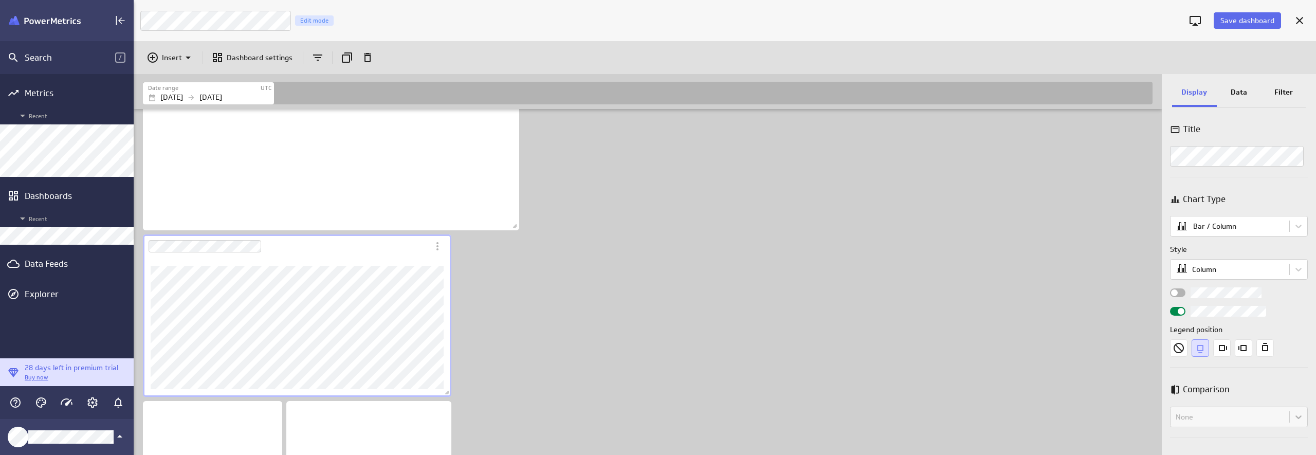
click at [1273, 95] on div "Filter" at bounding box center [1283, 93] width 45 height 28
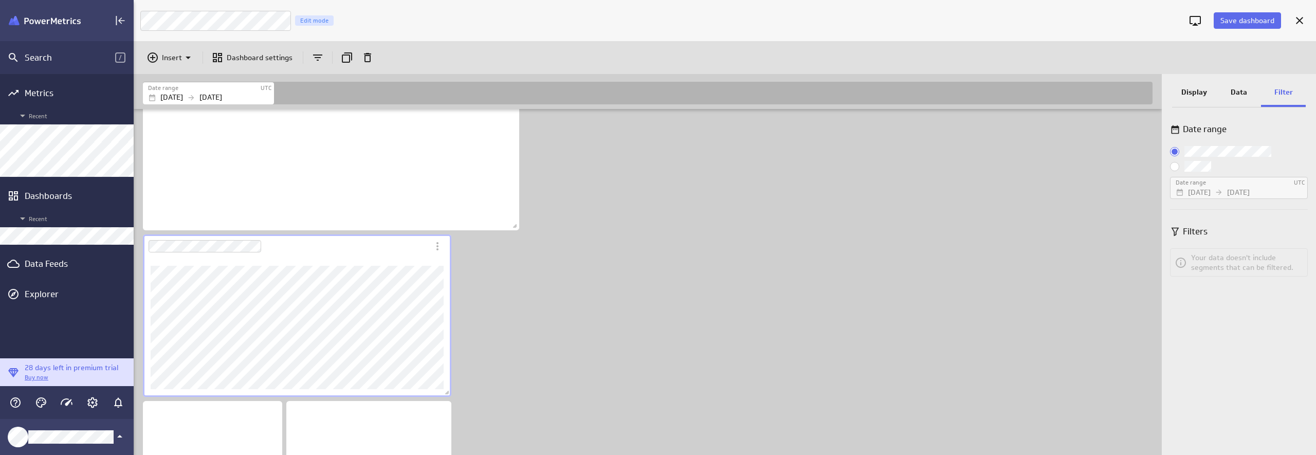
click at [0, 0] on input "Custom:" at bounding box center [0, 0] width 0 height 0
click at [1198, 194] on p "[DATE]" at bounding box center [1199, 192] width 23 height 11
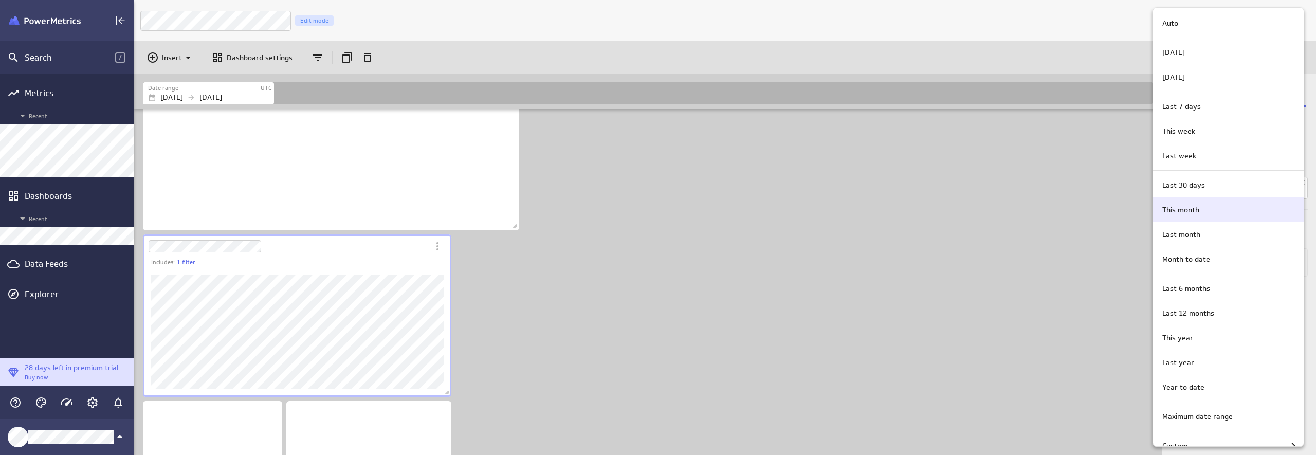
click at [1179, 216] on div "This month" at bounding box center [1228, 209] width 151 height 25
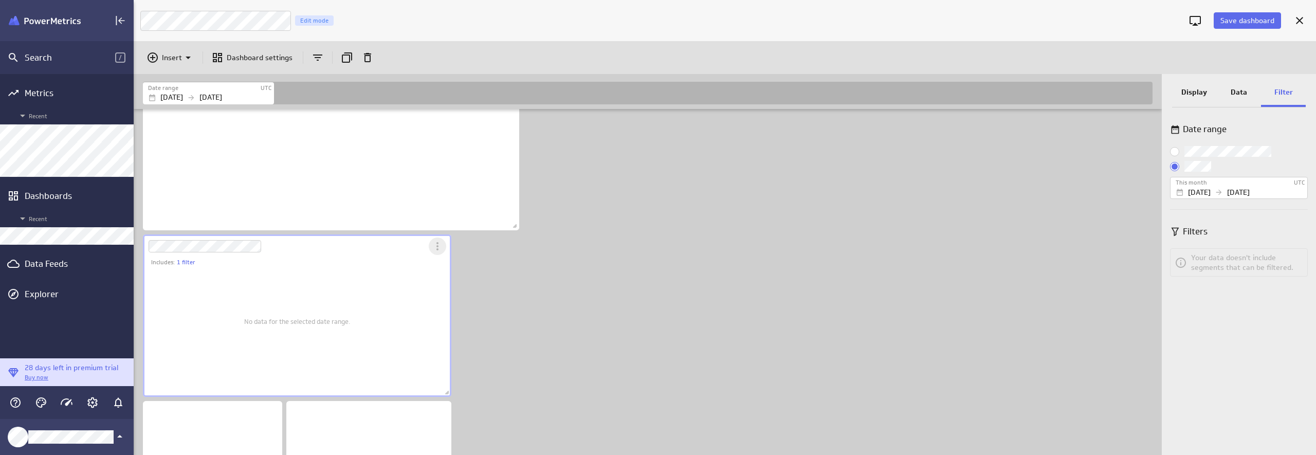
click at [433, 248] on icon "More actions" at bounding box center [437, 246] width 12 height 12
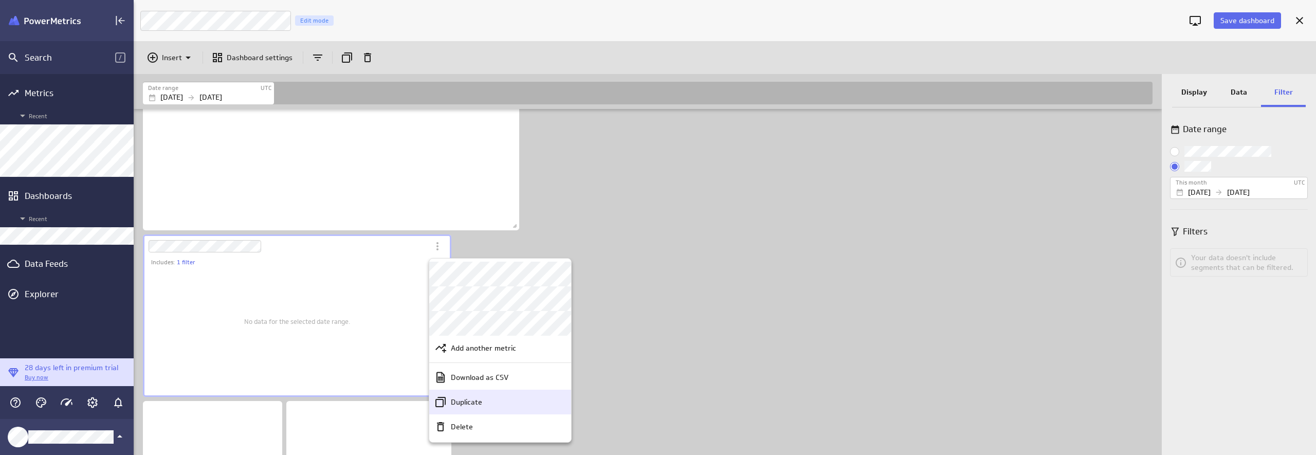
click at [471, 403] on p "Duplicate" at bounding box center [466, 402] width 31 height 11
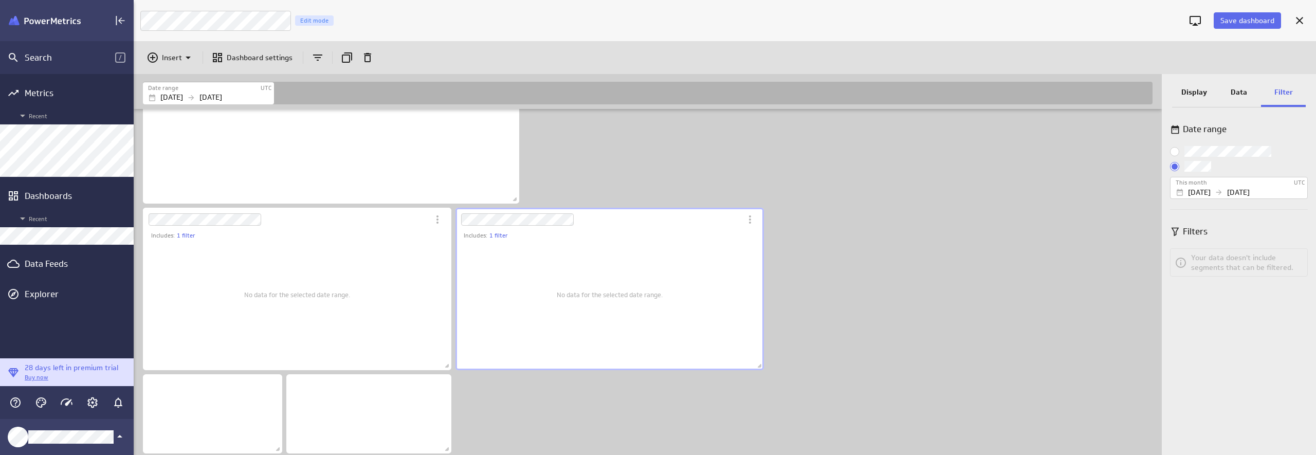
scroll to position [129, 0]
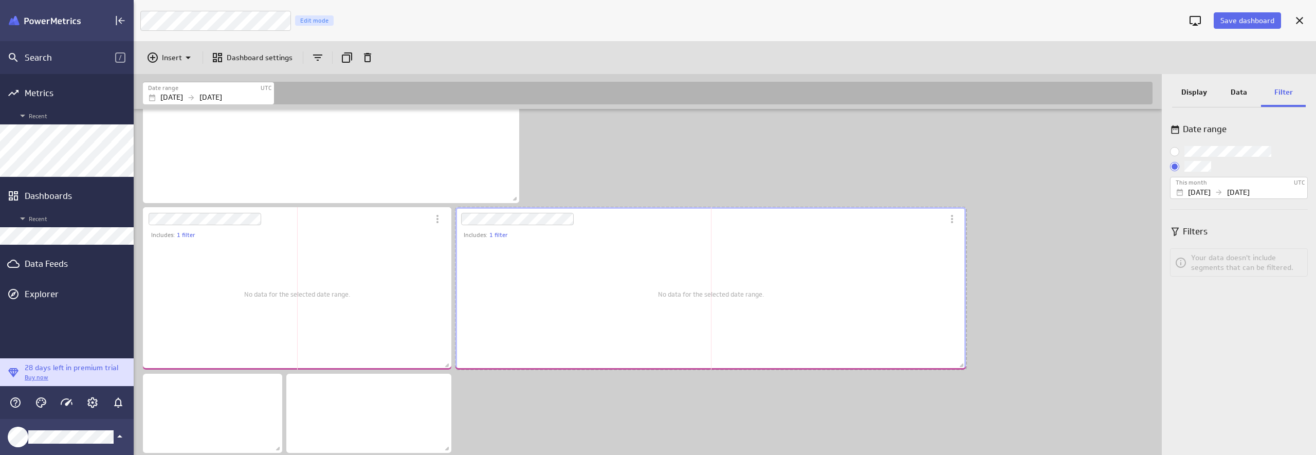
drag, startPoint x: 756, startPoint y: 364, endPoint x: 958, endPoint y: 348, distance: 202.7
click at [958, 348] on div "Includes: 1 filter No data for the selected date range." at bounding box center [710, 288] width 515 height 167
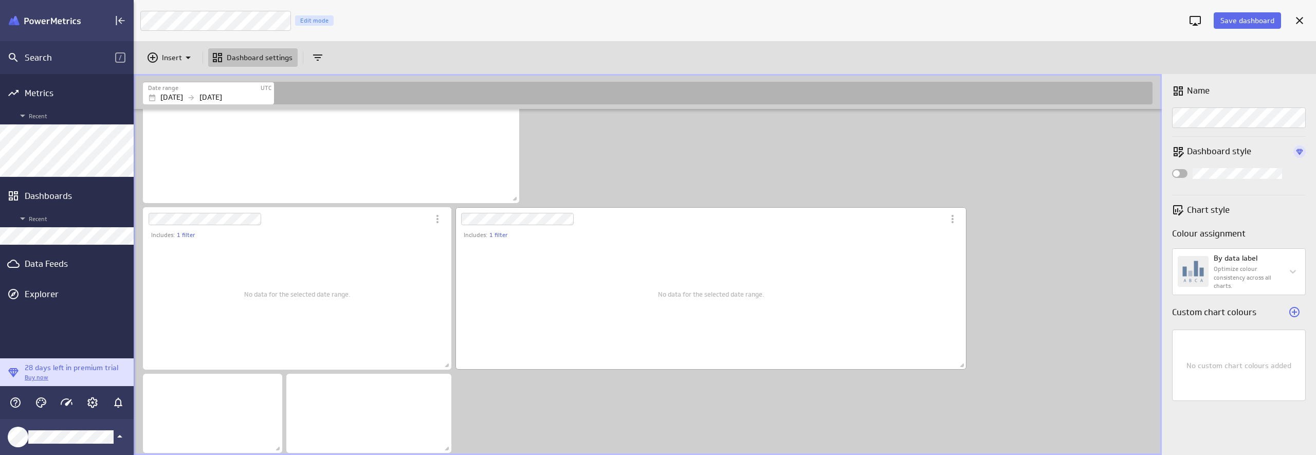
click at [850, 239] on div "Includes: 1 filter" at bounding box center [715, 235] width 503 height 9
click at [824, 225] on div "Dashboard Widget" at bounding box center [700, 219] width 488 height 24
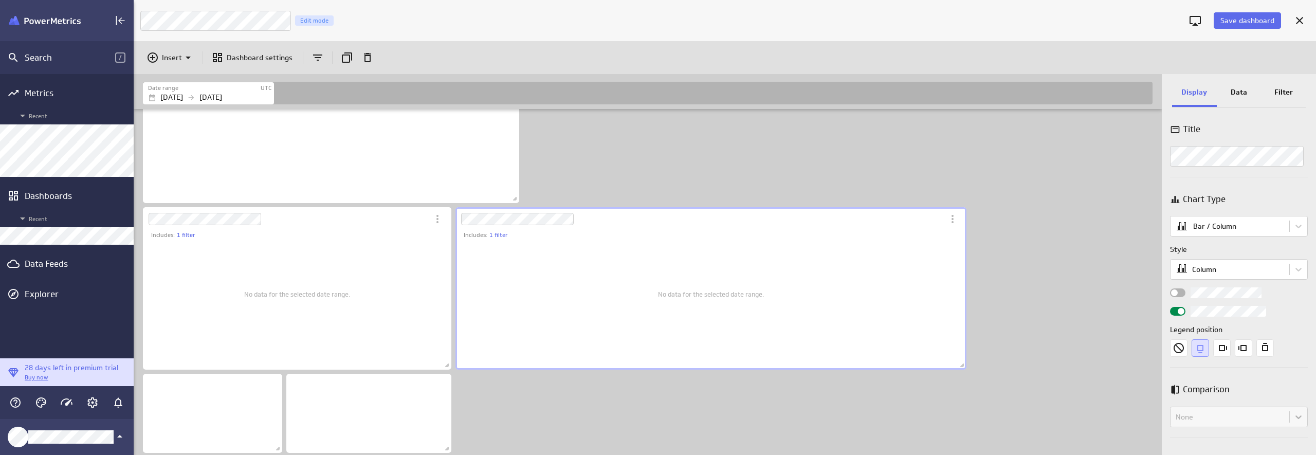
click at [1241, 93] on p "Data" at bounding box center [1239, 92] width 16 height 11
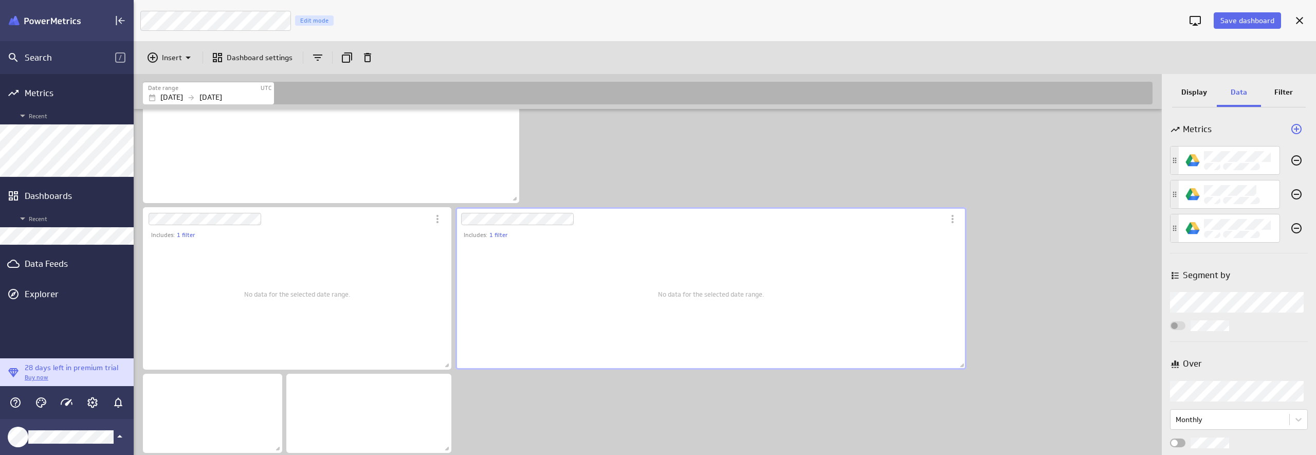
scroll to position [11, 0]
click at [1288, 93] on p "Filter" at bounding box center [1284, 92] width 19 height 11
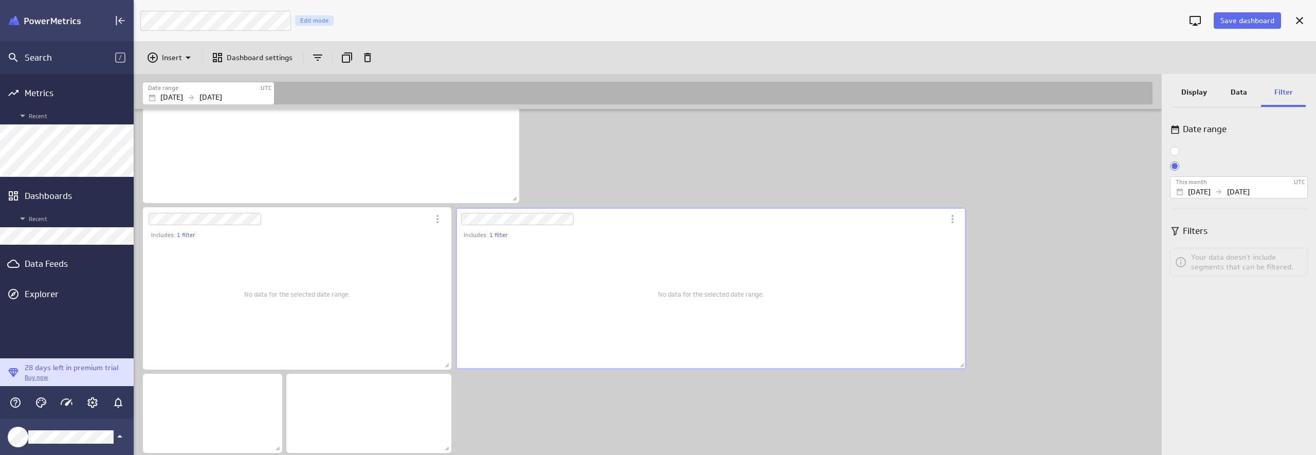
scroll to position [0, 0]
click at [0, 0] on input "Use dashboard date range" at bounding box center [0, 0] width 0 height 0
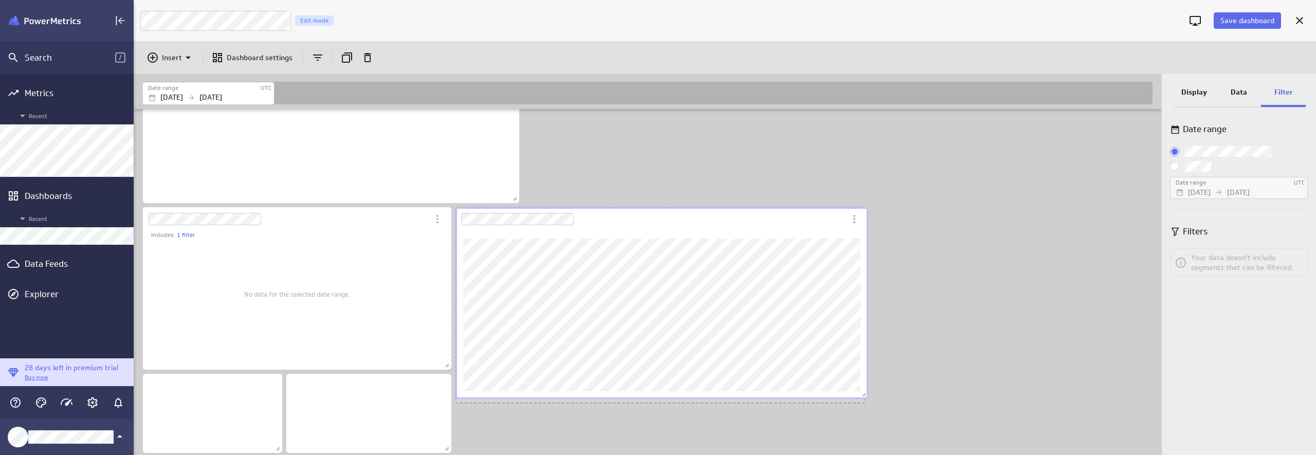
drag, startPoint x: 962, startPoint y: 367, endPoint x: 864, endPoint y: 396, distance: 102.5
click at [864, 396] on span "Dashboard content with 5 widgets" at bounding box center [865, 396] width 10 height 10
click at [287, 307] on div "No data for the selected date range." at bounding box center [297, 294] width 106 height 135
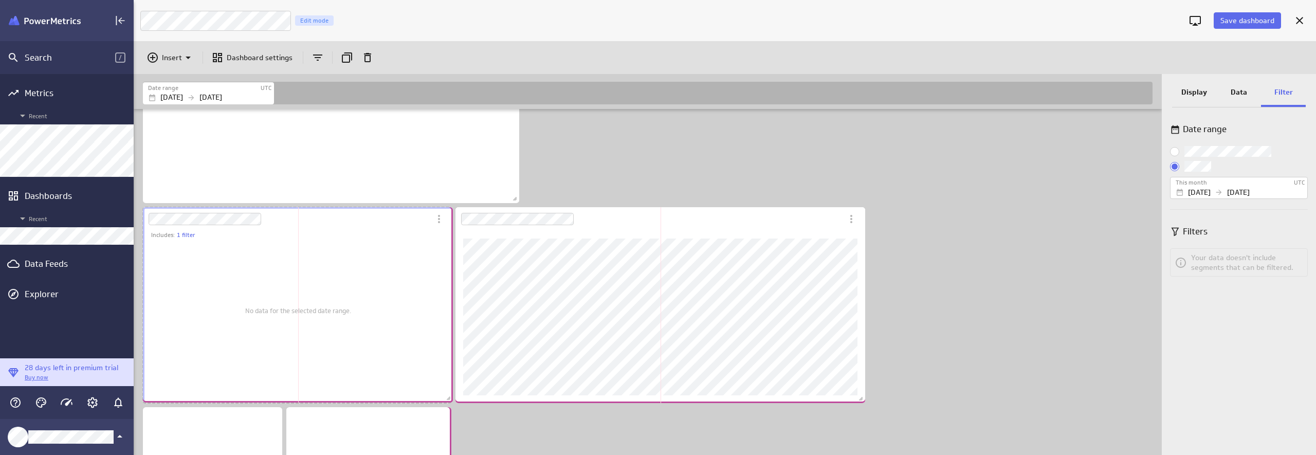
scroll to position [5, 5]
drag, startPoint x: 445, startPoint y: 364, endPoint x: 446, endPoint y: 397, distance: 32.9
click at [446, 397] on span "Dashboard content with 5 widgets" at bounding box center [449, 399] width 10 height 10
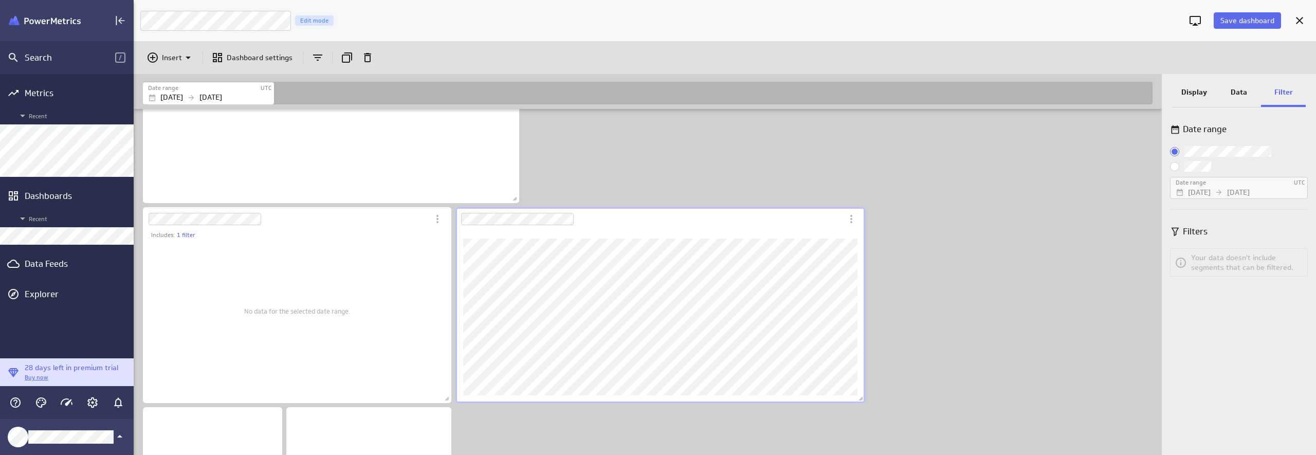
click at [716, 216] on div "Dashboard Widget" at bounding box center [649, 219] width 387 height 24
click at [1002, 228] on div "Includes: 1 filter No data for the selected date range." at bounding box center [650, 234] width 1018 height 508
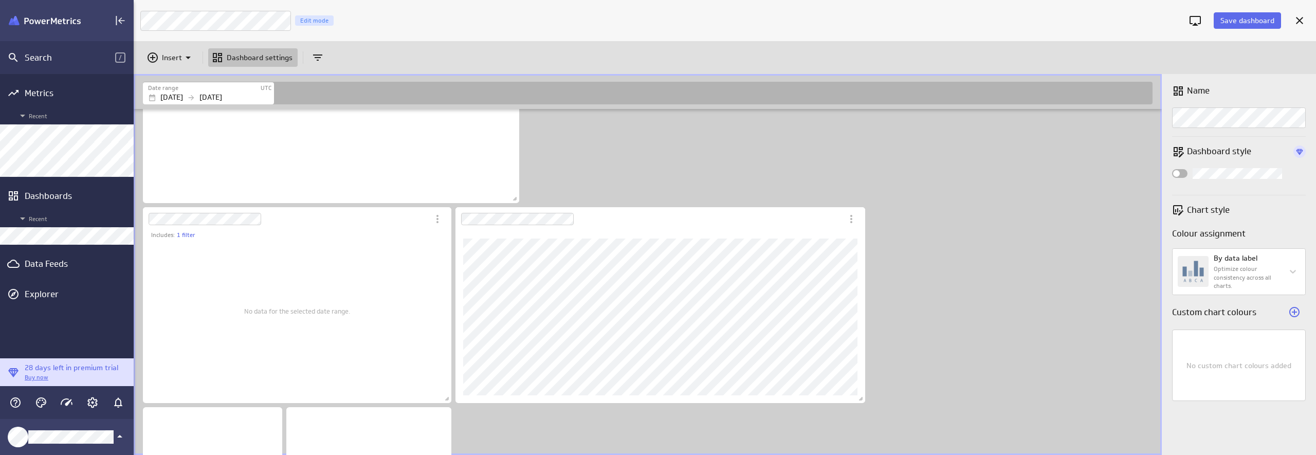
scroll to position [162, 0]
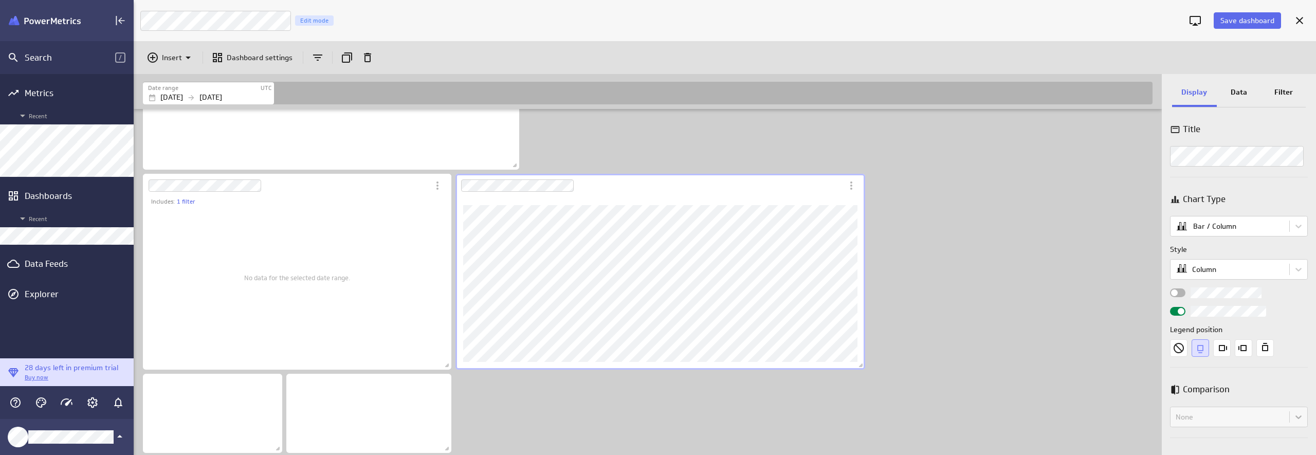
click at [1173, 295] on span "Widget Properties" at bounding box center [1174, 292] width 7 height 7
click at [0, 0] on input "Widget Properties" at bounding box center [0, 0] width 0 height 0
click at [386, 185] on div "Dashboard Widget" at bounding box center [286, 186] width 286 height 24
click at [1182, 294] on div "Widget Properties" at bounding box center [1177, 292] width 15 height 9
click at [0, 0] on input "Widget Properties" at bounding box center [0, 0] width 0 height 0
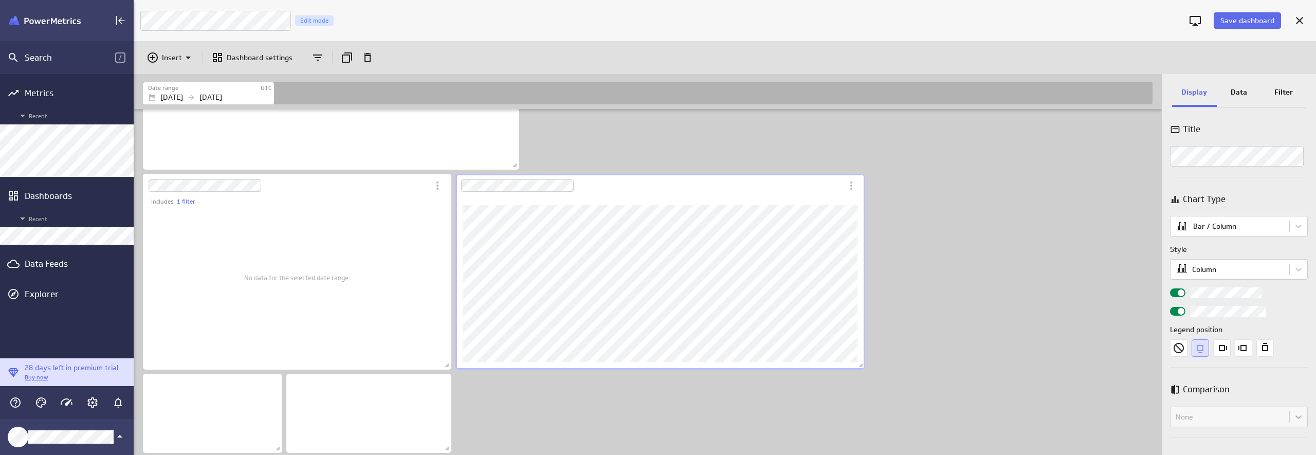
click at [719, 186] on div "Dashboard Widget" at bounding box center [649, 186] width 387 height 24
click at [1260, 225] on body "Search / Metrics Recent Dashboards Recent Data Feeds Explorer 28 days left in p…" at bounding box center [658, 227] width 1316 height 455
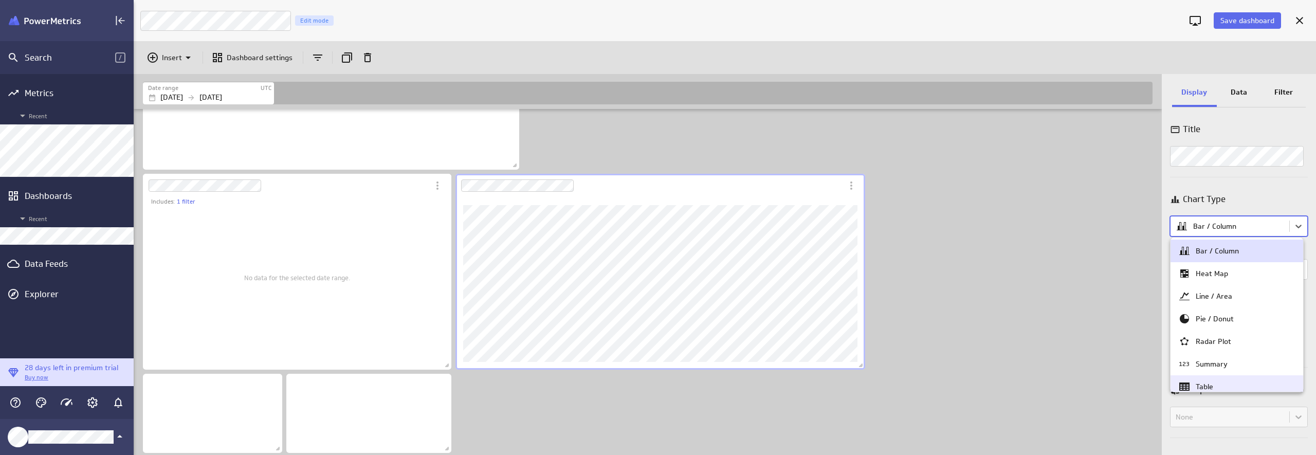
scroll to position [99, 0]
click at [1203, 376] on div "Combination" at bounding box center [1216, 378] width 41 height 9
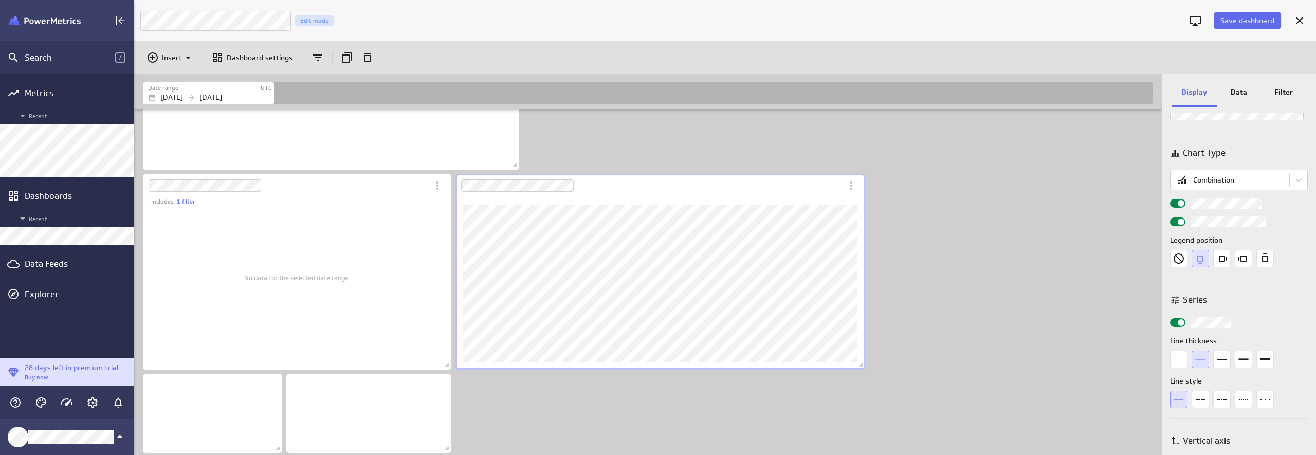
scroll to position [53, 0]
click at [1242, 92] on p "Data" at bounding box center [1239, 92] width 16 height 11
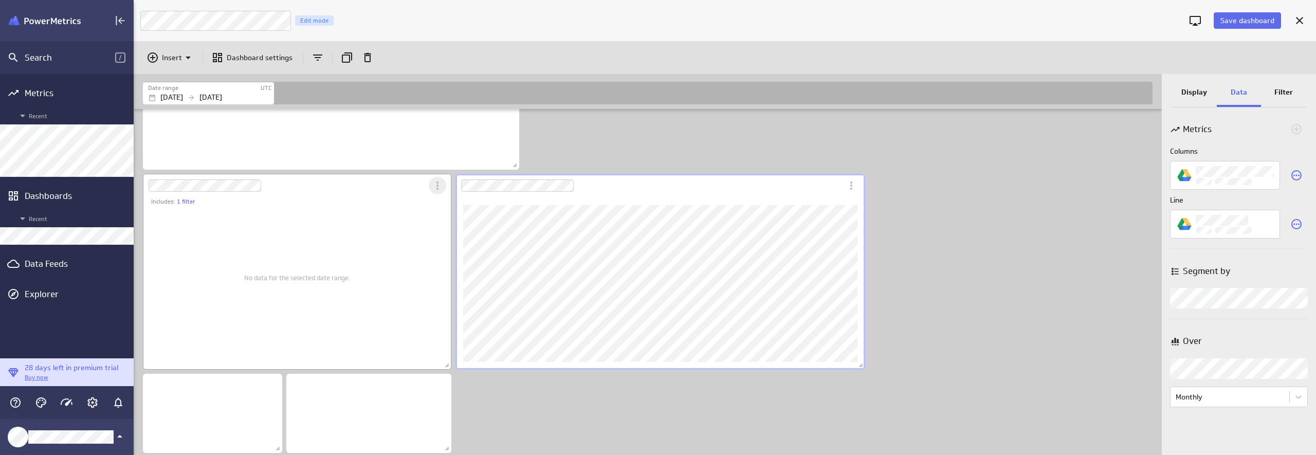
click at [439, 186] on icon "More actions" at bounding box center [437, 185] width 12 height 12
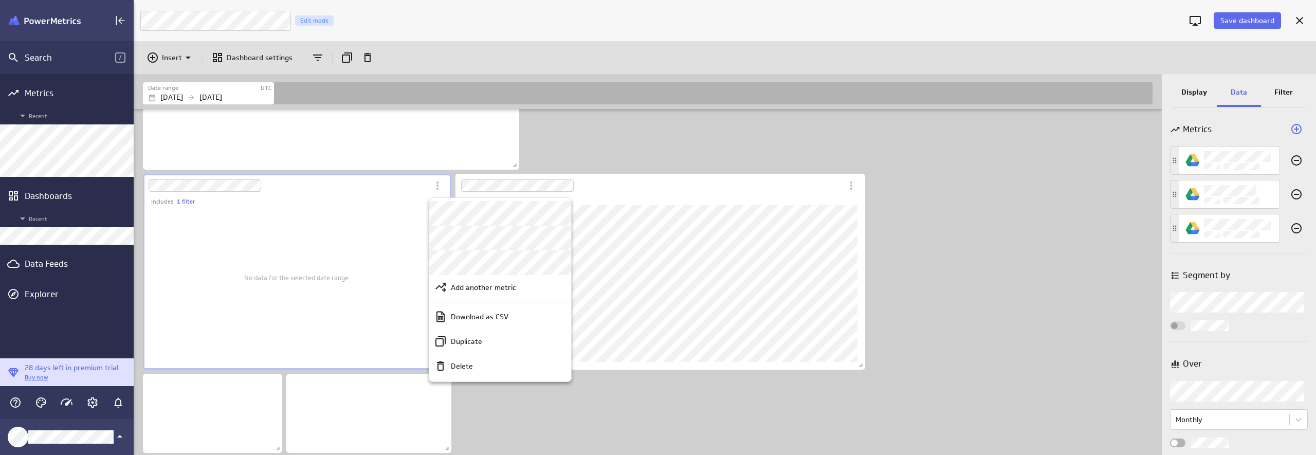
click at [366, 183] on div at bounding box center [658, 227] width 1316 height 455
click at [1284, 94] on p "Filter" at bounding box center [1284, 92] width 19 height 11
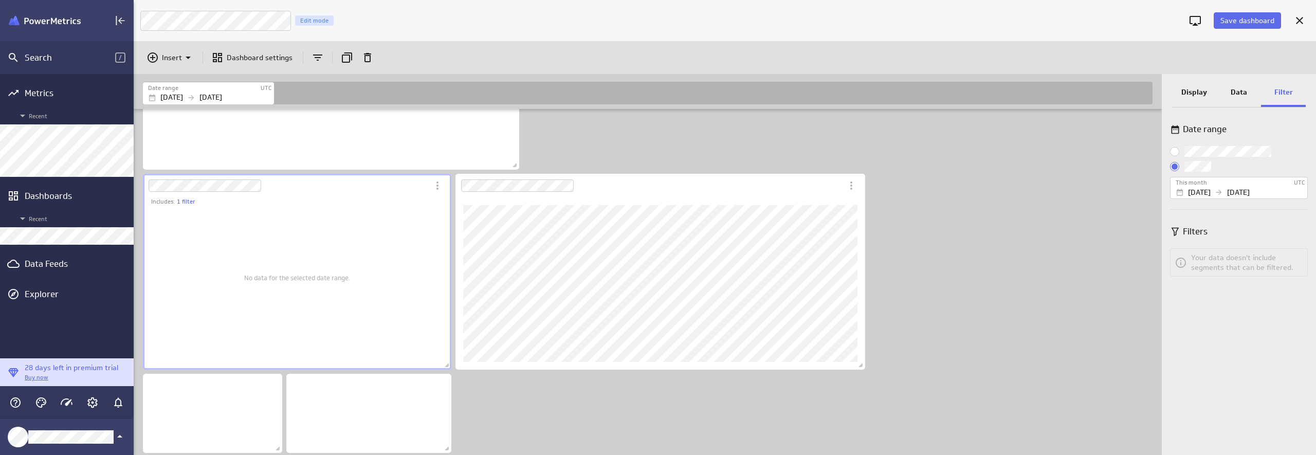
click at [1208, 144] on div "Date range This month UTC Aug 01 2025 Aug 31 2025" at bounding box center [1239, 158] width 138 height 81
click at [0, 0] on input "Use dashboard date range" at bounding box center [0, 0] width 0 height 0
click at [1245, 90] on p "Data" at bounding box center [1239, 92] width 16 height 11
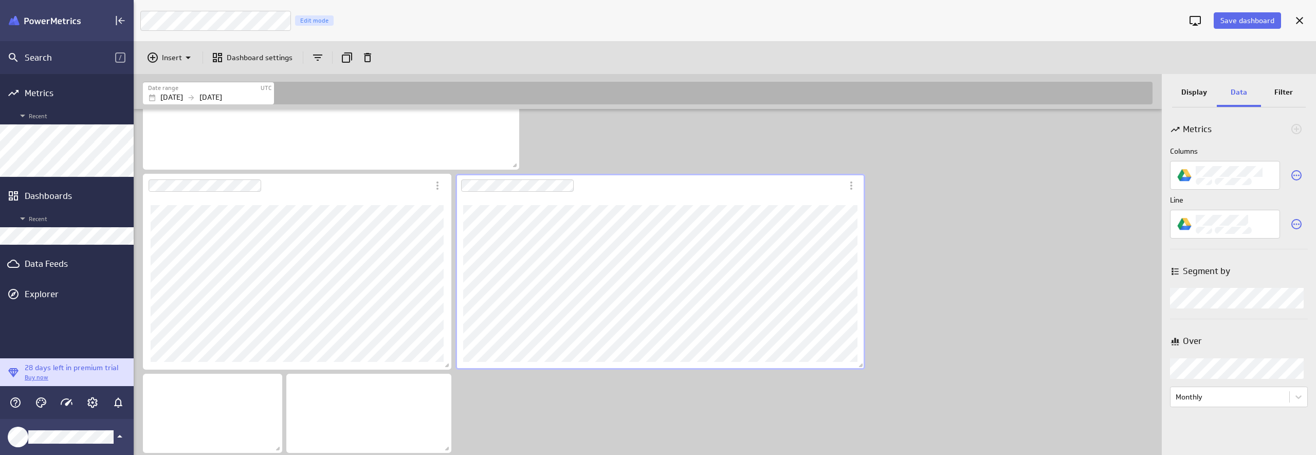
click at [759, 191] on div "Dashboard Widget" at bounding box center [649, 186] width 387 height 24
click at [1191, 90] on p "Display" at bounding box center [1195, 92] width 26 height 11
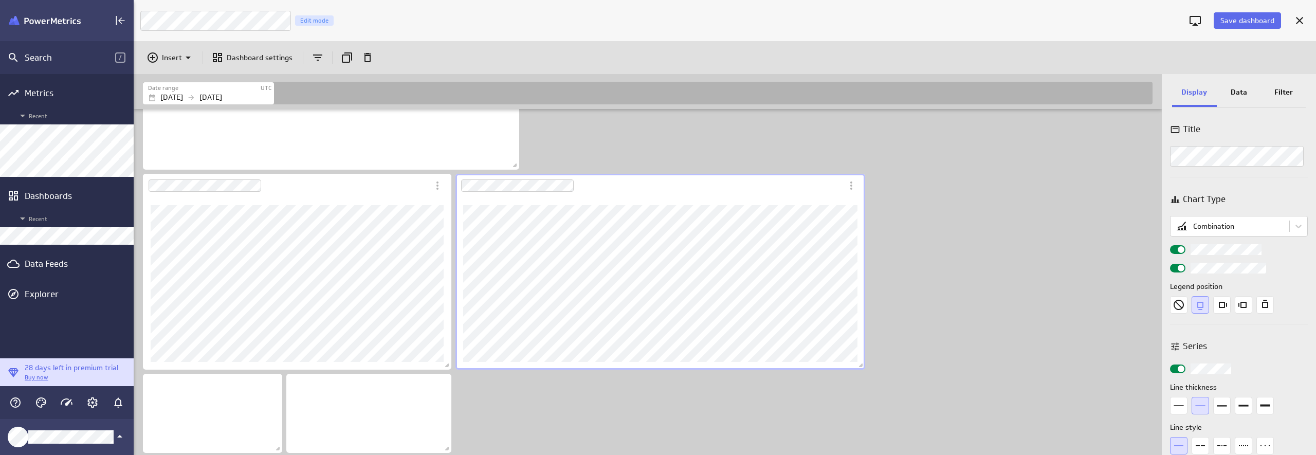
click at [796, 190] on div "Dashboard Widget" at bounding box center [649, 186] width 387 height 24
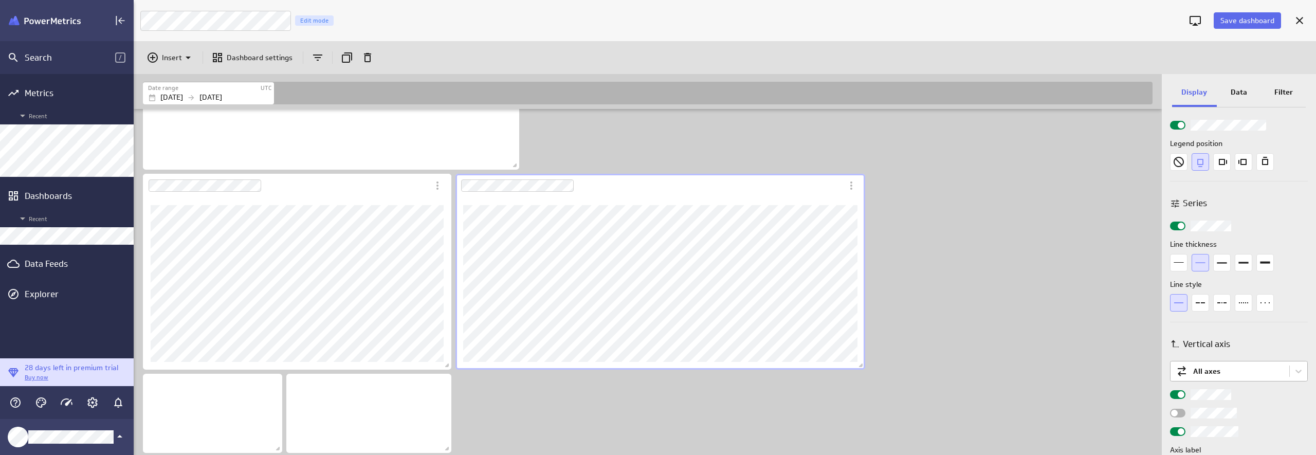
scroll to position [161, 0]
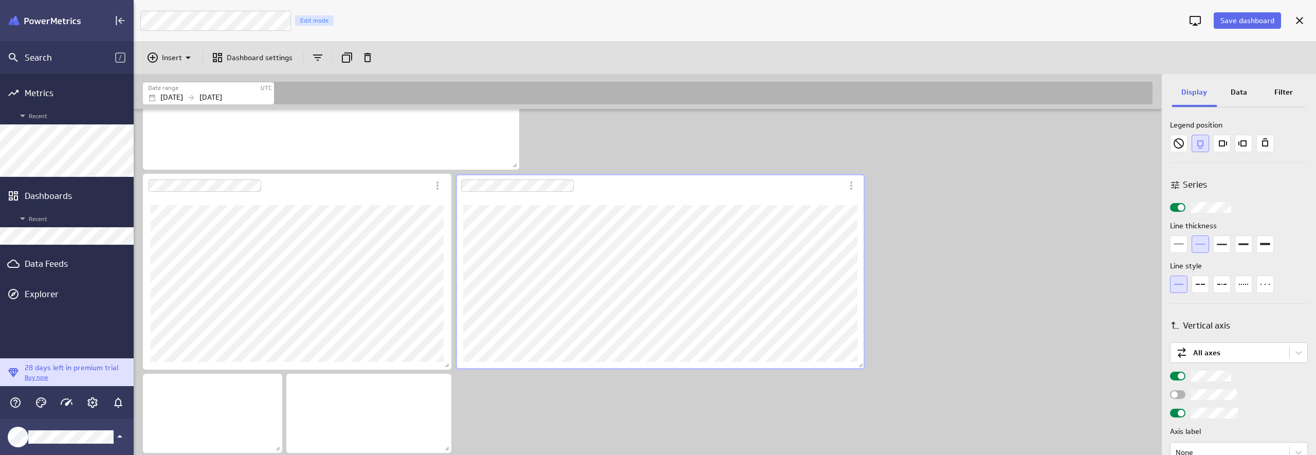
click at [1179, 390] on div "Widget Properties" at bounding box center [1177, 394] width 15 height 9
click at [0, 0] on input "Widget Properties" at bounding box center [0, 0] width 0 height 0
click at [1179, 390] on div "Widget Properties" at bounding box center [1177, 394] width 15 height 9
click at [0, 0] on input "Widget Properties" at bounding box center [0, 0] width 0 height 0
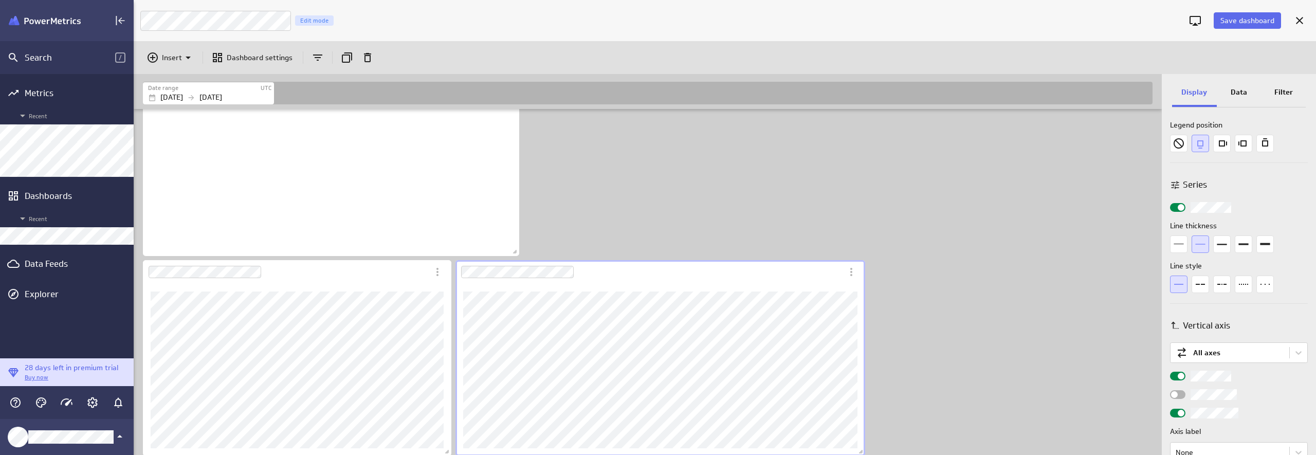
scroll to position [82, 0]
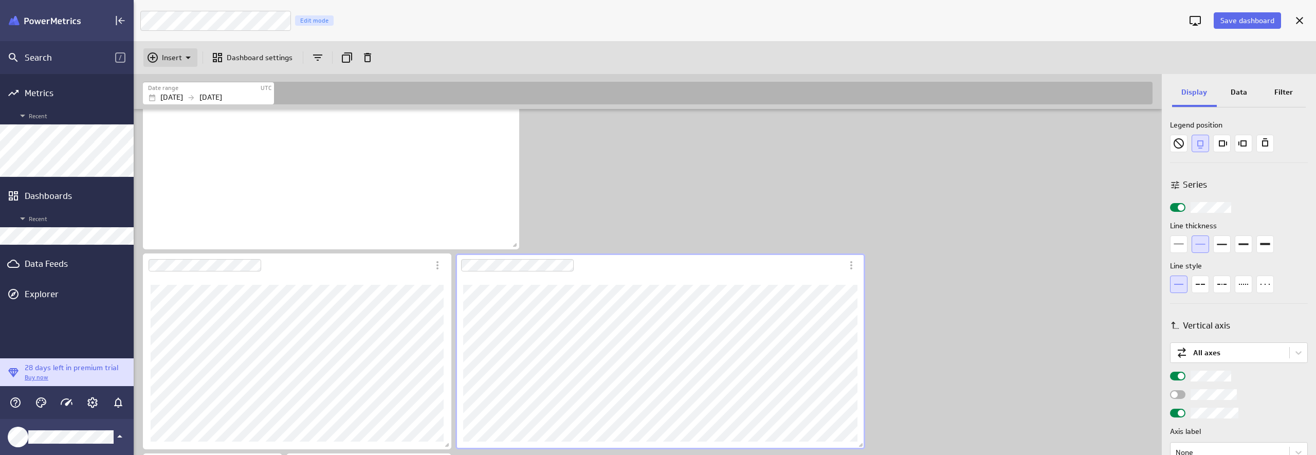
click at [171, 57] on p "Insert" at bounding box center [172, 57] width 20 height 11
click at [171, 140] on div "Text" at bounding box center [175, 132] width 62 height 25
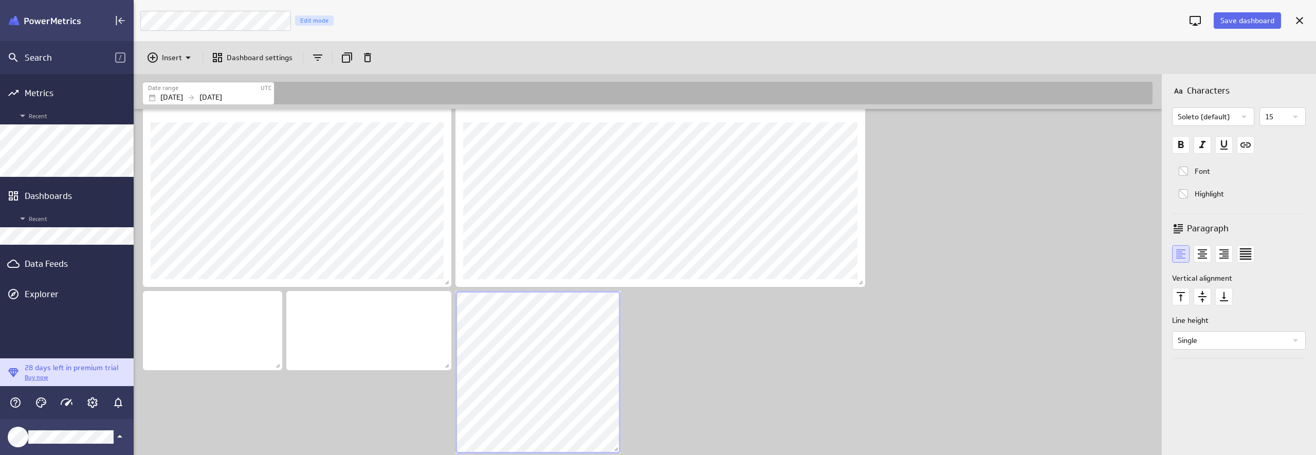
scroll to position [245, 0]
click at [755, 351] on div "Dashboard content with 6 widgets" at bounding box center [650, 159] width 1018 height 591
click at [737, 370] on div "Dashboard content with 6 widgets" at bounding box center [650, 159] width 1018 height 591
drag, startPoint x: 719, startPoint y: 333, endPoint x: 589, endPoint y: 350, distance: 131.1
click at [719, 333] on div "Dashboard content with 6 widgets" at bounding box center [650, 159] width 1018 height 591
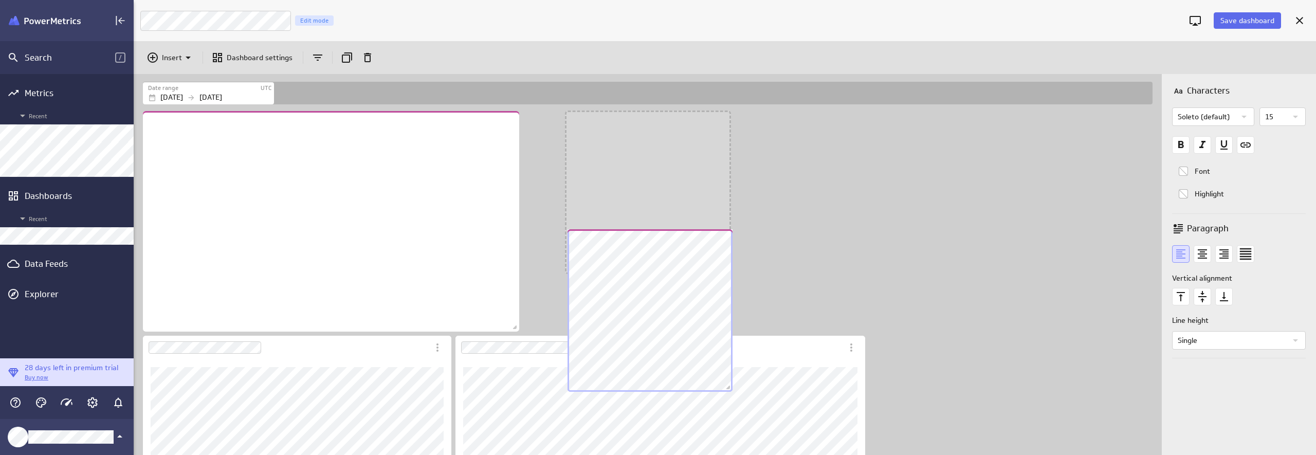
scroll to position [524, 1030]
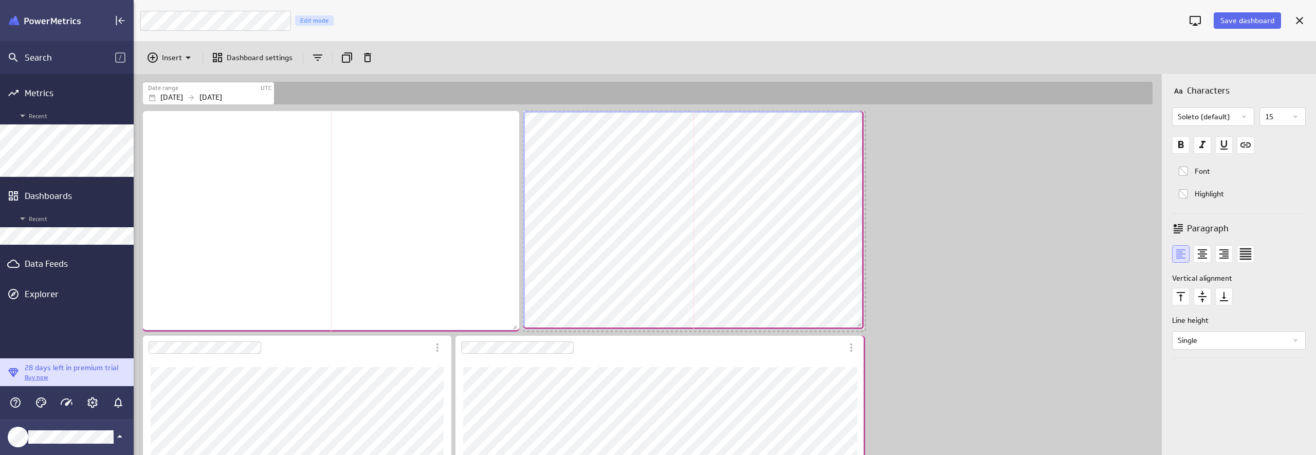
drag, startPoint x: 684, startPoint y: 270, endPoint x: 860, endPoint y: 326, distance: 183.9
click at [860, 326] on span "Dashboard content with 6 widgets" at bounding box center [861, 326] width 10 height 10
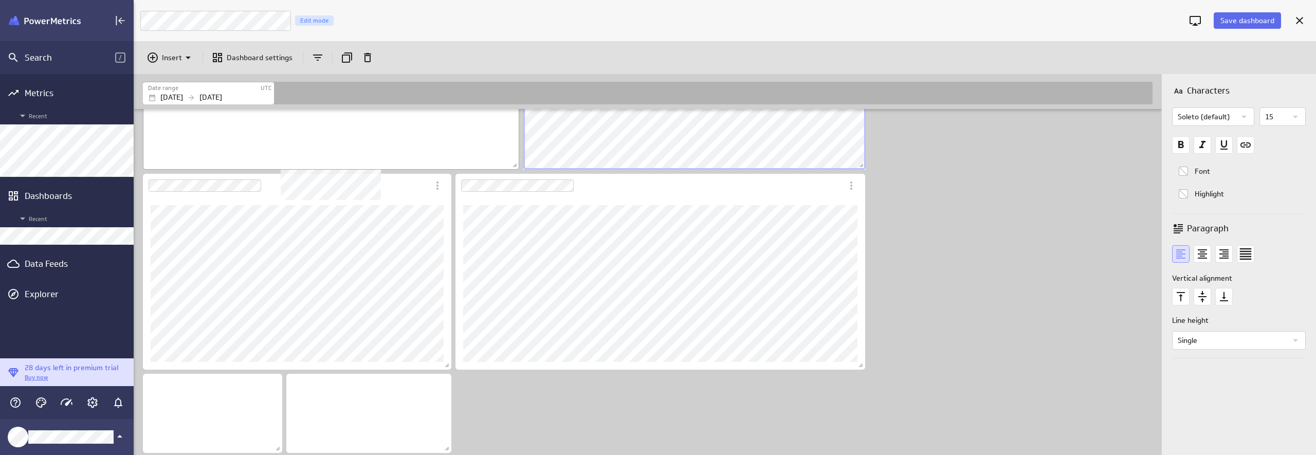
scroll to position [0, 0]
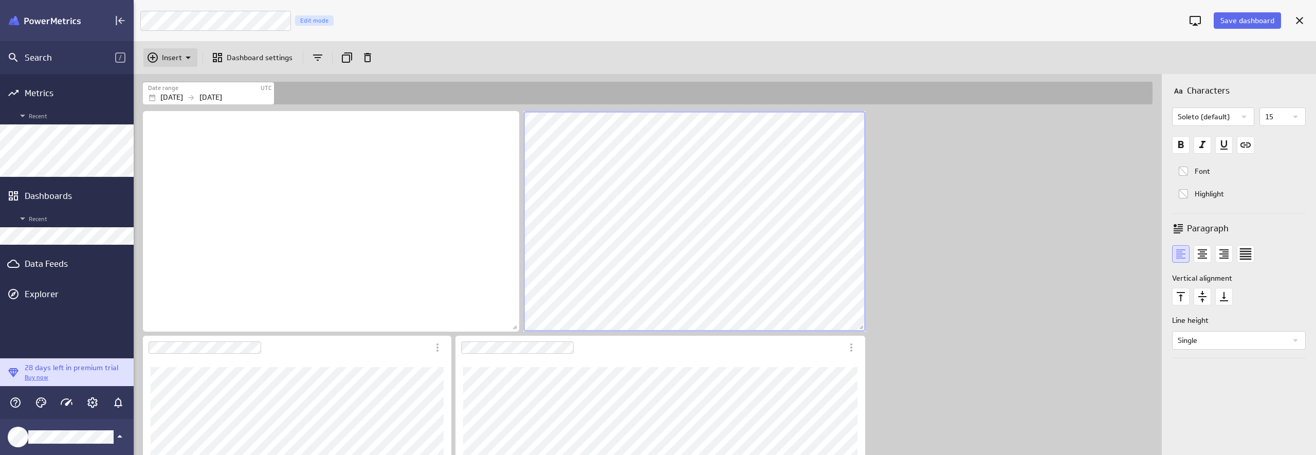
click at [162, 59] on p "Insert" at bounding box center [172, 57] width 20 height 11
click at [177, 141] on div "Text" at bounding box center [175, 132] width 62 height 25
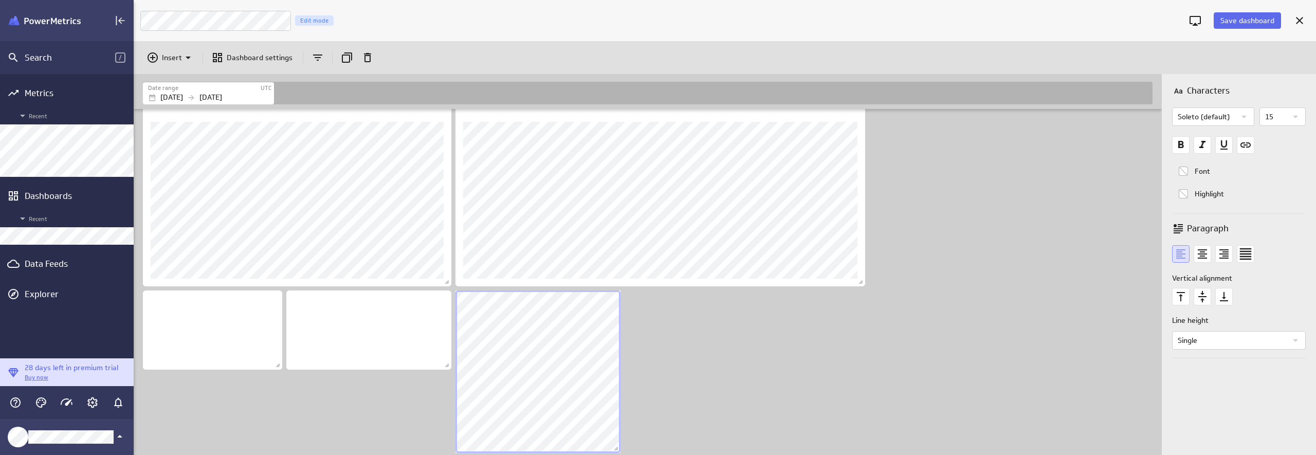
scroll to position [607, 1030]
click at [444, 353] on div "Dashboard content with 7 widgets" at bounding box center [650, 159] width 1018 height 591
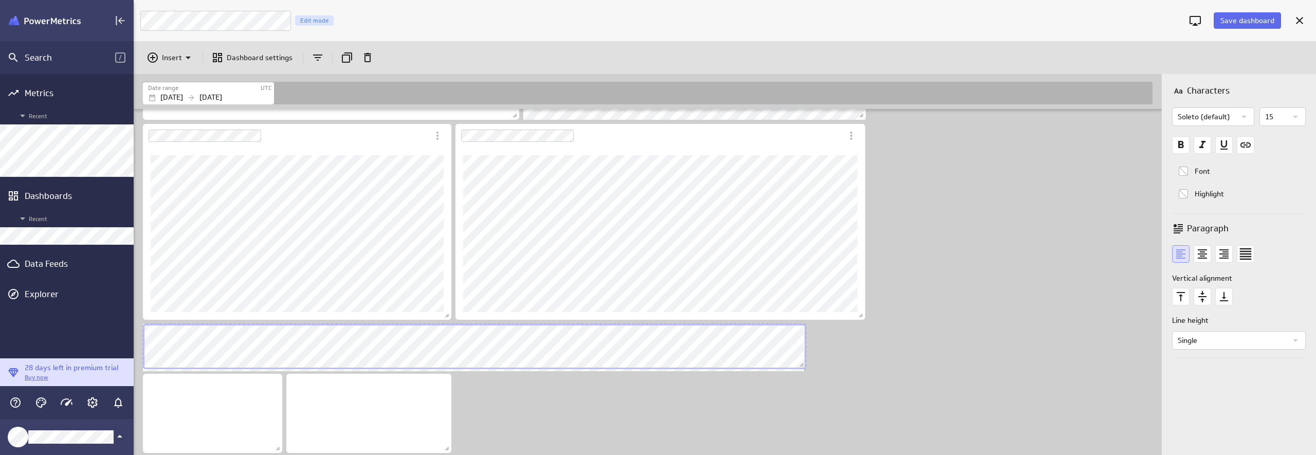
scroll to position [207, 0]
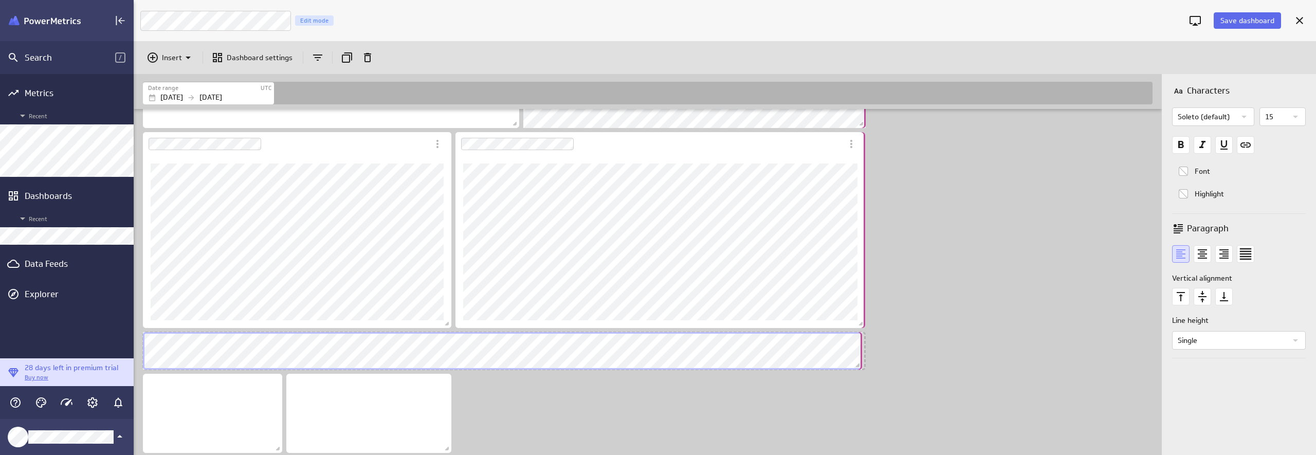
click at [858, 359] on div "Dashboard content with 7 widgets" at bounding box center [502, 351] width 723 height 42
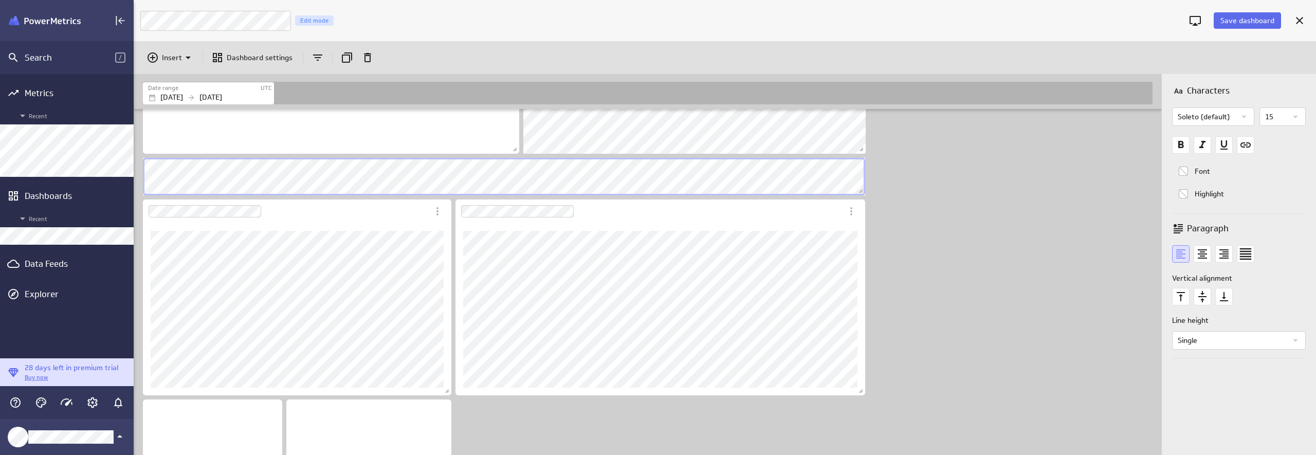
click at [988, 183] on div "Dashboard content with 7 widgets" at bounding box center [650, 206] width 1018 height 550
click at [314, 59] on icon "Add and remove filters" at bounding box center [318, 57] width 12 height 12
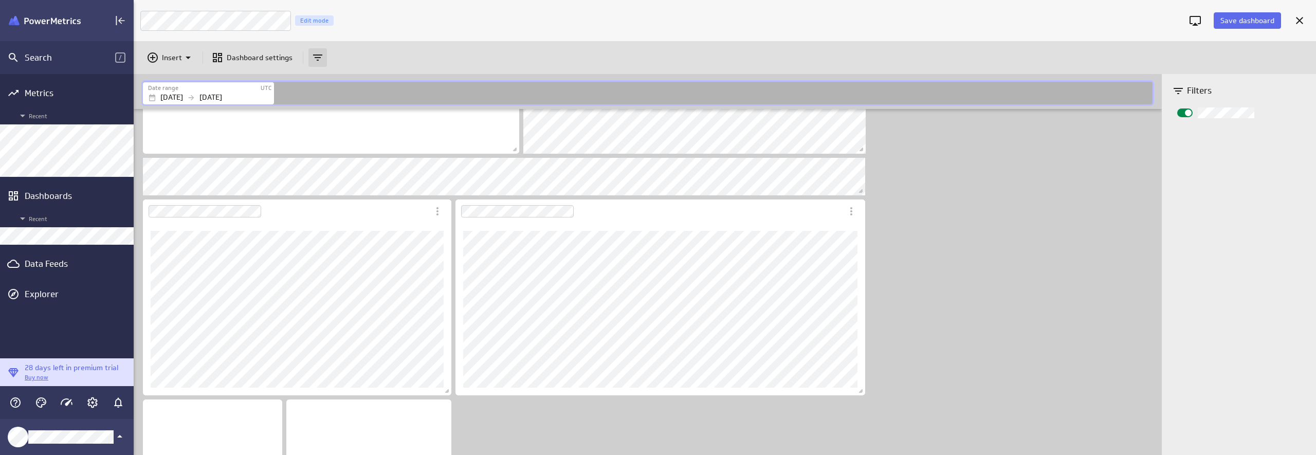
click at [312, 58] on icon "Add and remove filters" at bounding box center [318, 57] width 12 height 12
click at [343, 169] on body "Search / Metrics Recent Dashboards Recent Data Feeds Explorer 28 days left in p…" at bounding box center [658, 227] width 1316 height 455
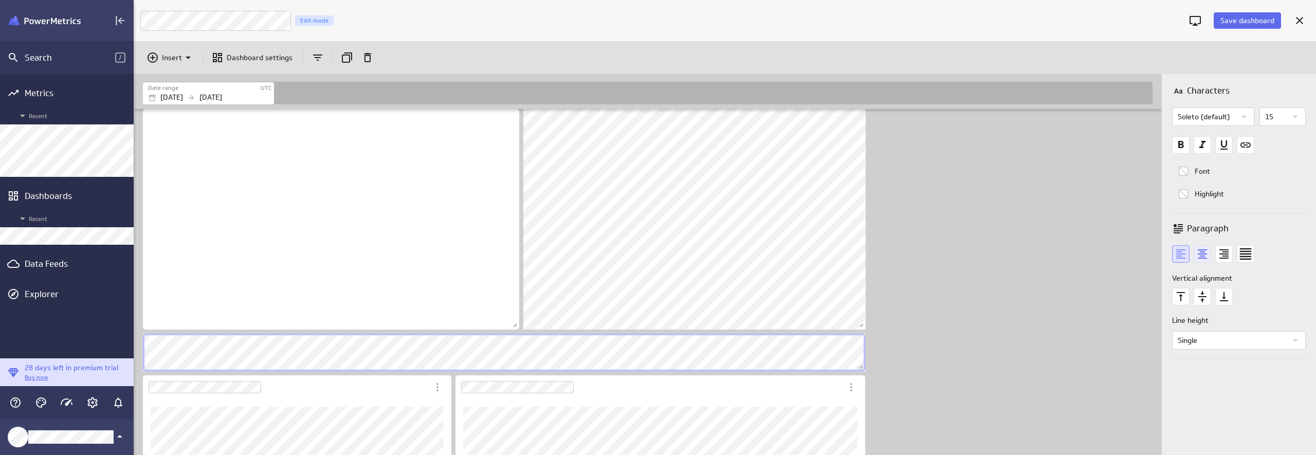
click at [1198, 247] on icon "text Center" at bounding box center [1202, 253] width 17 height 17
click at [1228, 300] on icon "text Bottom" at bounding box center [1223, 296] width 17 height 17
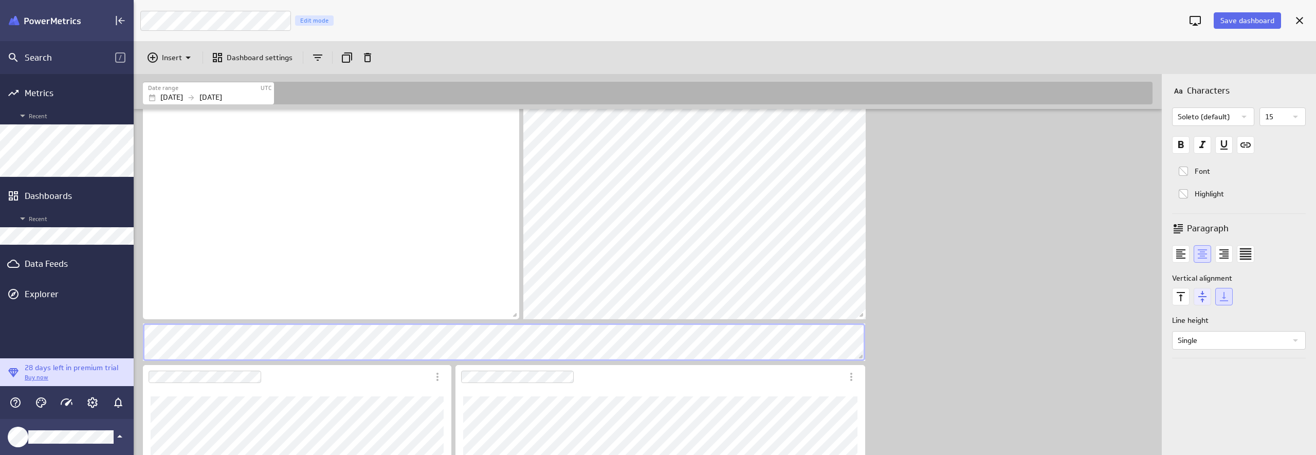
click at [1208, 299] on icon "text Middle" at bounding box center [1202, 296] width 17 height 17
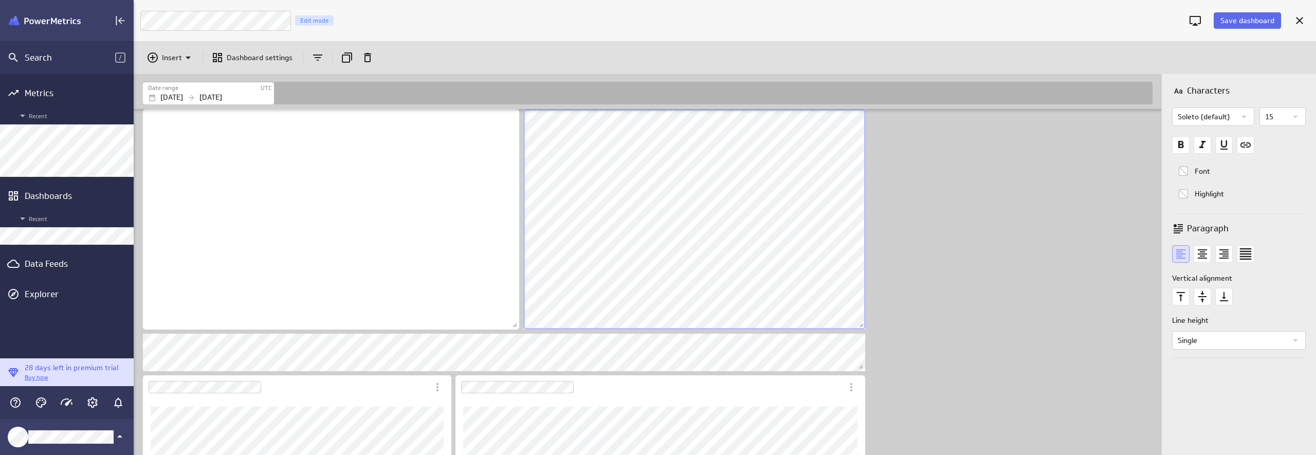
click at [1021, 264] on div "Dashboard content with 7 widgets" at bounding box center [650, 382] width 1018 height 550
click at [1005, 279] on div "Dashboard content with 7 widgets" at bounding box center [650, 384] width 1018 height 550
drag, startPoint x: 1075, startPoint y: 257, endPoint x: 1045, endPoint y: 257, distance: 30.3
click at [1074, 257] on div "Dashboard content with 7 widgets" at bounding box center [650, 384] width 1018 height 550
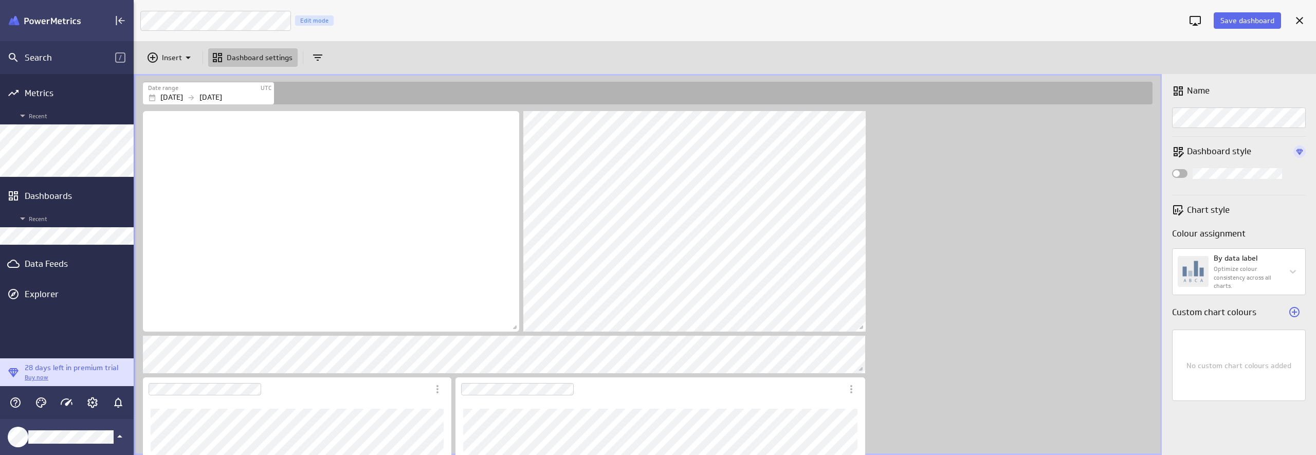
click at [987, 272] on div "Dashboard content with 7 widgets" at bounding box center [650, 384] width 1018 height 550
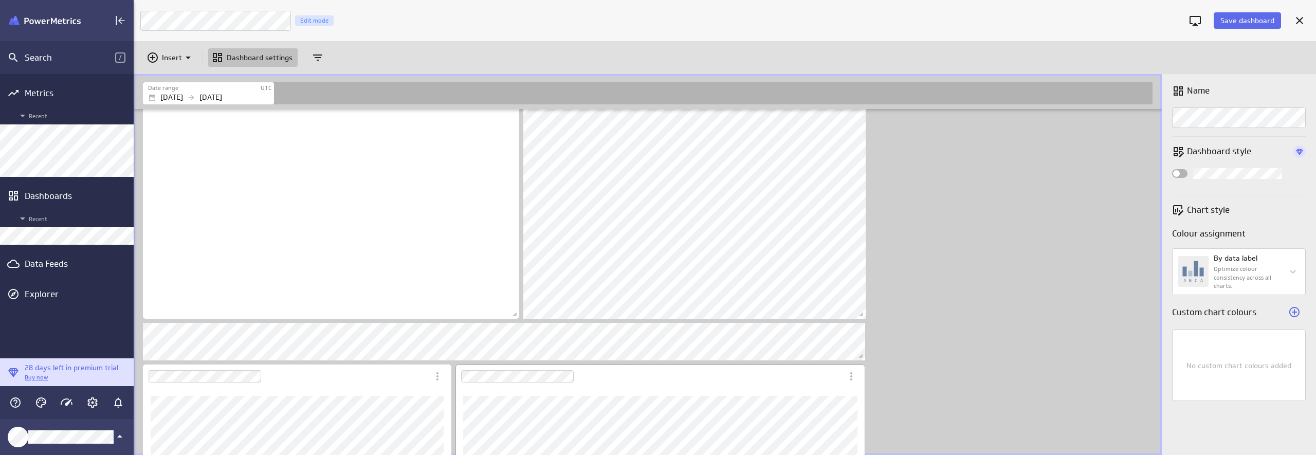
scroll to position [20, 0]
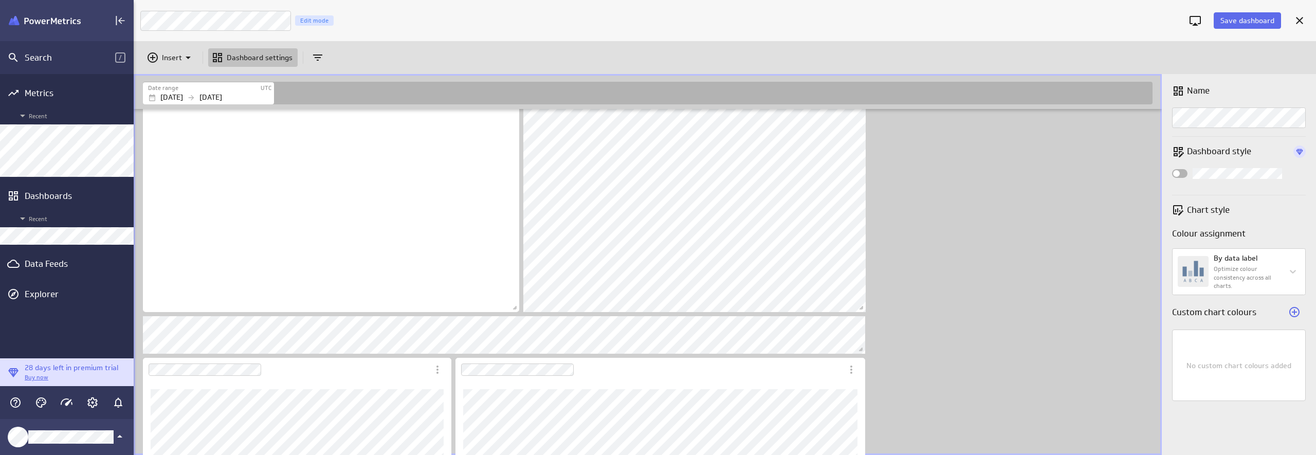
click at [1018, 330] on div "Dashboard content with 7 widgets" at bounding box center [650, 364] width 1018 height 550
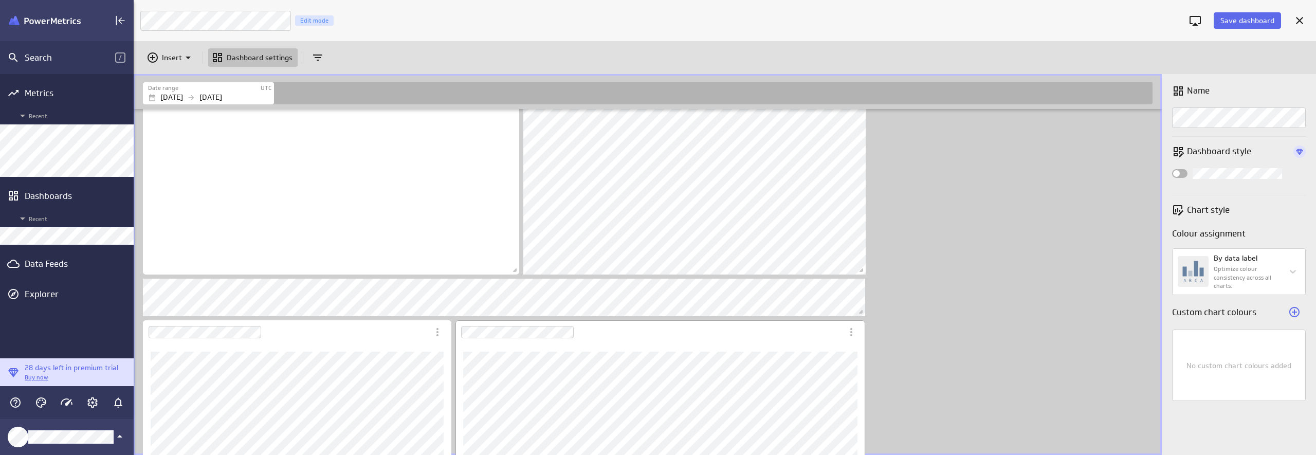
scroll to position [64, 0]
click at [1257, 156] on p "Dashboard style" at bounding box center [1240, 151] width 106 height 13
click at [1220, 147] on p "Dashboard style" at bounding box center [1240, 151] width 106 height 13
click at [1183, 154] on icon "Widget Properties" at bounding box center [1178, 152] width 12 height 12
click at [1240, 154] on p "Dashboard style" at bounding box center [1240, 151] width 106 height 13
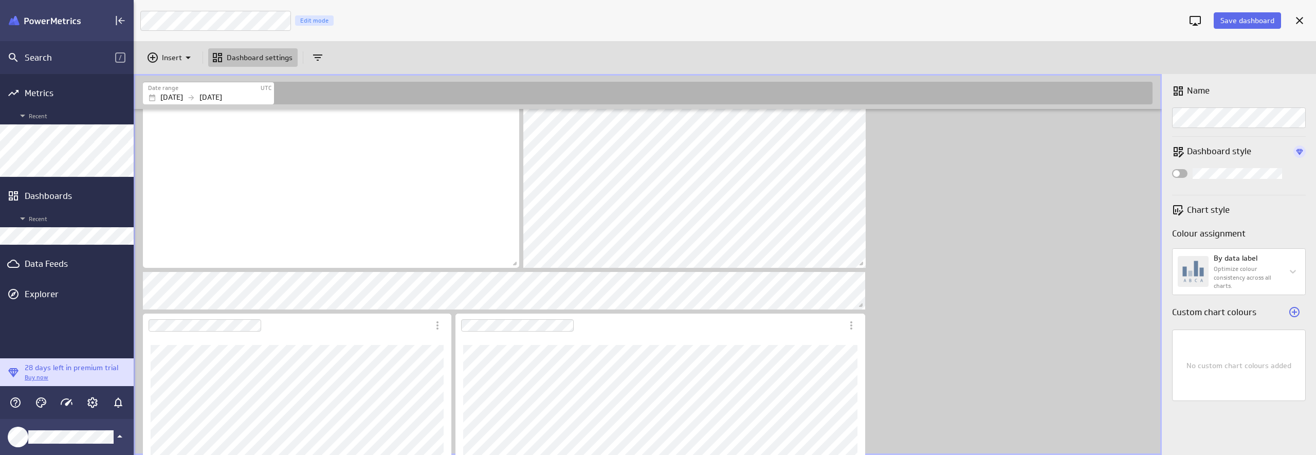
click at [1184, 174] on div "Widget Properties" at bounding box center [1179, 173] width 15 height 9
click at [0, 0] on input "Widget Properties" at bounding box center [0, 0] width 0 height 0
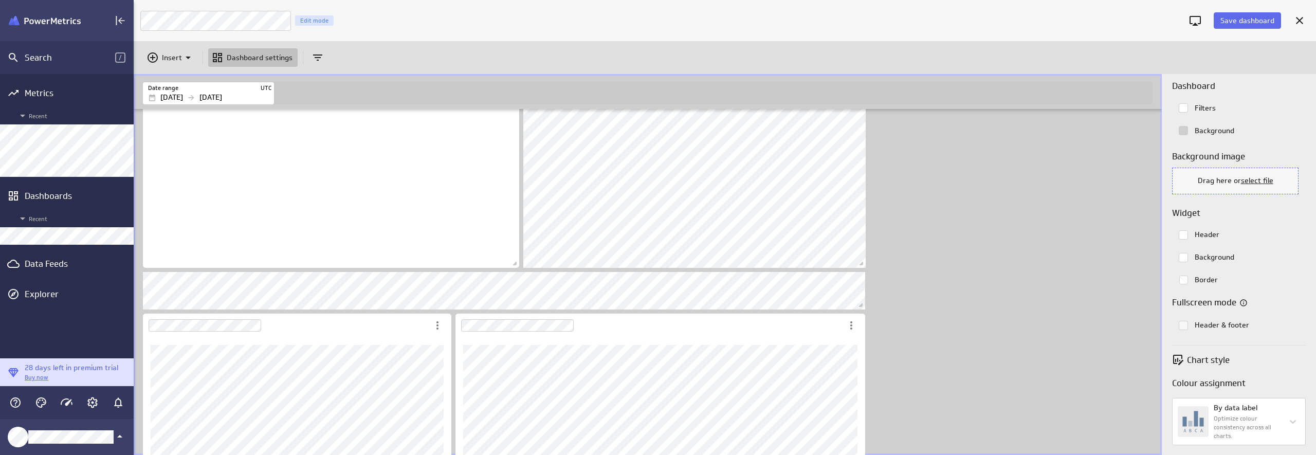
scroll to position [0, 0]
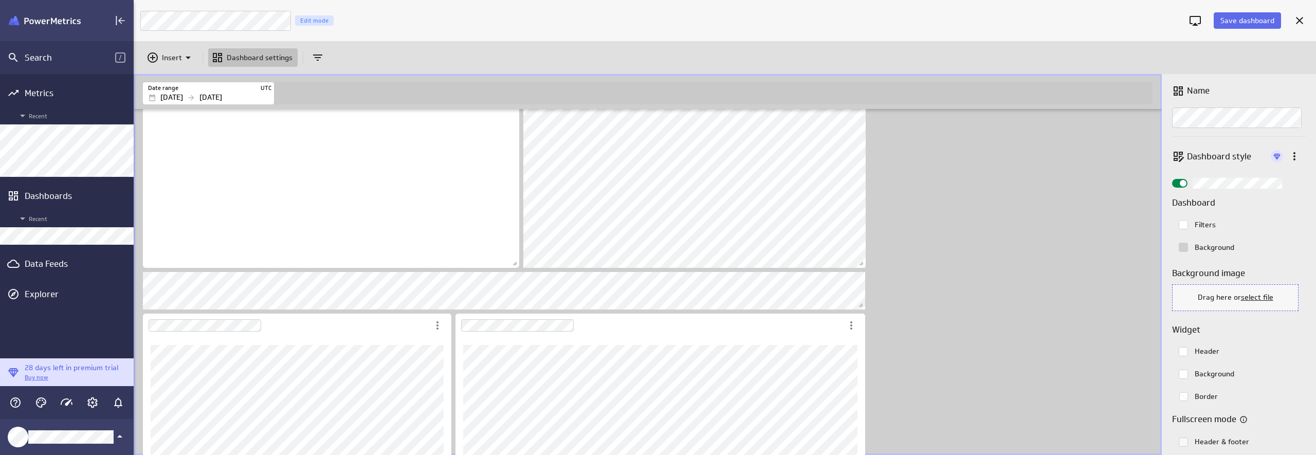
click at [1183, 182] on span "Widget Properties" at bounding box center [1183, 183] width 7 height 7
click at [0, 0] on input "Widget Properties" at bounding box center [0, 0] width 0 height 0
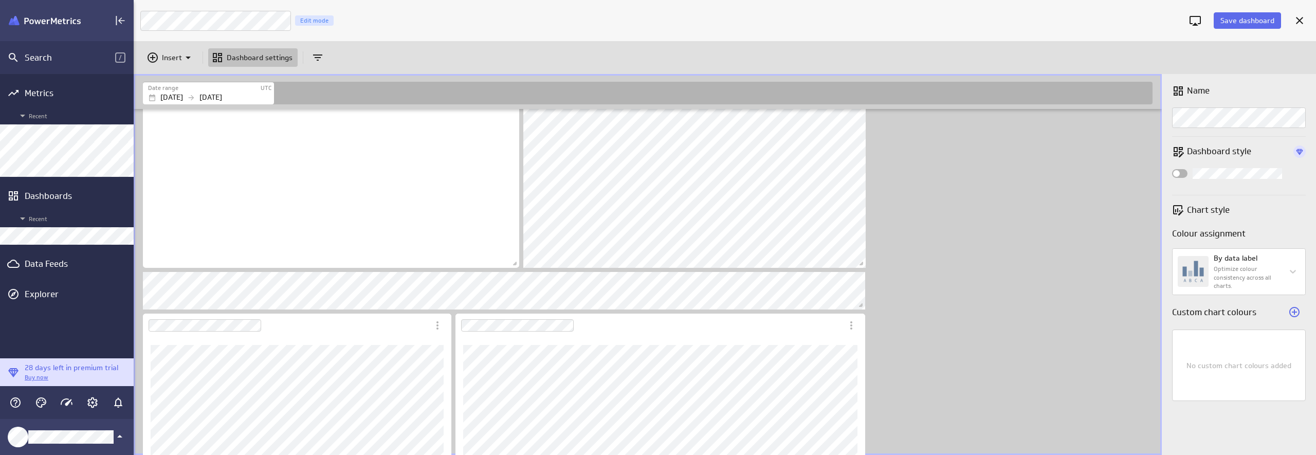
click at [1208, 424] on div "Name Dashboard style Chart style Colour assignment By data label Optimize colou…" at bounding box center [1239, 264] width 154 height 381
click at [1251, 340] on div "No custom chart colours added" at bounding box center [1239, 365] width 134 height 71
click at [1293, 309] on icon "Add custom colour" at bounding box center [1294, 312] width 12 height 12
click at [1293, 309] on icon "Widget Properties" at bounding box center [1294, 312] width 12 height 12
click at [1295, 366] on icon "Remove custom colour" at bounding box center [1294, 368] width 12 height 12
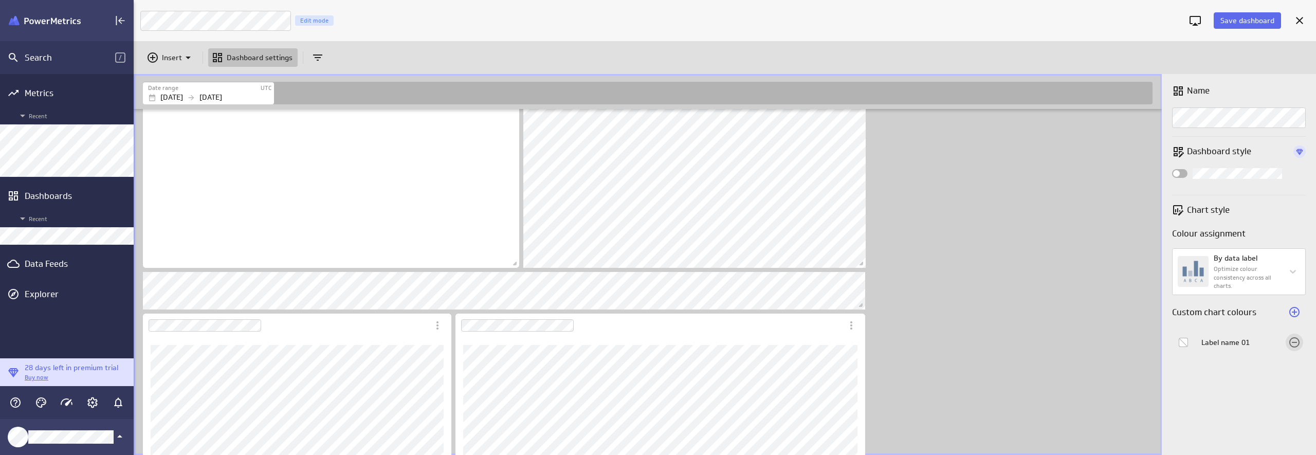
click at [1295, 343] on icon "Remove custom colour" at bounding box center [1294, 342] width 12 height 12
click at [1046, 336] on div "Dashboard content with 7 widgets" at bounding box center [650, 320] width 1018 height 550
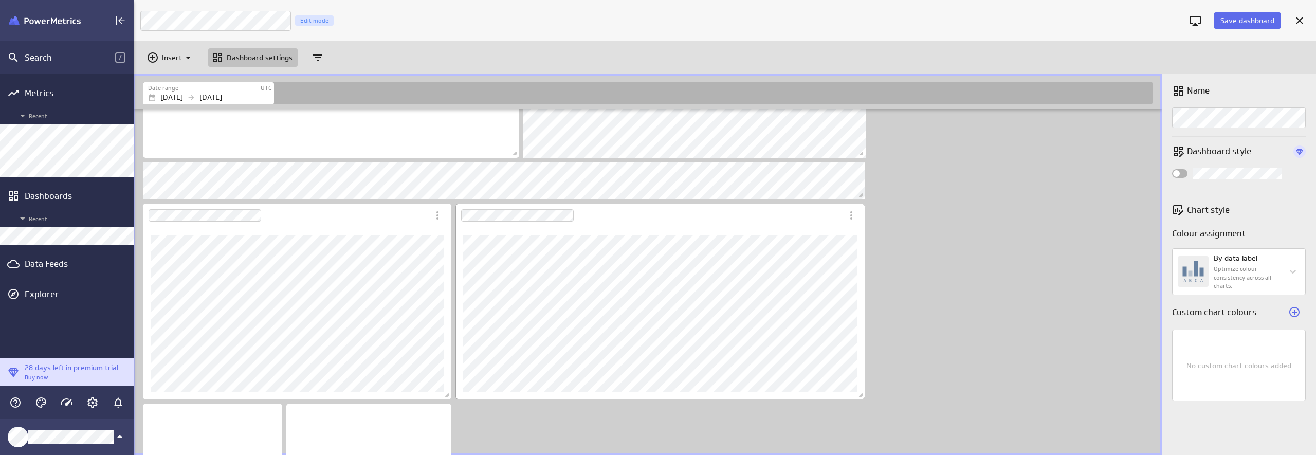
scroll to position [204, 0]
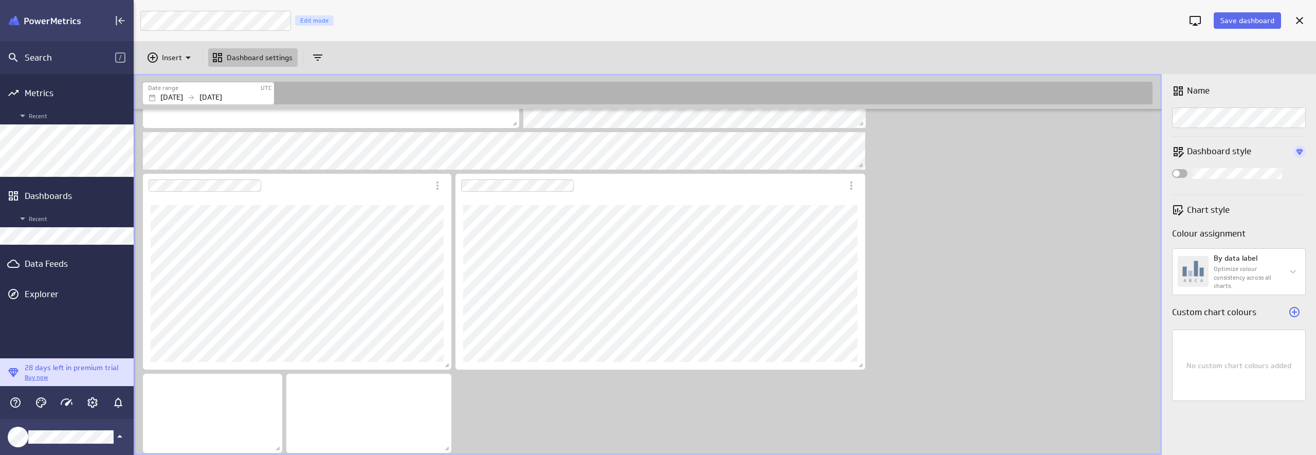
click at [637, 424] on div "Dashboard content with 7 widgets" at bounding box center [650, 180] width 1018 height 550
click at [1005, 333] on div "Dashboard content with 7 widgets" at bounding box center [650, 180] width 1018 height 550
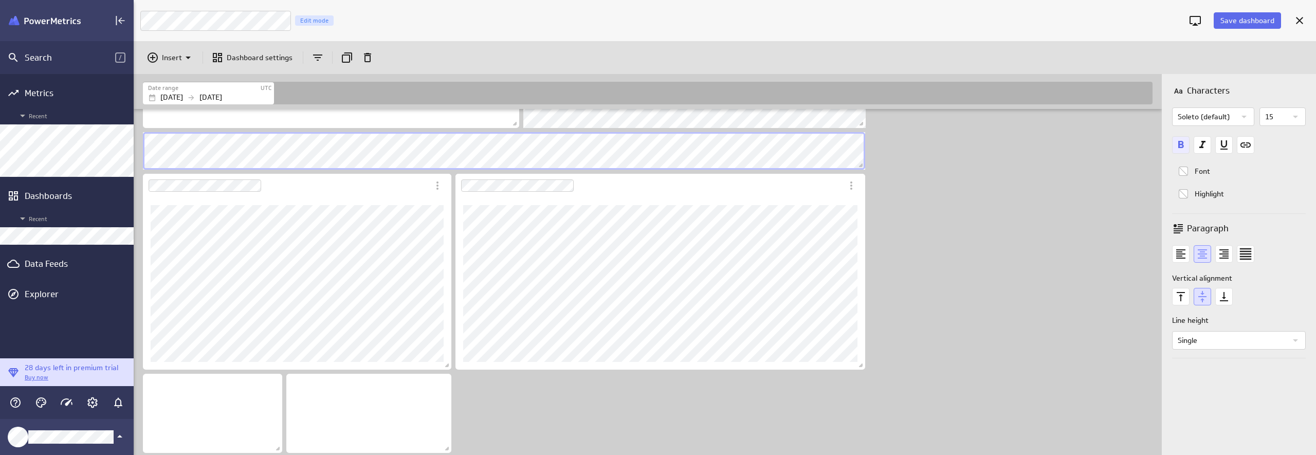
click at [1184, 140] on icon "Bold font" at bounding box center [1180, 144] width 17 height 17
click at [1032, 262] on div "Dashboard content with 7 widgets" at bounding box center [650, 180] width 1018 height 550
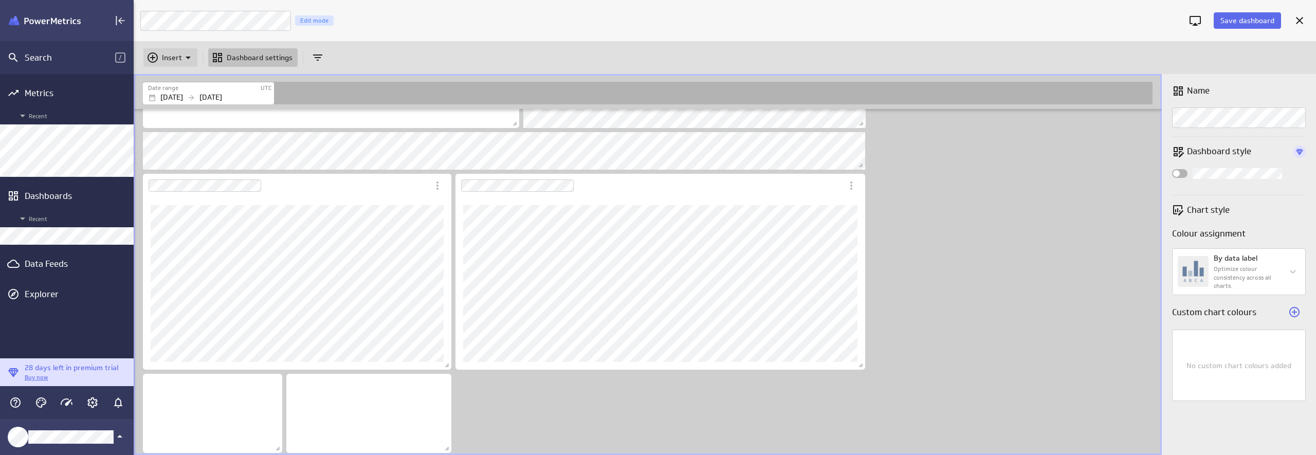
click at [163, 60] on p "Insert" at bounding box center [172, 57] width 20 height 11
click at [177, 134] on p "Text" at bounding box center [173, 132] width 14 height 11
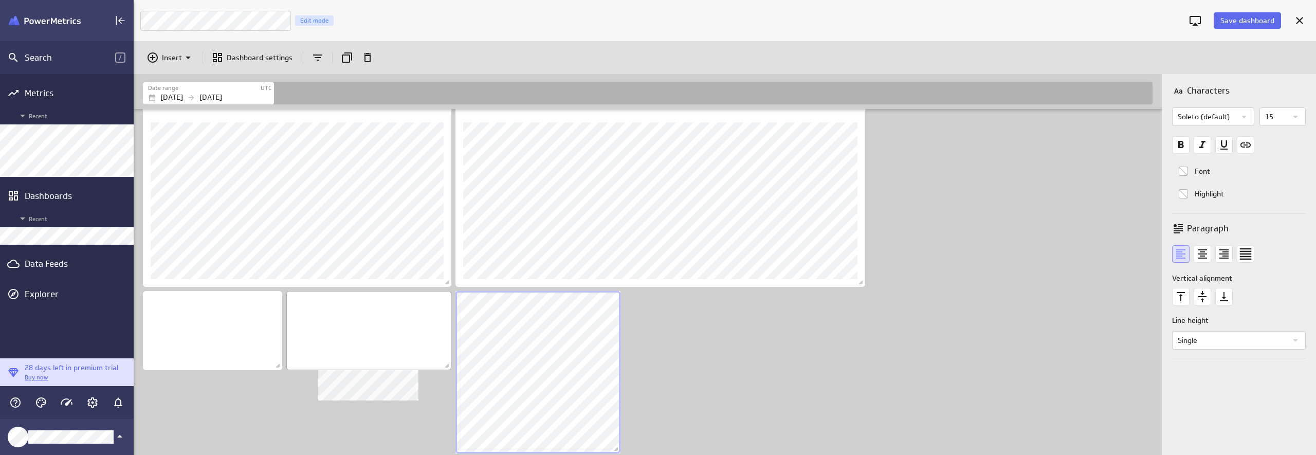
scroll to position [287, 0]
click at [440, 346] on div "Dashboard content with 8 widgets" at bounding box center [650, 138] width 1018 height 633
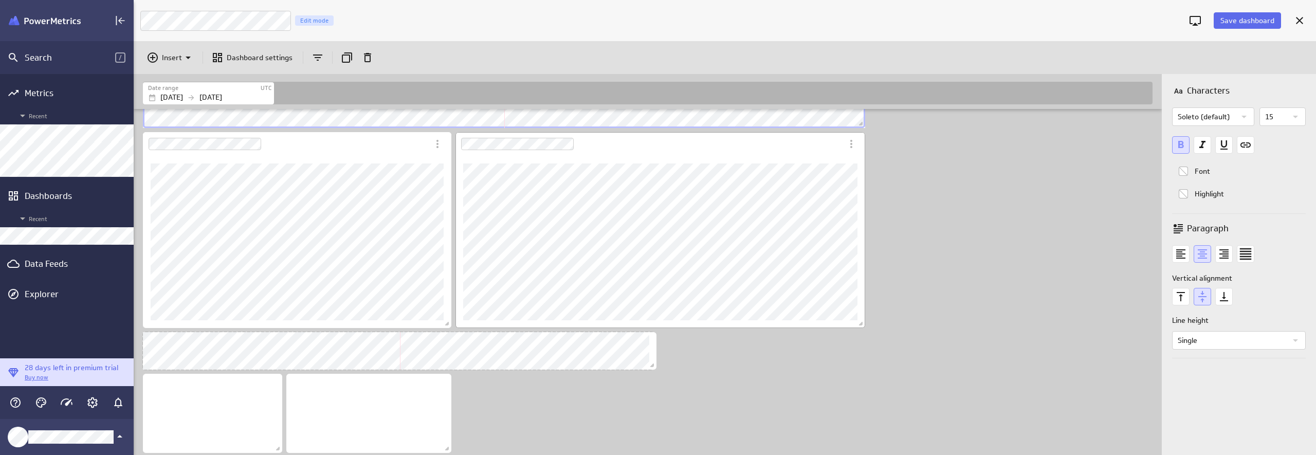
scroll to position [607, 1030]
drag, startPoint x: 304, startPoint y: 410, endPoint x: 862, endPoint y: 303, distance: 567.6
click at [862, 303] on div "Dashboard content with 8 widgets" at bounding box center [650, 159] width 1018 height 591
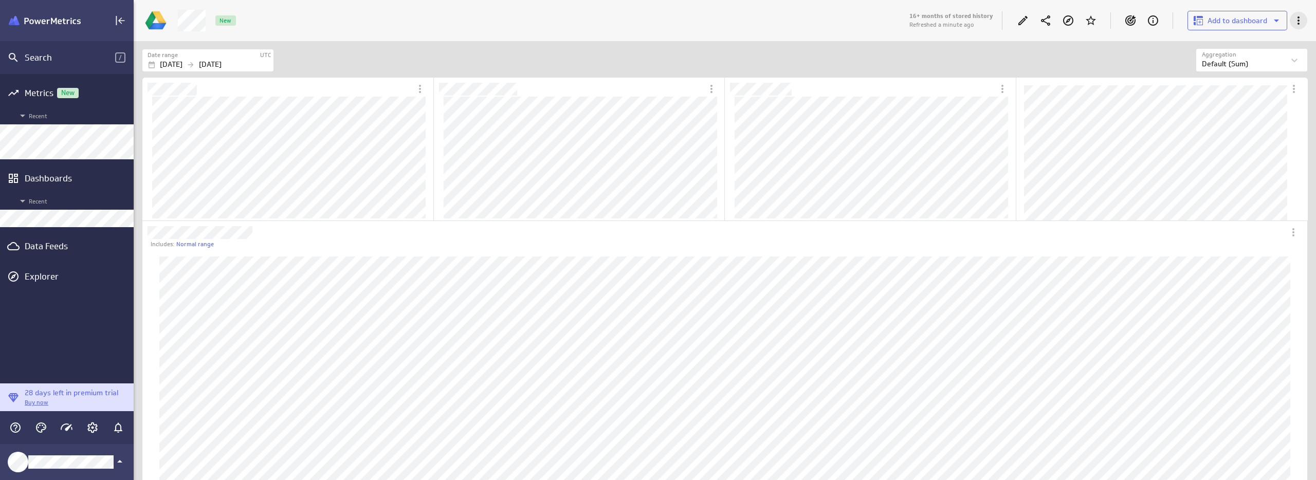
click at [1294, 21] on icon "More actions" at bounding box center [1299, 20] width 12 height 12
click at [1249, 55] on div "Edit" at bounding box center [1256, 47] width 103 height 25
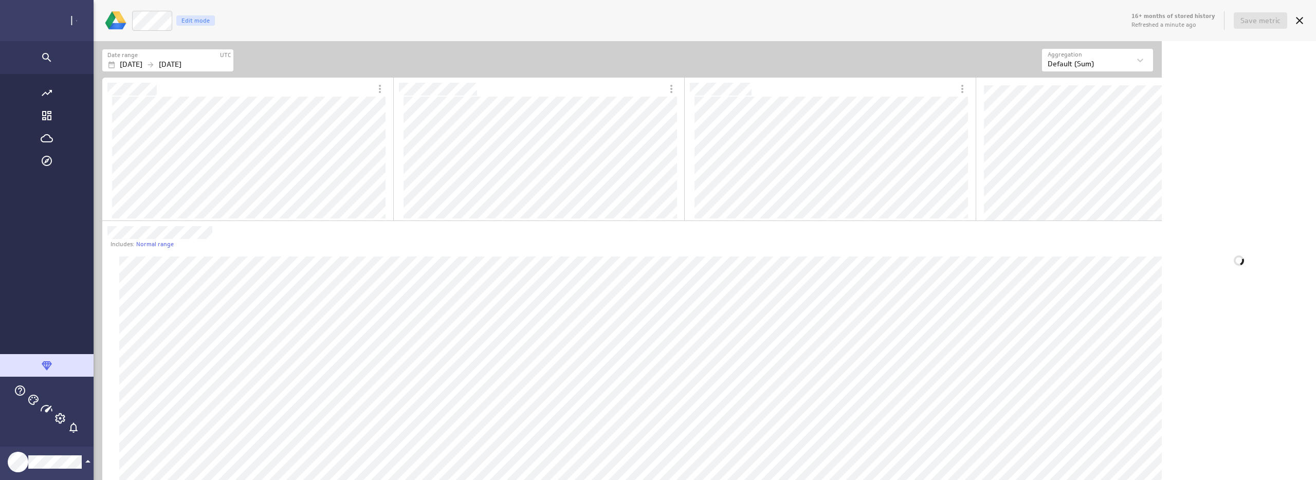
scroll to position [5, 5]
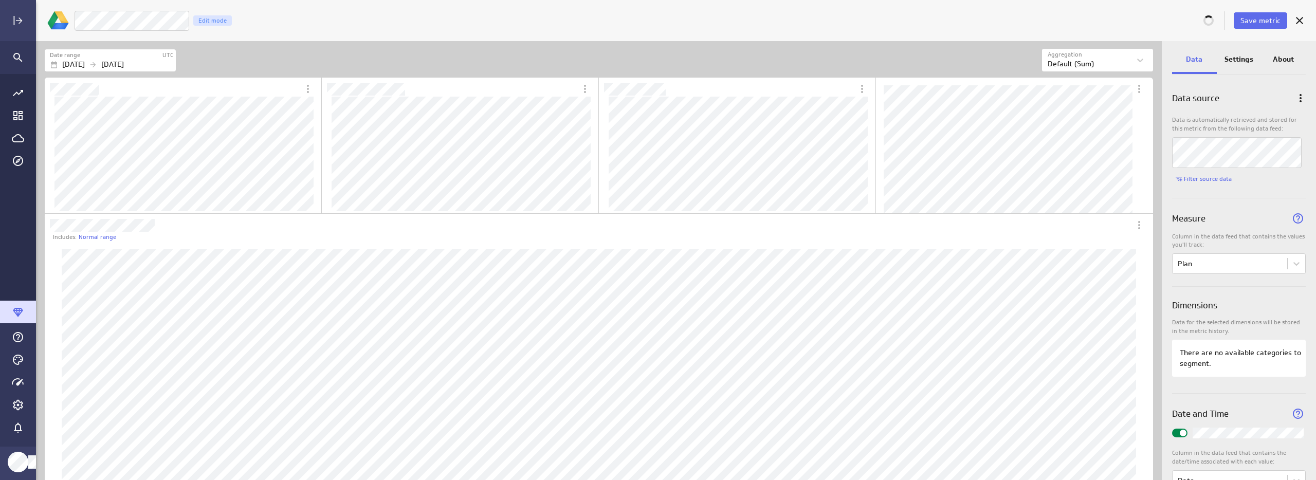
click at [1240, 61] on p "Settings" at bounding box center [1239, 59] width 29 height 11
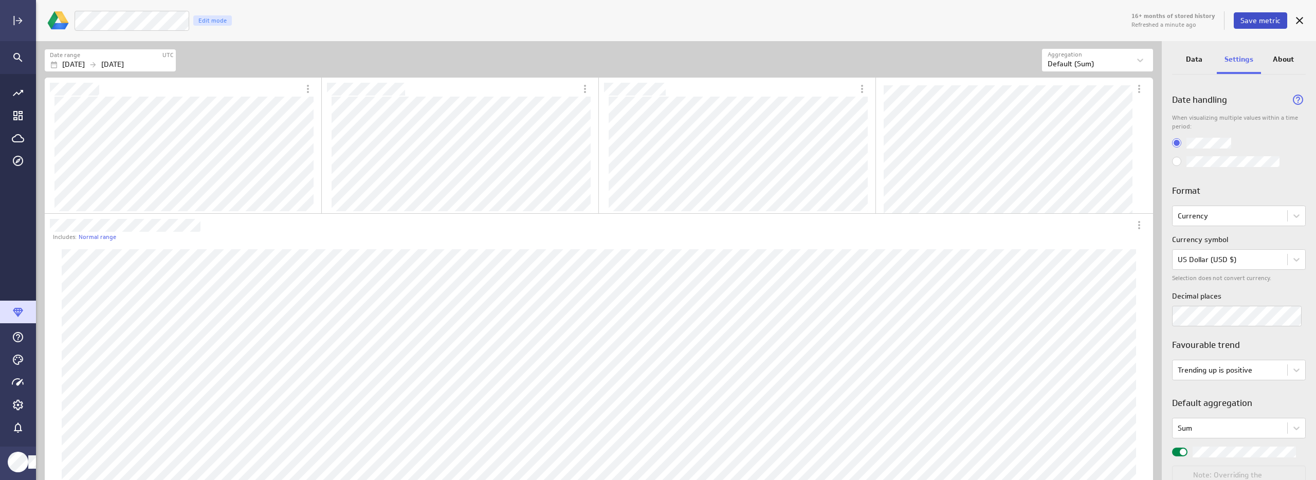
click at [1261, 19] on span "Save metric" at bounding box center [1261, 20] width 40 height 9
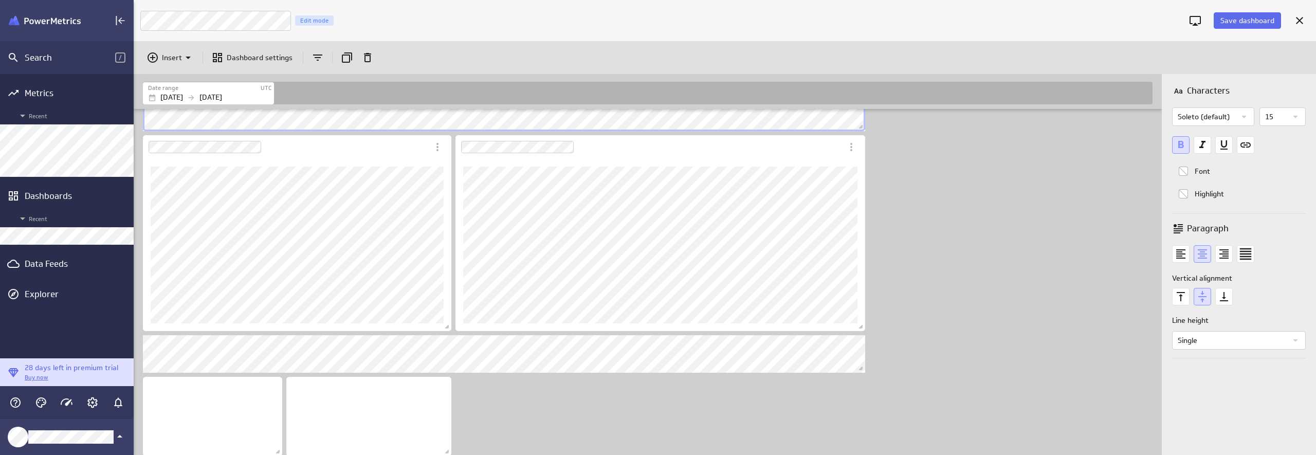
scroll to position [227, 0]
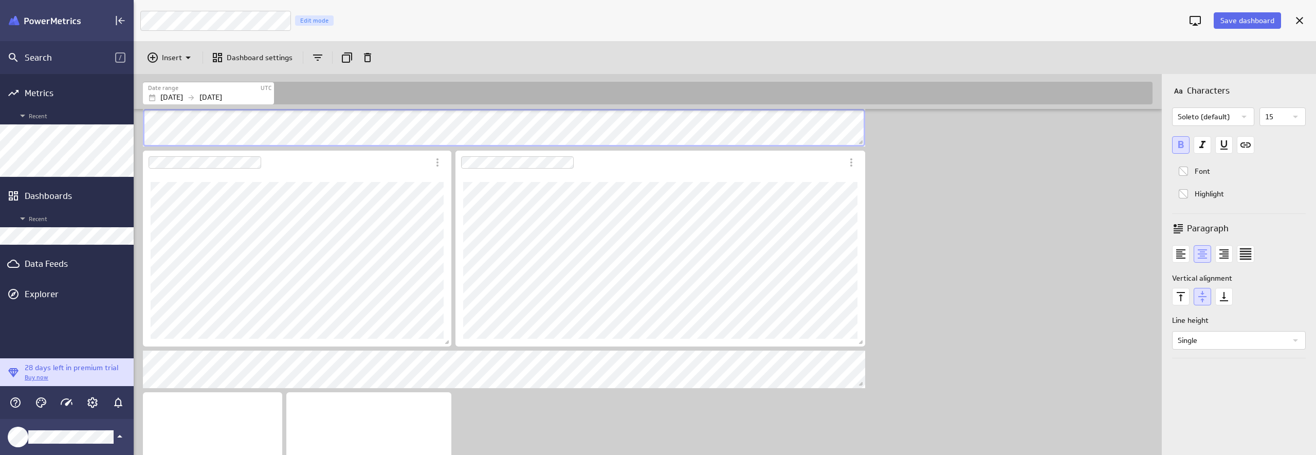
click at [968, 339] on div "Dashboard content with 8 widgets" at bounding box center [650, 177] width 1018 height 591
click at [1205, 255] on icon "text Center" at bounding box center [1202, 253] width 17 height 17
click at [1202, 290] on icon "text Middle" at bounding box center [1202, 296] width 17 height 17
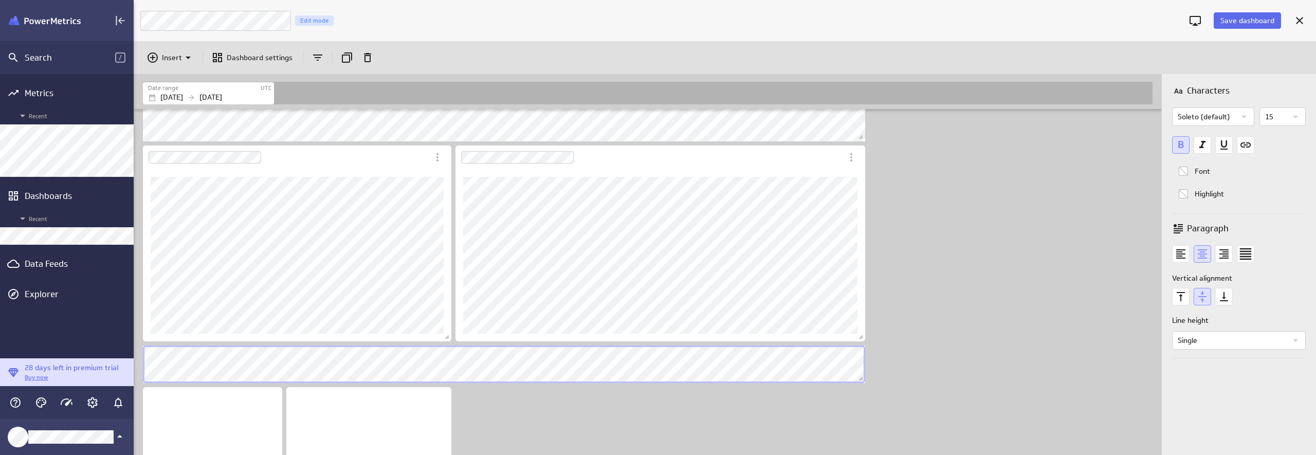
click at [973, 228] on div "Dashboard content with 8 widgets" at bounding box center [650, 172] width 1018 height 591
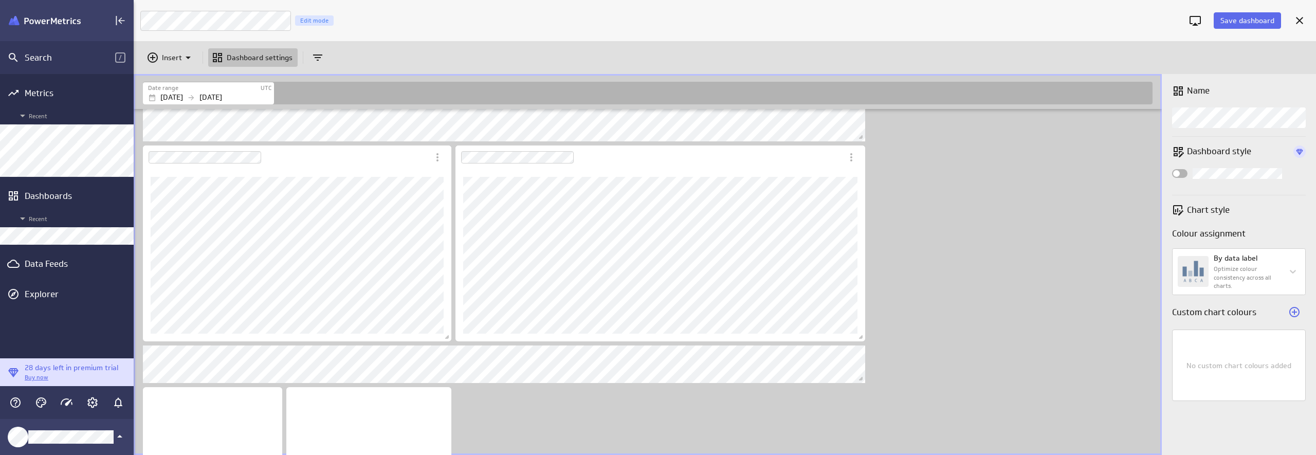
scroll to position [245, 0]
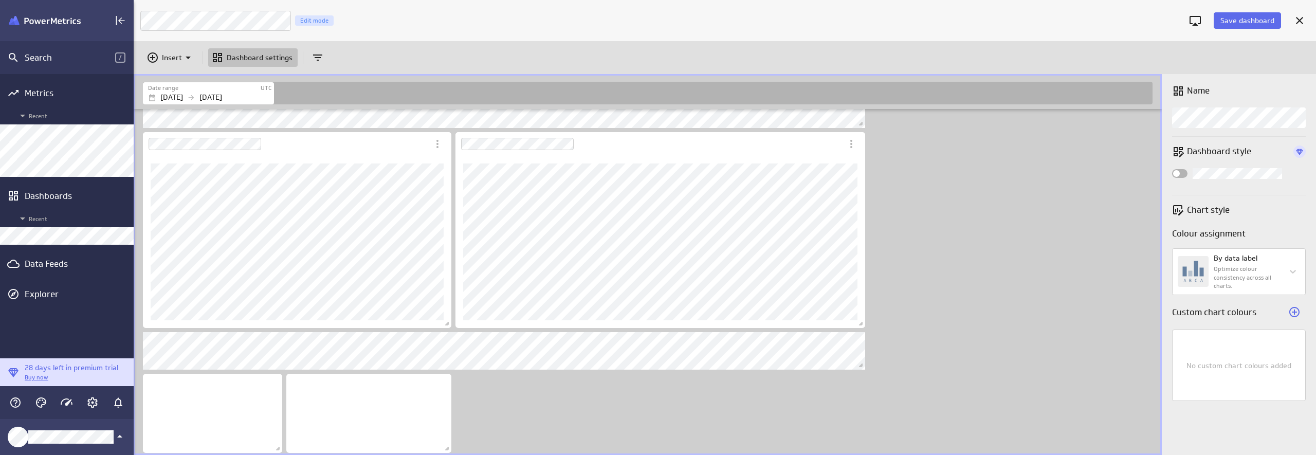
click at [1019, 327] on div "Dashboard content with 8 widgets" at bounding box center [650, 159] width 1018 height 591
click at [182, 60] on icon "Insert" at bounding box center [188, 57] width 12 height 12
click at [172, 127] on p "Text" at bounding box center [173, 132] width 14 height 11
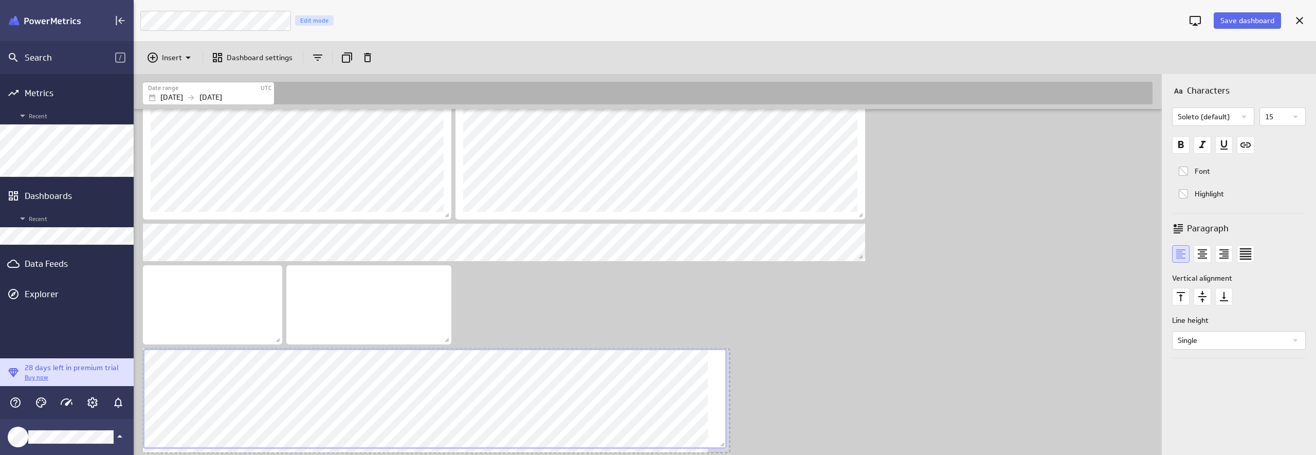
scroll to position [0, 0]
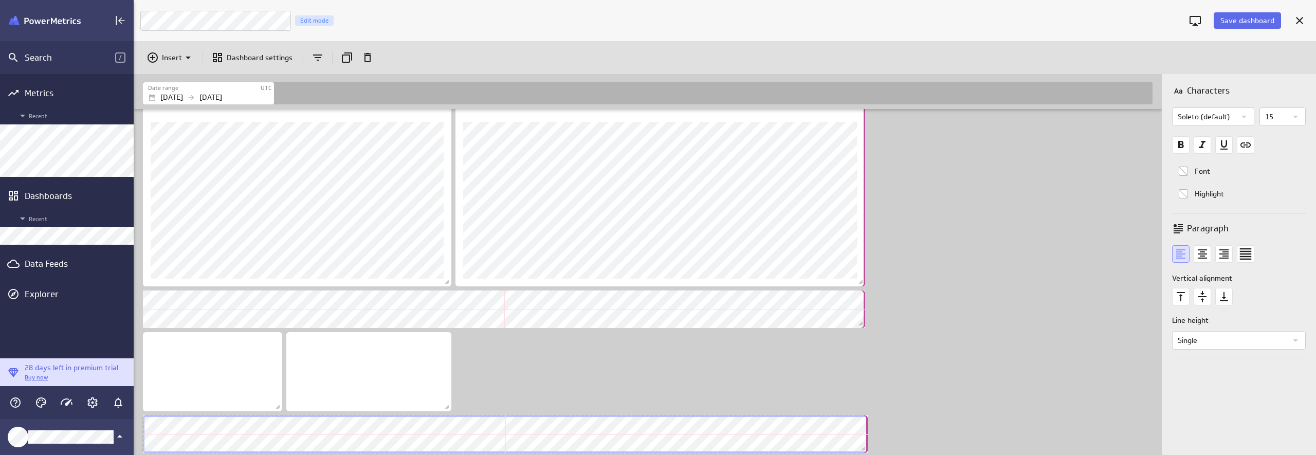
drag, startPoint x: 305, startPoint y: 450, endPoint x: 865, endPoint y: 405, distance: 561.7
click at [865, 405] on div "Dashboard content with 9 widgets" at bounding box center [650, 138] width 1018 height 633
click at [1198, 255] on icon "text Center" at bounding box center [1202, 253] width 17 height 17
click at [1204, 294] on icon "text Middle" at bounding box center [1202, 296] width 17 height 17
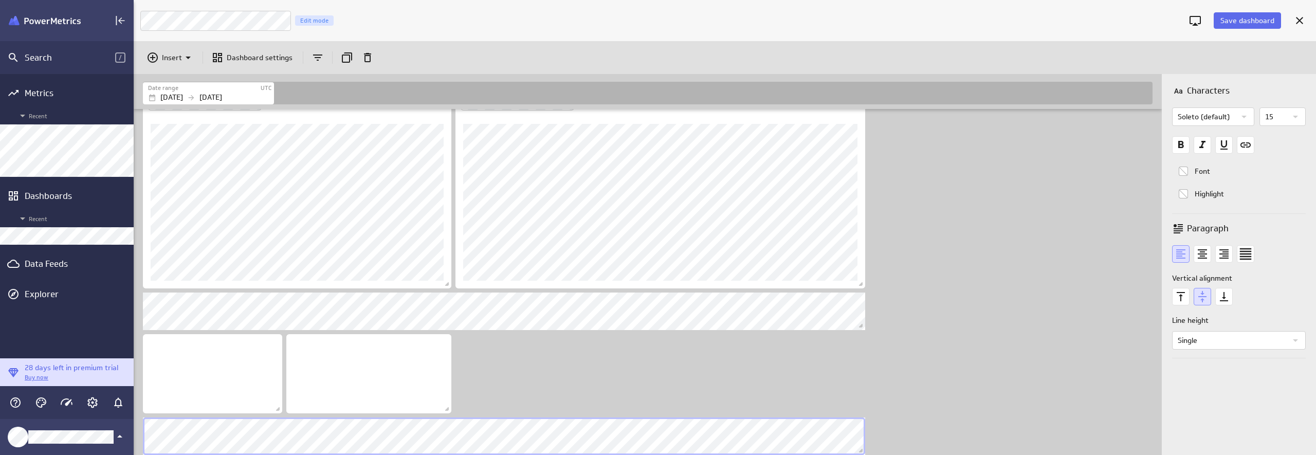
scroll to position [287, 0]
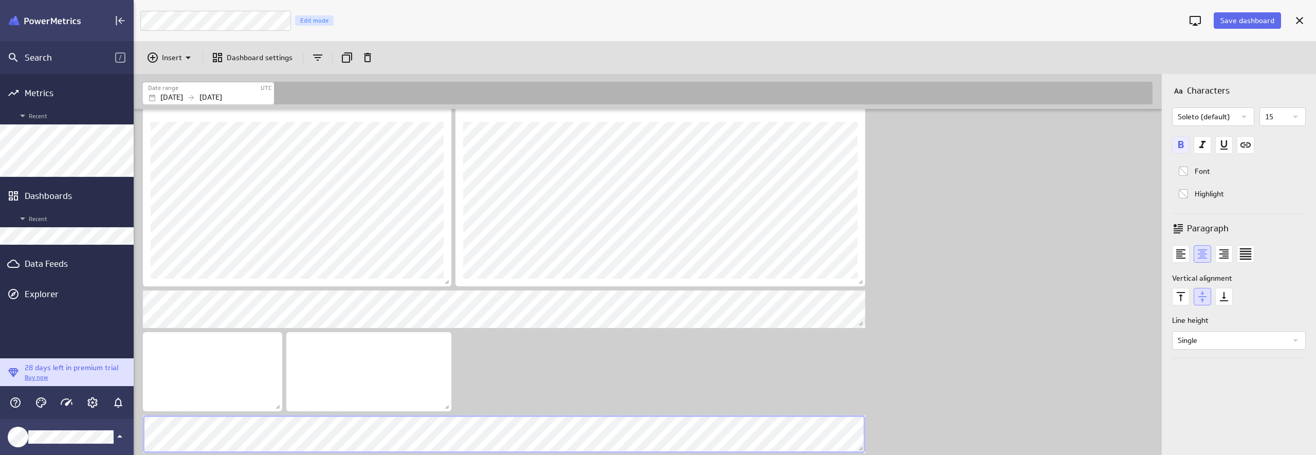
click at [1181, 139] on icon "Bold font" at bounding box center [1180, 144] width 17 height 17
click at [532, 357] on div "Dashboard content with 9 widgets" at bounding box center [650, 138] width 1018 height 633
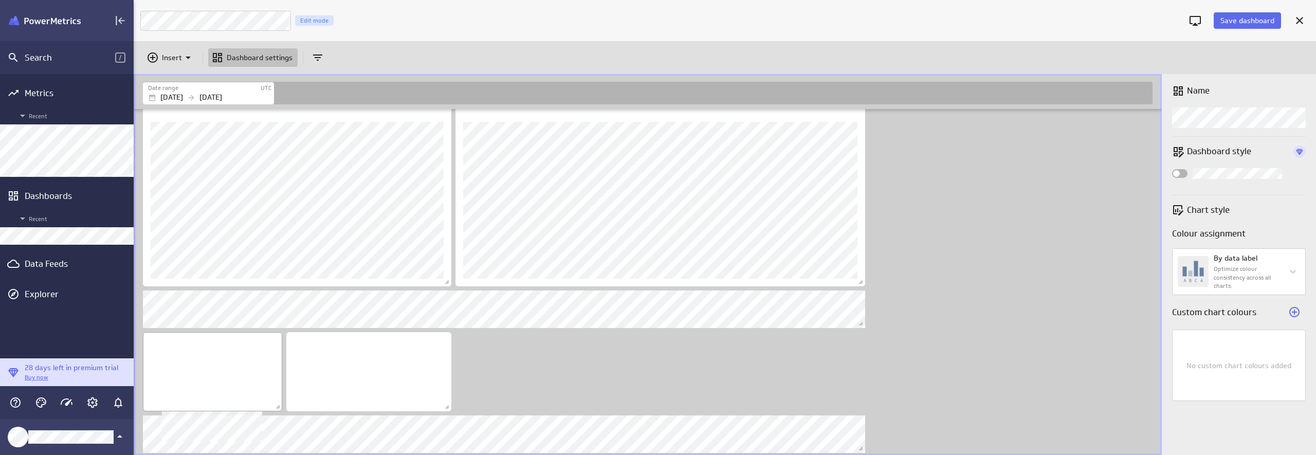
click at [231, 343] on div "No description available" at bounding box center [212, 371] width 139 height 79
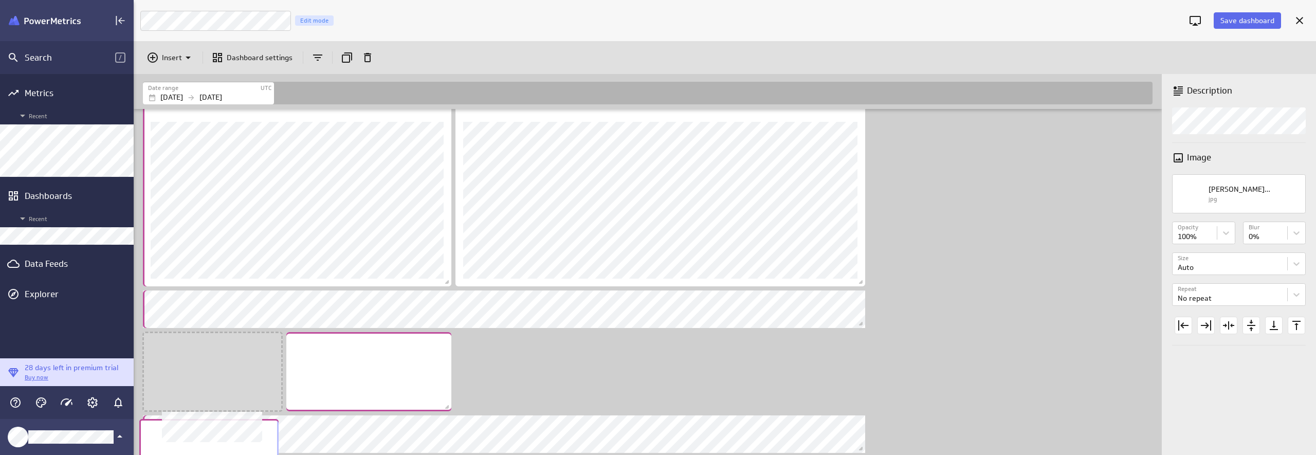
scroll to position [716, 1030]
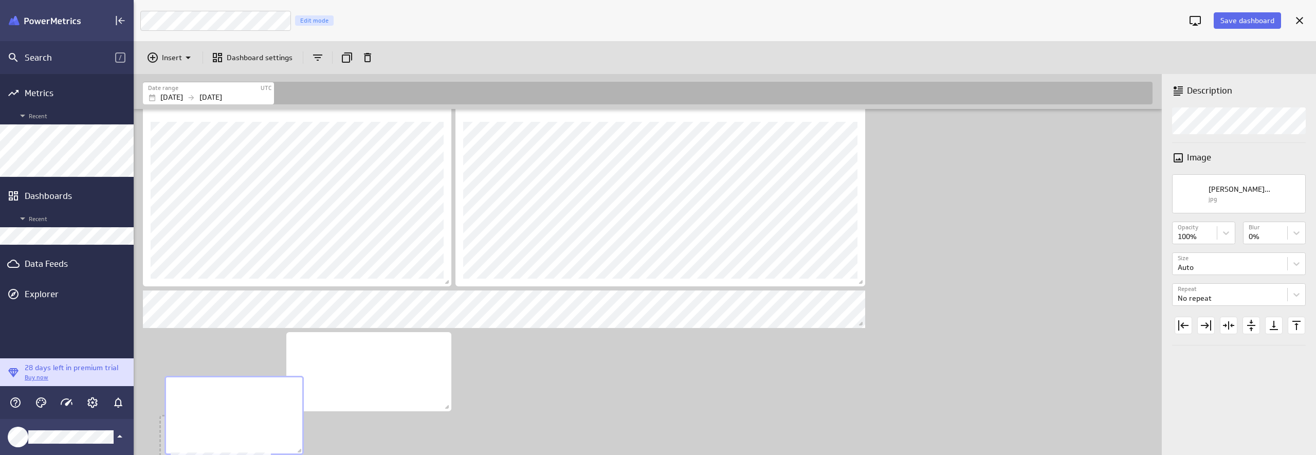
drag, startPoint x: 232, startPoint y: 335, endPoint x: 261, endPoint y: 365, distance: 41.5
click at [255, 376] on div "No description available" at bounding box center [234, 415] width 139 height 79
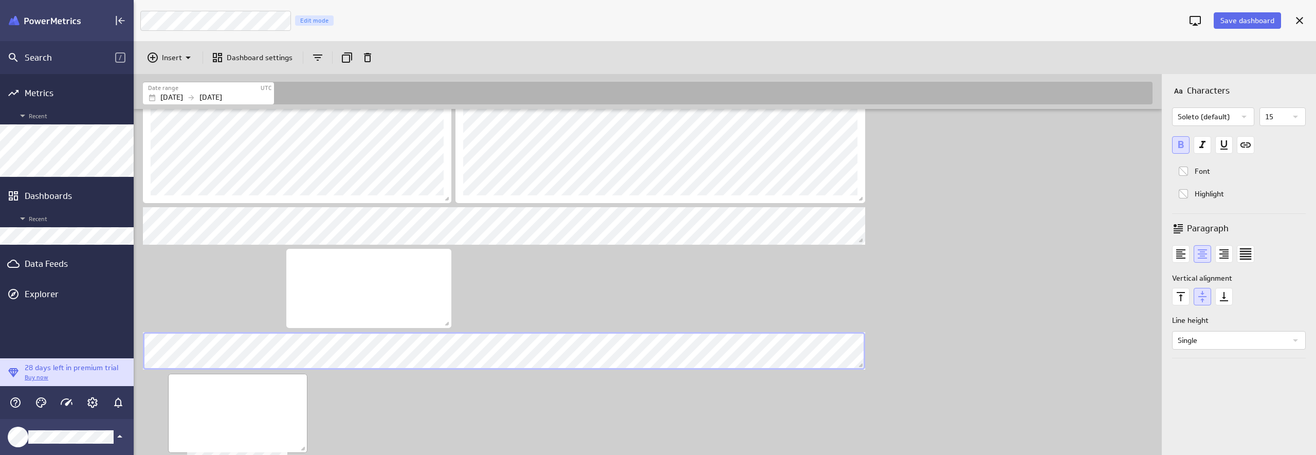
click at [266, 385] on div "No description available" at bounding box center [237, 413] width 139 height 79
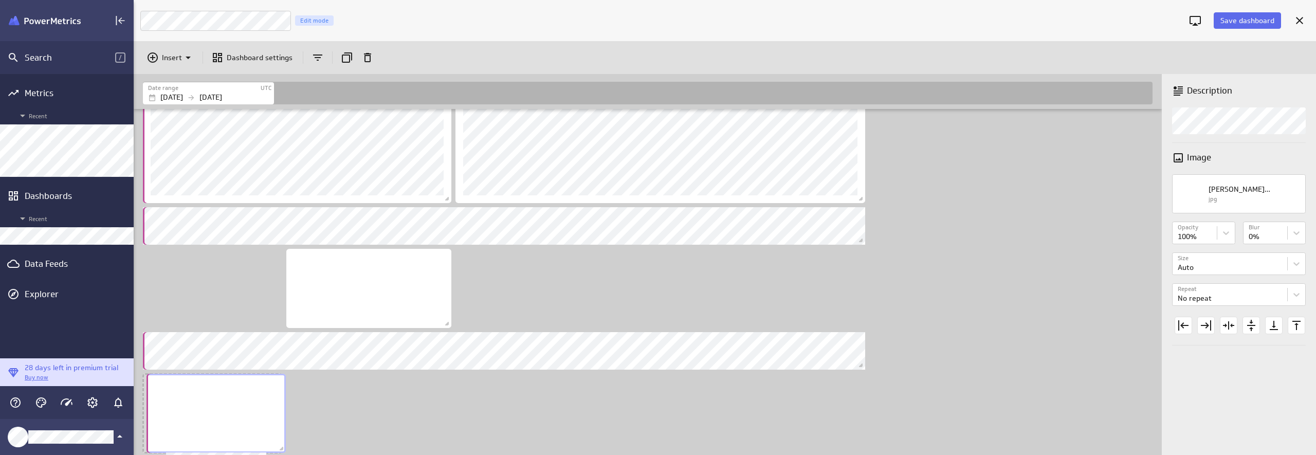
drag, startPoint x: 266, startPoint y: 379, endPoint x: 244, endPoint y: 379, distance: 21.6
click at [244, 379] on div "No description available" at bounding box center [216, 413] width 139 height 79
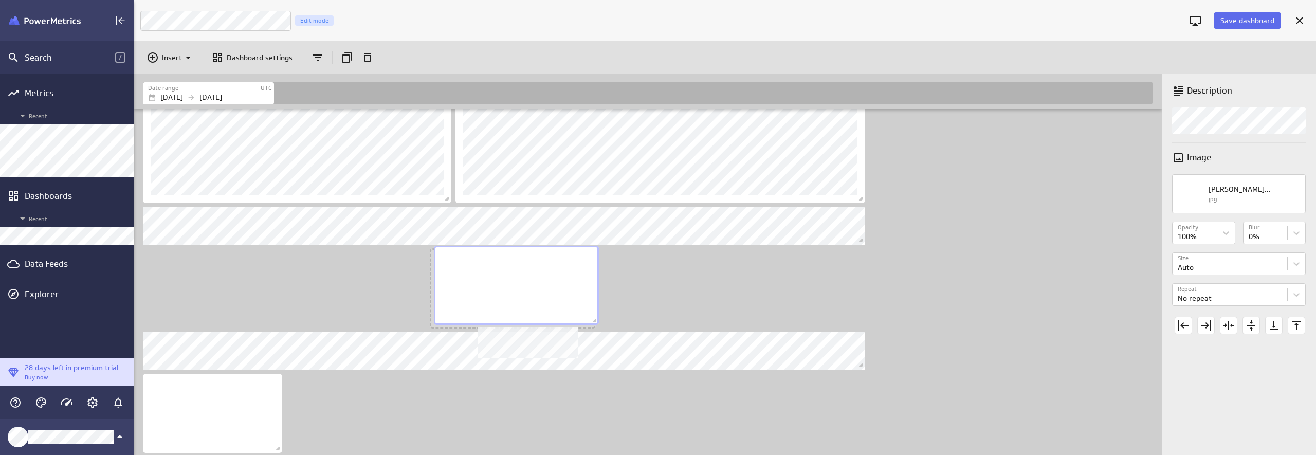
drag, startPoint x: 402, startPoint y: 249, endPoint x: 549, endPoint y: 246, distance: 147.6
click at [549, 246] on div "No description available" at bounding box center [516, 285] width 165 height 79
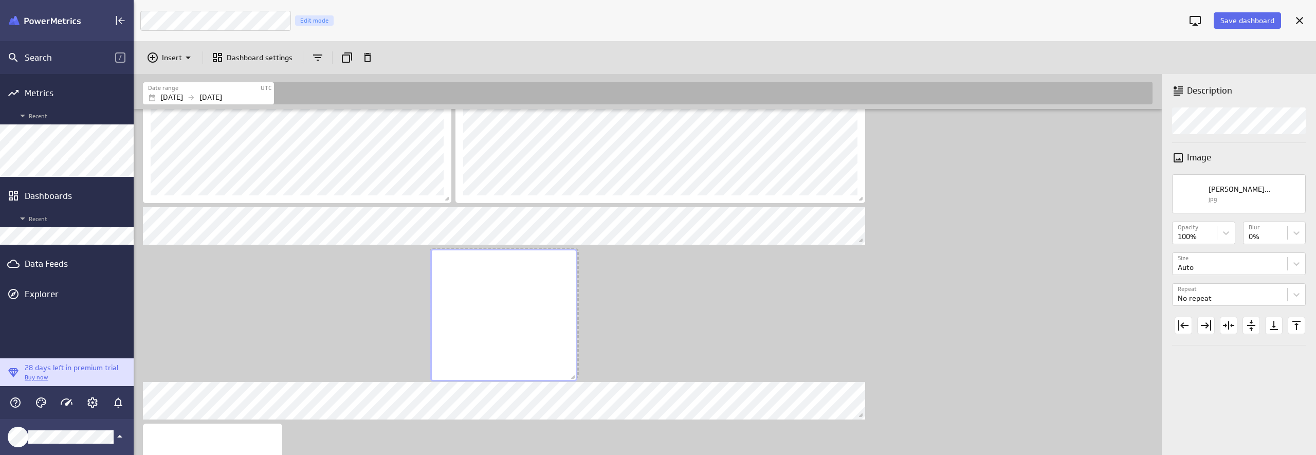
drag, startPoint x: 593, startPoint y: 325, endPoint x: 575, endPoint y: 378, distance: 56.4
click at [575, 378] on span "Dashboard content with 9 widgets" at bounding box center [574, 378] width 10 height 10
click at [629, 330] on div "Dashboard content with 9 widgets" at bounding box center [650, 122] width 1018 height 766
click at [514, 311] on div "No description available" at bounding box center [505, 314] width 148 height 129
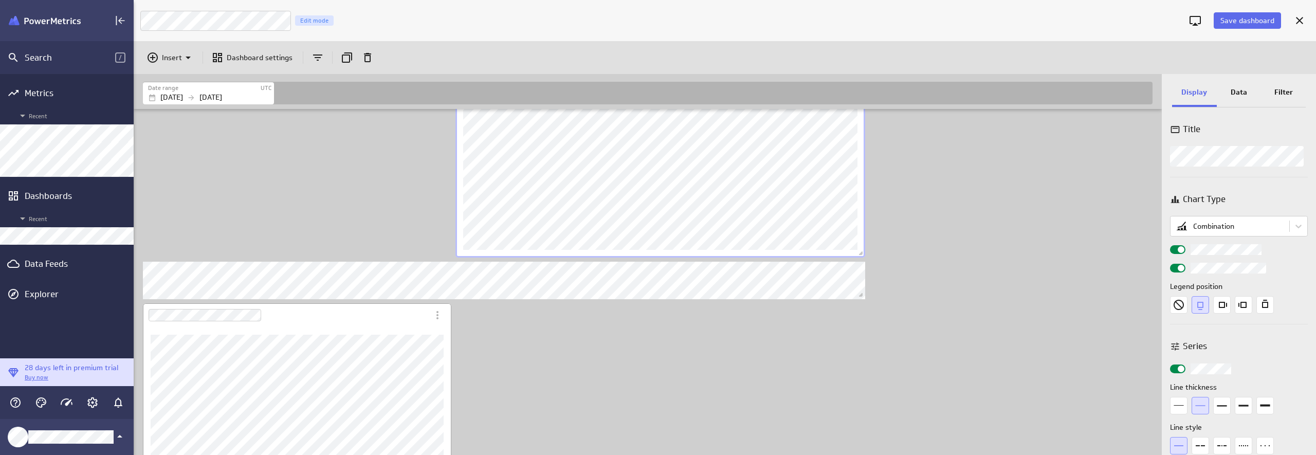
click at [372, 324] on div "Dashboard Widget" at bounding box center [297, 401] width 308 height 196
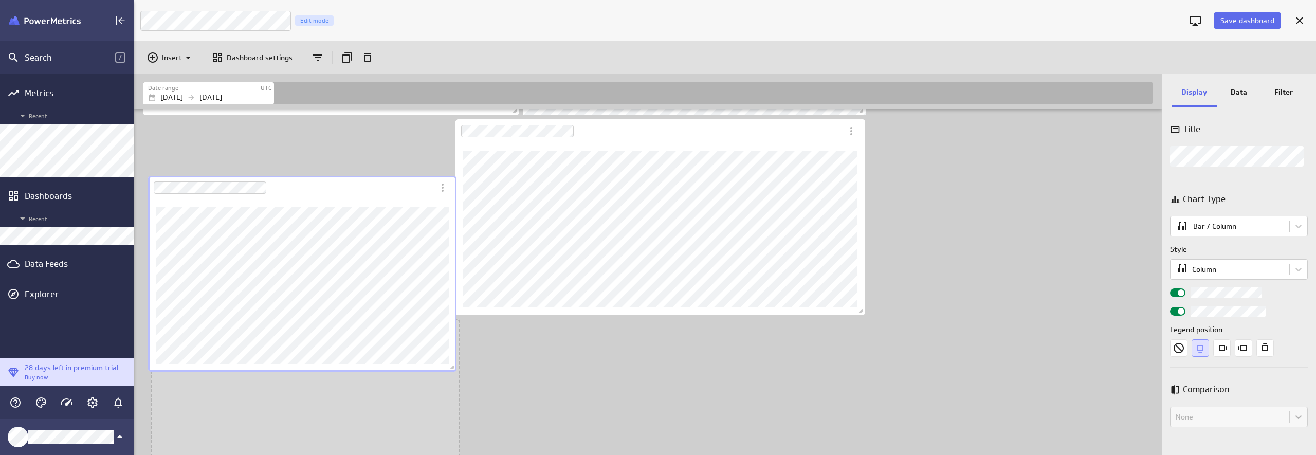
drag, startPoint x: 372, startPoint y: 262, endPoint x: 377, endPoint y: 107, distance: 154.3
click at [377, 107] on div "Date range UTC [DATE] [DATE]" at bounding box center [648, 264] width 1028 height 381
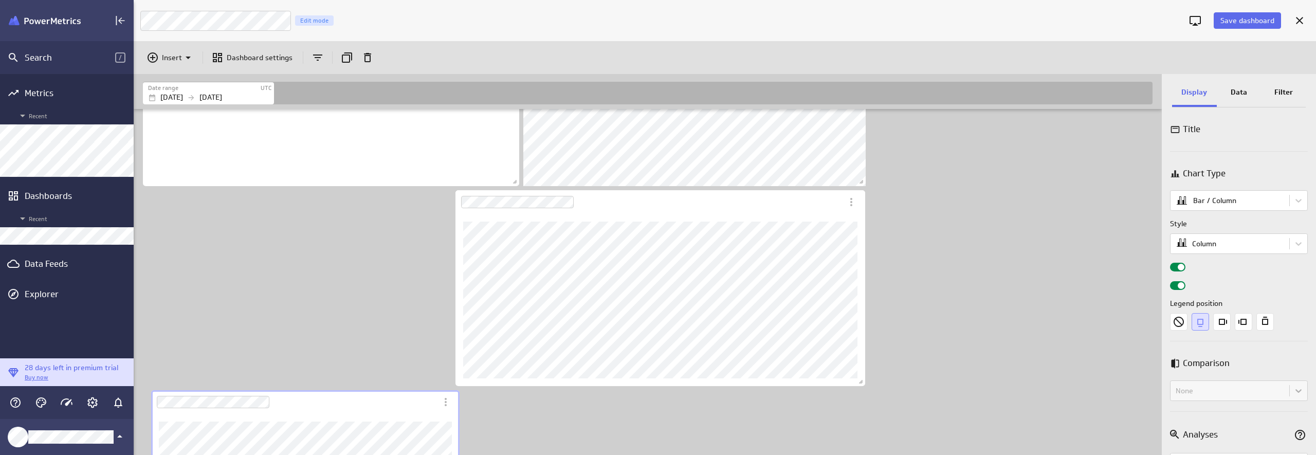
click at [372, 393] on div "Dashboard Widget" at bounding box center [294, 402] width 286 height 24
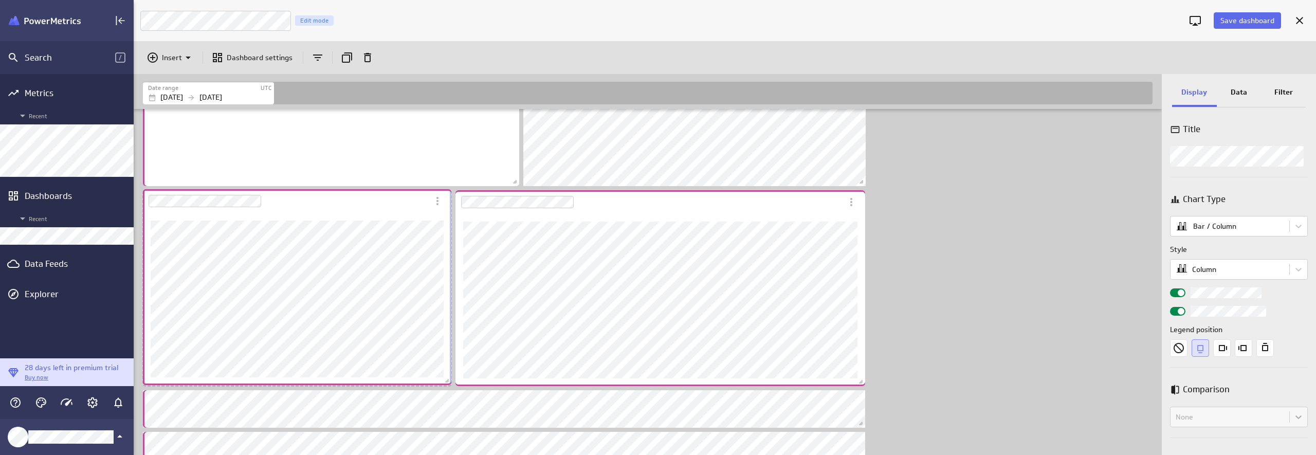
drag, startPoint x: 371, startPoint y: 391, endPoint x: 363, endPoint y: 190, distance: 201.2
click at [363, 190] on div "Dashboard Widget" at bounding box center [286, 201] width 286 height 24
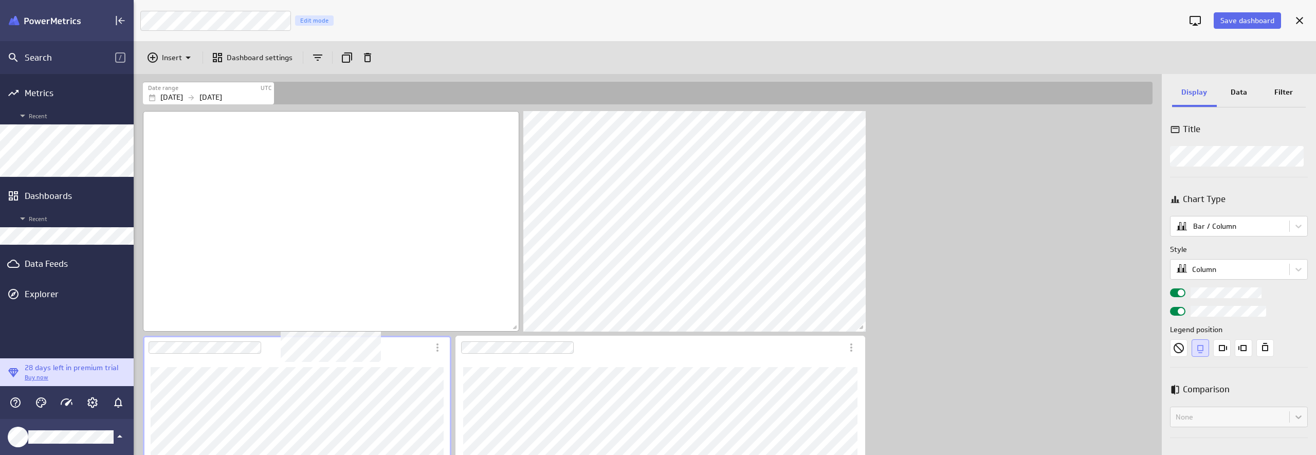
click at [456, 240] on div "No description available" at bounding box center [331, 221] width 376 height 221
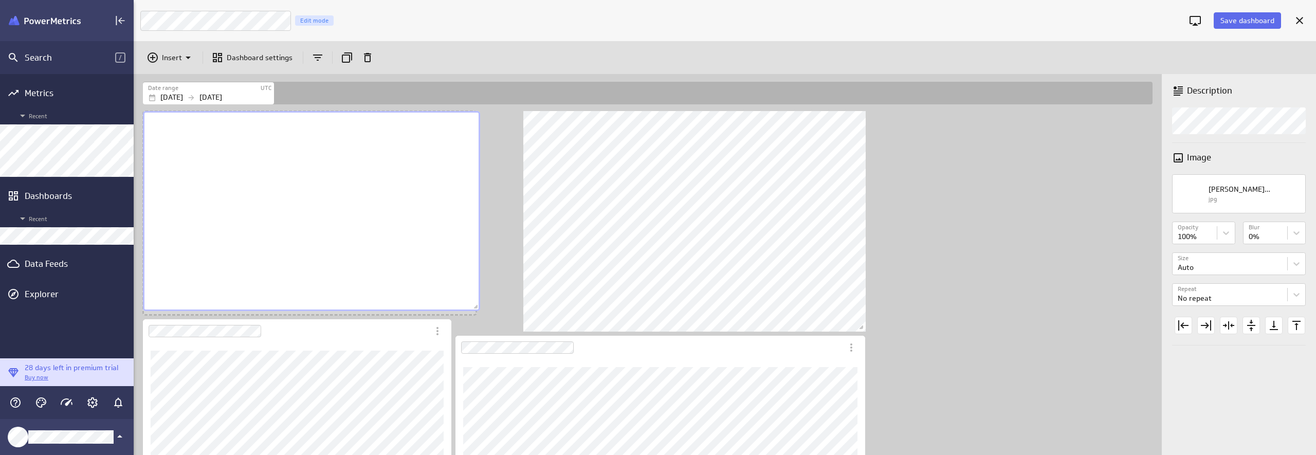
drag, startPoint x: 517, startPoint y: 329, endPoint x: 478, endPoint y: 308, distance: 44.2
click at [478, 308] on span "Dashboard content with 9 widgets" at bounding box center [477, 308] width 10 height 10
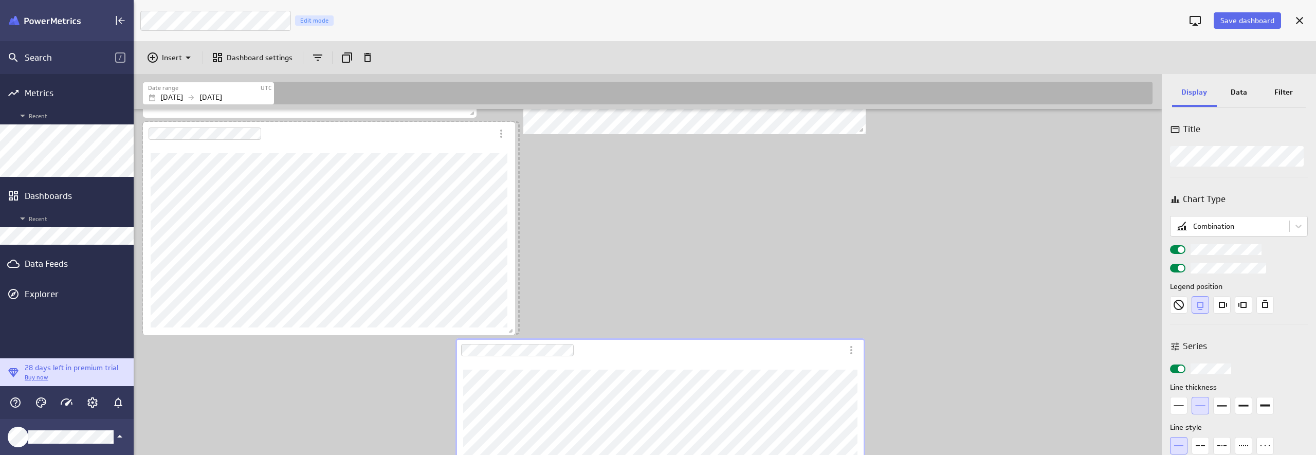
drag, startPoint x: 449, startPoint y: 316, endPoint x: 513, endPoint y: 333, distance: 66.1
click at [513, 333] on span "Dashboard content with 9 widgets" at bounding box center [512, 332] width 10 height 10
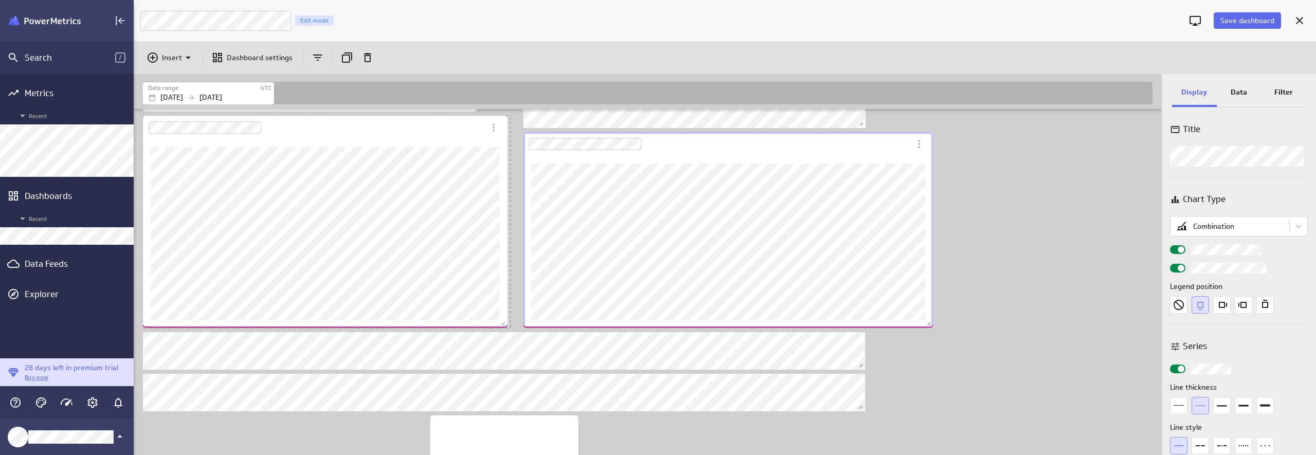
drag, startPoint x: 518, startPoint y: 327, endPoint x: 506, endPoint y: 327, distance: 11.8
click at [506, 327] on span "Dashboard content with 9 widgets" at bounding box center [504, 325] width 10 height 10
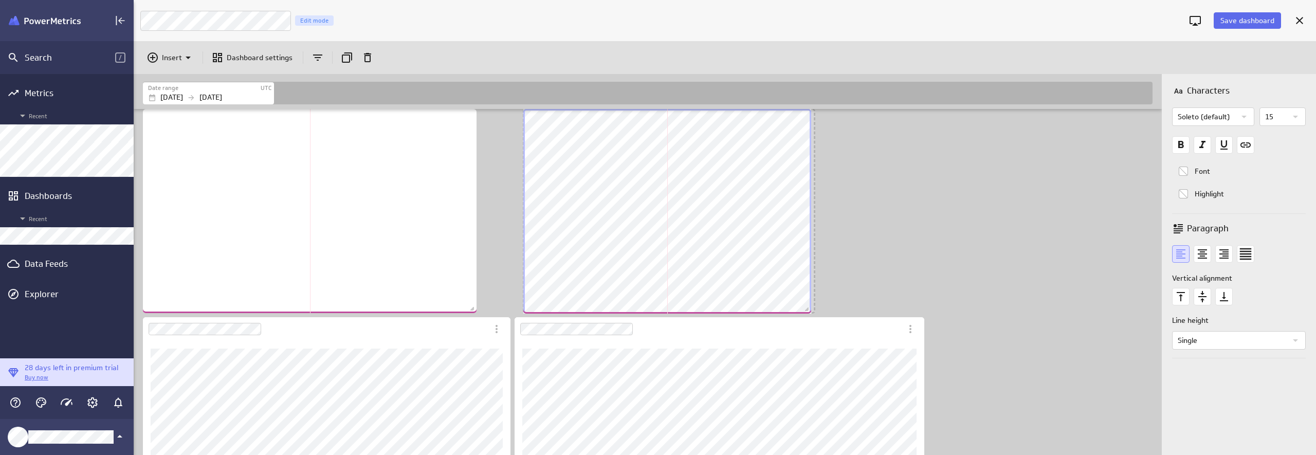
drag, startPoint x: 861, startPoint y: 325, endPoint x: 806, endPoint y: 309, distance: 56.8
click at [806, 309] on span "Dashboard content with 9 widgets" at bounding box center [808, 310] width 10 height 10
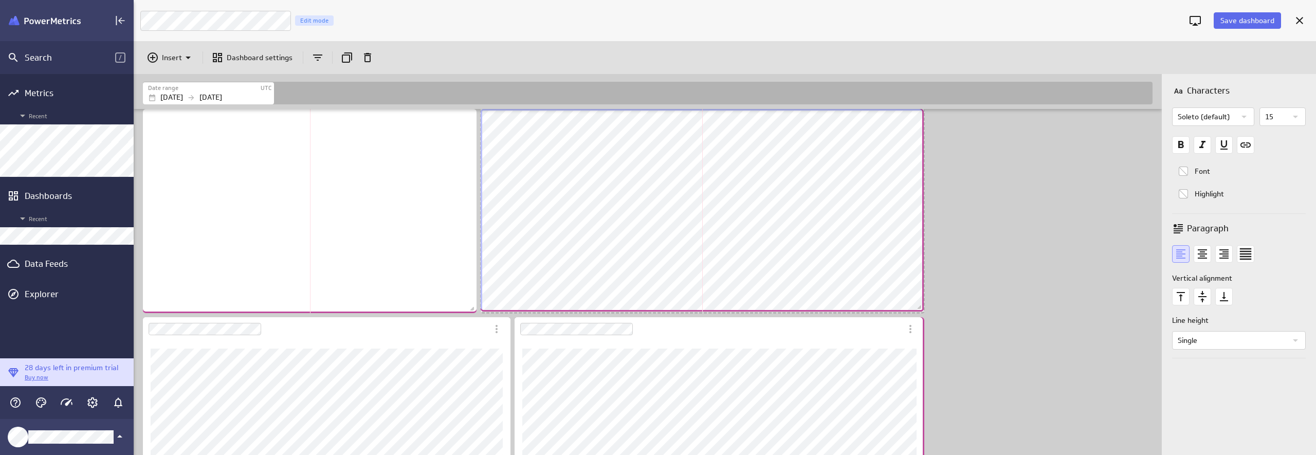
drag, startPoint x: 768, startPoint y: 309, endPoint x: 920, endPoint y: 307, distance: 151.7
click at [920, 307] on span "Dashboard content with 9 widgets" at bounding box center [921, 308] width 10 height 10
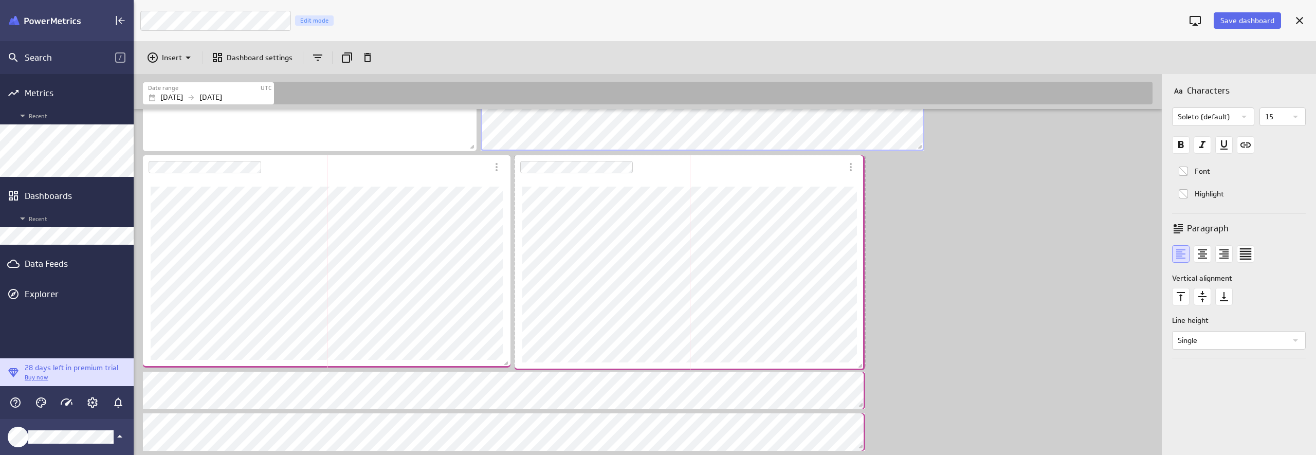
drag, startPoint x: 920, startPoint y: 348, endPoint x: 860, endPoint y: 367, distance: 62.6
click at [860, 367] on span "Dashboard content with 9 widgets" at bounding box center [862, 367] width 10 height 10
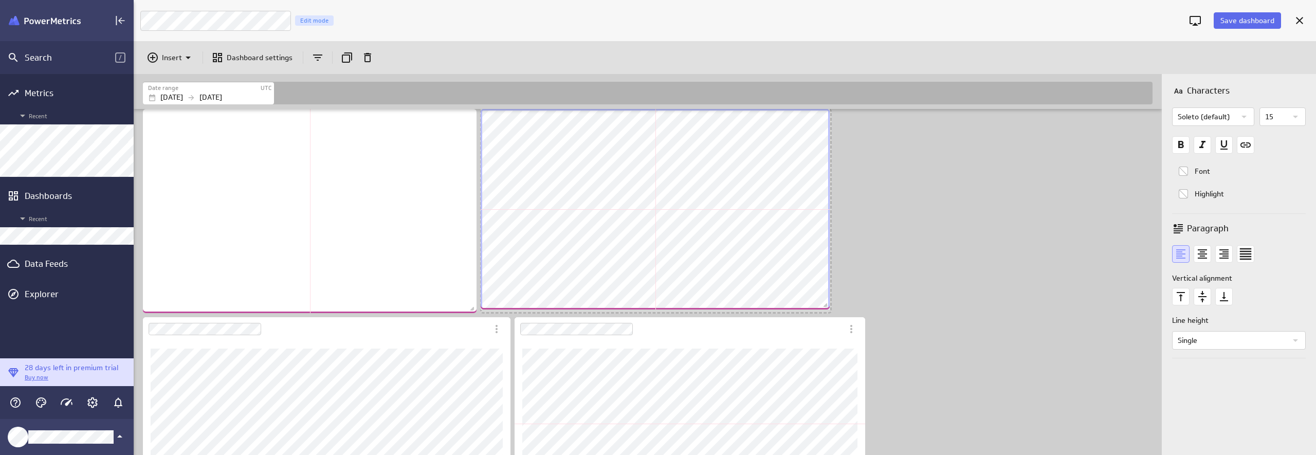
drag, startPoint x: 920, startPoint y: 308, endPoint x: 826, endPoint y: 305, distance: 94.7
click at [826, 305] on span "Dashboard content with 9 widgets" at bounding box center [827, 306] width 10 height 10
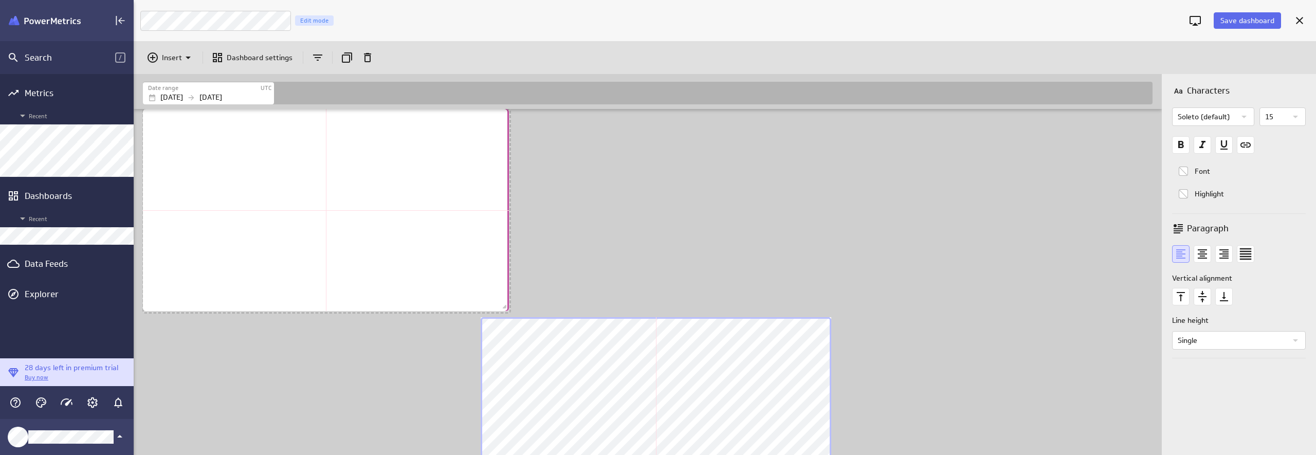
scroll to position [991, 1030]
drag, startPoint x: 474, startPoint y: 309, endPoint x: 503, endPoint y: 308, distance: 29.3
click at [503, 308] on span "Dashboard content with 9 widgets" at bounding box center [503, 309] width 10 height 10
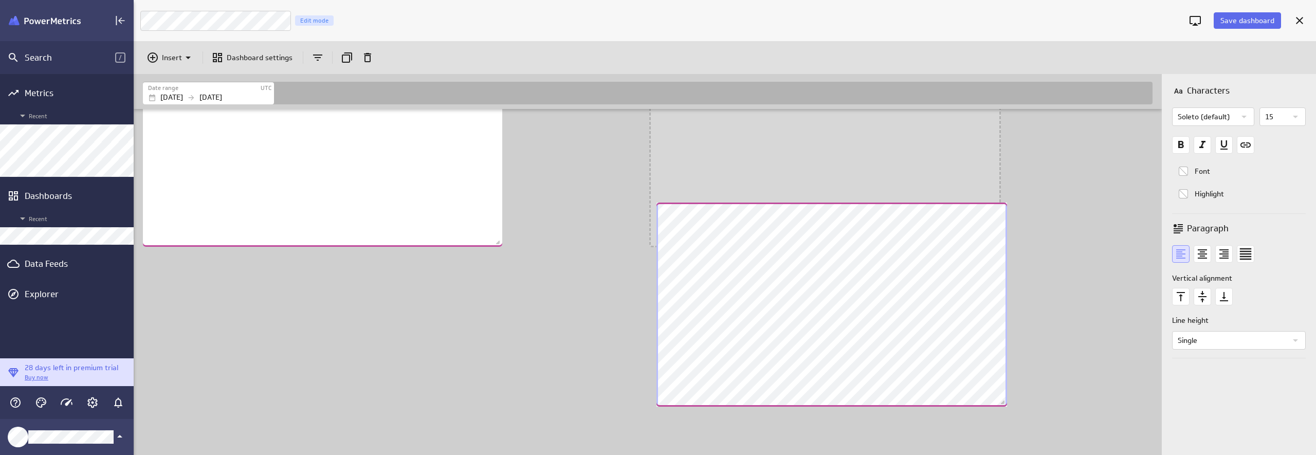
scroll to position [783, 1030]
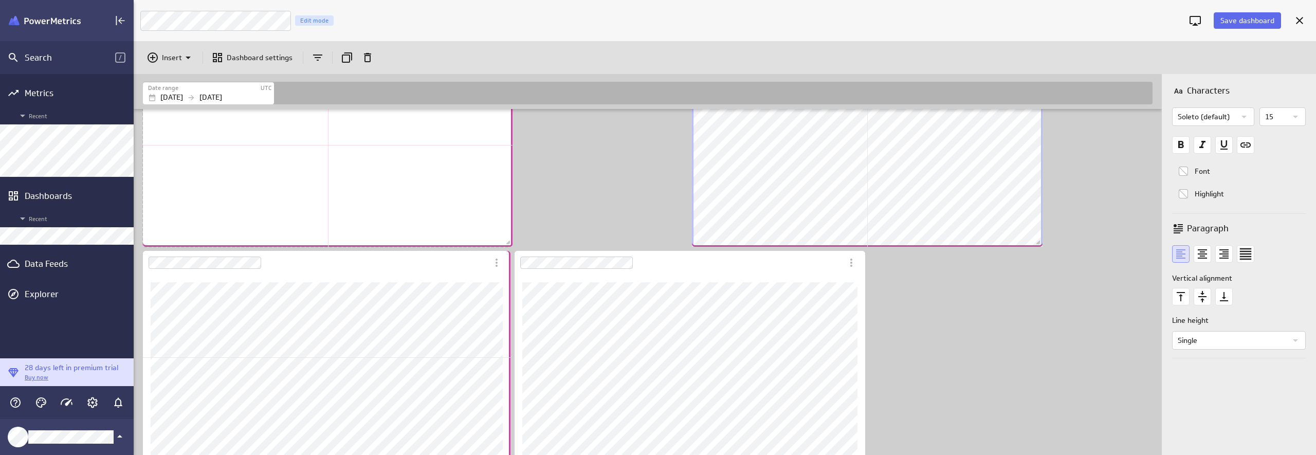
drag, startPoint x: 499, startPoint y: 244, endPoint x: 510, endPoint y: 244, distance: 10.3
click at [510, 244] on span "Dashboard content with 9 widgets" at bounding box center [509, 244] width 10 height 10
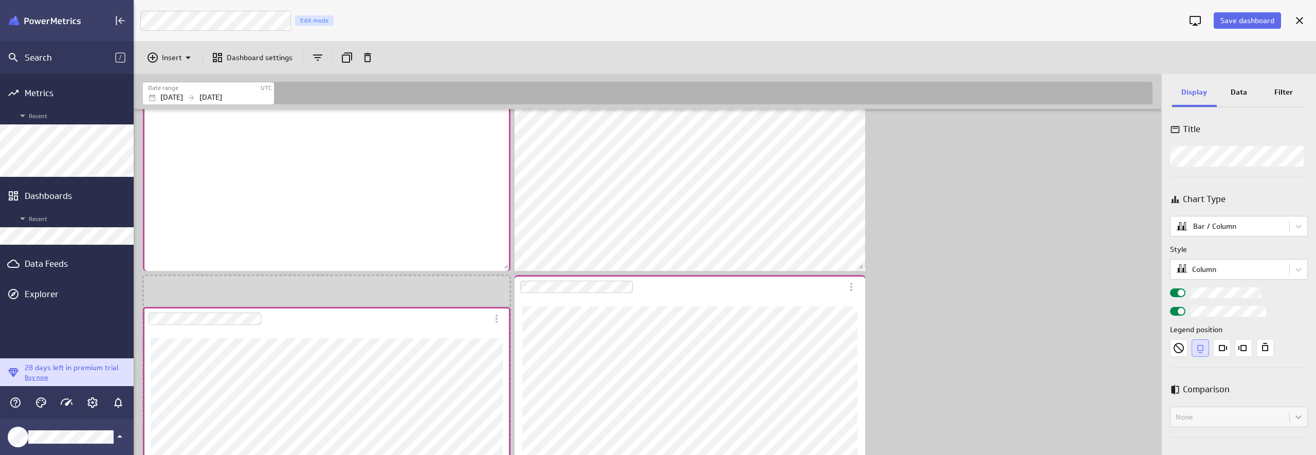
scroll to position [77, 0]
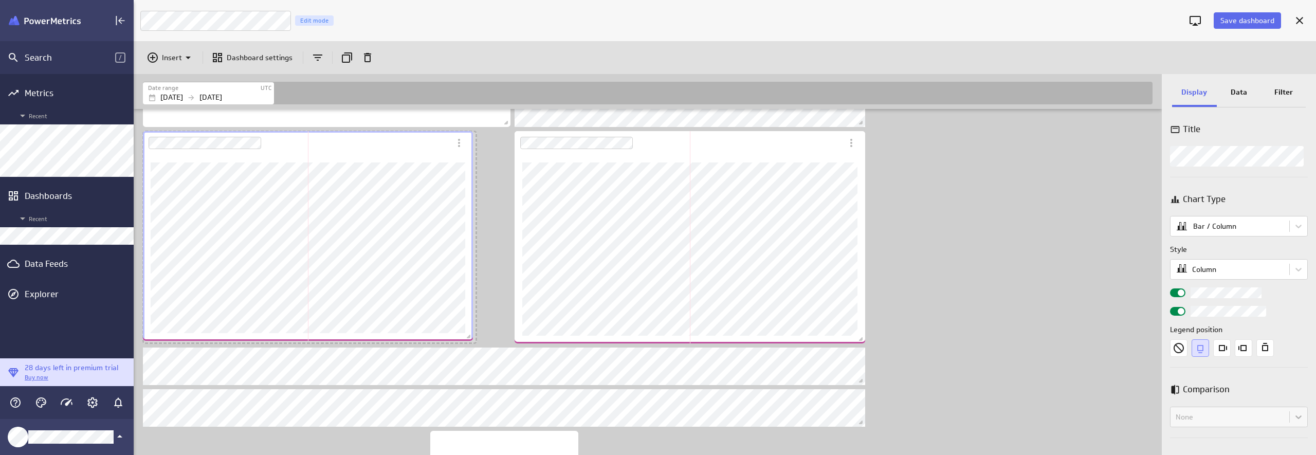
drag, startPoint x: 506, startPoint y: 339, endPoint x: 469, endPoint y: 336, distance: 37.6
click at [469, 336] on span "Dashboard content with 9 widgets" at bounding box center [470, 338] width 10 height 10
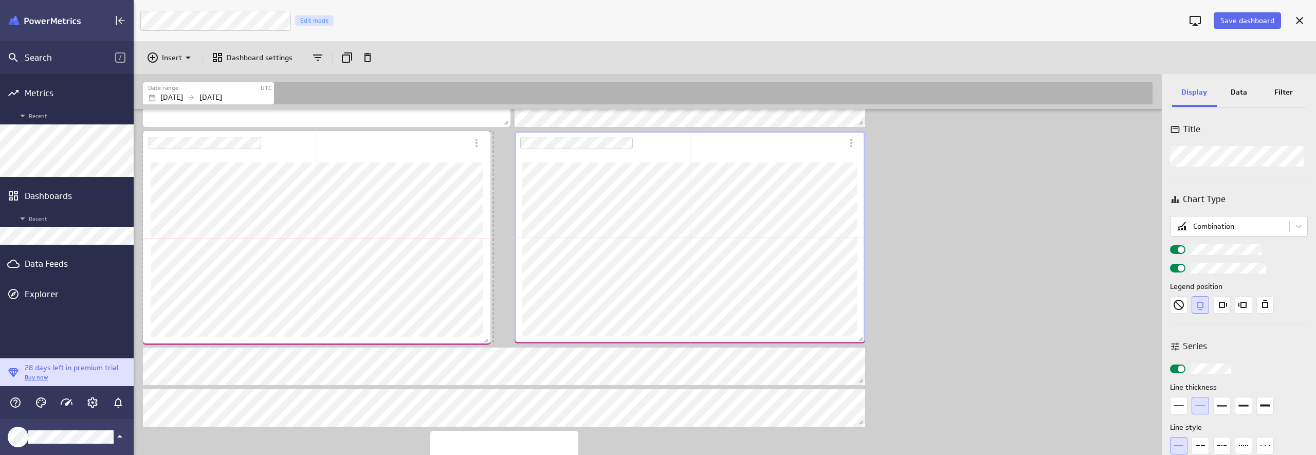
drag, startPoint x: 472, startPoint y: 339, endPoint x: 486, endPoint y: 340, distance: 14.0
click at [486, 340] on span "Dashboard content with 9 widgets" at bounding box center [487, 342] width 10 height 10
click at [520, 333] on div "Dashboard Widget" at bounding box center [690, 249] width 351 height 189
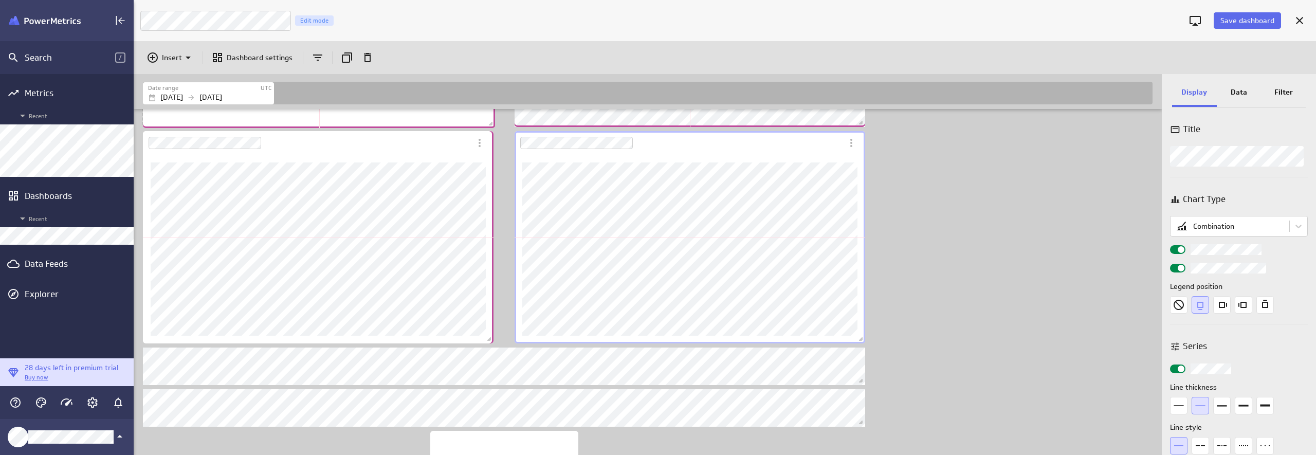
drag, startPoint x: 507, startPoint y: 123, endPoint x: 492, endPoint y: 124, distance: 15.5
click at [492, 124] on span "Dashboard content with 9 widgets" at bounding box center [492, 125] width 10 height 10
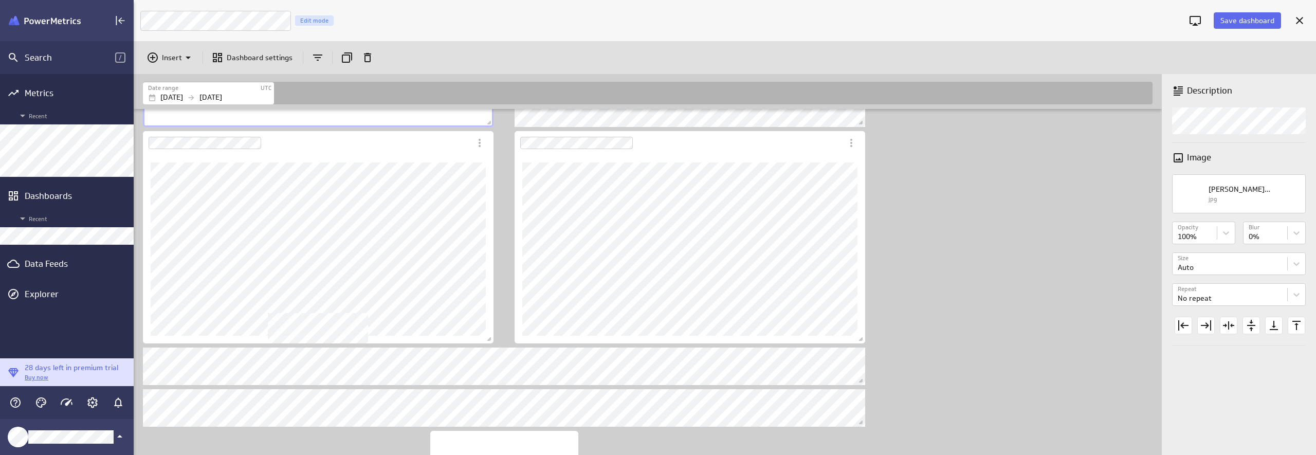
scroll to position [2, 0]
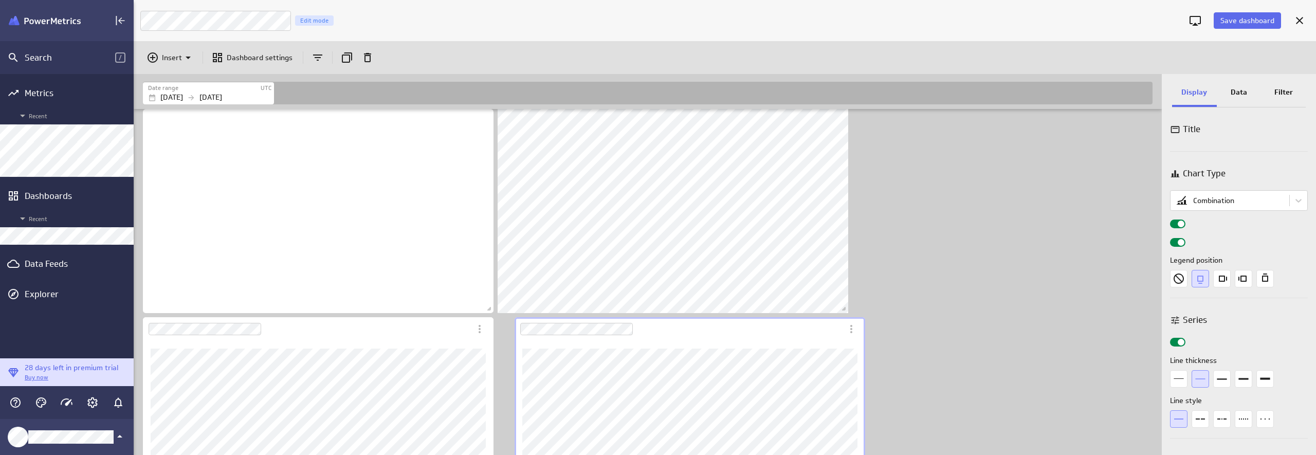
click at [515, 353] on div "Dashboard Widget" at bounding box center [690, 435] width 351 height 189
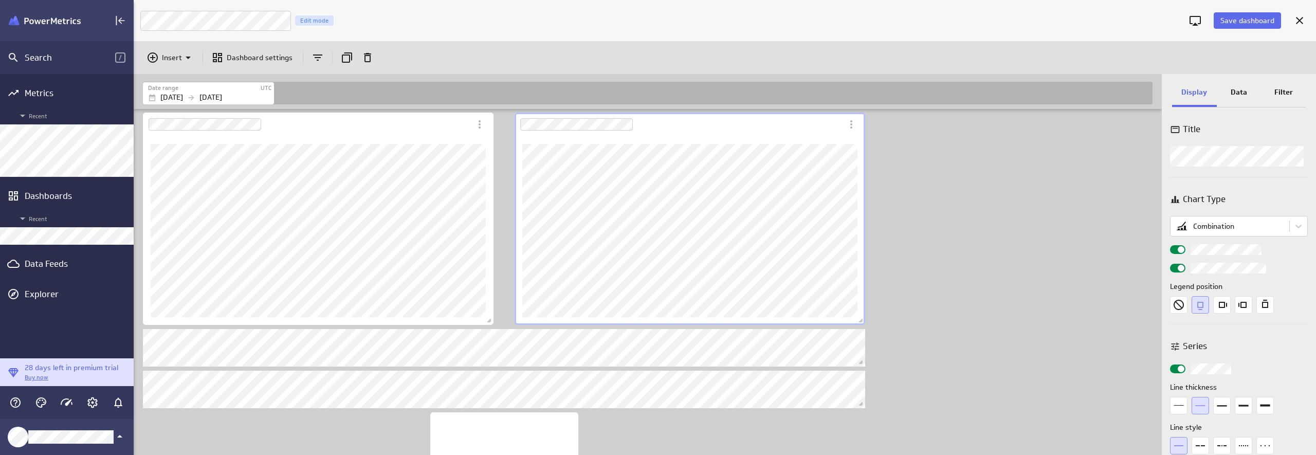
scroll to position [81, 0]
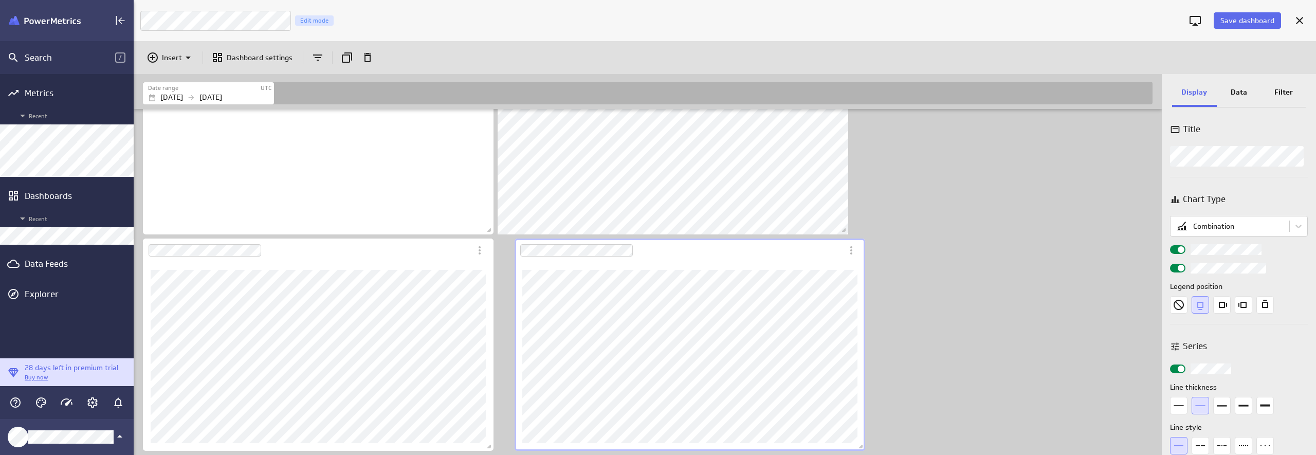
click at [848, 232] on span "Dashboard content with 9 widgets" at bounding box center [845, 231] width 10 height 10
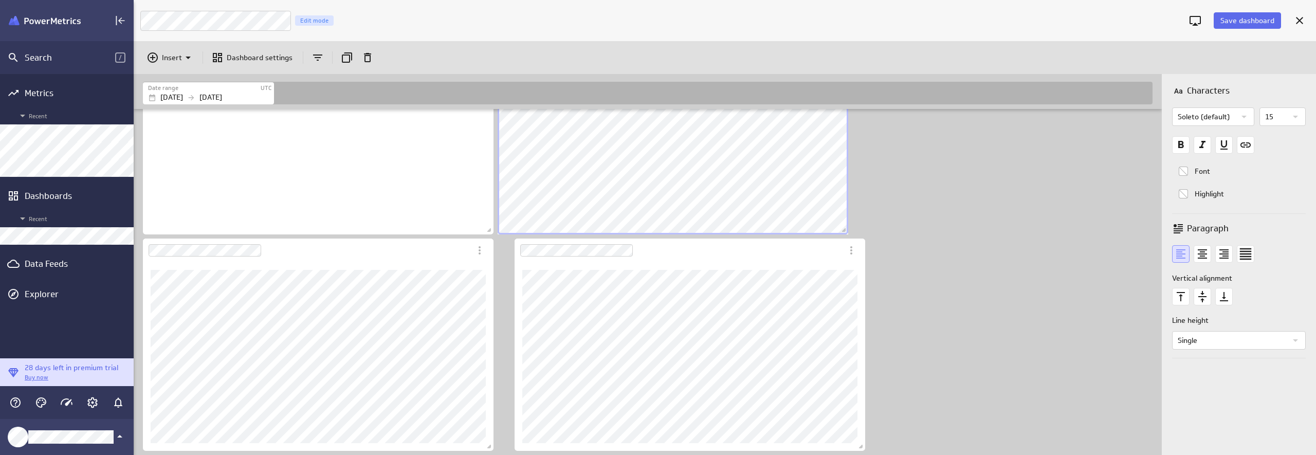
scroll to position [2, 0]
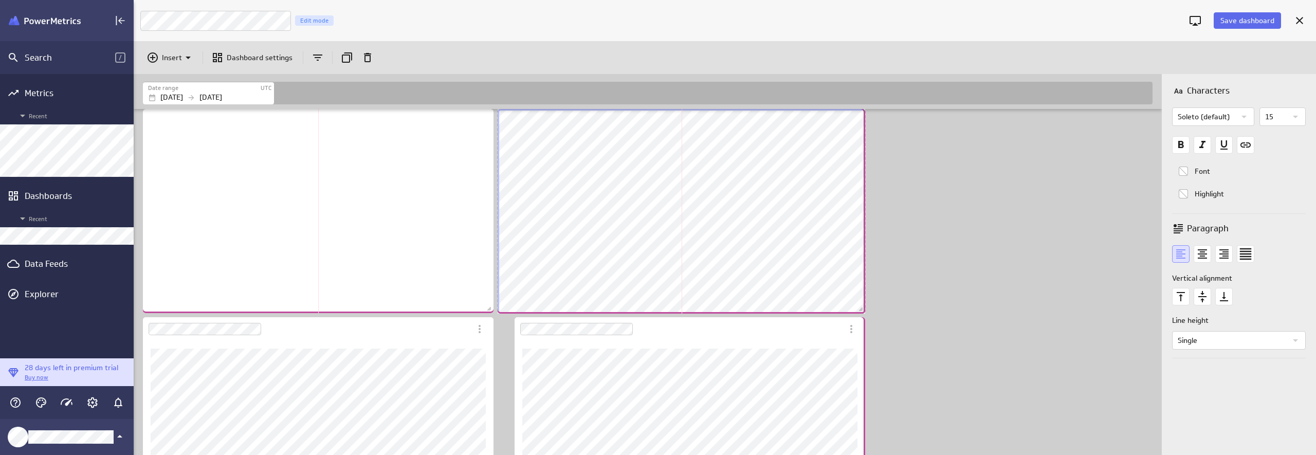
drag, startPoint x: 843, startPoint y: 310, endPoint x: 860, endPoint y: 310, distance: 17.0
click at [860, 310] on span "Dashboard content with 9 widgets" at bounding box center [862, 310] width 10 height 10
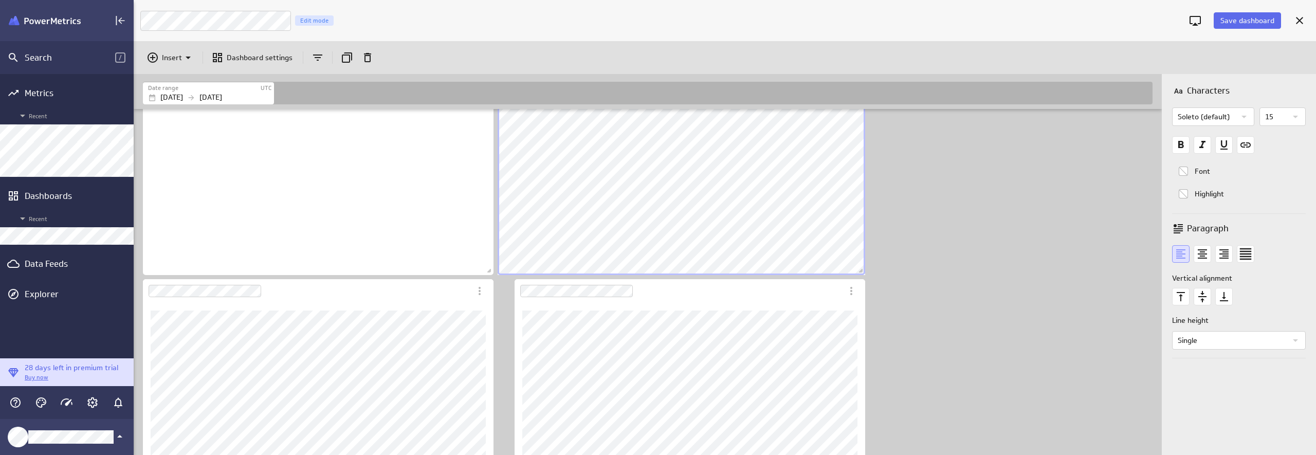
scroll to position [205, 0]
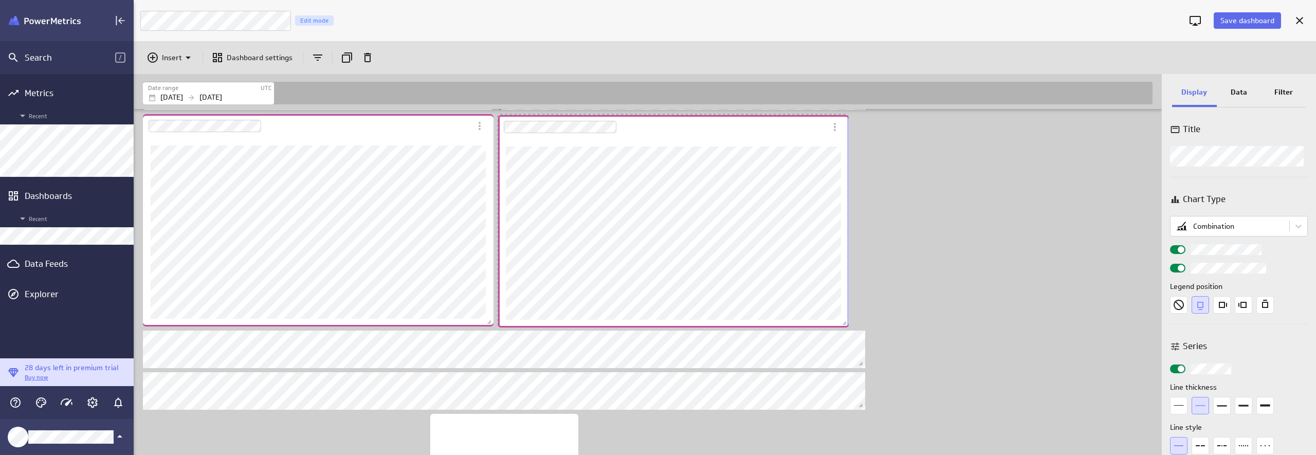
drag, startPoint x: 517, startPoint y: 297, endPoint x: 500, endPoint y: 298, distance: 16.5
click at [500, 298] on div "Dashboard Widget" at bounding box center [673, 233] width 351 height 189
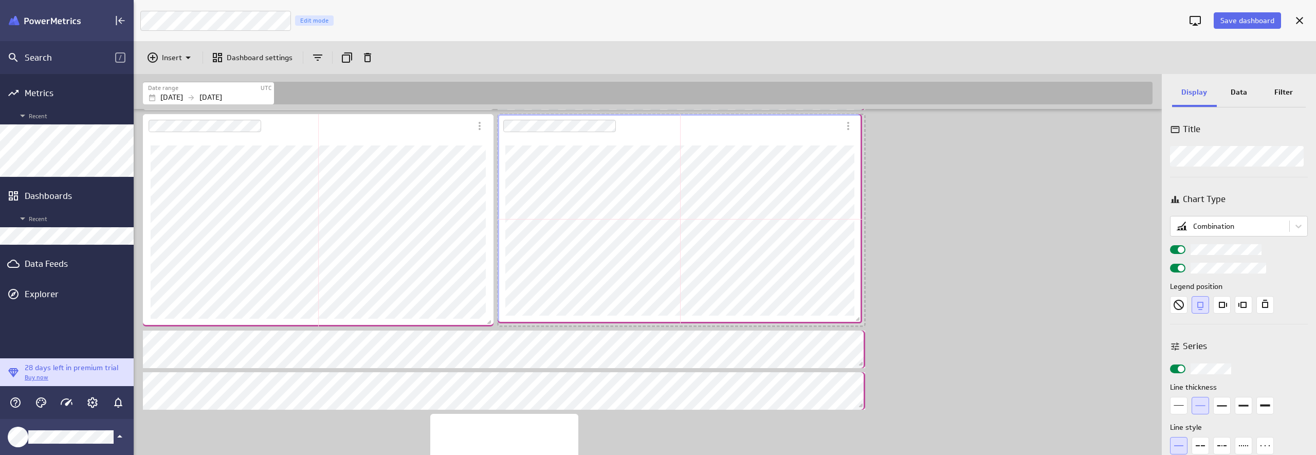
drag, startPoint x: 843, startPoint y: 323, endPoint x: 857, endPoint y: 320, distance: 14.2
click at [857, 320] on span "Dashboard content with 9 widgets" at bounding box center [859, 320] width 10 height 10
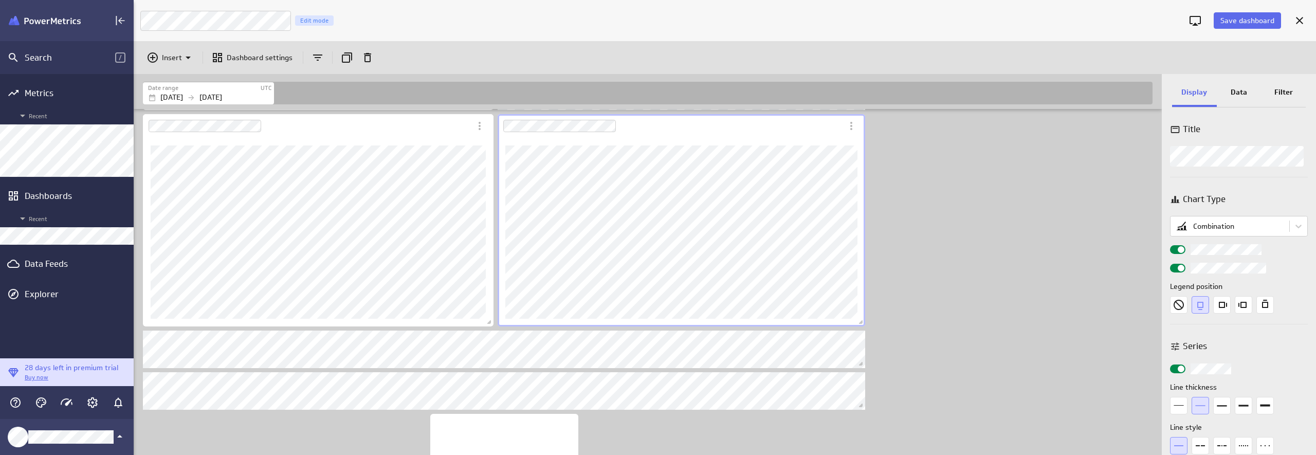
click at [960, 310] on div "Dashboard content with 9 widgets" at bounding box center [650, 287] width 1018 height 766
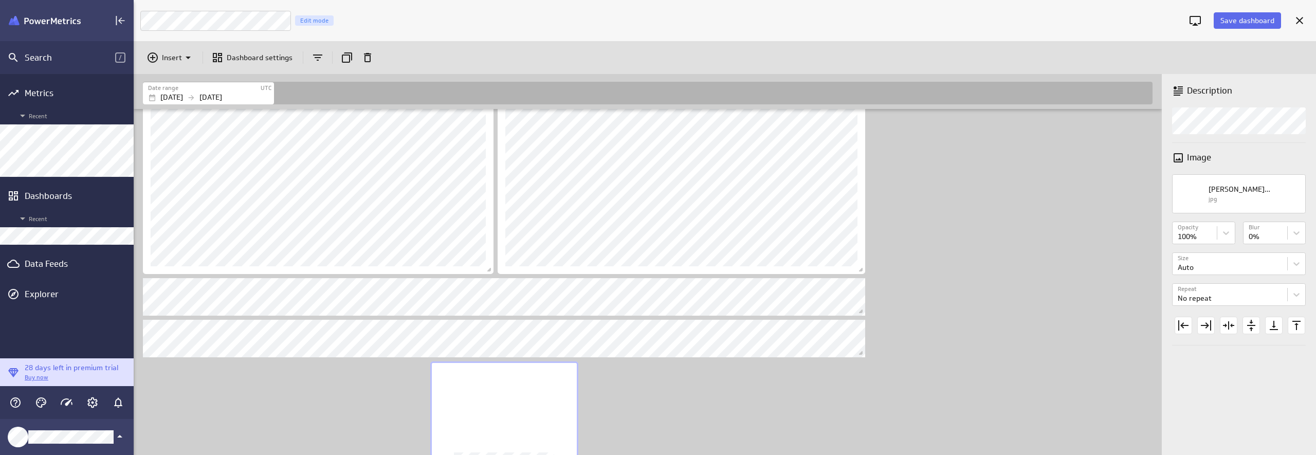
scroll to position [293, 0]
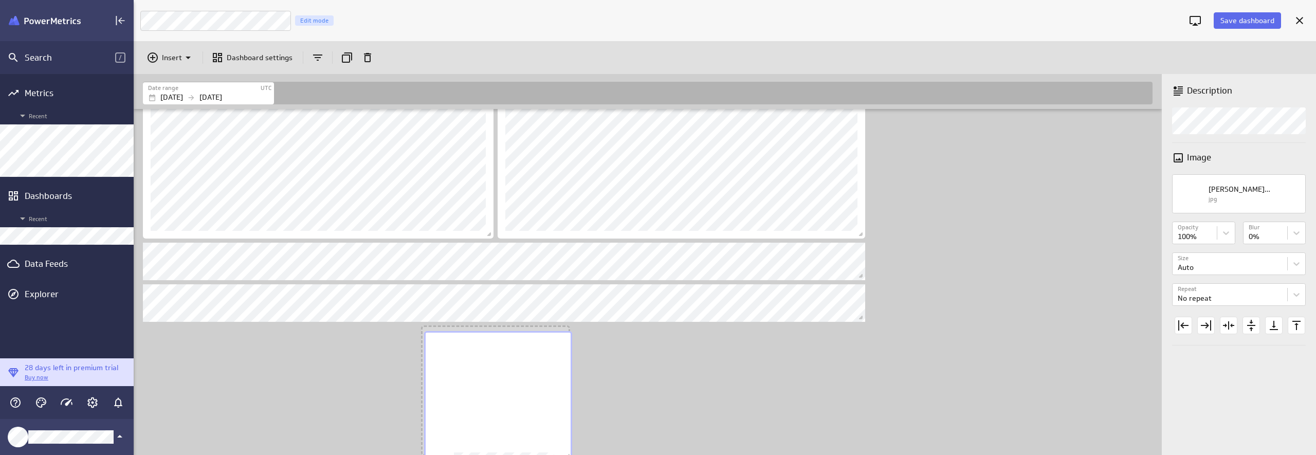
drag, startPoint x: 532, startPoint y: 399, endPoint x: 525, endPoint y: 369, distance: 31.0
click at [525, 369] on div "No description available" at bounding box center [498, 395] width 148 height 129
click at [673, 365] on div "Dashboard content with 9 widgets" at bounding box center [650, 199] width 1018 height 766
drag, startPoint x: 499, startPoint y: 390, endPoint x: 508, endPoint y: 387, distance: 9.5
click at [508, 387] on div "No description available" at bounding box center [503, 387] width 148 height 129
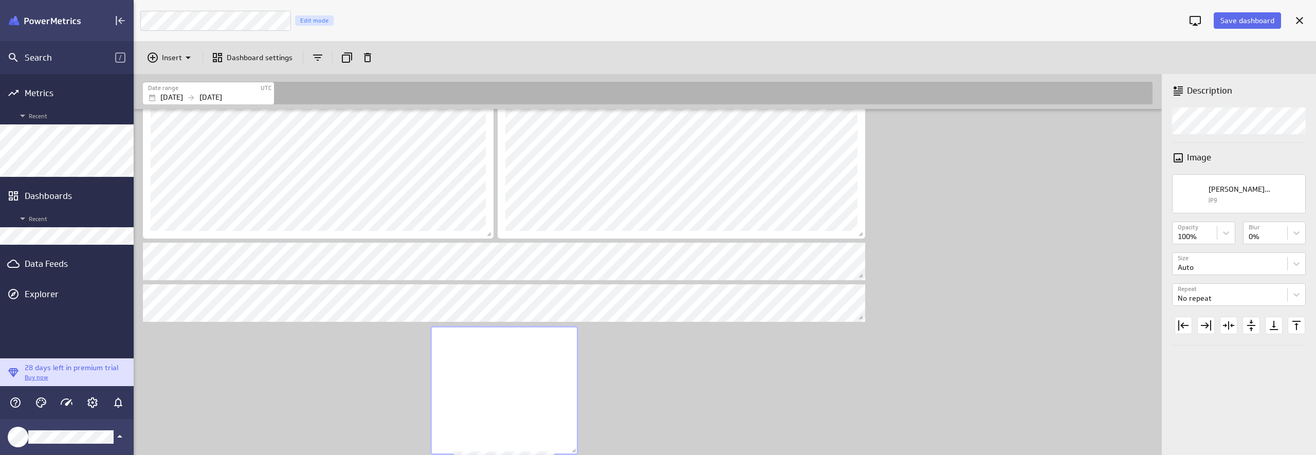
click at [691, 369] on div "Dashboard content with 9 widgets" at bounding box center [650, 199] width 1018 height 766
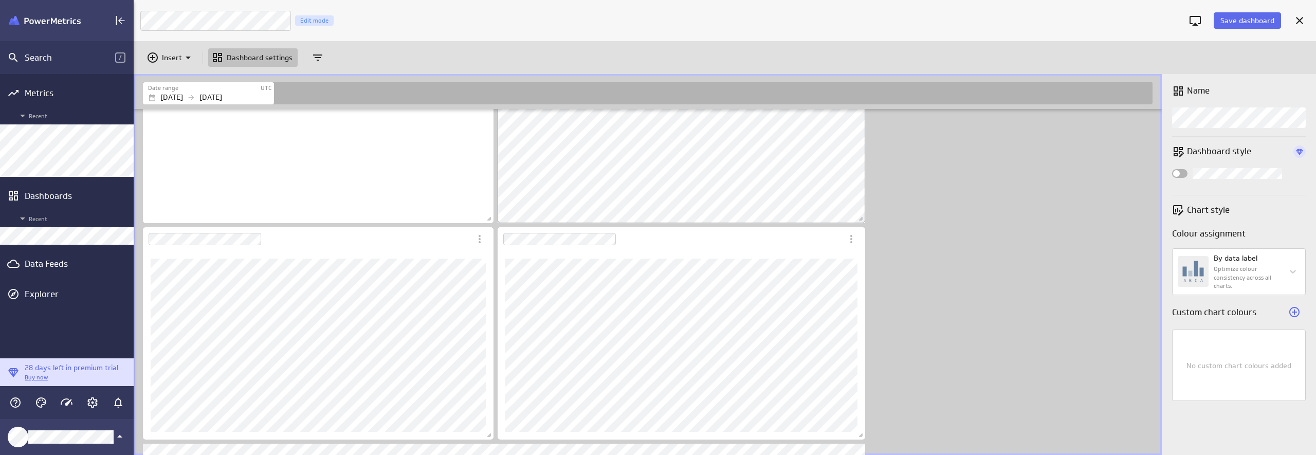
scroll to position [0, 0]
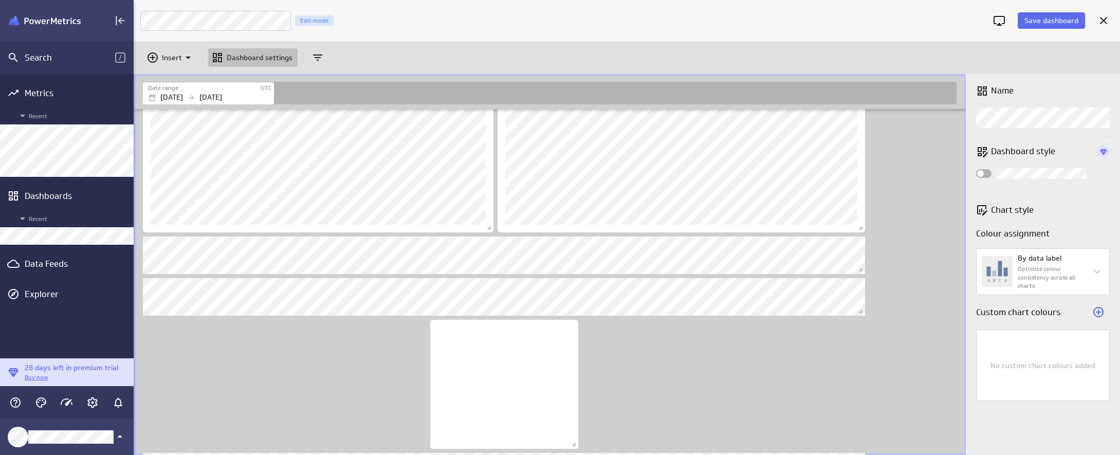
scroll to position [5, 5]
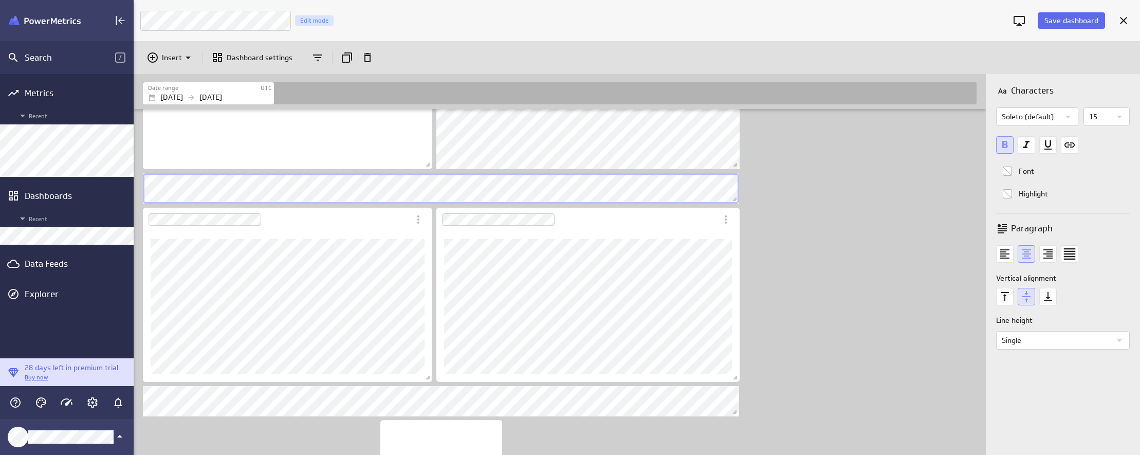
click at [905, 238] on div "Dashboard content with 9 widgets" at bounding box center [562, 314] width 842 height 631
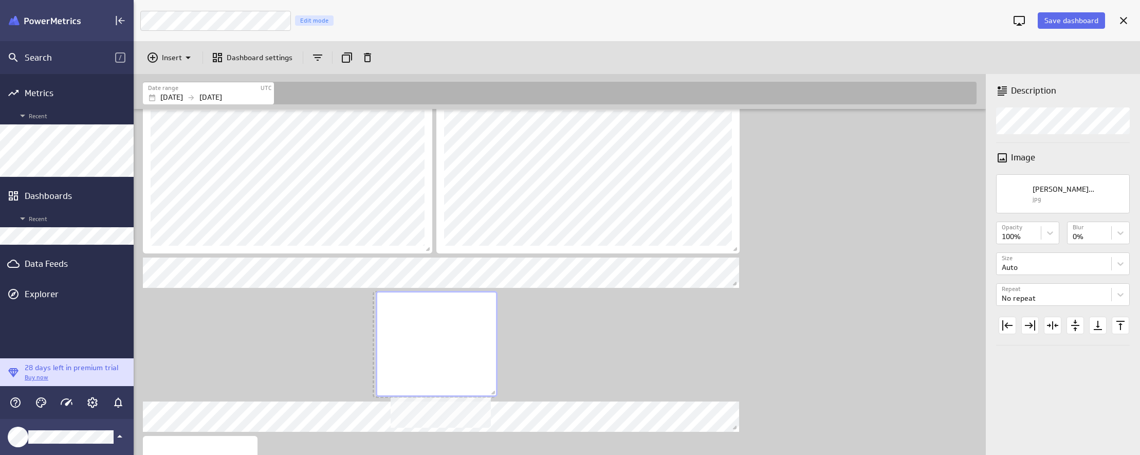
click at [462, 352] on div "No description available" at bounding box center [437, 344] width 122 height 106
click at [440, 359] on div "No description available" at bounding box center [435, 344] width 122 height 106
click at [859, 338] on div "Dashboard content with 9 widgets" at bounding box center [562, 186] width 842 height 631
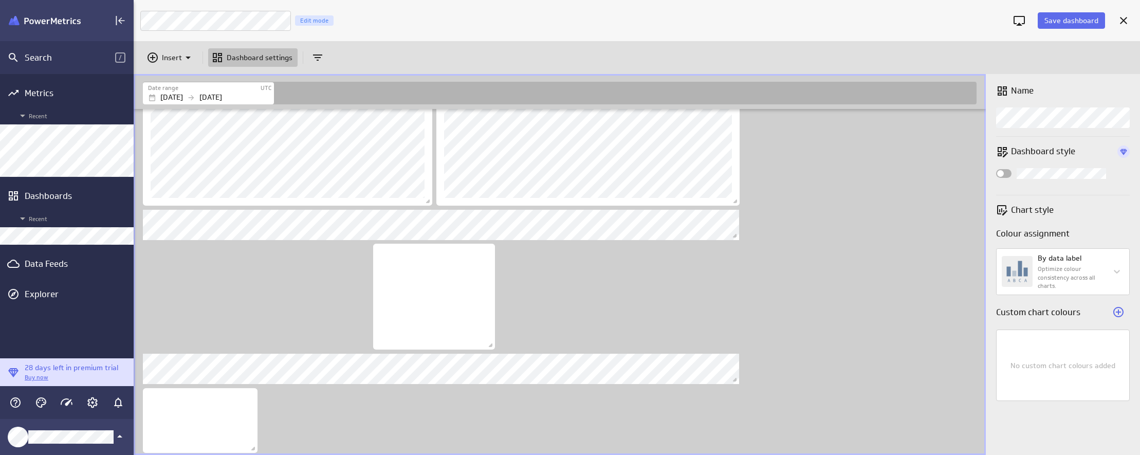
click at [852, 283] on div "Dashboard content with 9 widgets" at bounding box center [562, 138] width 842 height 631
click at [44, 267] on div "Data Feeds" at bounding box center [67, 263] width 84 height 11
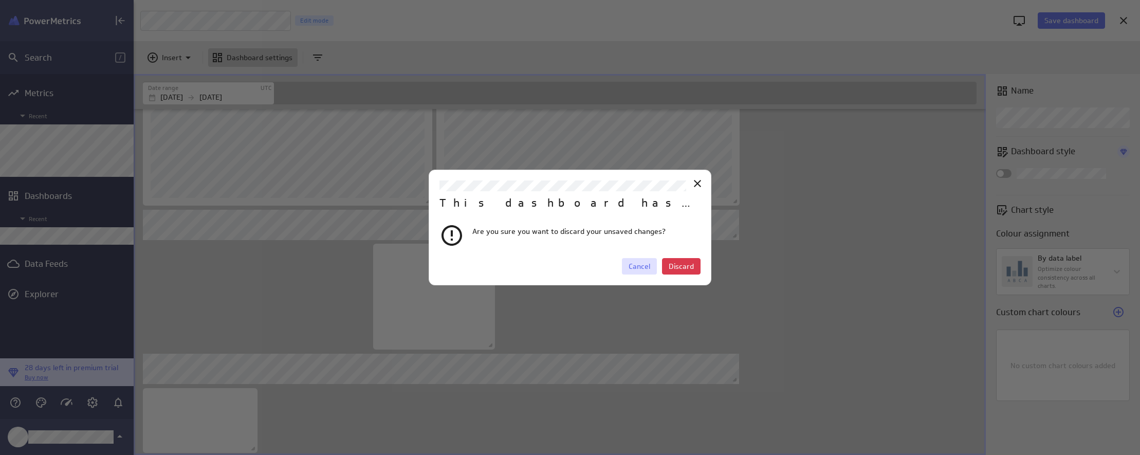
click at [645, 269] on span "Cancel" at bounding box center [640, 266] width 22 height 9
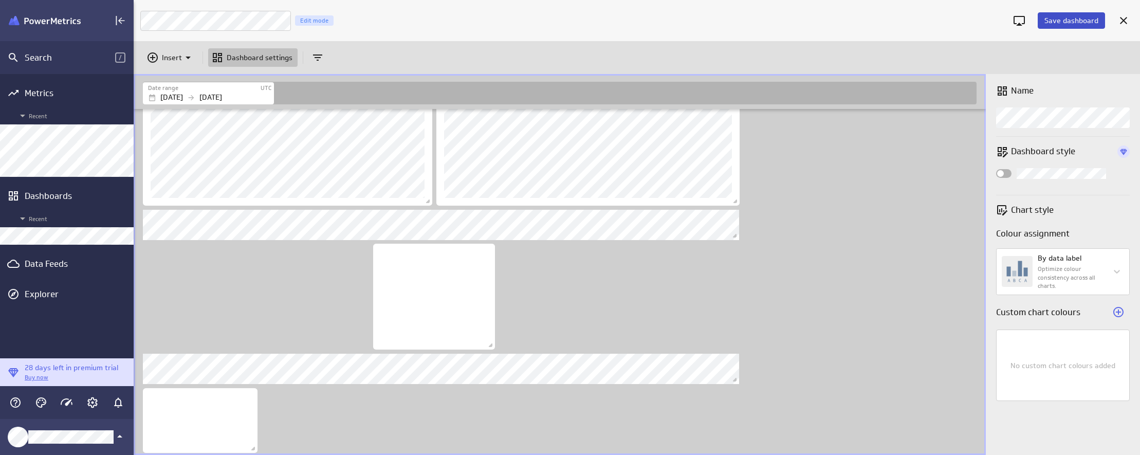
click at [1077, 25] on span "Save dashboard" at bounding box center [1072, 20] width 54 height 9
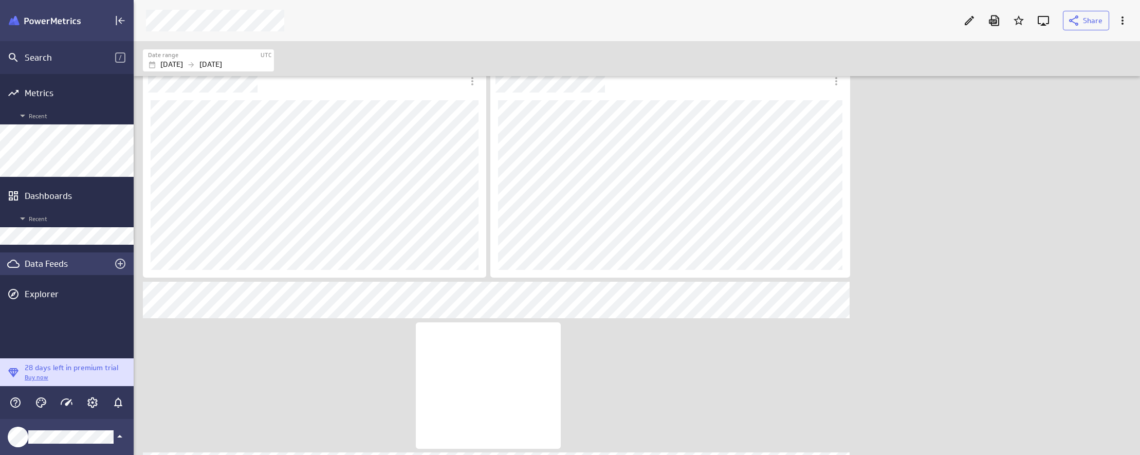
click at [35, 269] on div "Data Feeds" at bounding box center [67, 263] width 134 height 23
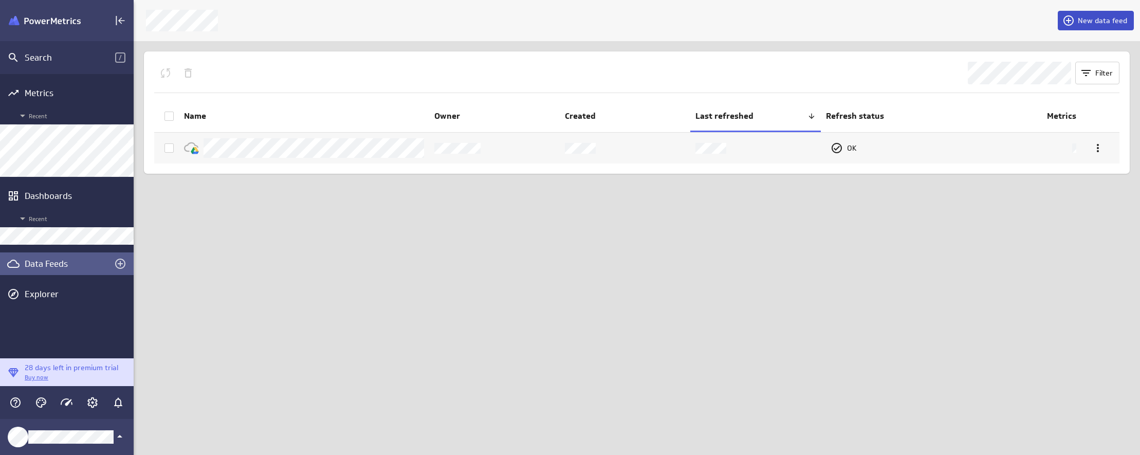
click at [1094, 22] on span "New data feed" at bounding box center [1102, 20] width 49 height 9
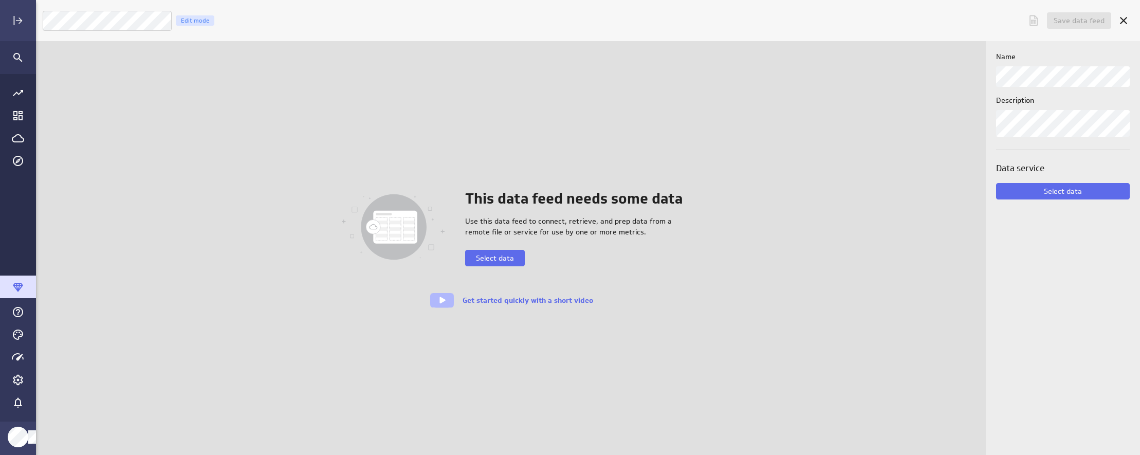
click at [649, 242] on div "This data feed needs some data Use this data feed to connect, retrieve, and pre…" at bounding box center [573, 227] width 217 height 78
click at [500, 254] on span "Select data" at bounding box center [495, 257] width 38 height 9
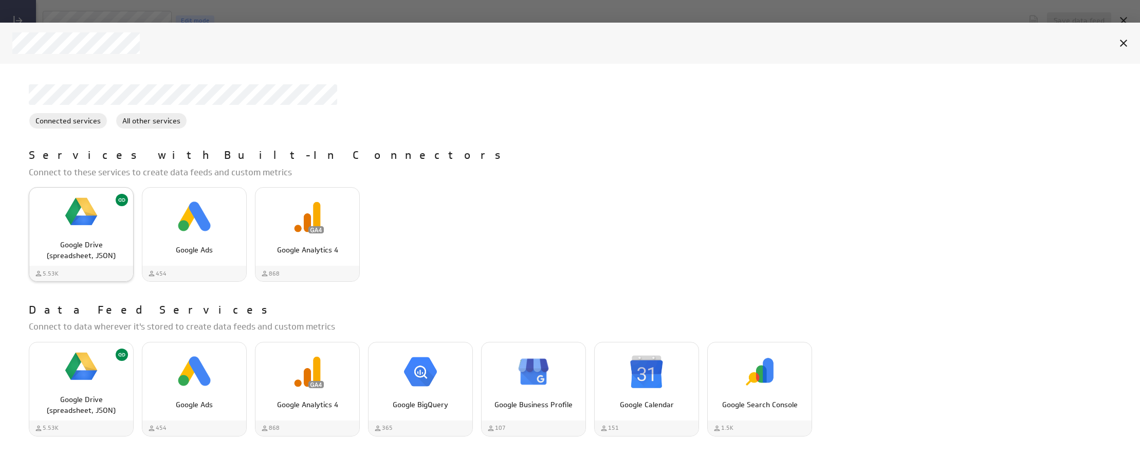
click at [61, 231] on div "Google Drive (spreadsheet, JSON)" at bounding box center [81, 246] width 104 height 30
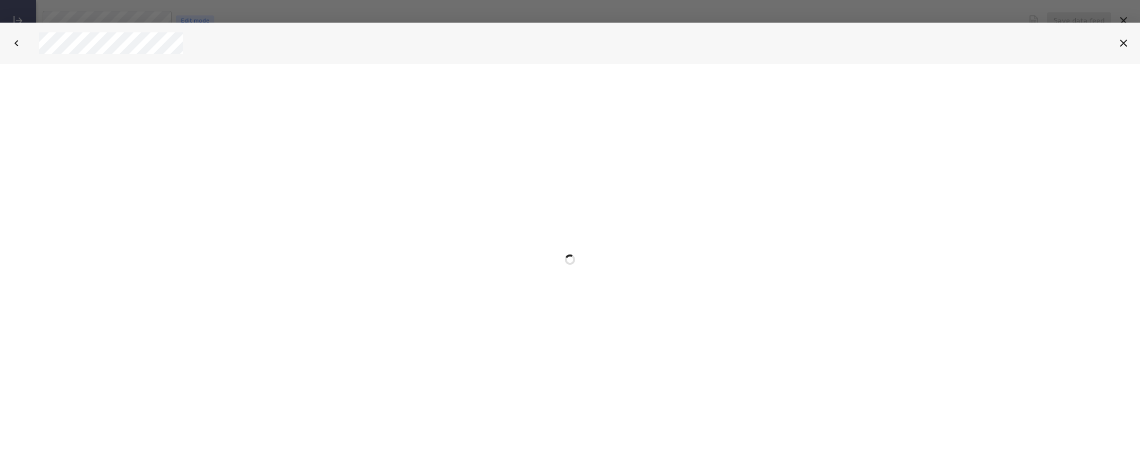
select select "7359447085fc23625c412de44c90de4c"
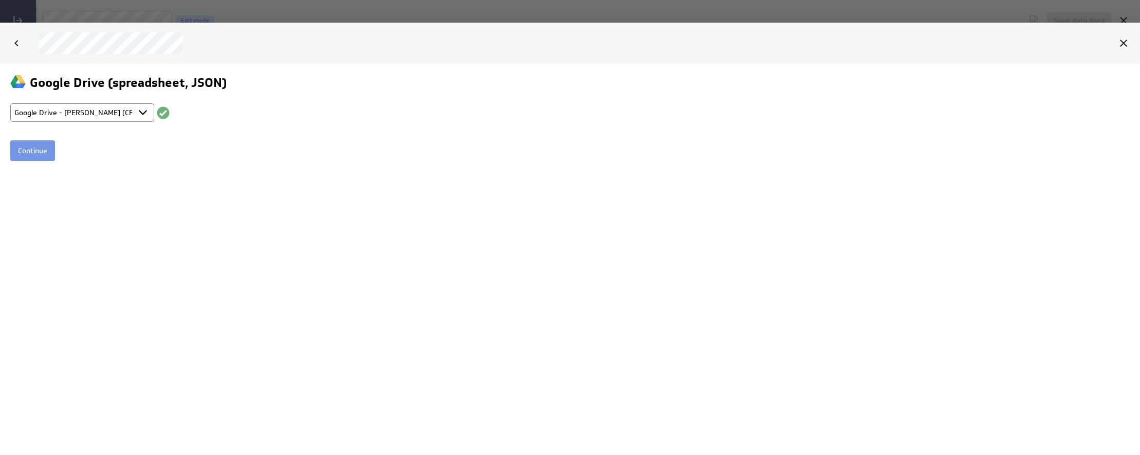
click at [27, 161] on html "Google Drive (spreadsheet, JSON) Select account Google Drive - [PERSON_NAME] (C…" at bounding box center [570, 117] width 1140 height 107
click at [34, 149] on input "Continue" at bounding box center [32, 150] width 45 height 21
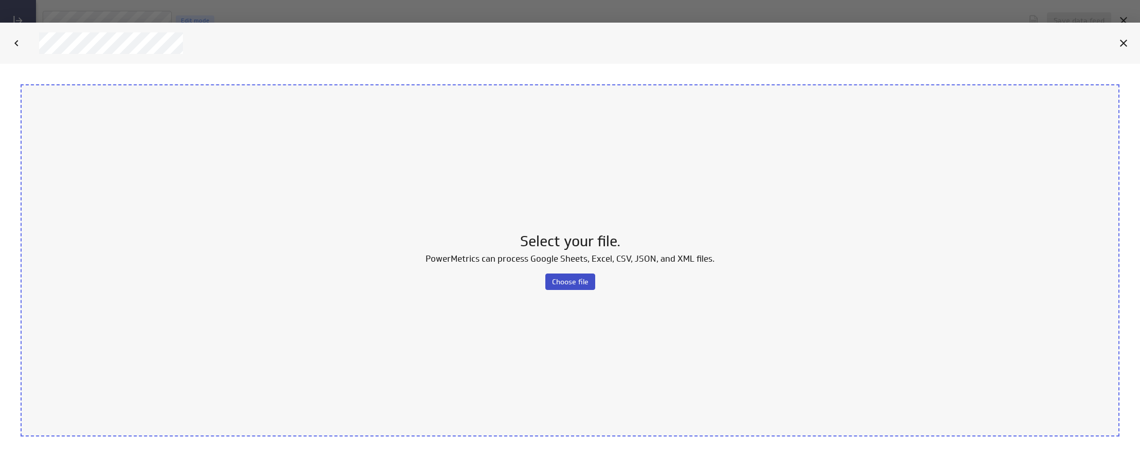
click at [570, 281] on span "Choose file" at bounding box center [570, 281] width 37 height 9
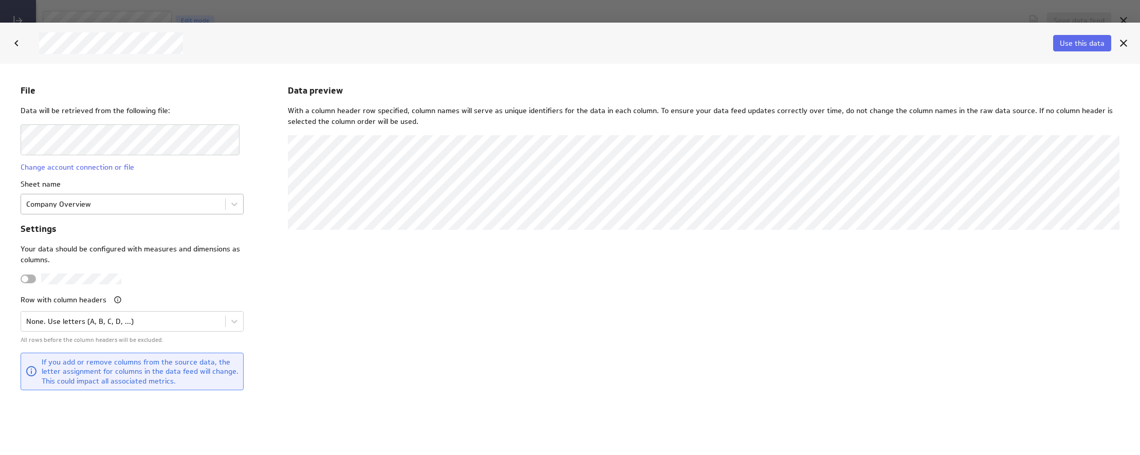
click at [124, 202] on body "File Data will be retrieved from the following file: Change account connection …" at bounding box center [570, 259] width 1140 height 391
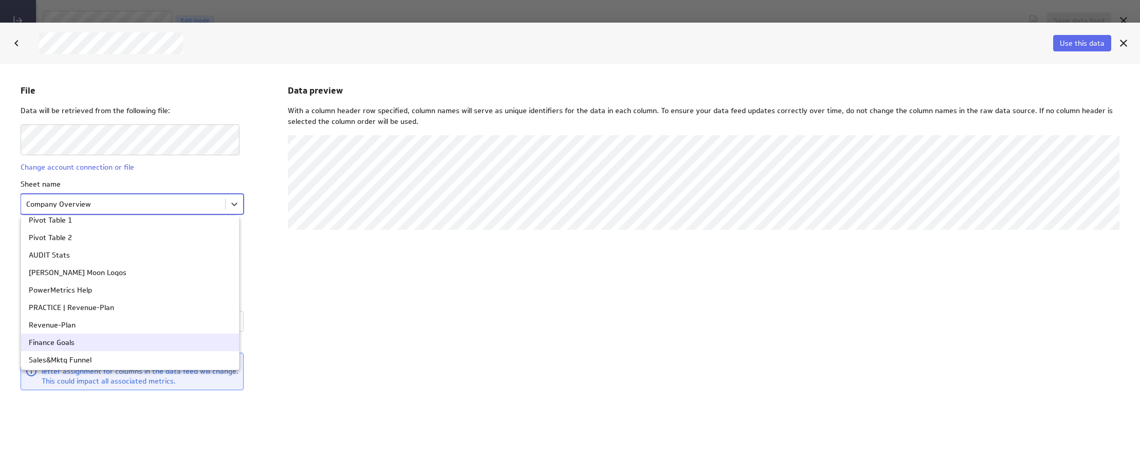
scroll to position [55, 0]
click at [88, 347] on div "Sales&Mktg Funnel" at bounding box center [60, 346] width 63 height 7
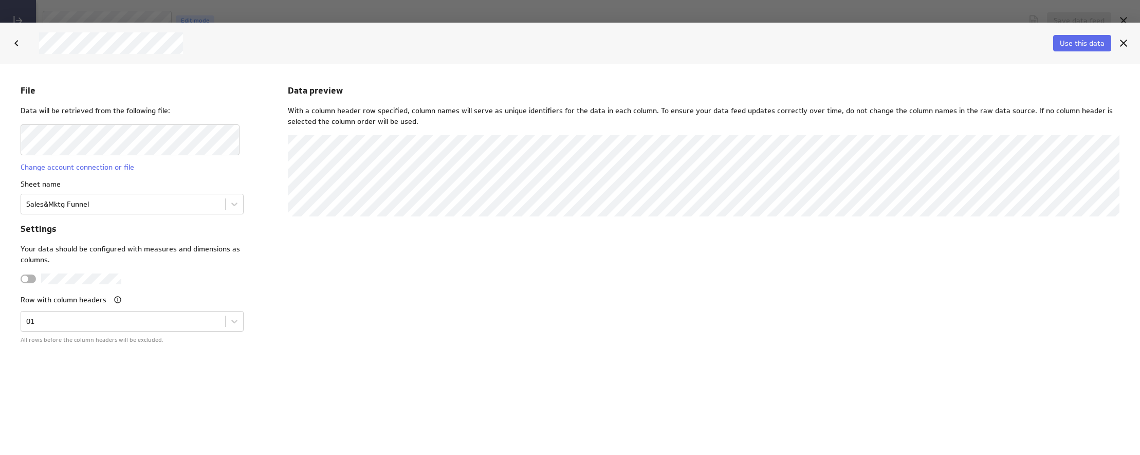
click at [466, 319] on div "Data preview With a column header row specified, column names will serve as uni…" at bounding box center [704, 259] width 832 height 350
click at [384, 342] on div "Data preview With a column header row specified, column names will serve as uni…" at bounding box center [704, 259] width 832 height 350
click at [405, 377] on div "Data preview With a column header row specified, column names will serve as uni…" at bounding box center [704, 259] width 832 height 350
click at [1089, 47] on span "Use this data" at bounding box center [1082, 43] width 45 height 9
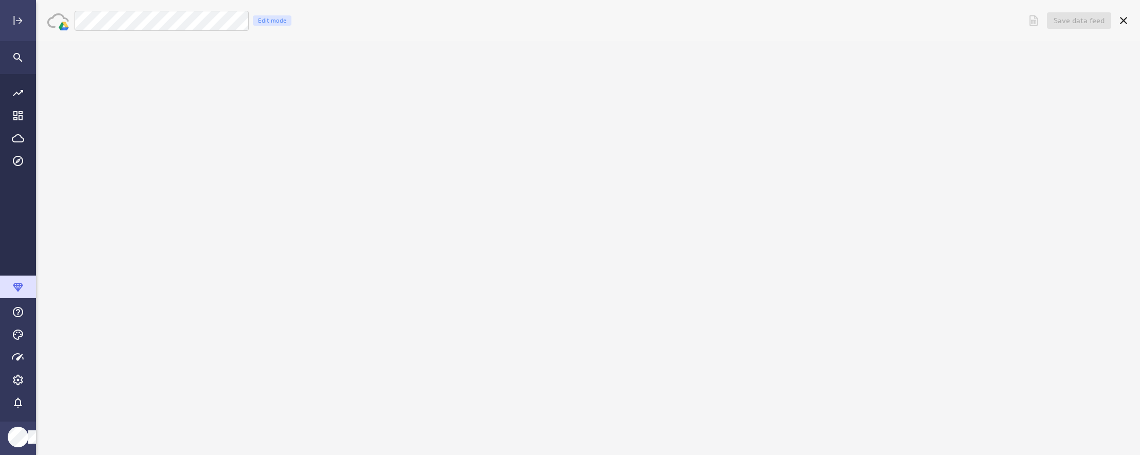
scroll to position [0, 0]
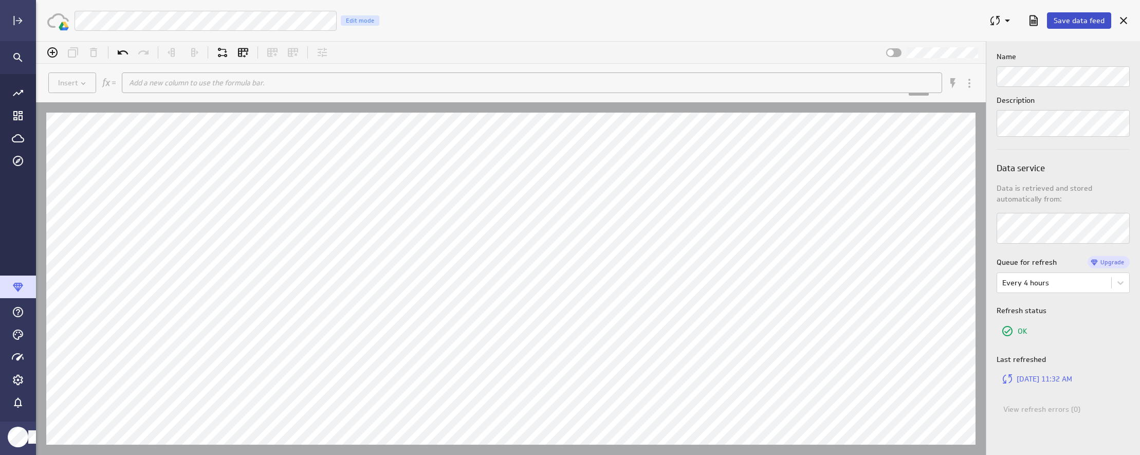
click at [1081, 24] on span "Save data feed" at bounding box center [1079, 20] width 51 height 9
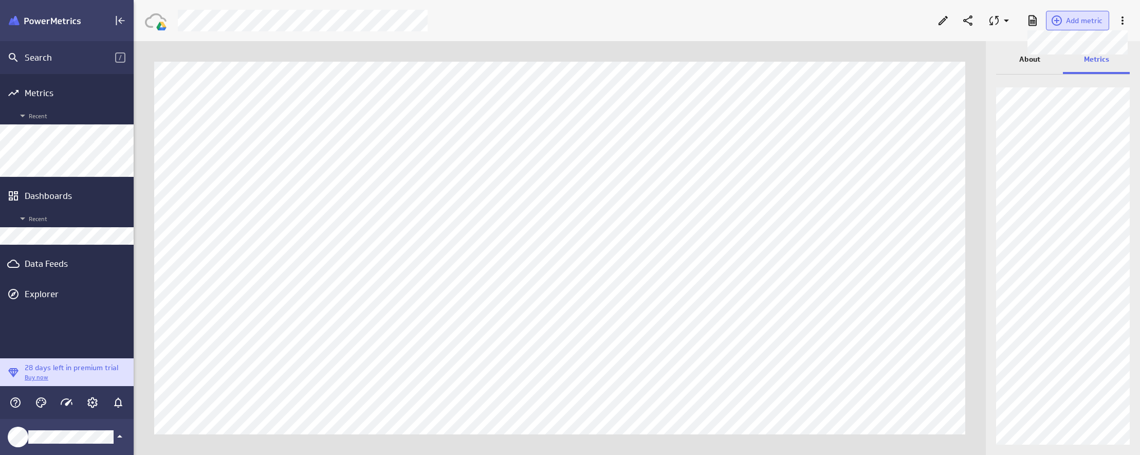
click at [1079, 19] on span "Add metric" at bounding box center [1084, 20] width 37 height 9
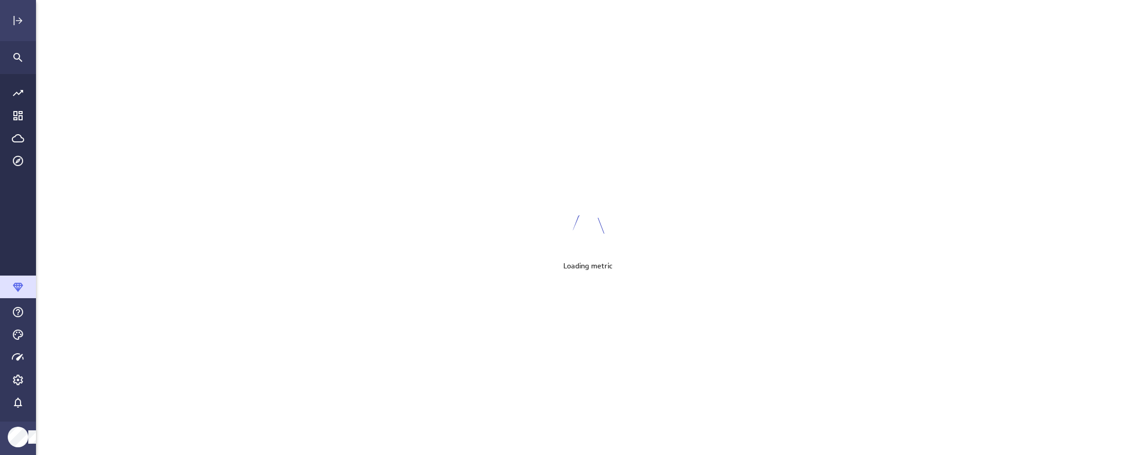
scroll to position [471, 1120]
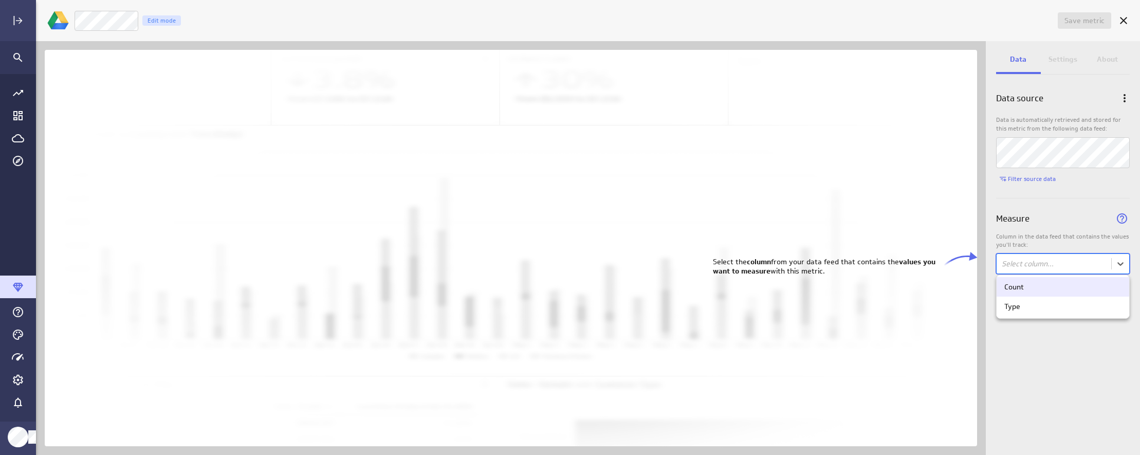
click at [1008, 255] on body "Save metric Untitled Edit mode Data Settings About Data source Data is automati…" at bounding box center [570, 227] width 1140 height 455
click at [1035, 286] on div "Count" at bounding box center [1063, 286] width 117 height 9
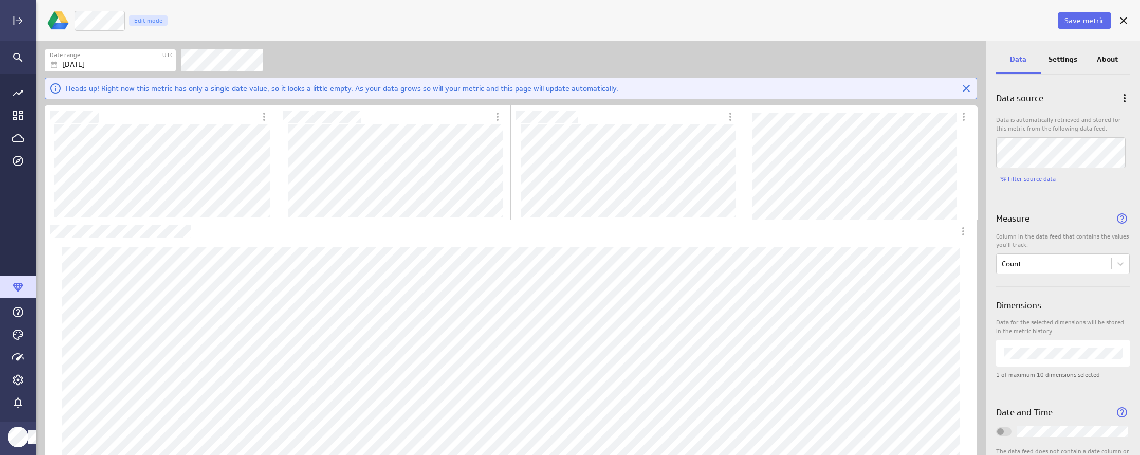
scroll to position [32, 0]
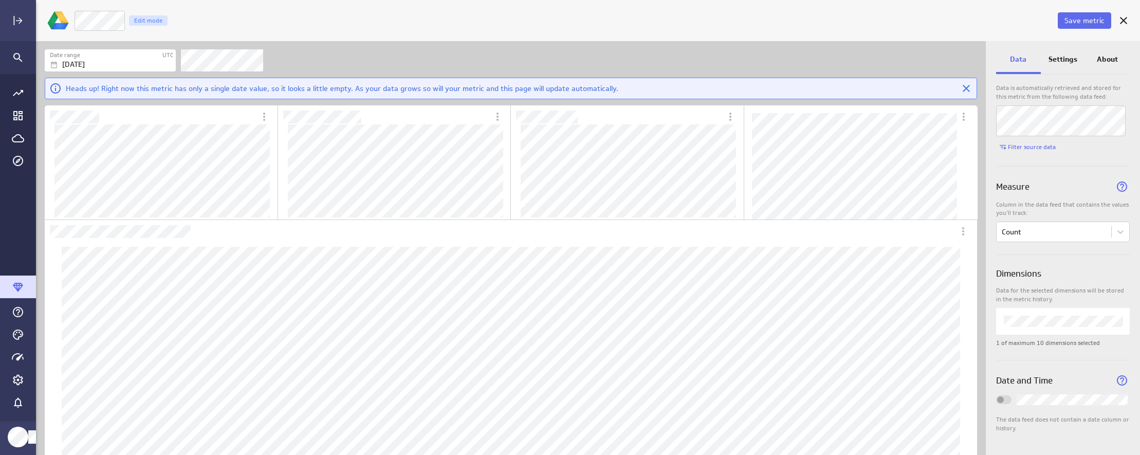
click at [1065, 58] on p "Settings" at bounding box center [1063, 59] width 29 height 11
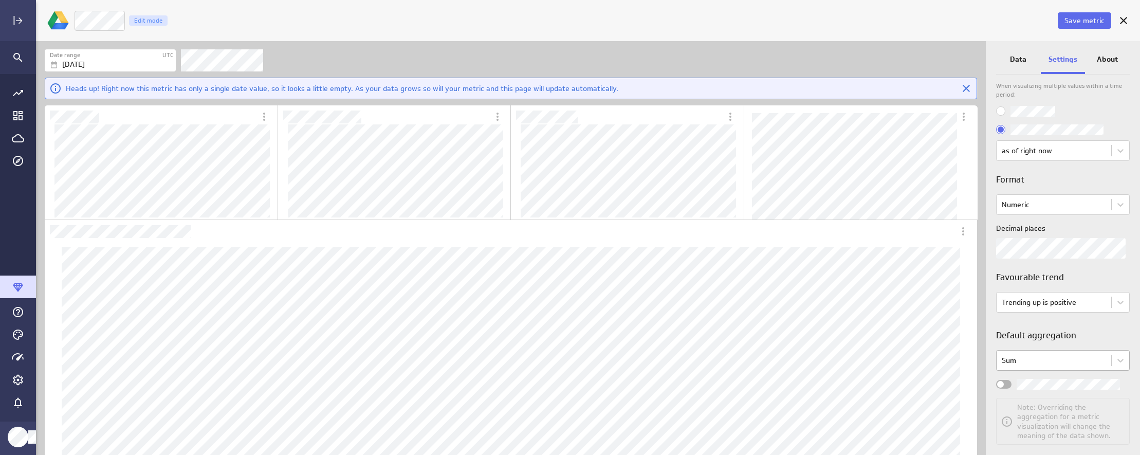
scroll to position [44, 0]
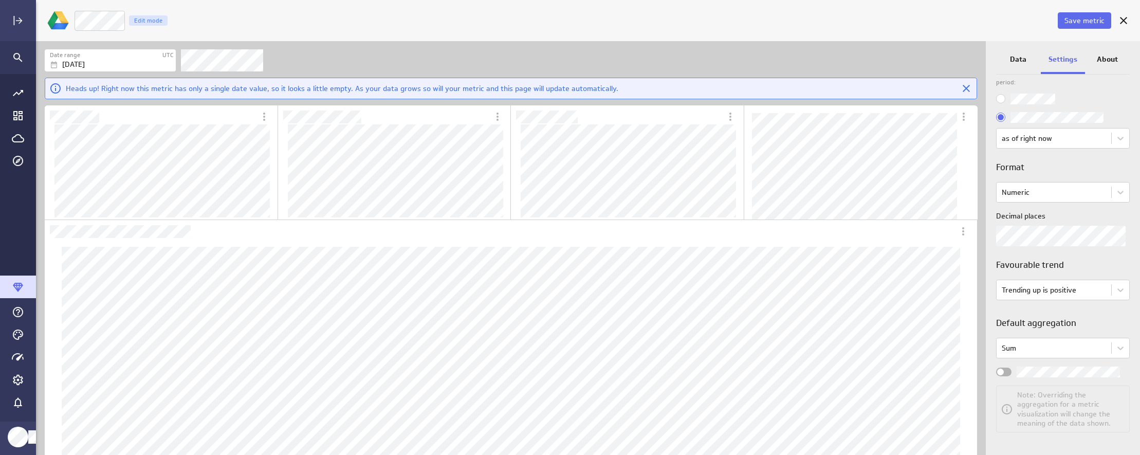
click at [1008, 372] on div "Widget Properties" at bounding box center [1003, 372] width 15 height 9
click at [0, 0] on input "Widget Properties" at bounding box center [0, 0] width 0 height 0
click at [1082, 24] on span "Save metric" at bounding box center [1085, 20] width 40 height 9
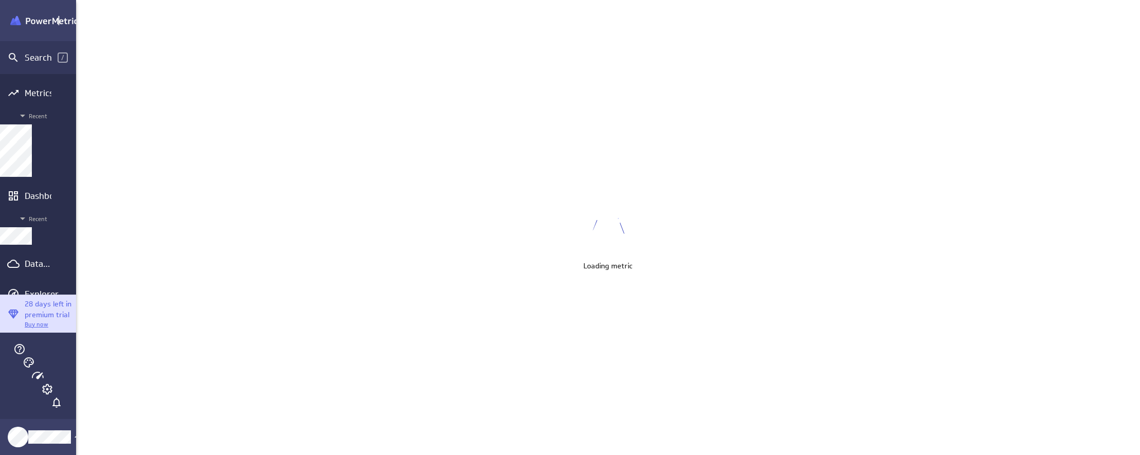
scroll to position [471, 1024]
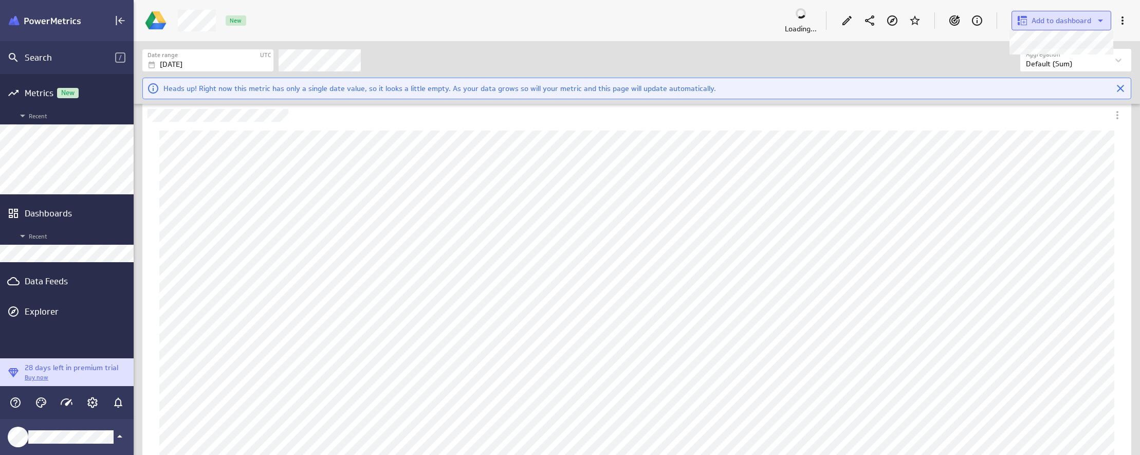
click at [1070, 17] on span "Add to dashboard" at bounding box center [1062, 20] width 60 height 9
click at [1043, 77] on p "[PERSON_NAME] Moon Marketing" at bounding box center [1068, 75] width 69 height 11
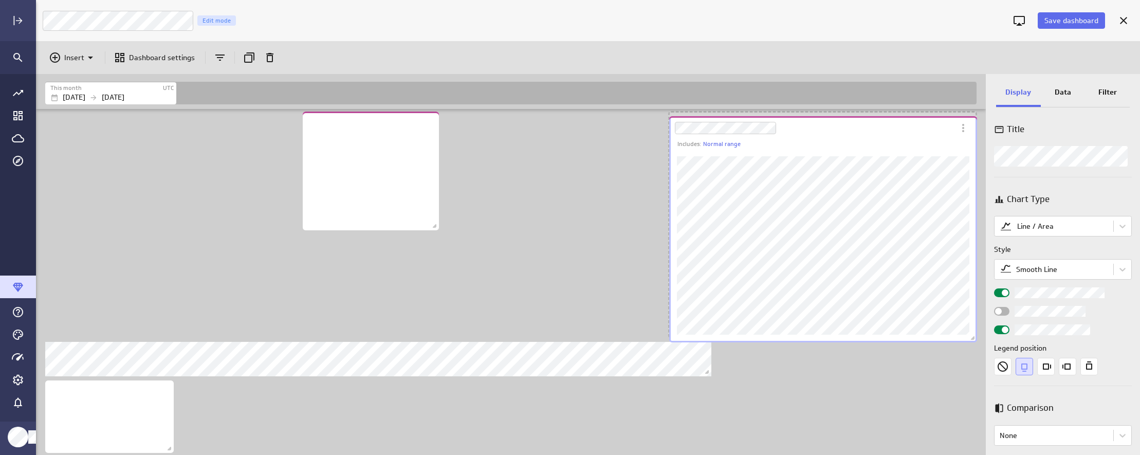
drag, startPoint x: 483, startPoint y: 329, endPoint x: 974, endPoint y: 219, distance: 503.2
click at [974, 219] on div "Dashboard Widget" at bounding box center [823, 246] width 308 height 194
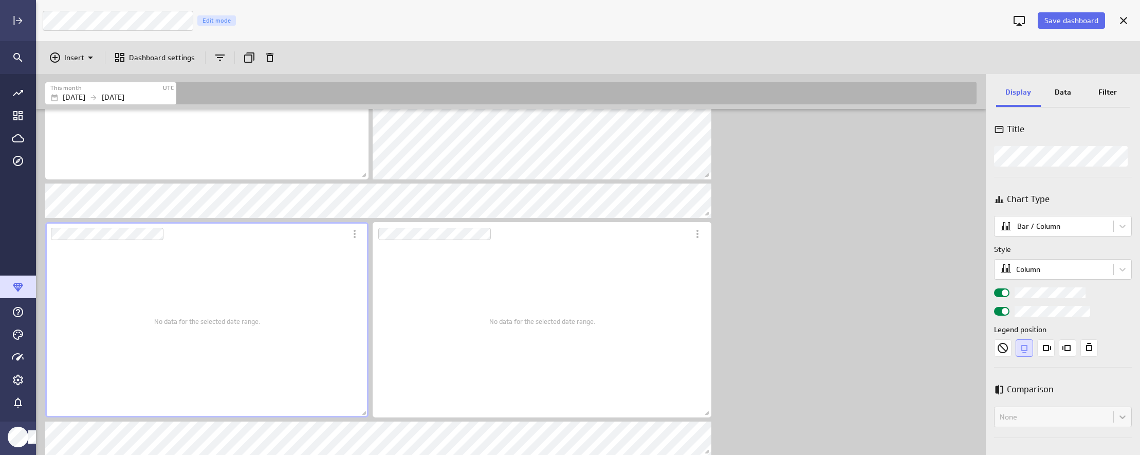
click at [200, 298] on div "No data for the selected date range." at bounding box center [207, 321] width 106 height 177
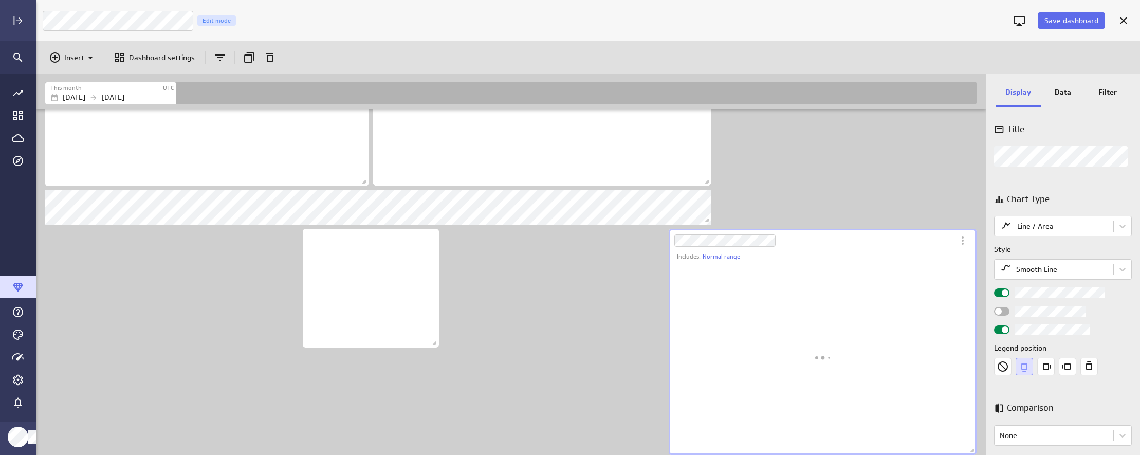
click at [586, 146] on div "No data for the selected date range." at bounding box center [542, 90] width 106 height 177
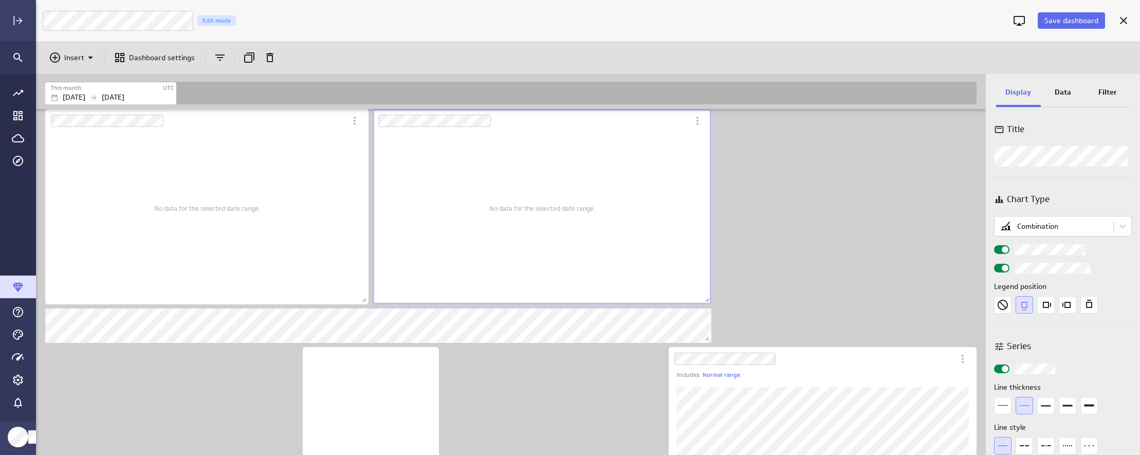
click at [1064, 96] on p "Data" at bounding box center [1063, 92] width 16 height 11
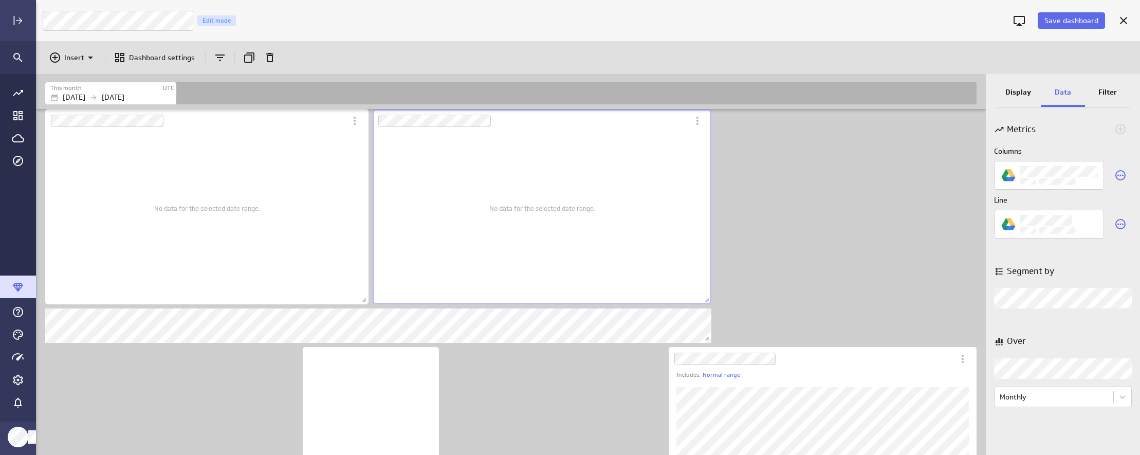
click at [1114, 93] on p "Filter" at bounding box center [1108, 92] width 19 height 11
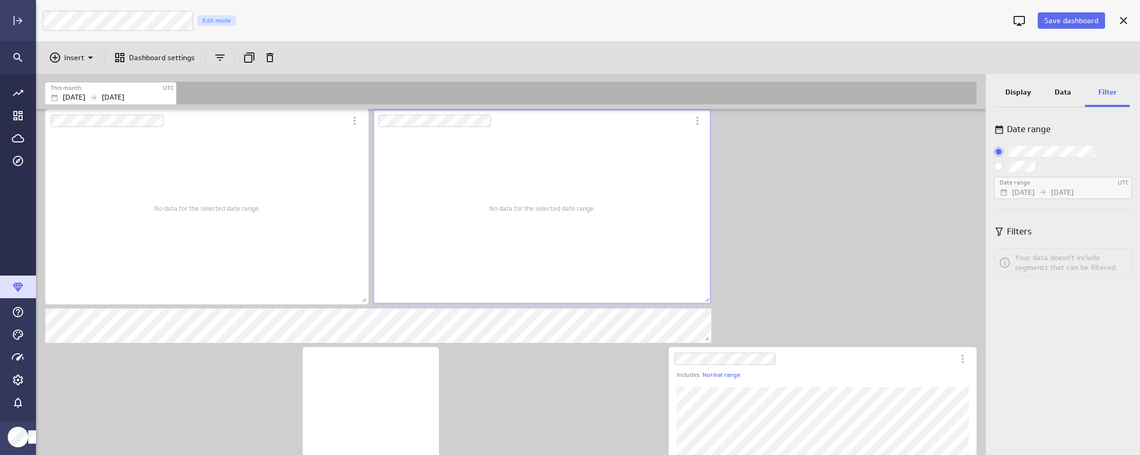
click at [1063, 95] on p "Data" at bounding box center [1063, 92] width 16 height 11
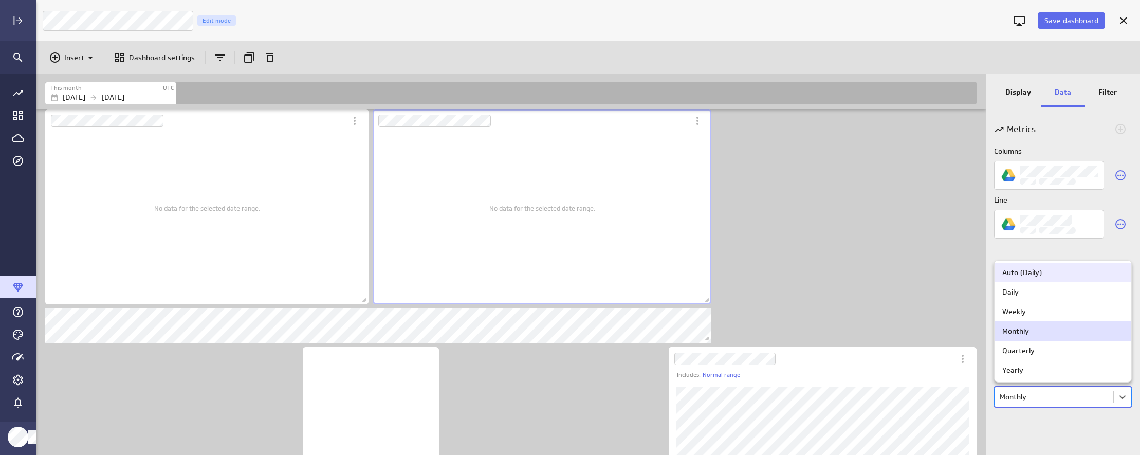
click at [1060, 393] on body "Save dashboard [PERSON_NAME] Moon Marketing Edit mode Insert Dashboard settings…" at bounding box center [570, 227] width 1140 height 455
click at [1043, 270] on div "Auto (Daily)" at bounding box center [1063, 272] width 121 height 9
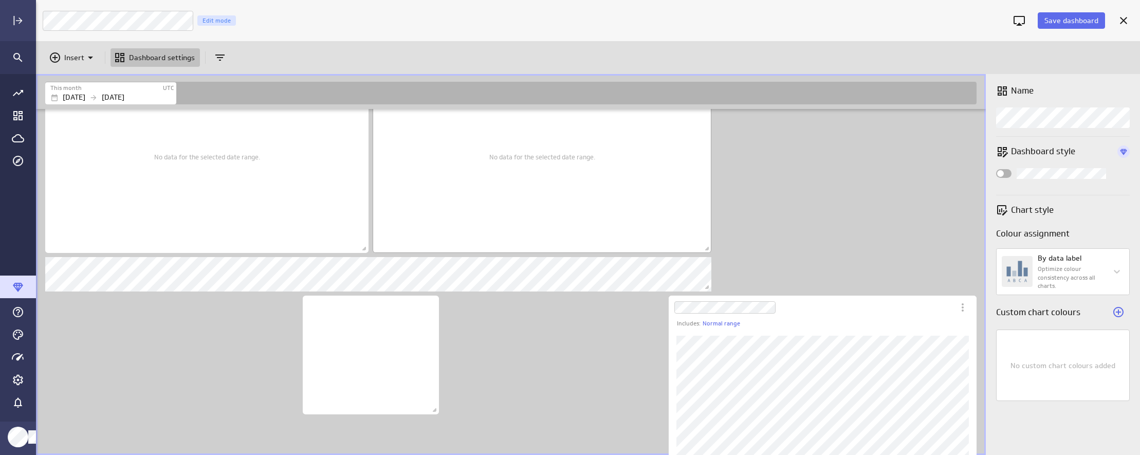
click at [537, 204] on div "No data for the selected date range." at bounding box center [542, 156] width 106 height 177
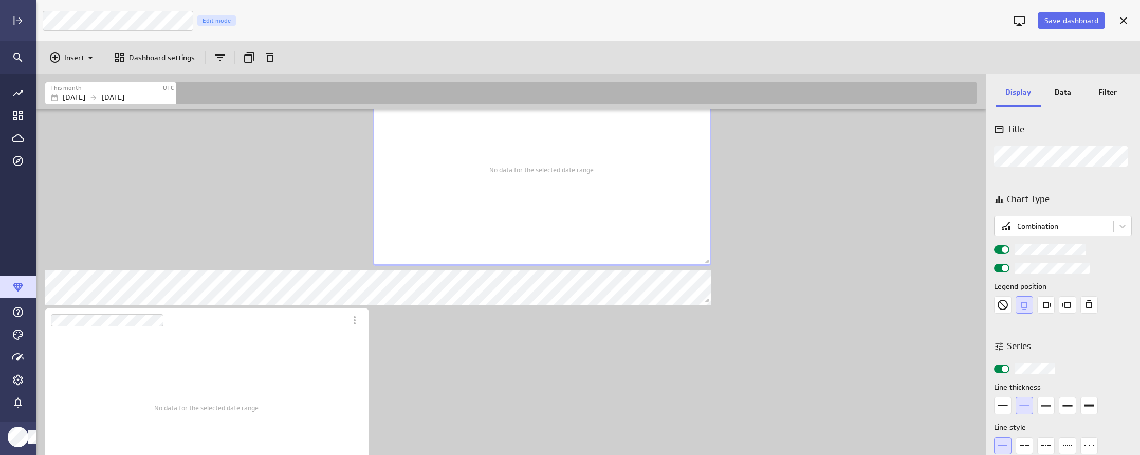
scroll to position [1029, 952]
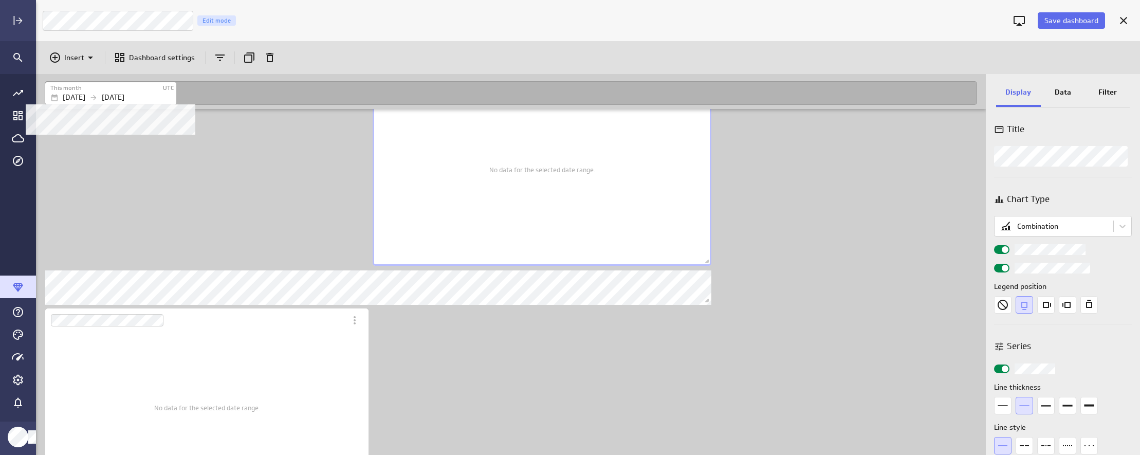
click at [153, 91] on div "This month" at bounding box center [106, 88] width 112 height 9
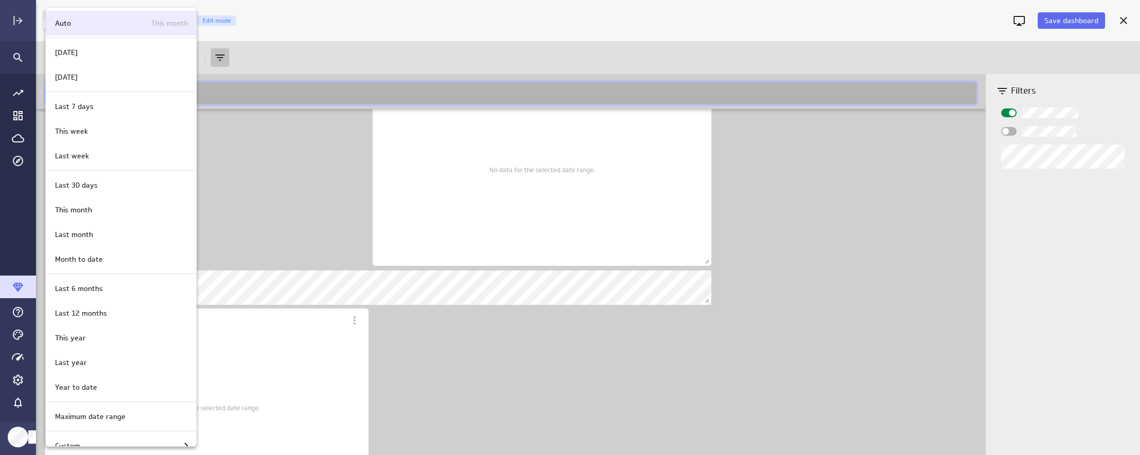
click at [104, 21] on div "Auto This month" at bounding box center [119, 23] width 137 height 11
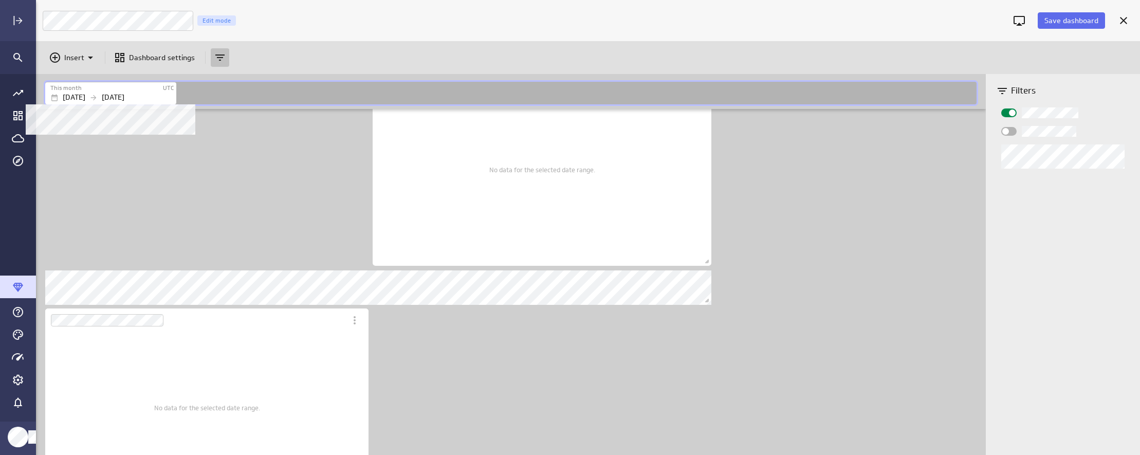
click at [121, 88] on div "This month" at bounding box center [106, 88] width 112 height 9
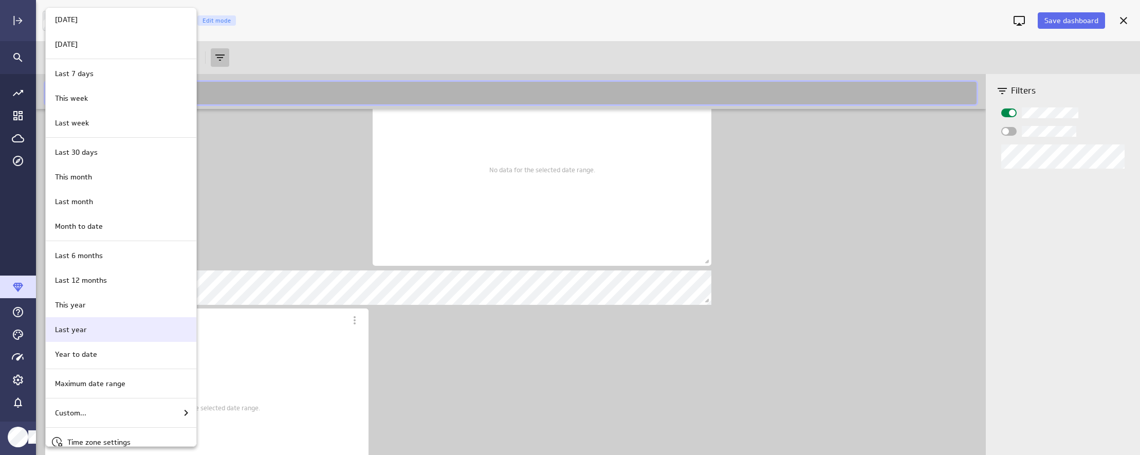
scroll to position [44, 0]
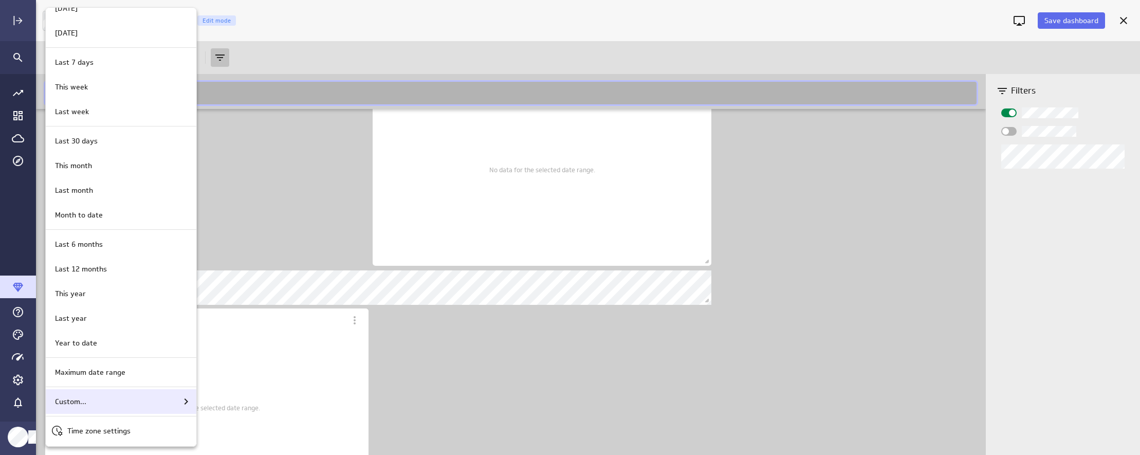
click at [101, 403] on div "Custom..." at bounding box center [121, 401] width 141 height 12
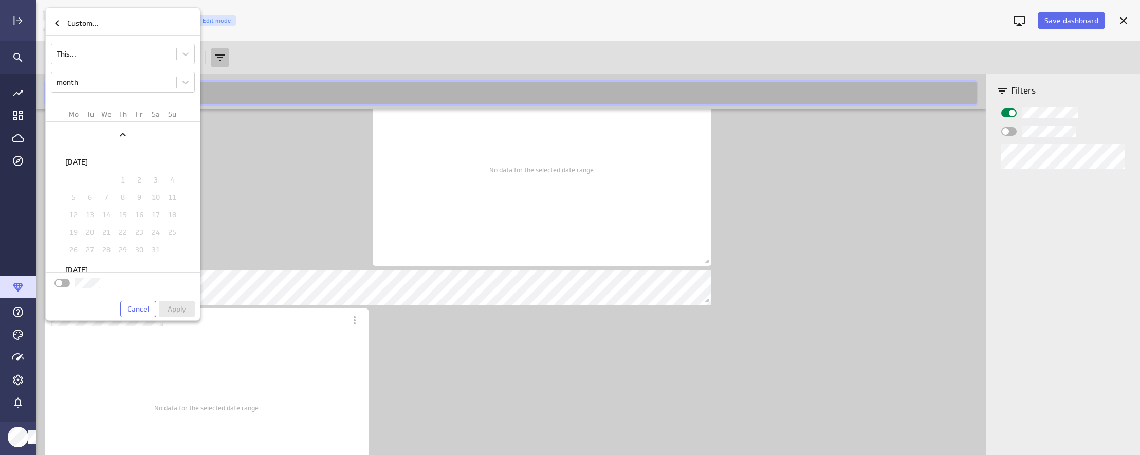
scroll to position [1366, 0]
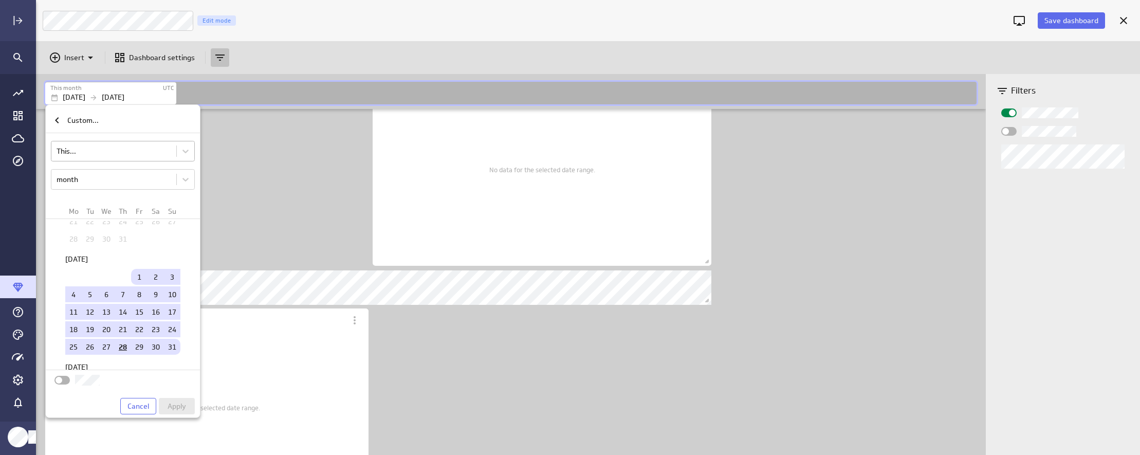
click at [97, 153] on body "Save dashboard [PERSON_NAME] Moon Marketing Edit mode Insert Dashboard settings…" at bounding box center [570, 227] width 1140 height 455
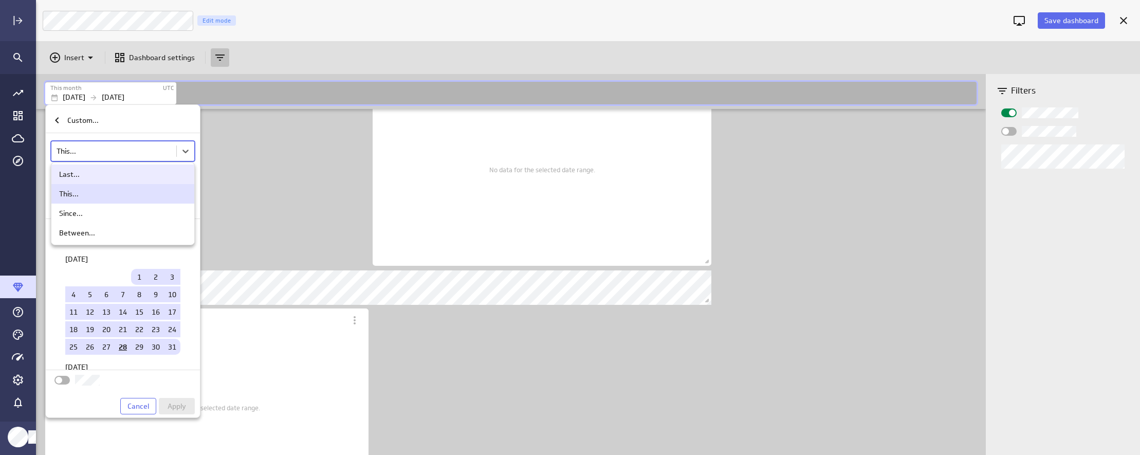
click at [143, 119] on div at bounding box center [570, 227] width 1140 height 455
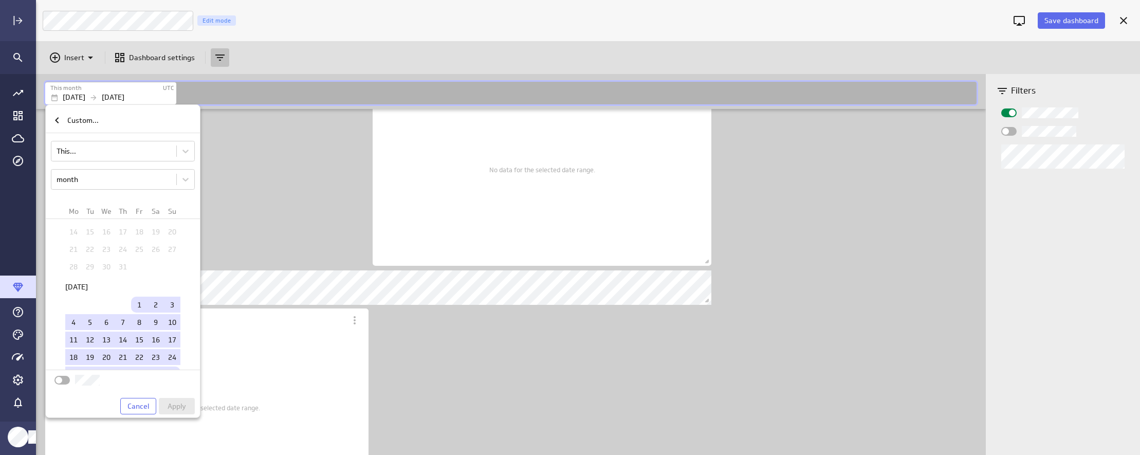
scroll to position [1226, 0]
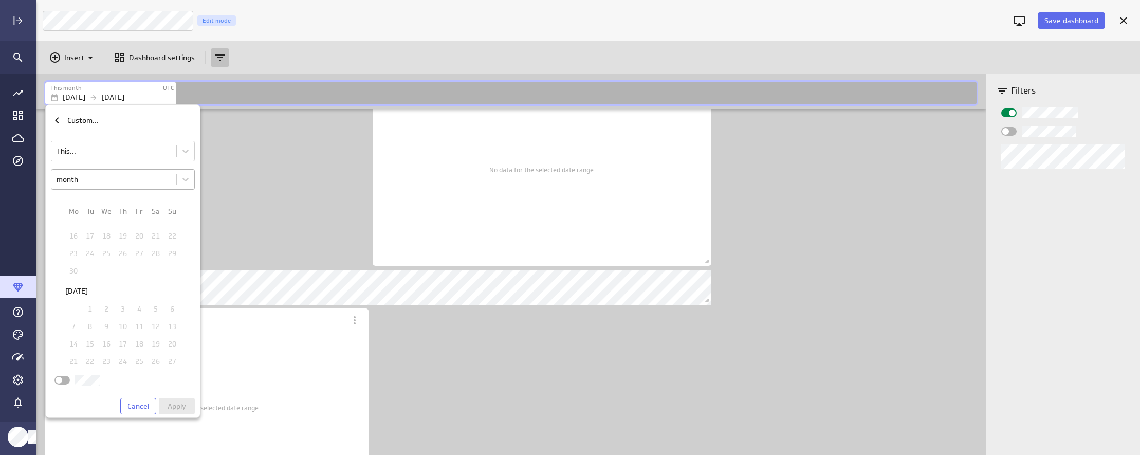
click at [83, 181] on body "Save dashboard [PERSON_NAME] Moon Marketing Edit mode Insert Dashboard settings…" at bounding box center [570, 227] width 1140 height 455
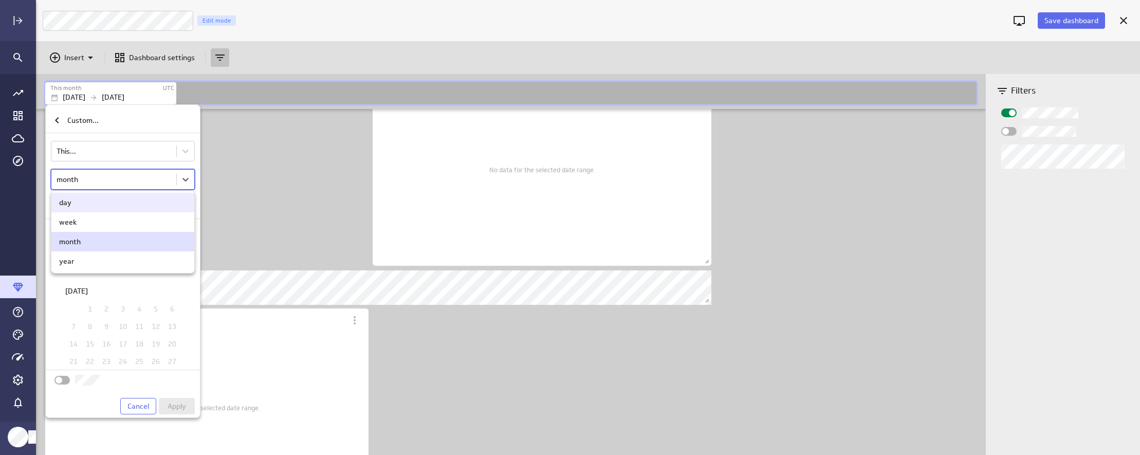
click at [77, 206] on div "day" at bounding box center [123, 202] width 128 height 9
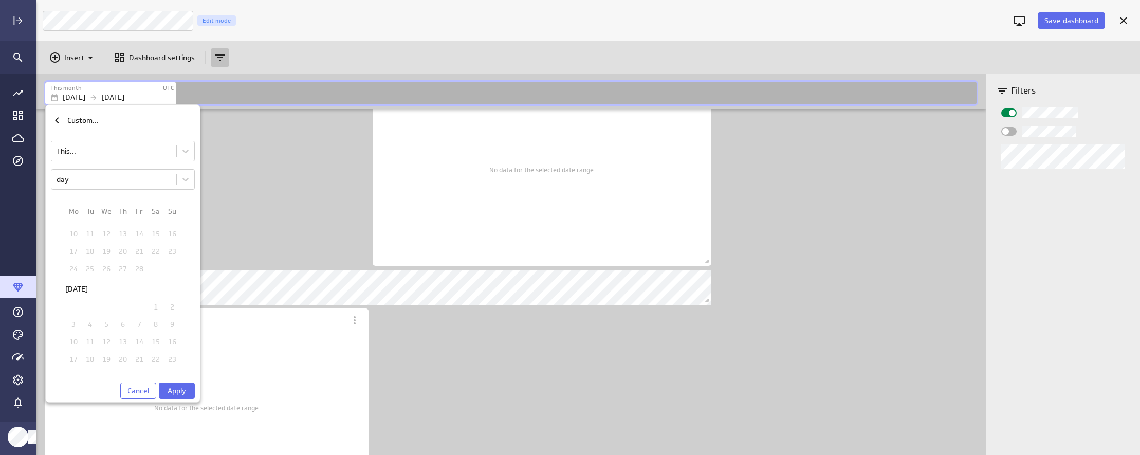
scroll to position [754, 0]
click at [131, 241] on td "14" at bounding box center [139, 240] width 16 height 16
click at [121, 238] on td "13" at bounding box center [123, 240] width 16 height 16
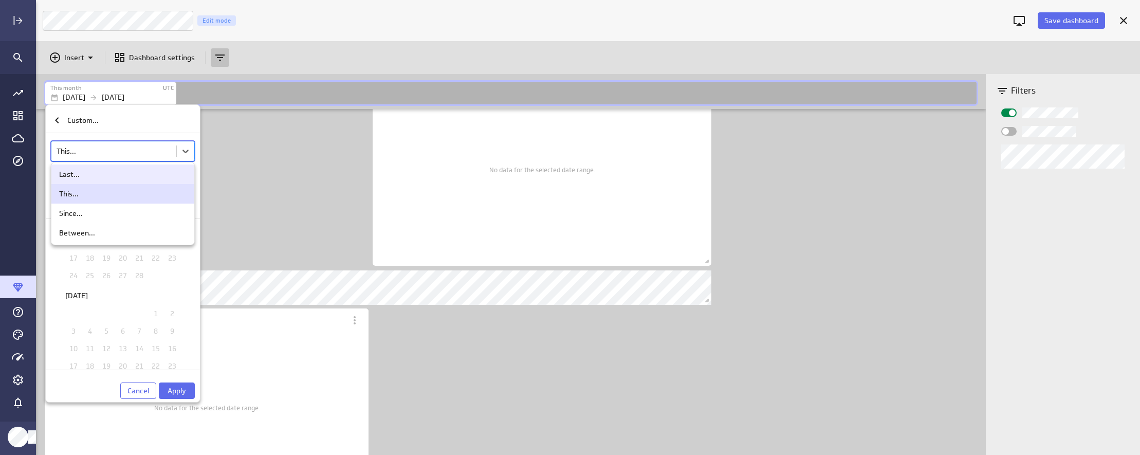
click at [112, 143] on body "Save dashboard [PERSON_NAME] Moon Marketing Edit mode Insert Dashboard settings…" at bounding box center [570, 227] width 1140 height 455
click at [62, 113] on div at bounding box center [570, 227] width 1140 height 455
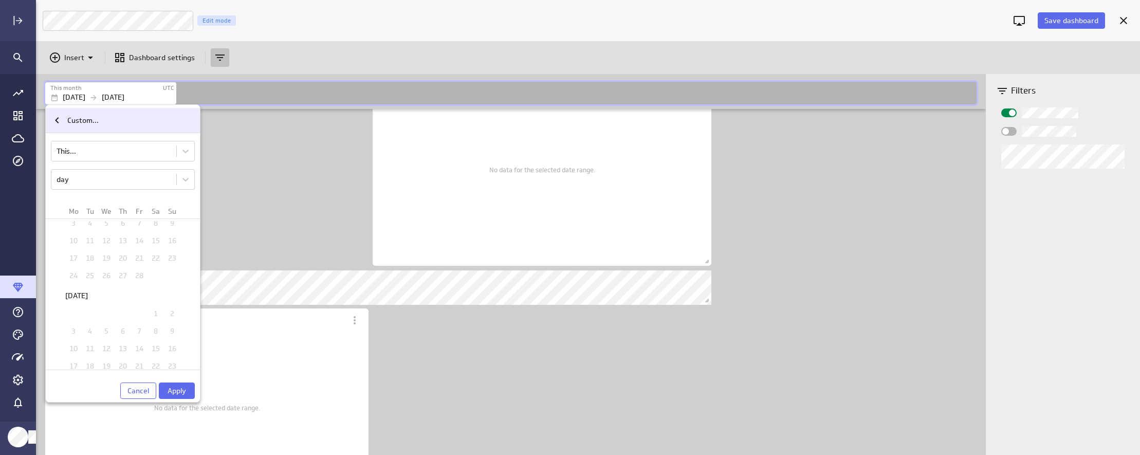
click at [57, 120] on icon "Custom..." at bounding box center [57, 120] width 4 height 6
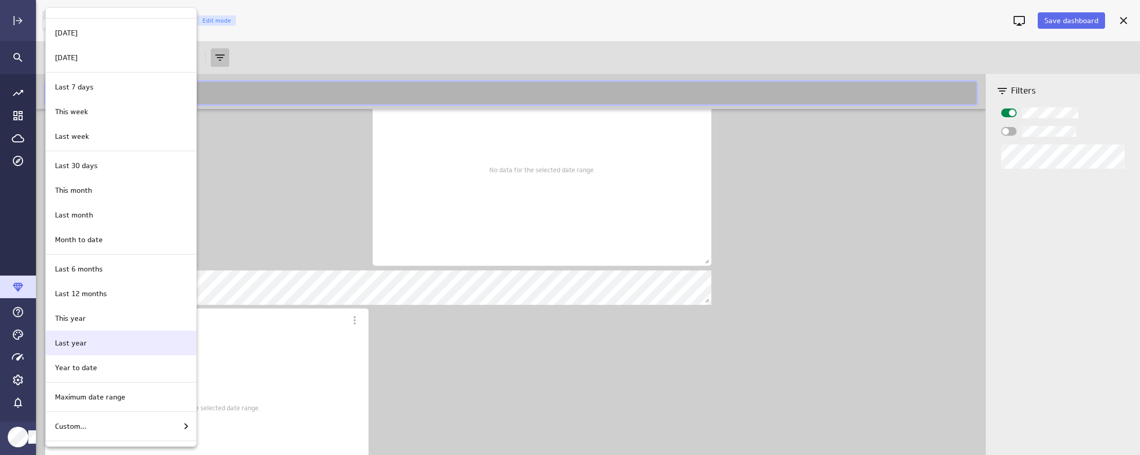
scroll to position [29, 0]
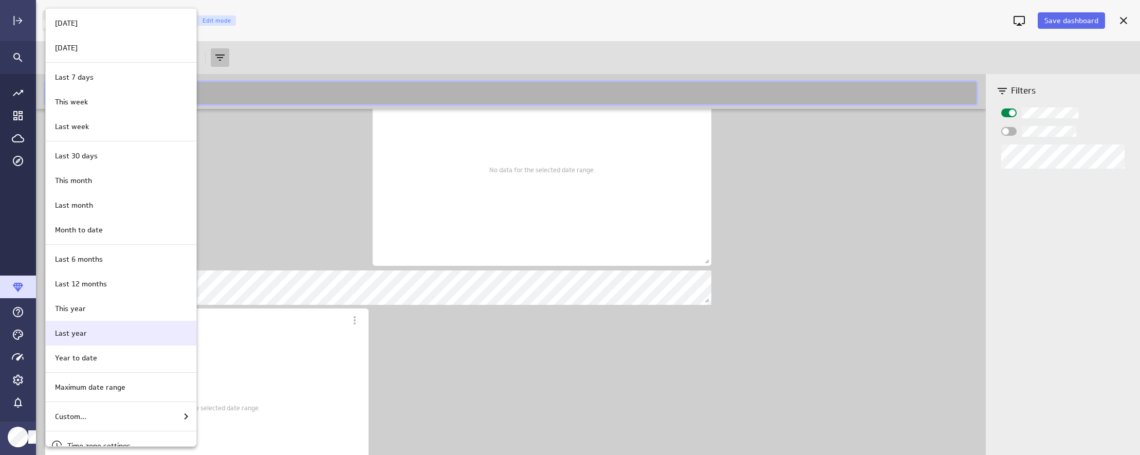
click at [89, 323] on div "Last year" at bounding box center [121, 333] width 151 height 25
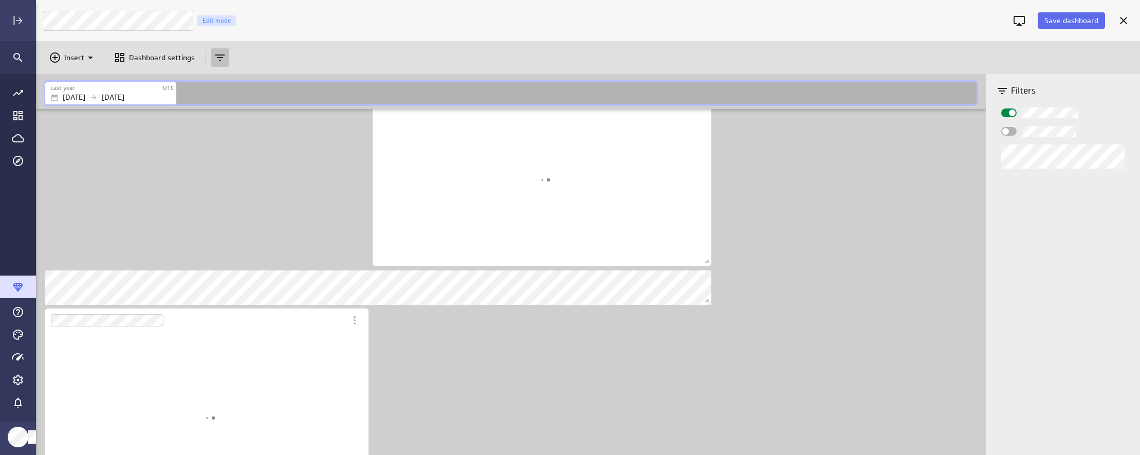
scroll to position [172, 339]
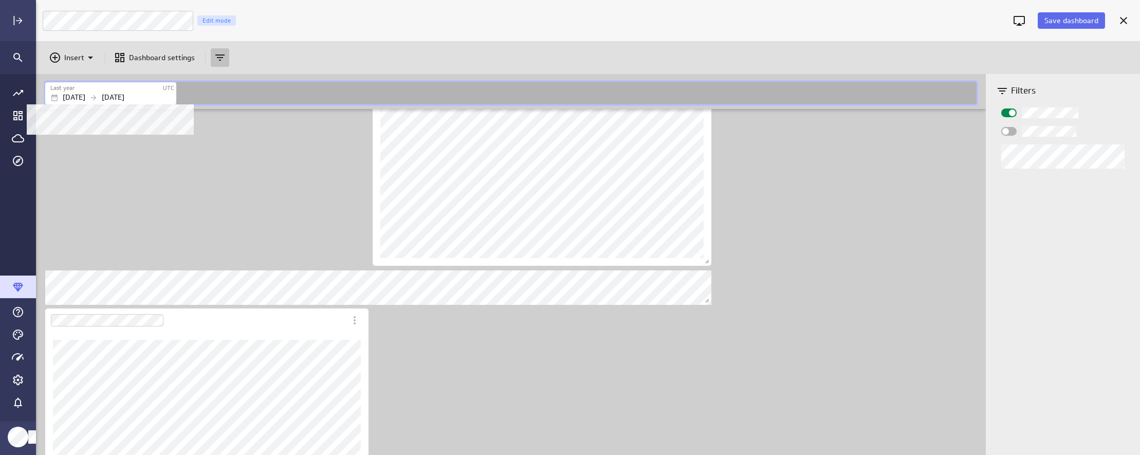
click at [124, 99] on p "[DATE]" at bounding box center [113, 97] width 23 height 11
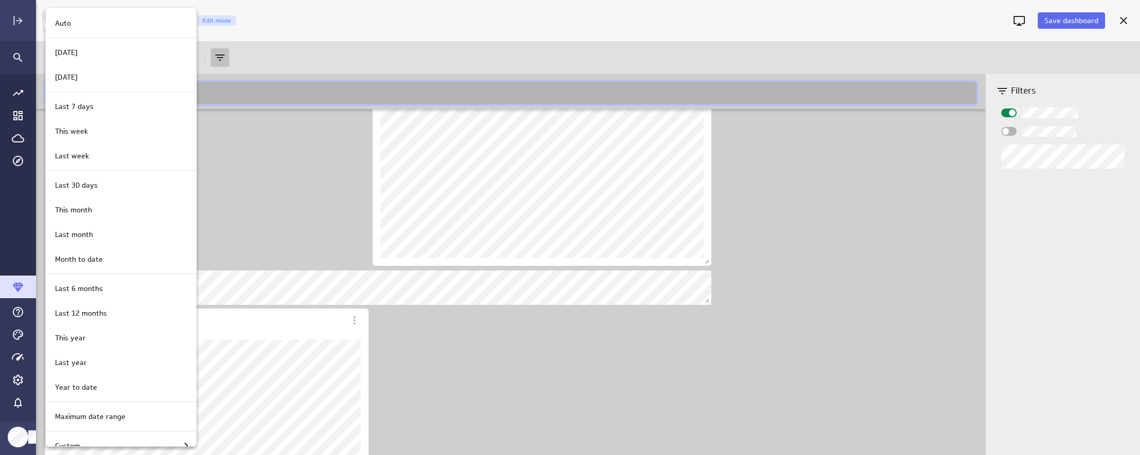
click at [808, 365] on div at bounding box center [570, 227] width 1140 height 455
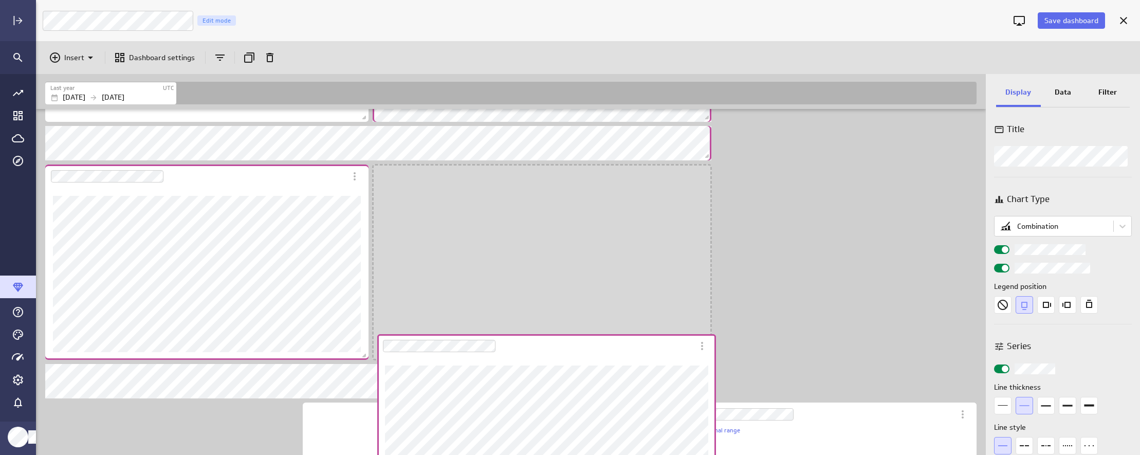
scroll to position [830, 952]
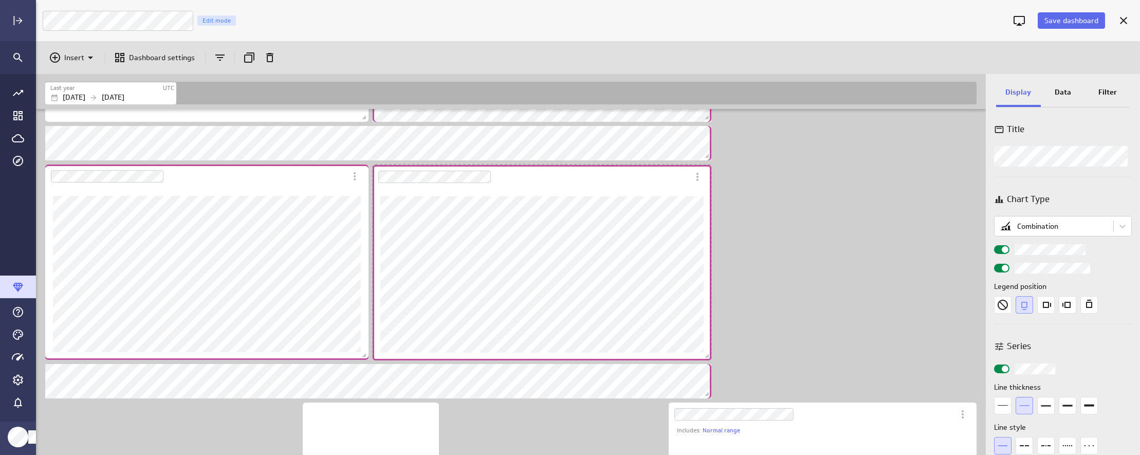
drag, startPoint x: 374, startPoint y: 149, endPoint x: 374, endPoint y: 188, distance: 39.1
click at [374, 188] on div "Dashboard Widget" at bounding box center [531, 177] width 316 height 24
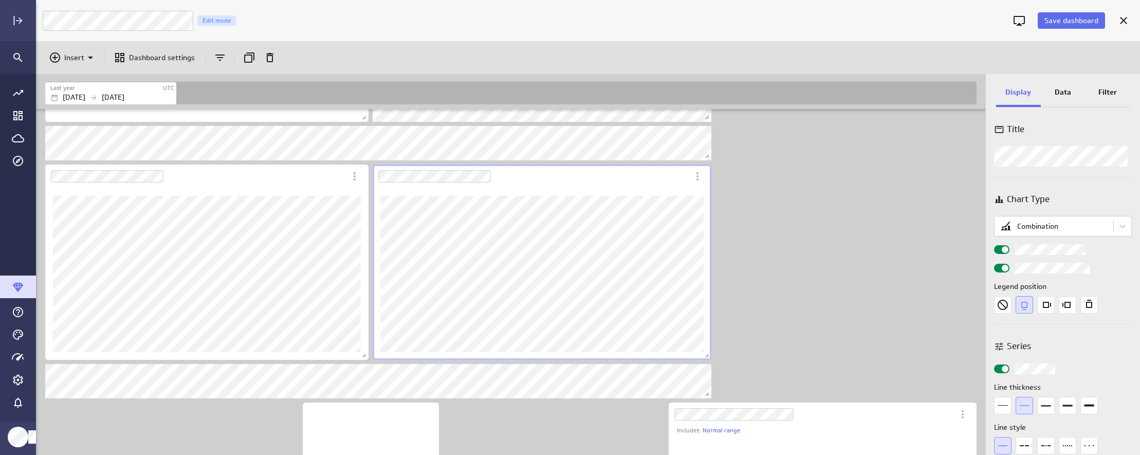
click at [769, 233] on div "Includes: Normal range No data for the selected date range." at bounding box center [513, 339] width 940 height 814
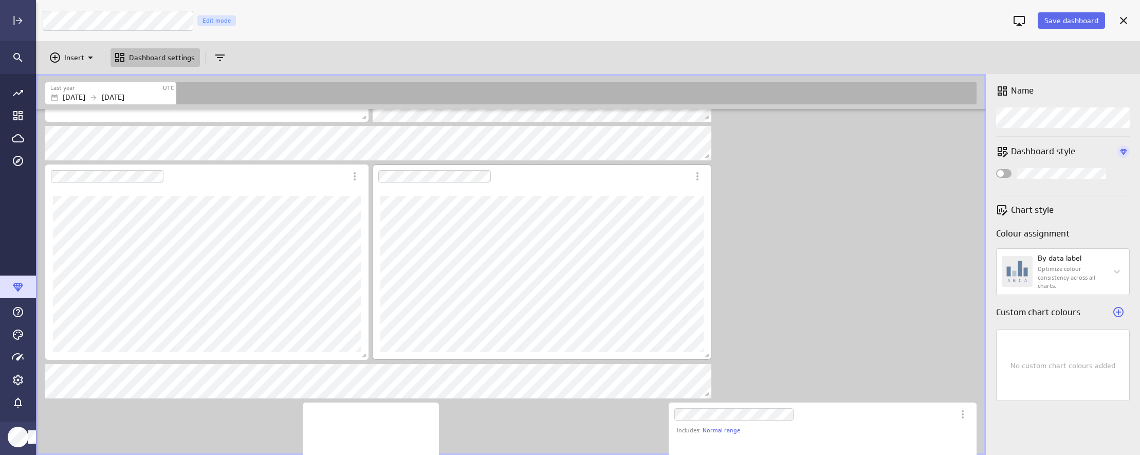
click at [537, 170] on div "Dashboard Widget" at bounding box center [531, 177] width 316 height 24
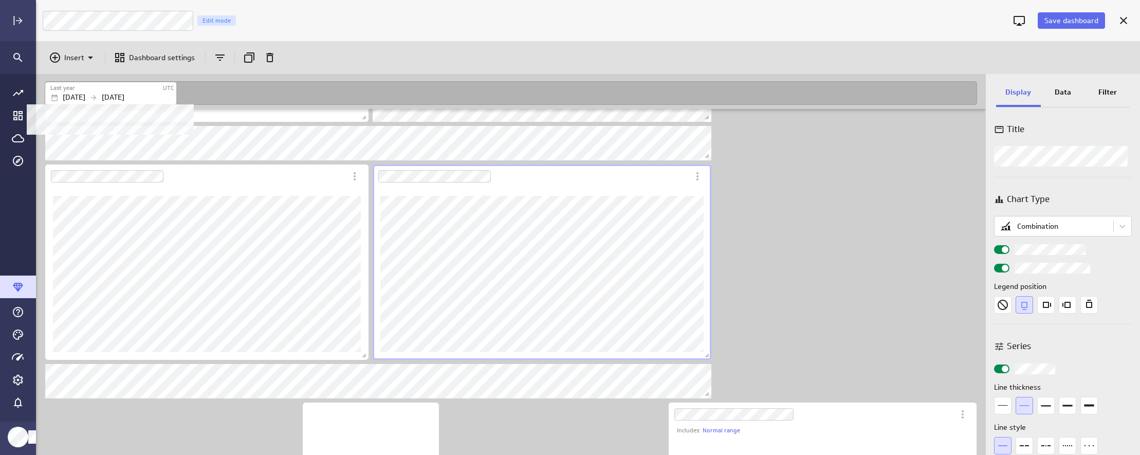
click at [114, 91] on div "Last year" at bounding box center [106, 88] width 112 height 9
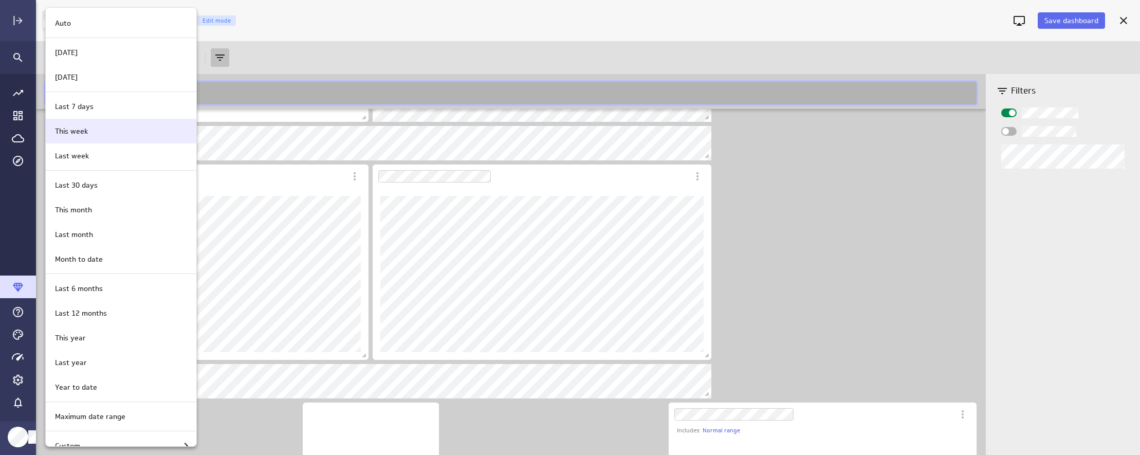
scroll to position [13, 0]
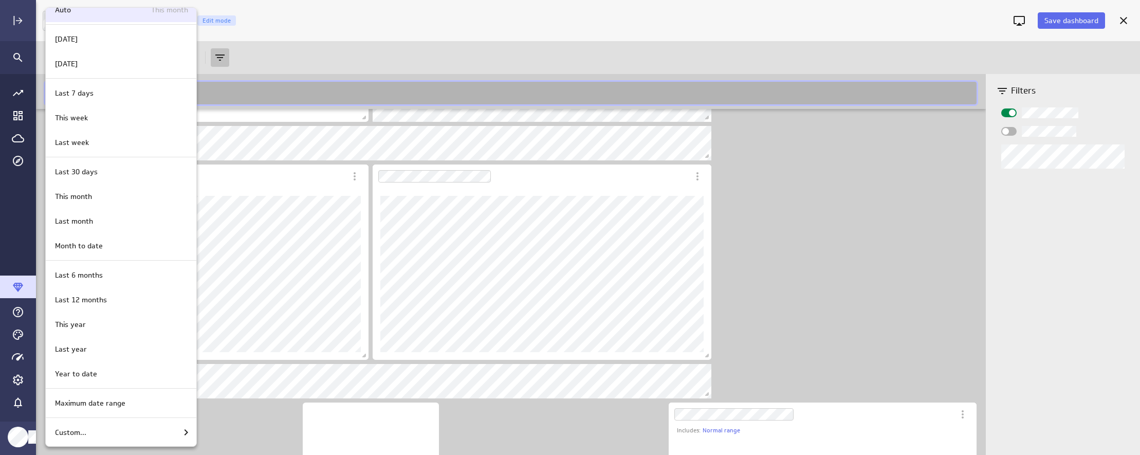
click at [79, 15] on div "Auto This month" at bounding box center [121, 9] width 151 height 25
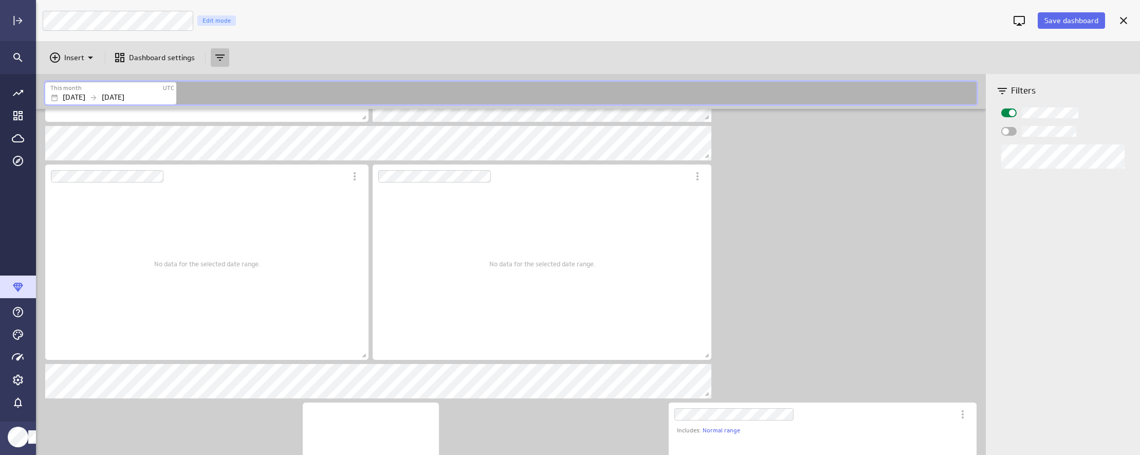
scroll to position [194, 308]
click at [819, 228] on div "No data for the selected date range. No data for the selected date range. Inclu…" at bounding box center [513, 339] width 940 height 814
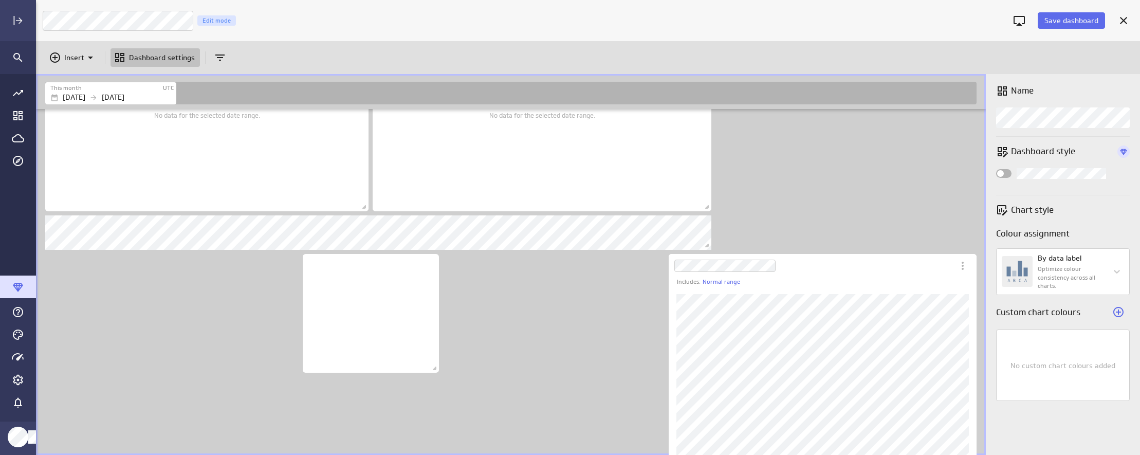
scroll to position [378, 0]
